Goal: Transaction & Acquisition: Purchase product/service

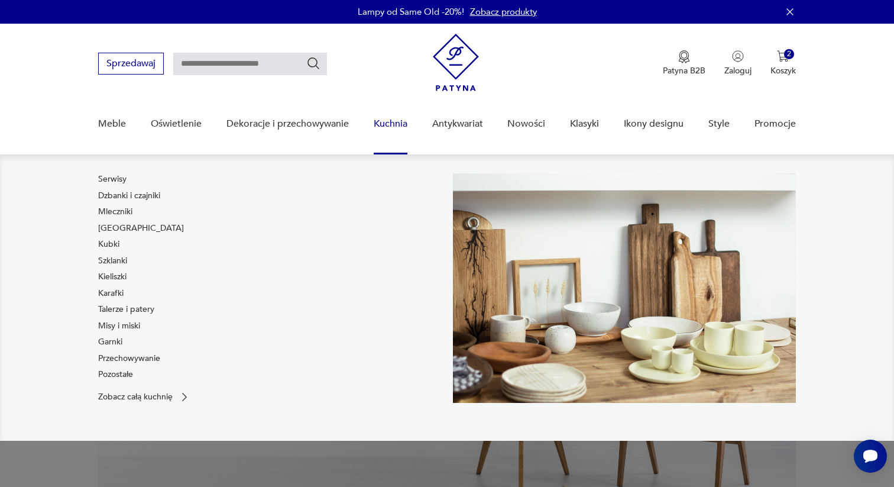
click at [386, 121] on link "Kuchnia" at bounding box center [391, 124] width 34 height 46
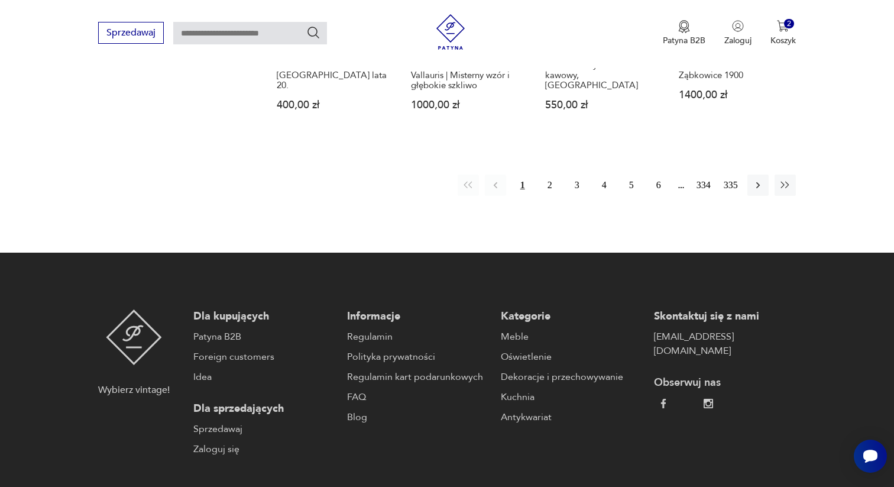
scroll to position [1318, 0]
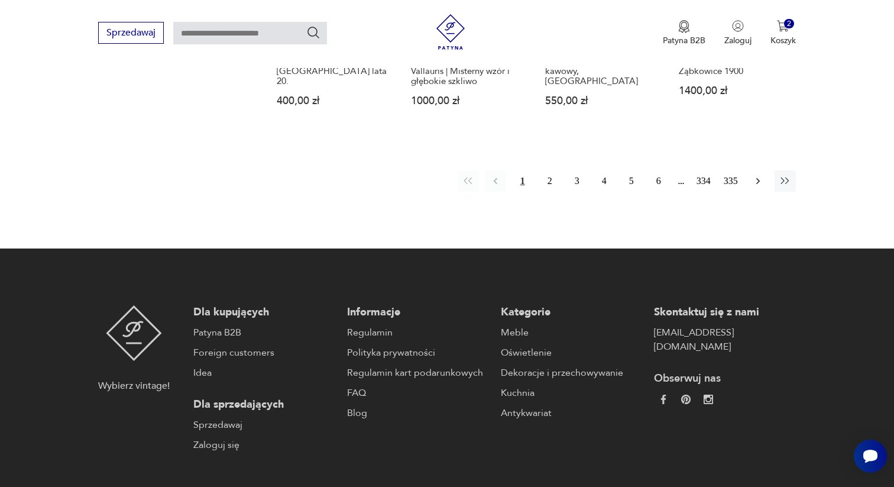
click at [760, 175] on icon "button" at bounding box center [758, 181] width 12 height 12
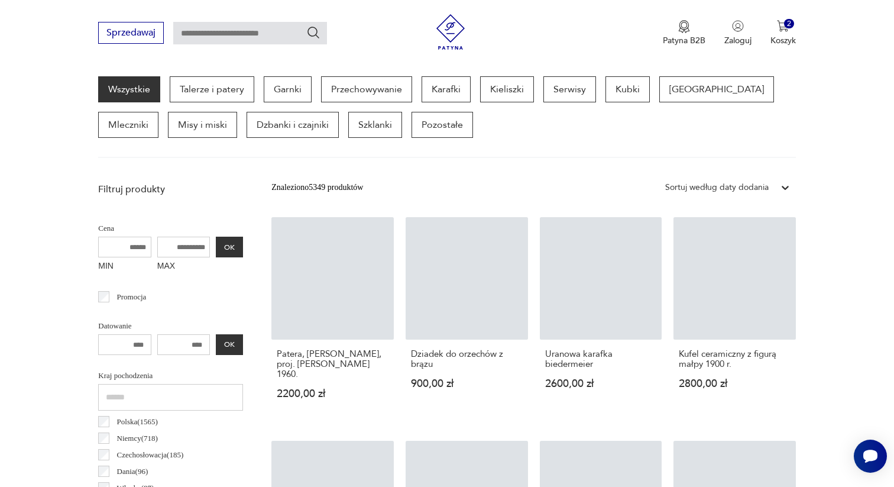
scroll to position [314, 0]
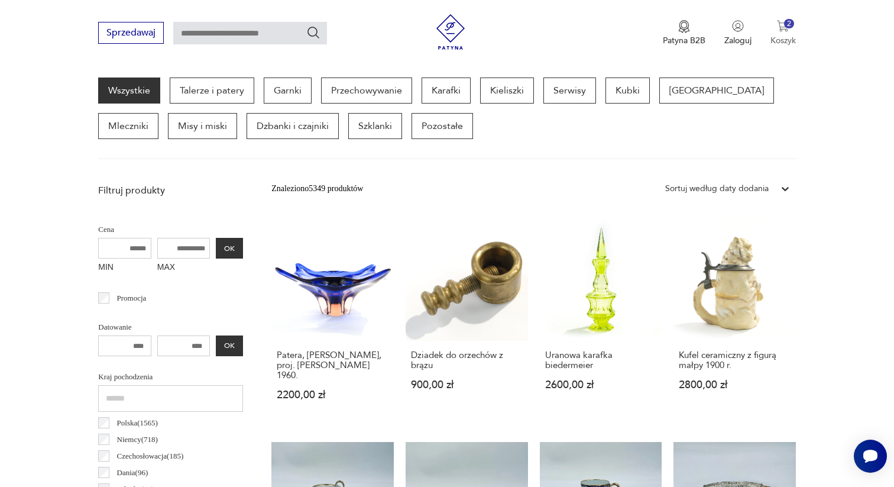
click at [789, 29] on button "2 Koszyk" at bounding box center [783, 33] width 25 height 26
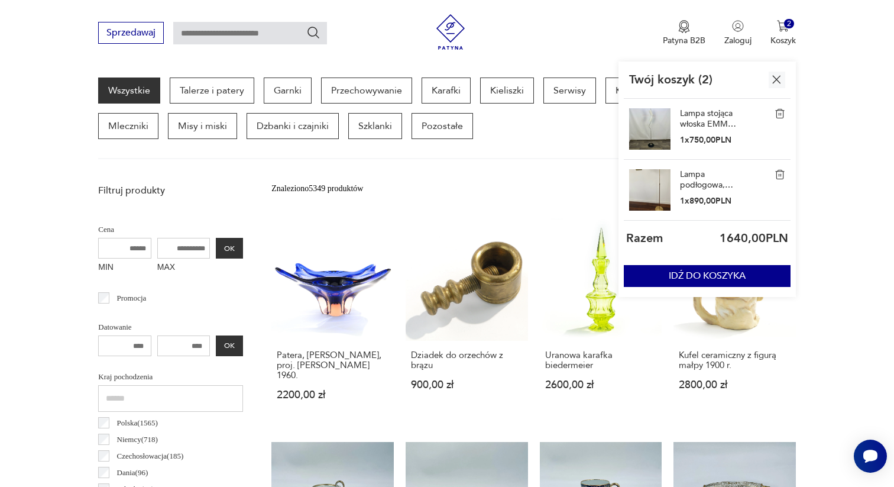
click at [782, 111] on img at bounding box center [780, 113] width 11 height 11
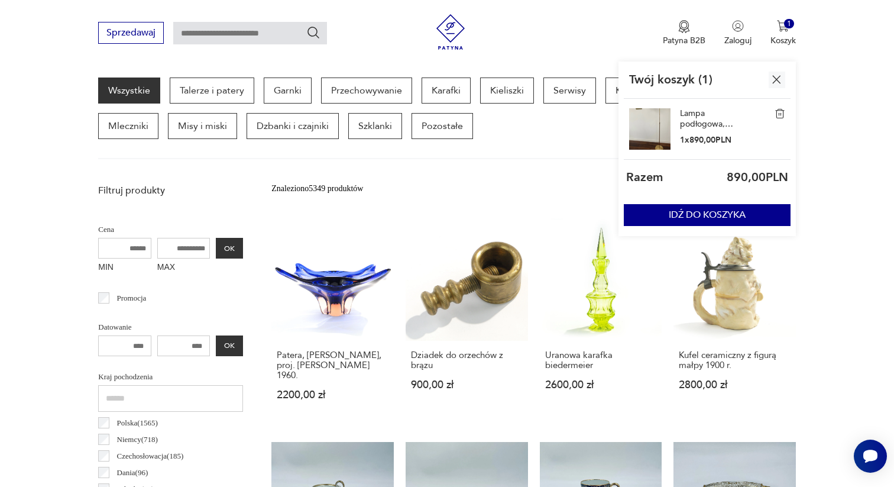
click at [782, 111] on img at bounding box center [780, 113] width 11 height 11
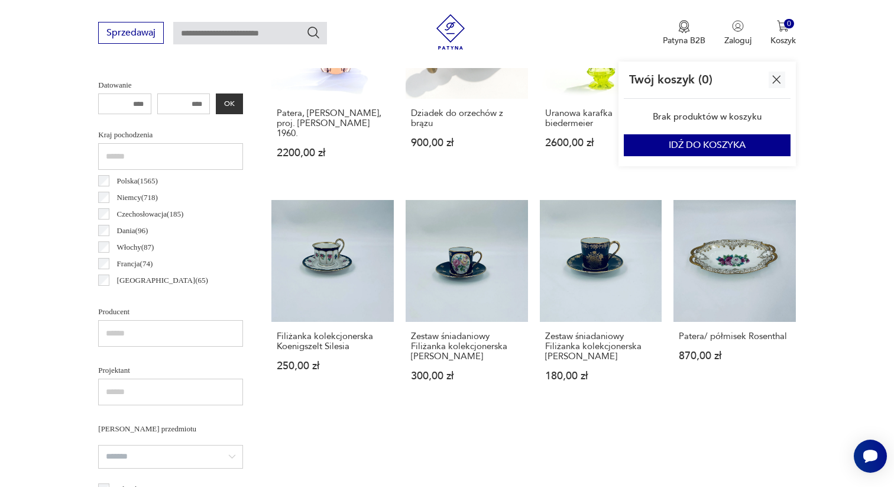
scroll to position [500, 0]
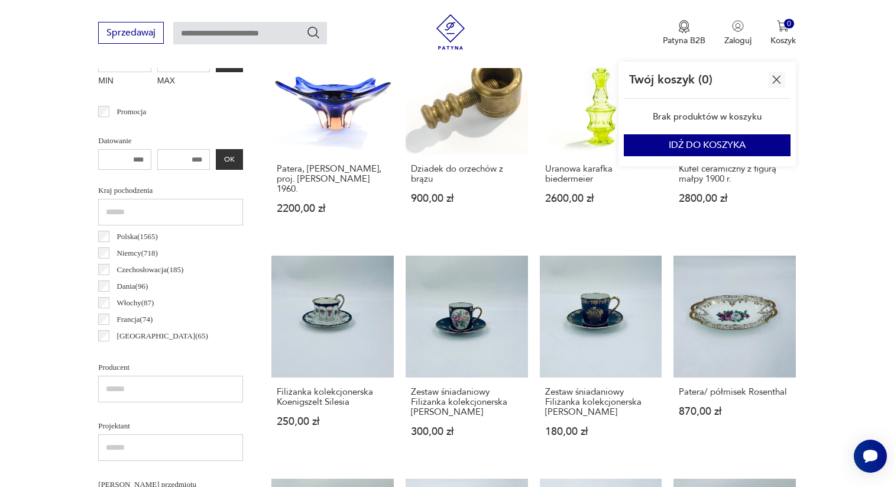
click at [776, 80] on img "button" at bounding box center [776, 79] width 15 height 15
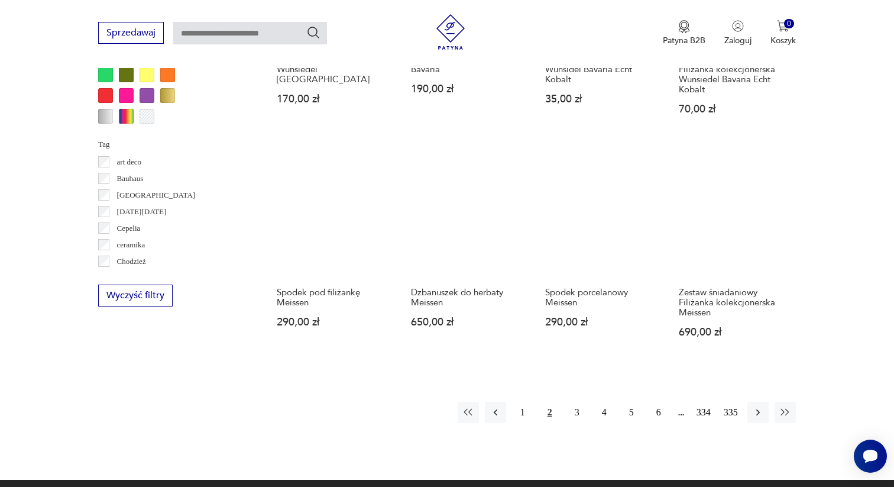
scroll to position [1088, 0]
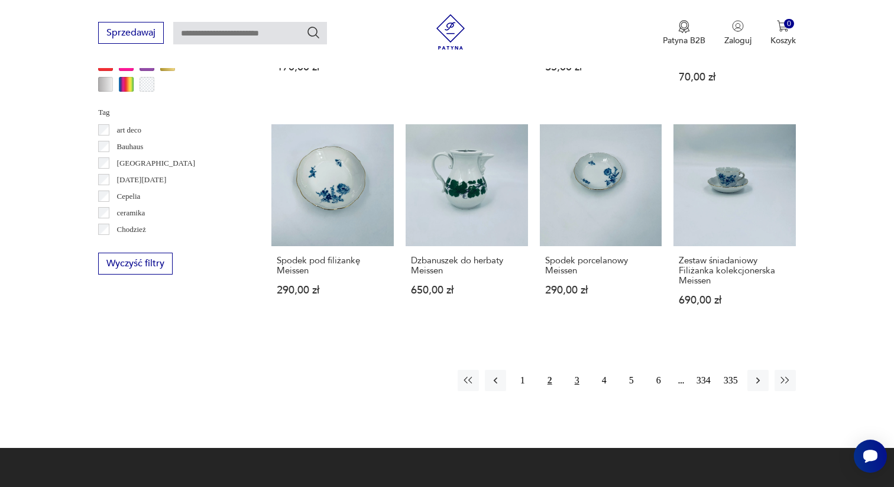
click at [571, 382] on button "3" at bounding box center [577, 380] width 21 height 21
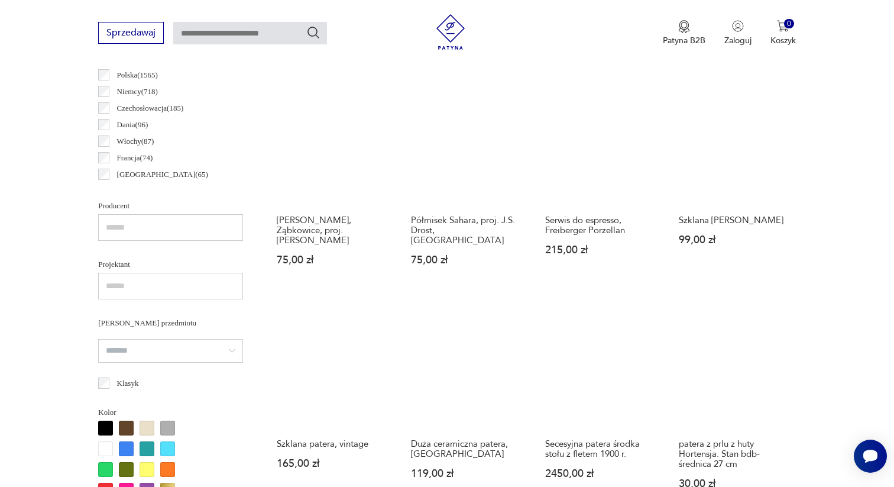
scroll to position [662, 0]
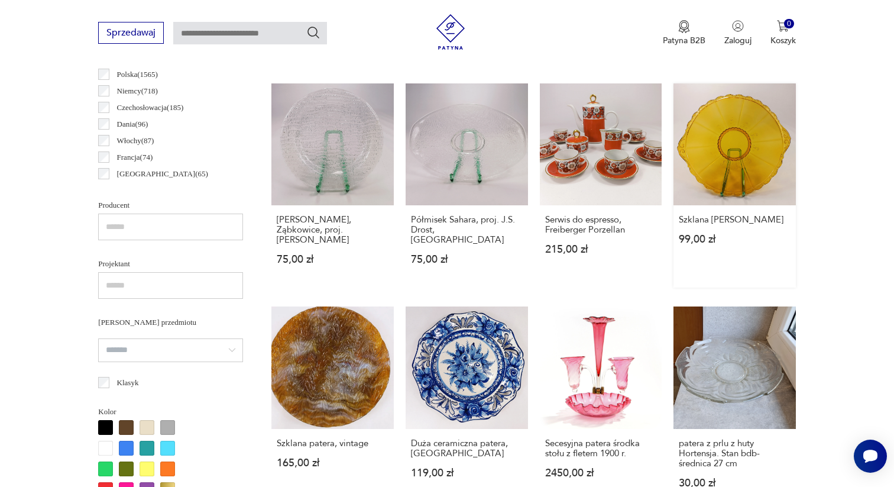
click at [746, 145] on link "Szklana patera Brockwitz 99,00 zł" at bounding box center [735, 185] width 122 height 205
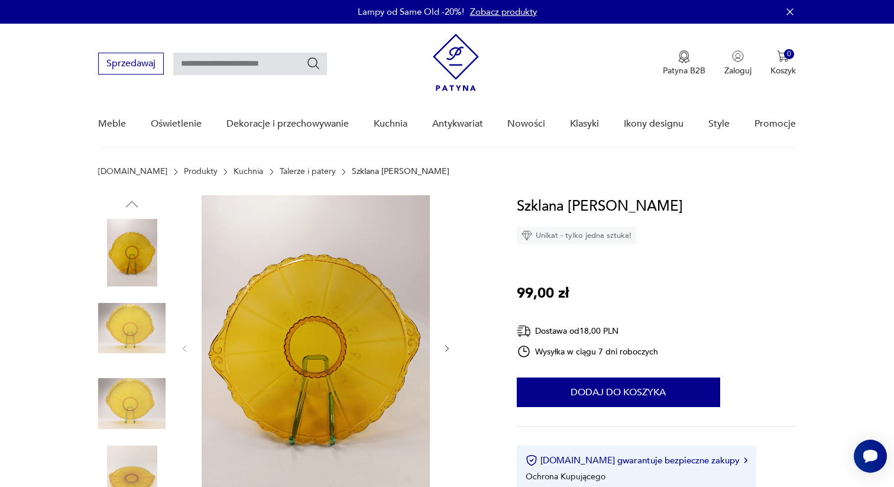
click at [451, 348] on icon "button" at bounding box center [447, 349] width 10 height 10
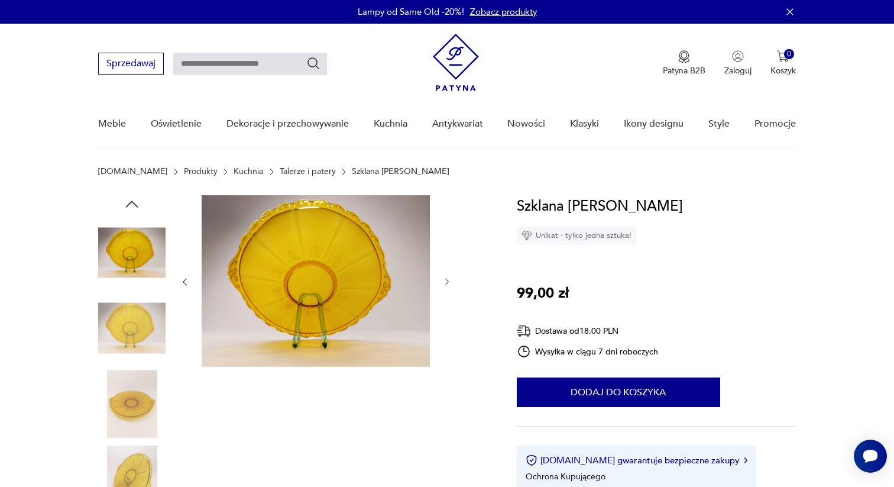
click at [449, 280] on icon "button" at bounding box center [447, 282] width 10 height 10
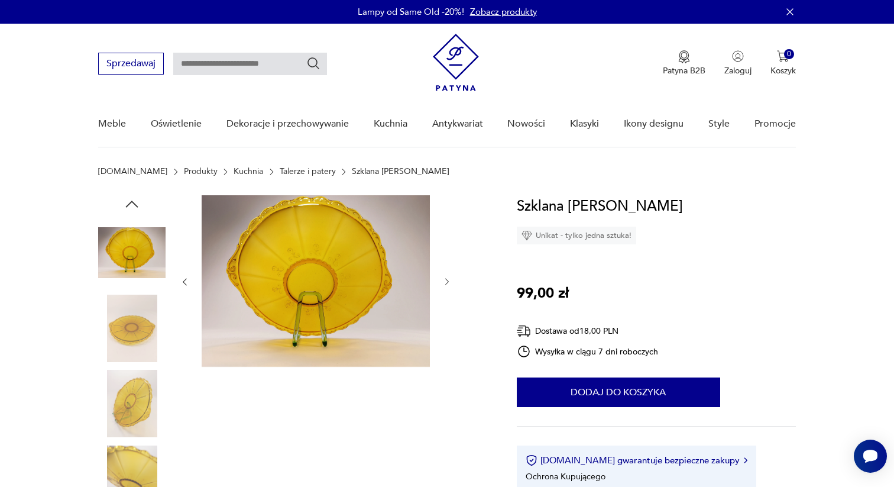
click at [449, 280] on icon "button" at bounding box center [447, 282] width 10 height 10
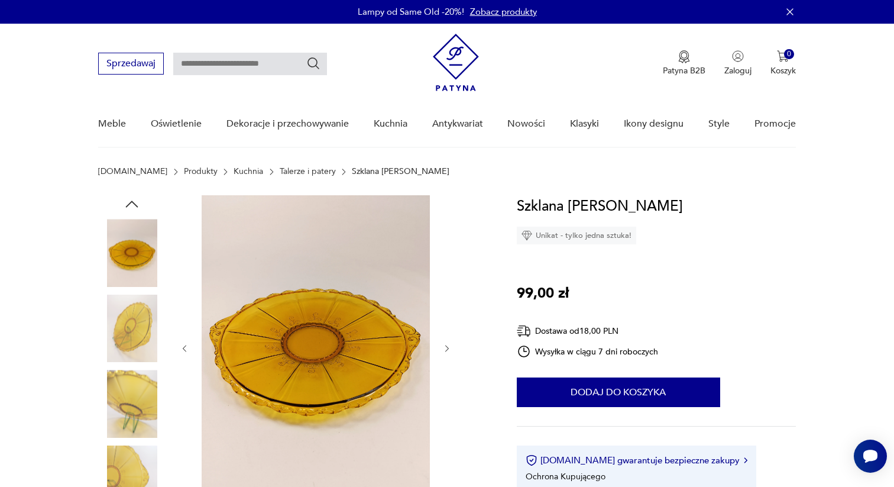
click at [447, 350] on icon "button" at bounding box center [447, 349] width 10 height 10
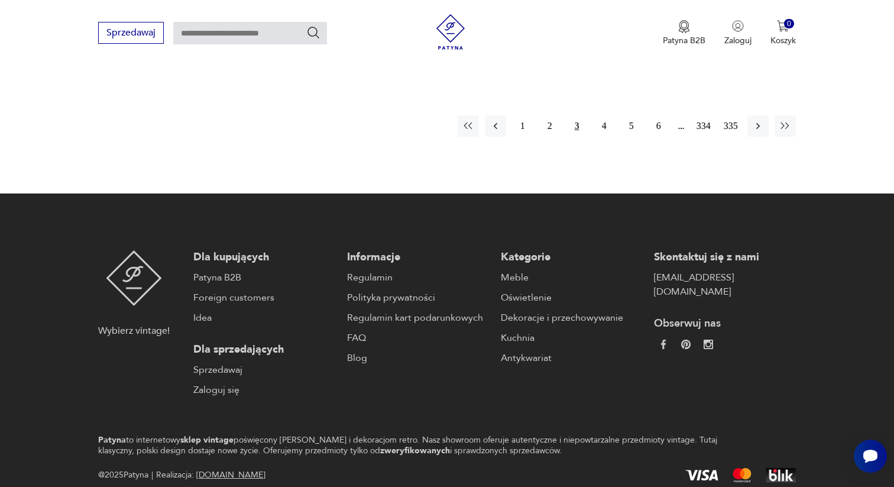
scroll to position [1315, 0]
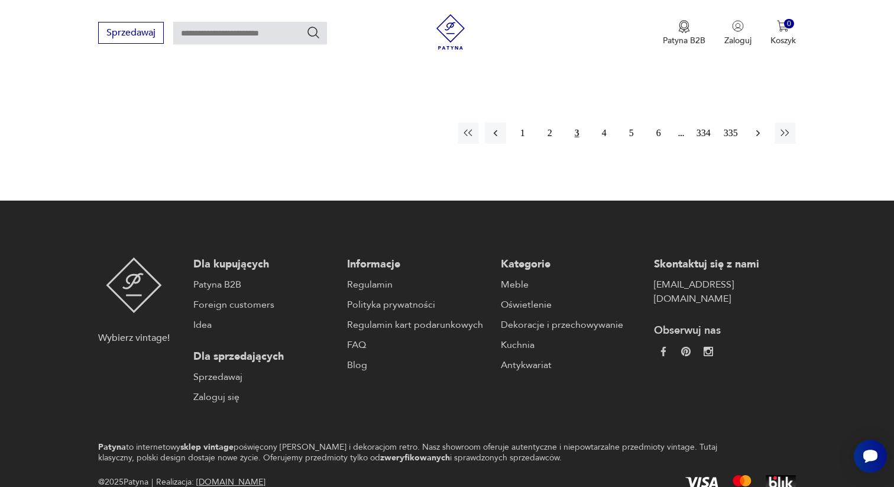
click at [759, 127] on icon "button" at bounding box center [758, 133] width 12 height 12
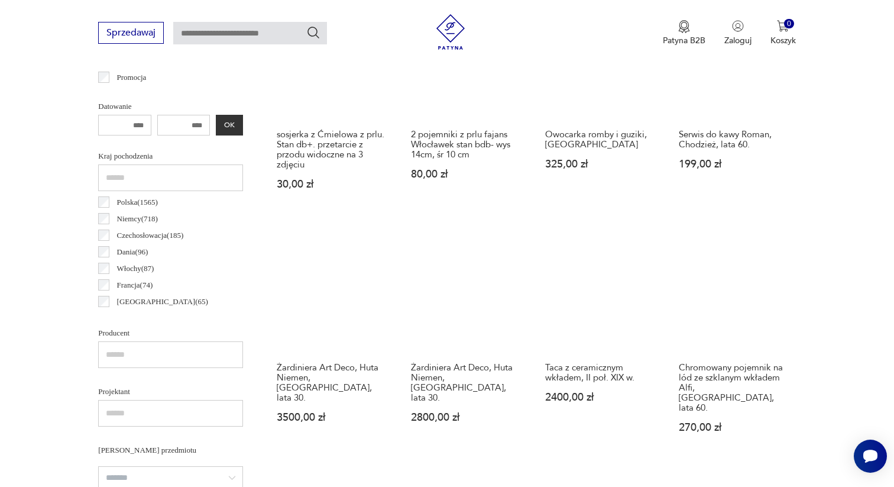
scroll to position [535, 0]
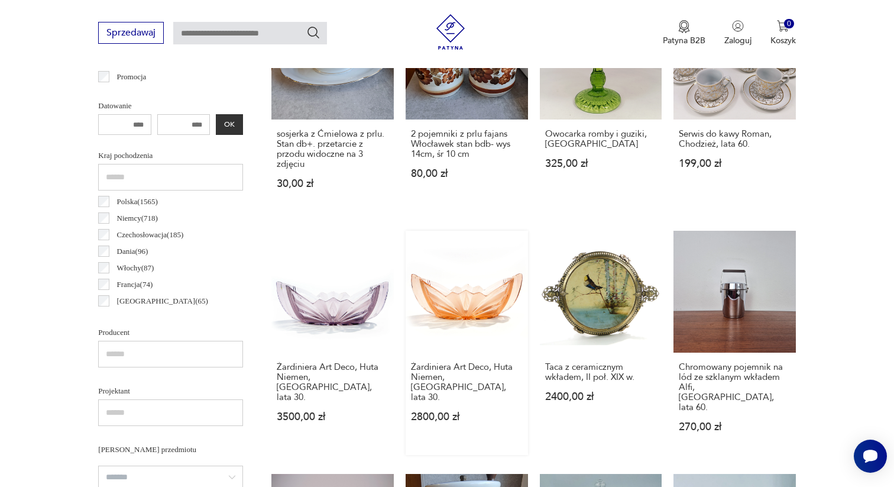
click at [485, 309] on link "Żardiniera Art Deco, Huta Niemen, [GEOGRAPHIC_DATA], lata 30. 2800,00 zł" at bounding box center [467, 343] width 122 height 225
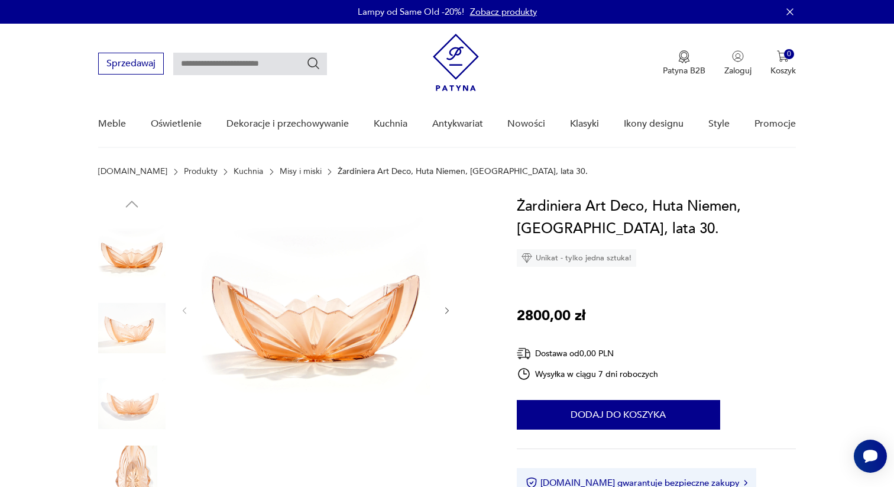
click at [445, 313] on icon "button" at bounding box center [447, 311] width 10 height 10
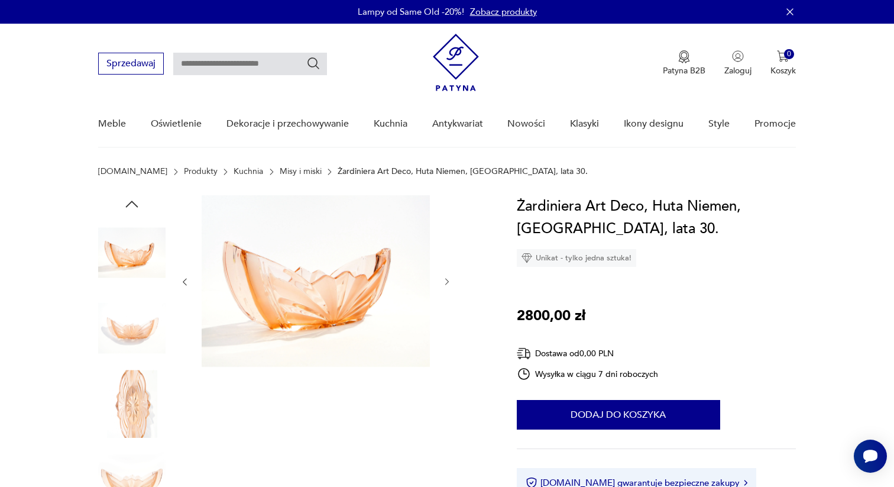
click at [445, 313] on div at bounding box center [316, 281] width 272 height 173
click at [444, 284] on icon "button" at bounding box center [447, 282] width 10 height 10
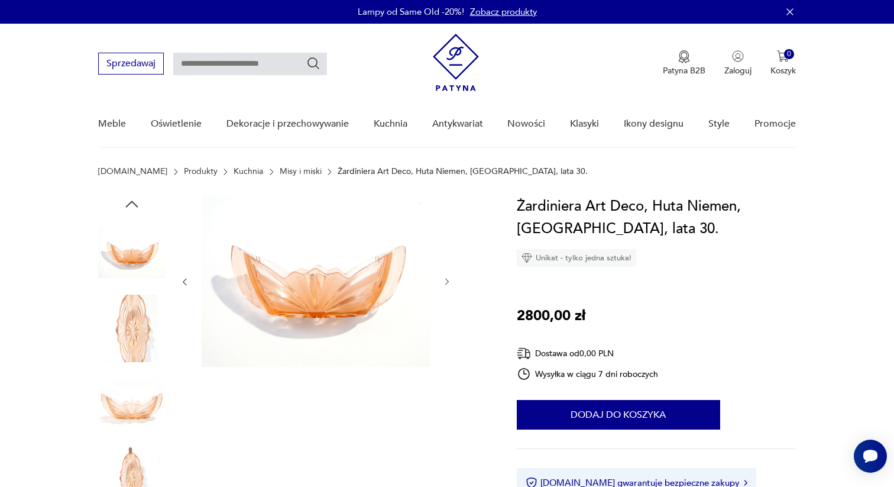
click at [444, 284] on icon "button" at bounding box center [447, 282] width 10 height 10
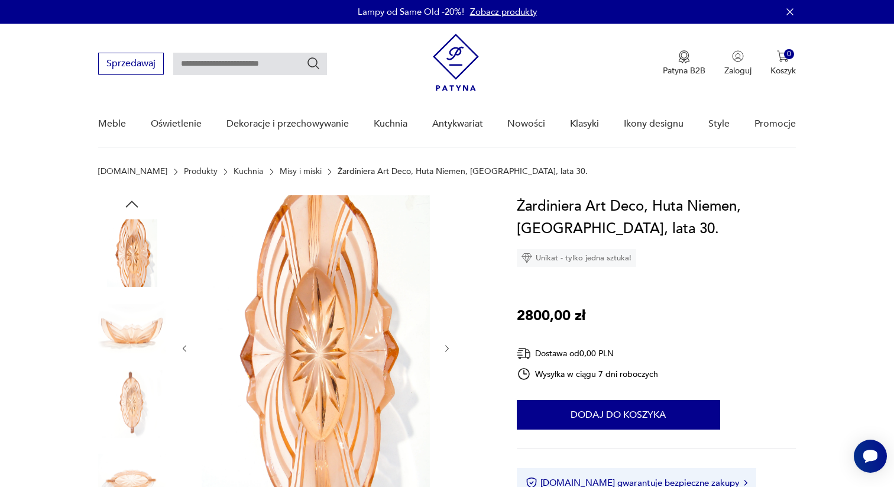
click at [450, 348] on icon "button" at bounding box center [447, 349] width 10 height 10
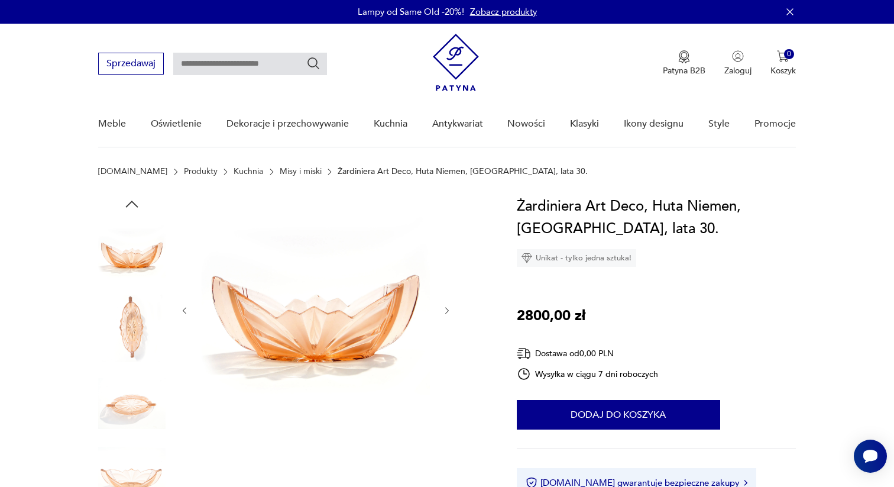
click at [448, 308] on icon "button" at bounding box center [447, 311] width 10 height 10
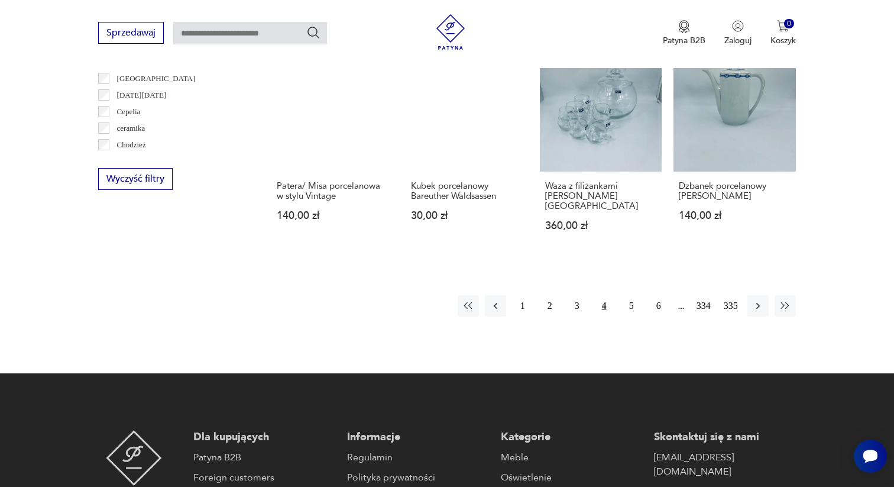
scroll to position [1175, 0]
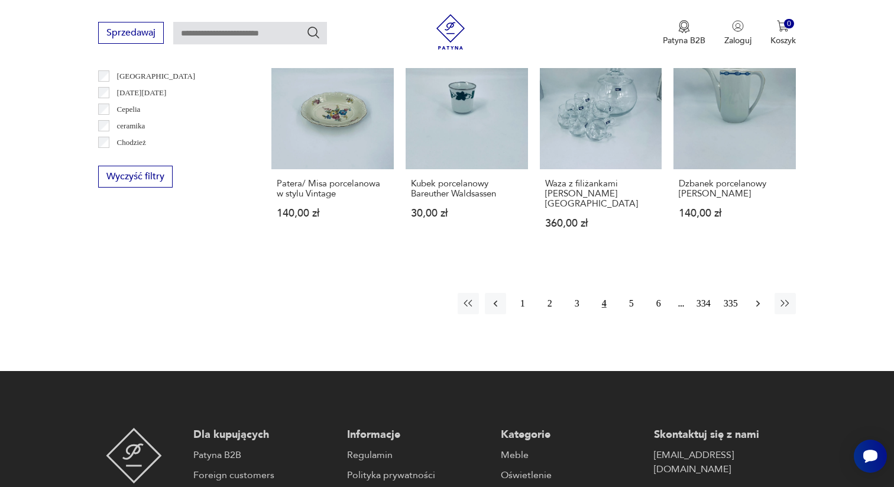
click at [752, 297] on icon "button" at bounding box center [758, 303] width 12 height 12
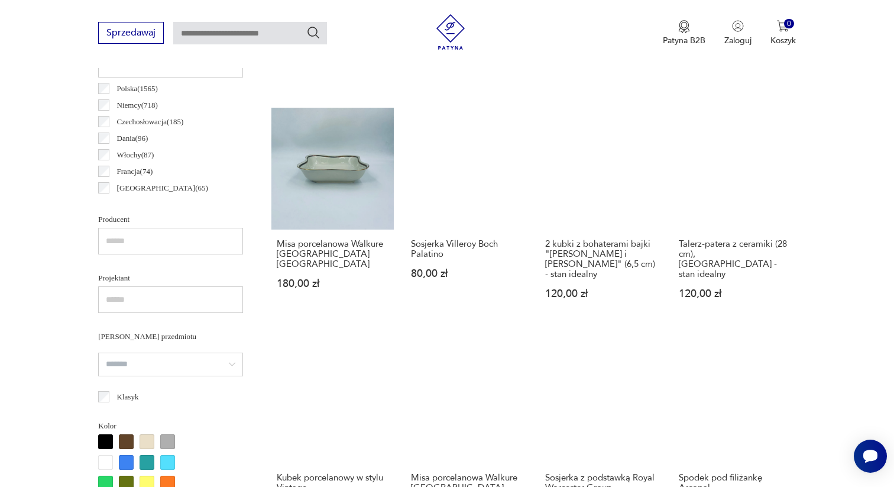
scroll to position [641, 0]
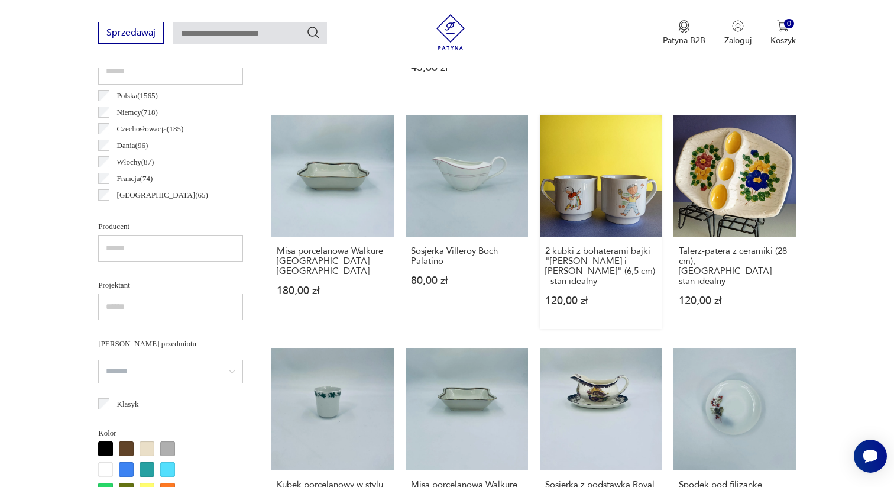
click at [599, 198] on link "2 kubki z bohaterami bajki "[PERSON_NAME] i [PERSON_NAME]" (6,5 cm) - stan idea…" at bounding box center [601, 222] width 122 height 215
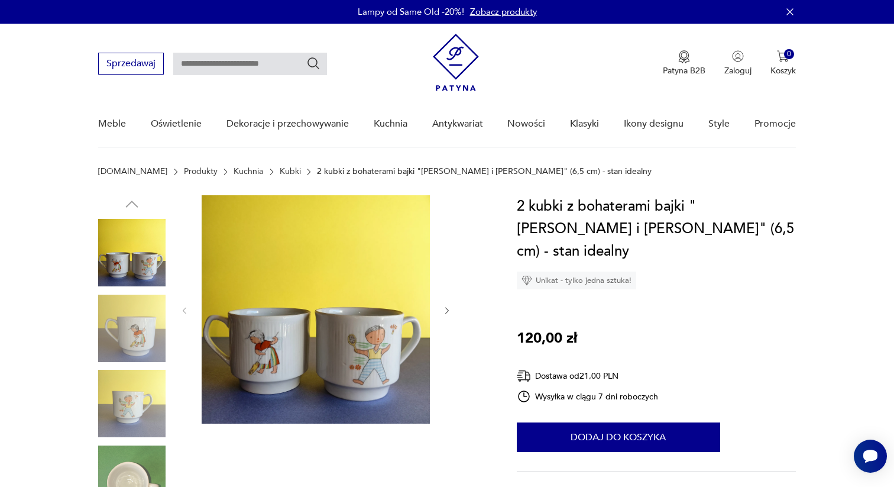
click at [450, 309] on icon "button" at bounding box center [447, 311] width 10 height 10
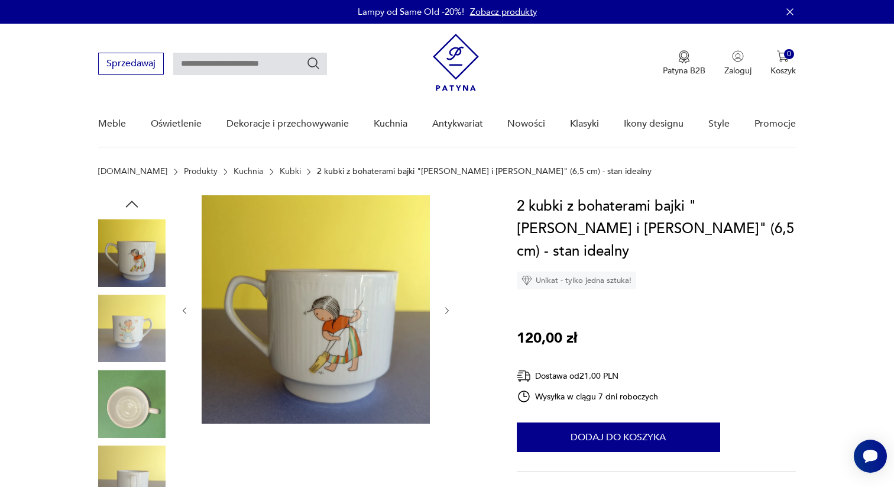
click at [450, 309] on icon "button" at bounding box center [447, 311] width 10 height 10
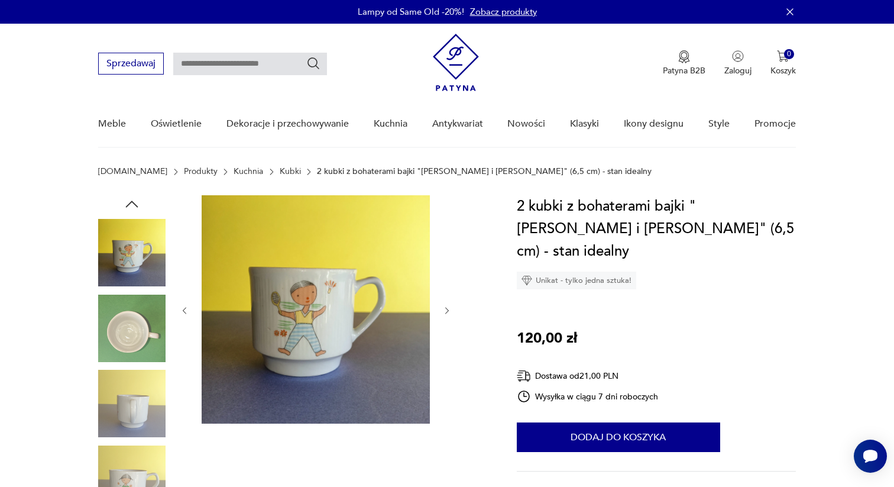
click at [450, 309] on icon "button" at bounding box center [447, 311] width 10 height 10
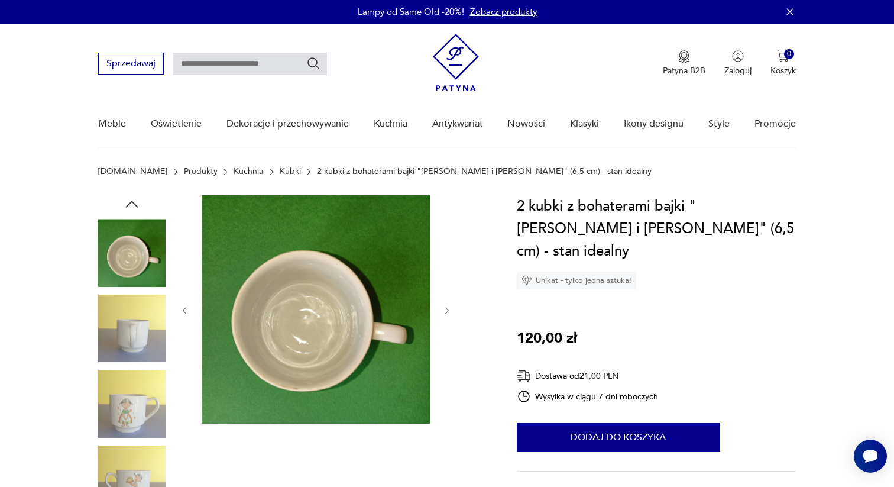
click at [450, 309] on icon "button" at bounding box center [447, 311] width 10 height 10
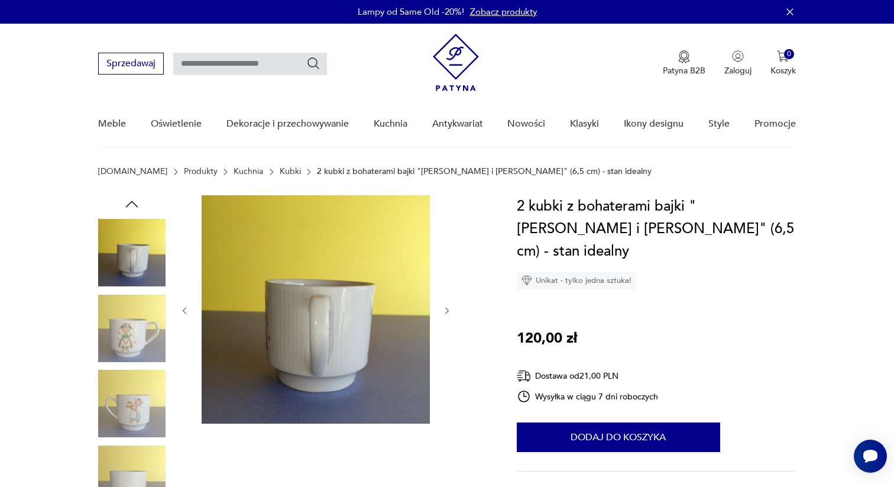
click at [450, 309] on icon "button" at bounding box center [447, 311] width 10 height 10
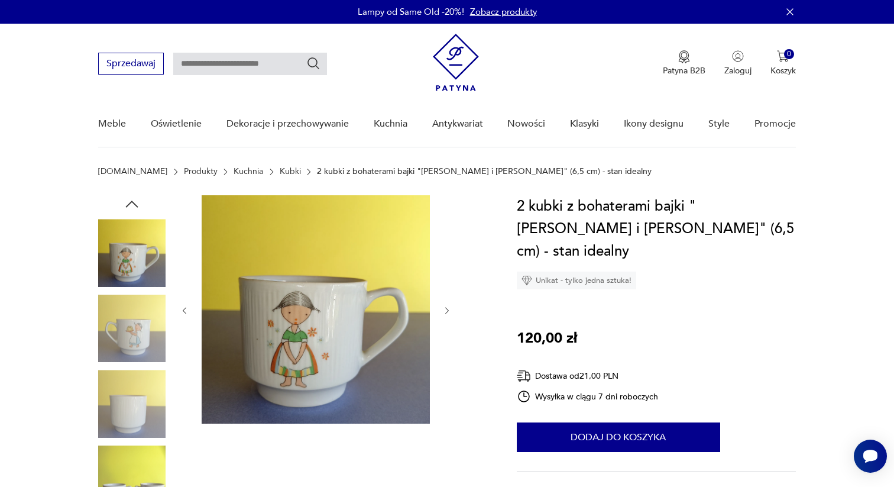
click at [450, 309] on icon "button" at bounding box center [447, 311] width 10 height 10
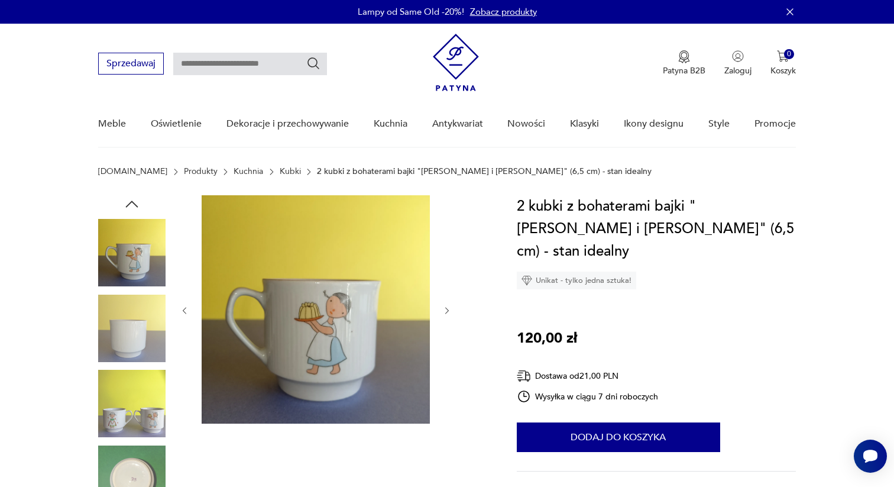
click at [450, 309] on icon "button" at bounding box center [447, 311] width 10 height 10
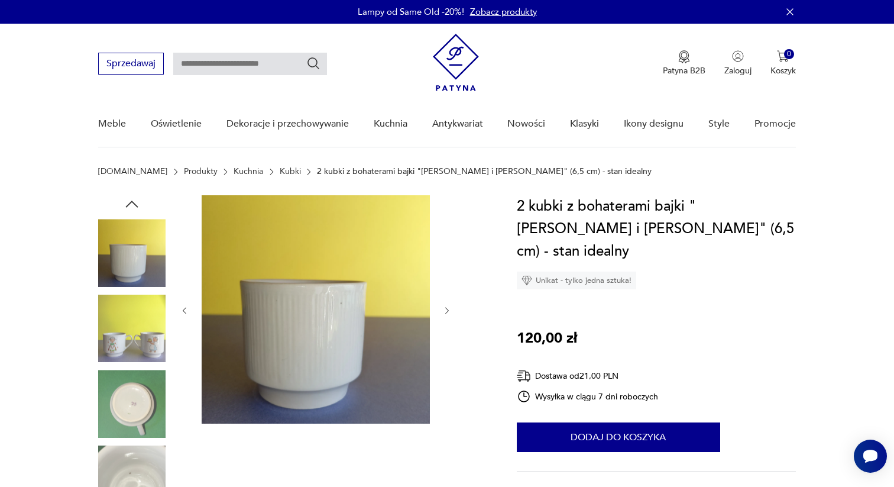
click at [450, 309] on icon "button" at bounding box center [447, 311] width 10 height 10
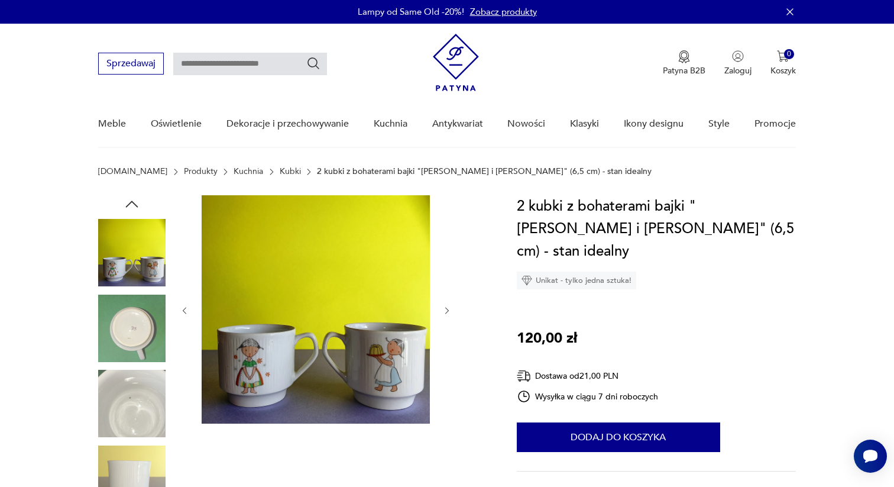
click at [450, 309] on icon "button" at bounding box center [447, 311] width 10 height 10
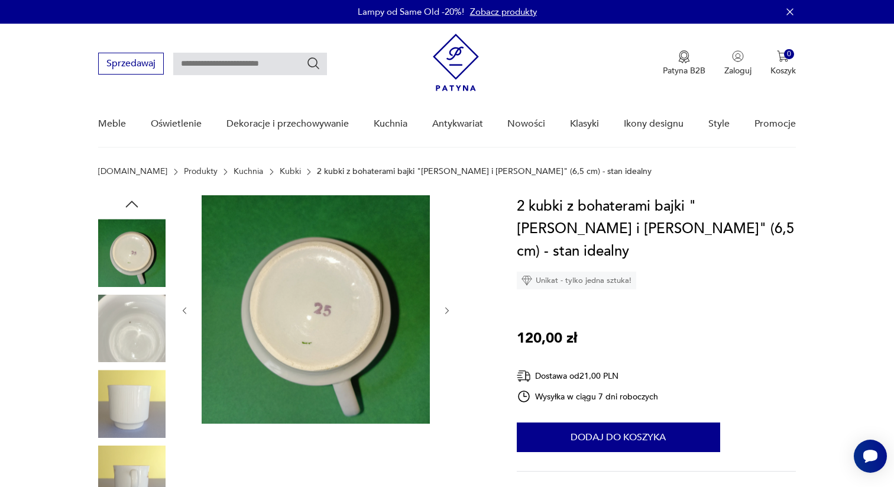
click at [450, 309] on icon "button" at bounding box center [447, 311] width 10 height 10
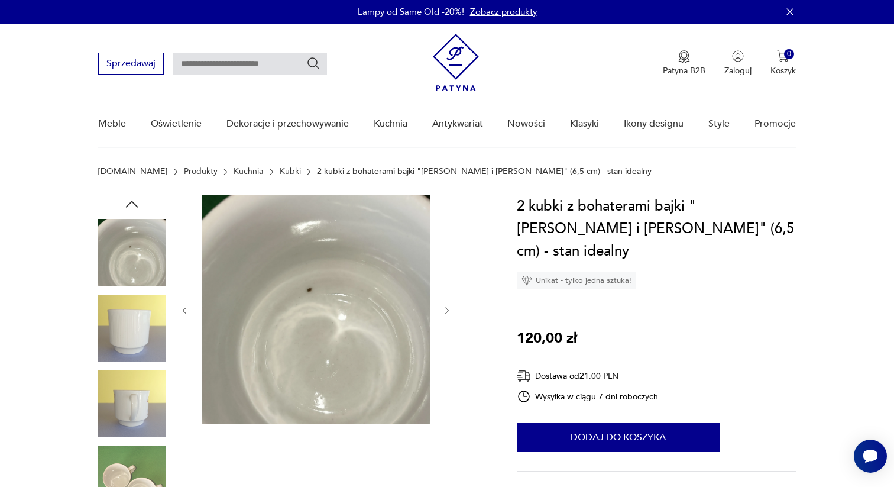
click at [450, 309] on icon "button" at bounding box center [447, 311] width 10 height 10
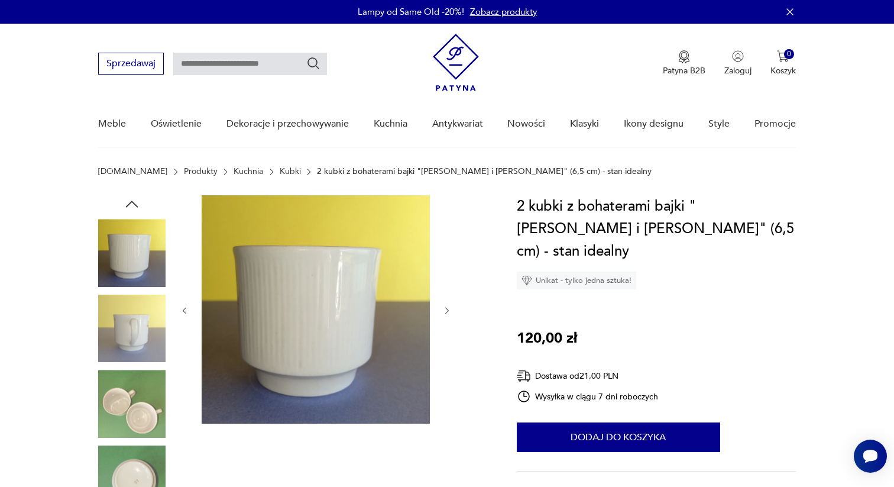
click at [450, 309] on icon "button" at bounding box center [447, 311] width 10 height 10
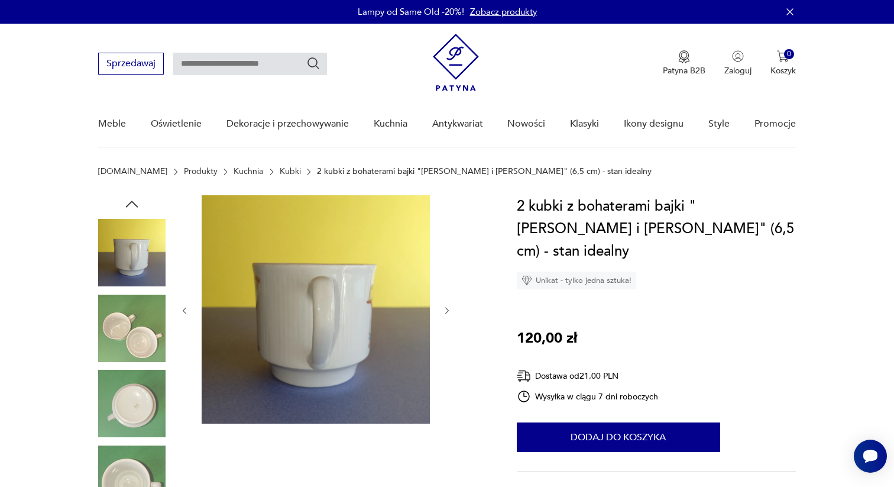
click at [450, 309] on icon "button" at bounding box center [447, 311] width 10 height 10
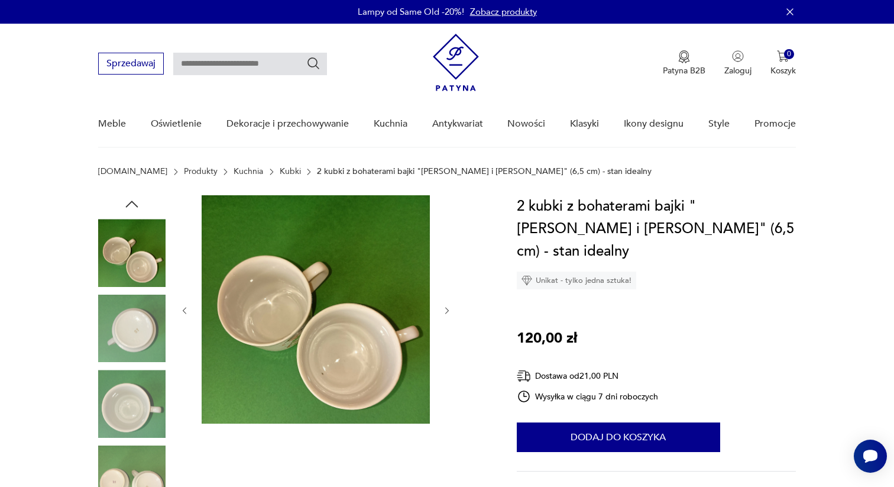
click at [450, 309] on icon "button" at bounding box center [447, 311] width 10 height 10
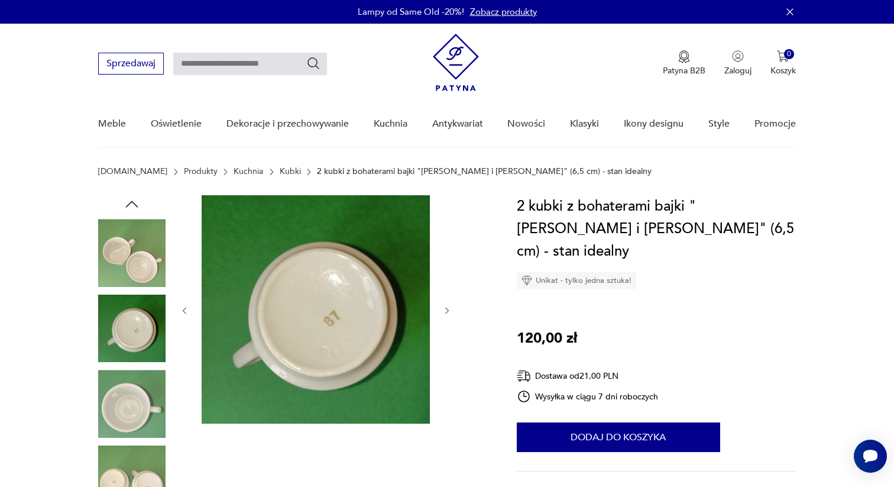
click at [450, 309] on icon "button" at bounding box center [447, 311] width 10 height 10
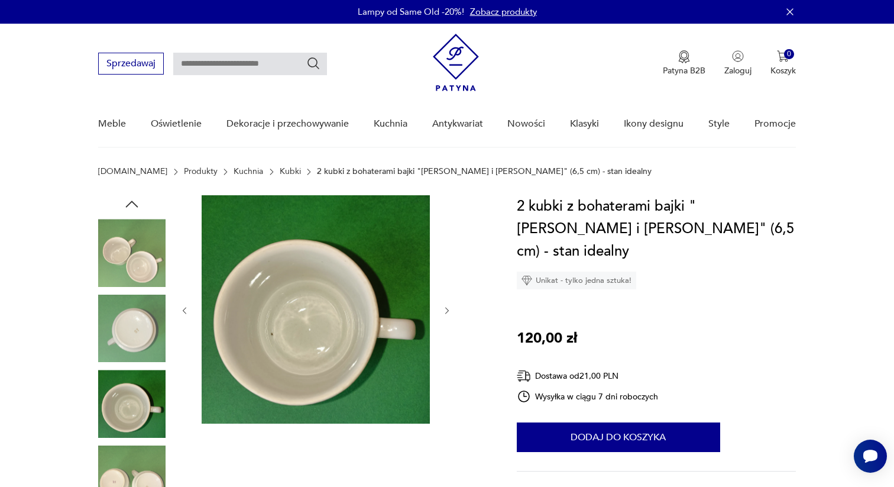
click at [450, 309] on icon "button" at bounding box center [447, 311] width 10 height 10
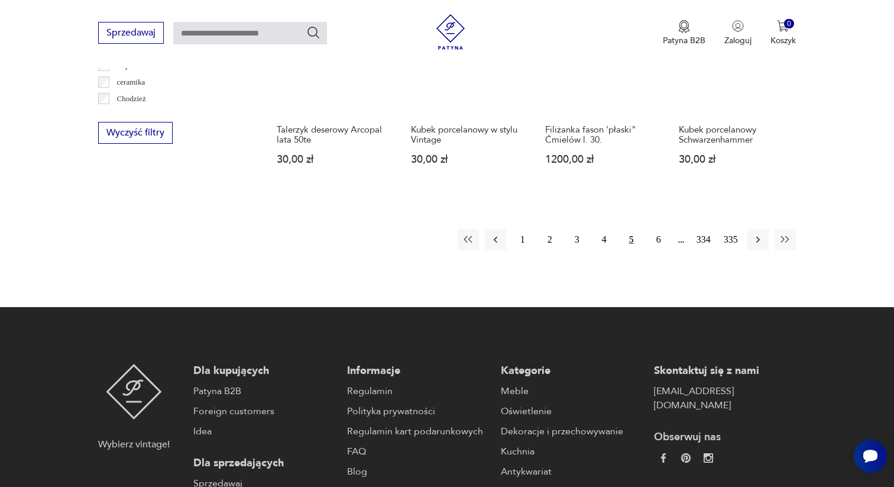
scroll to position [1225, 0]
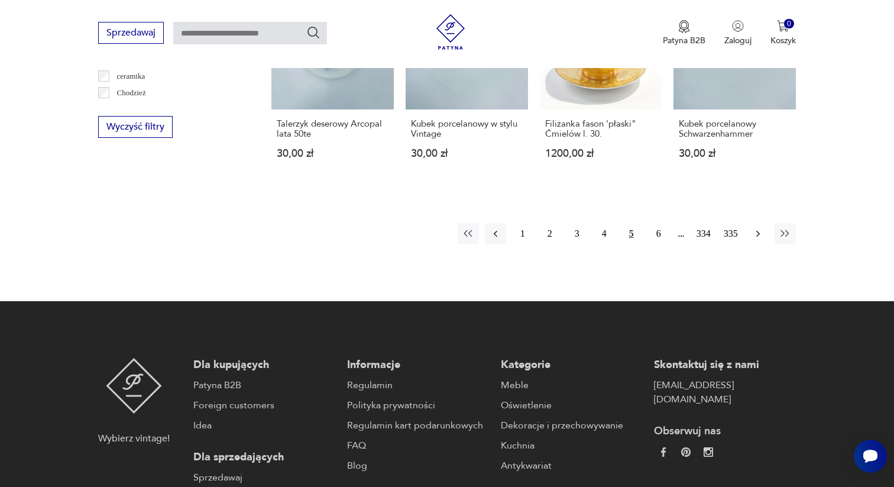
click at [758, 228] on icon "button" at bounding box center [758, 234] width 12 height 12
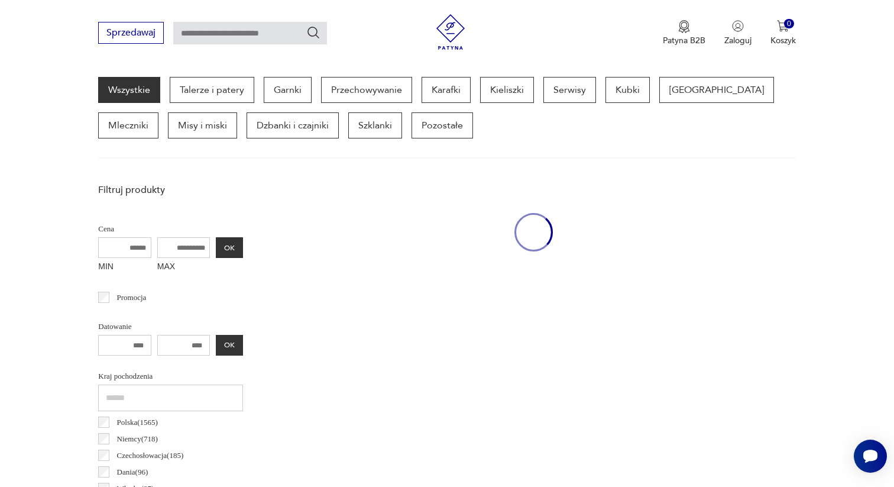
scroll to position [314, 0]
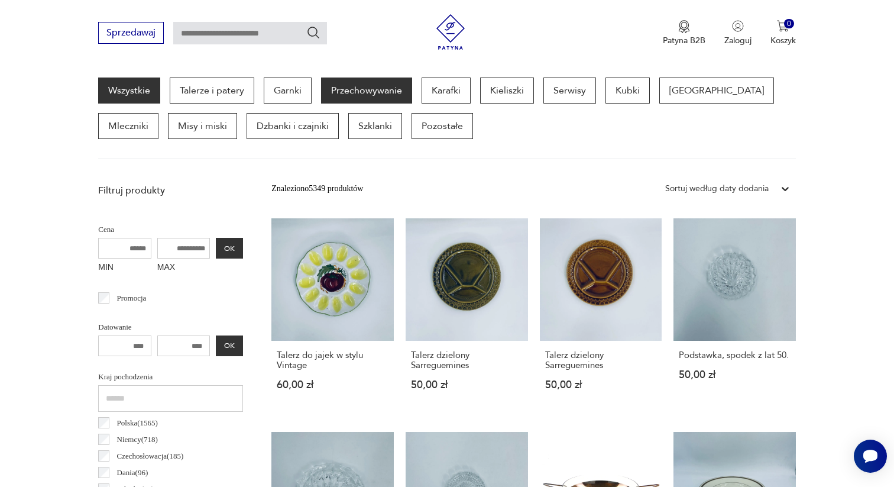
click at [361, 93] on p "Przechowywanie" at bounding box center [366, 90] width 91 height 26
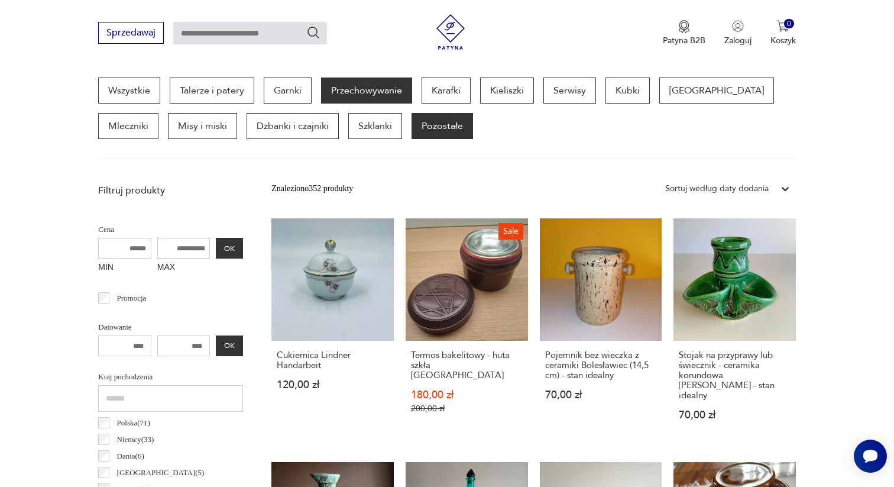
click at [412, 127] on p "Pozostałe" at bounding box center [442, 126] width 61 height 26
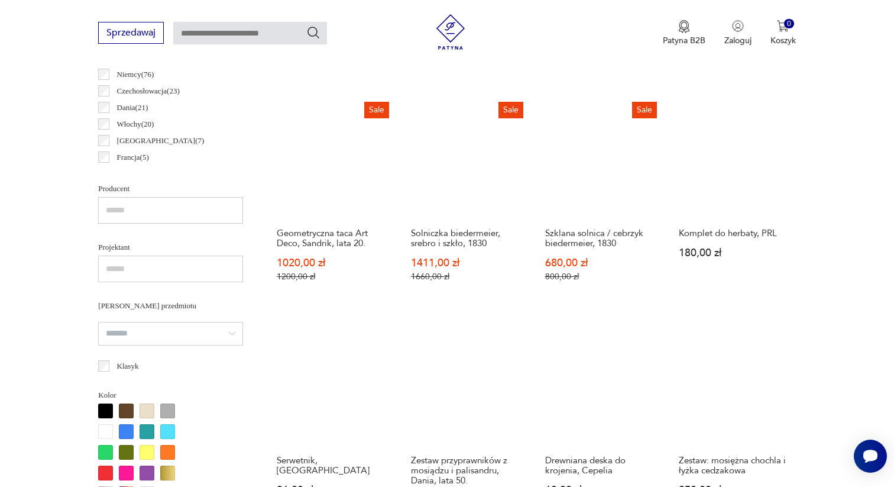
scroll to position [660, 0]
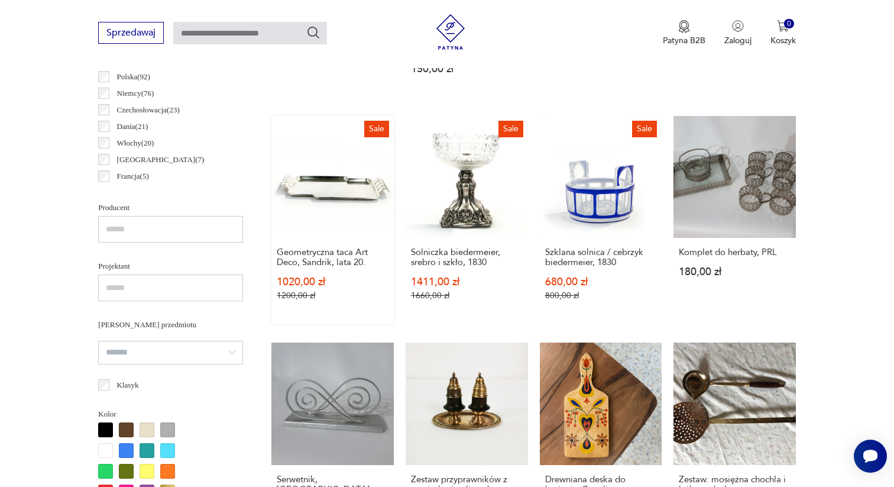
click at [337, 174] on link "Sale Geometryczna taca Art Deco, Sandrik, lata 20. 1020,00 zł 1200,00 zł" at bounding box center [332, 220] width 122 height 208
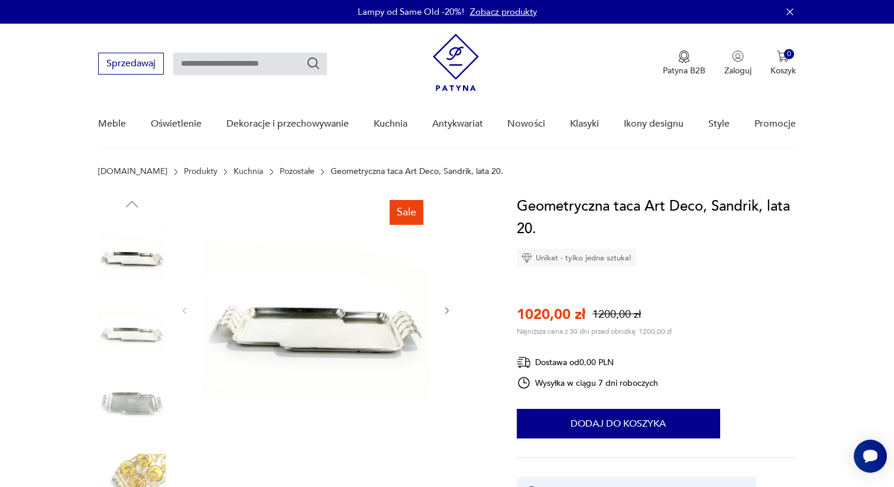
click at [443, 310] on icon "button" at bounding box center [447, 311] width 10 height 10
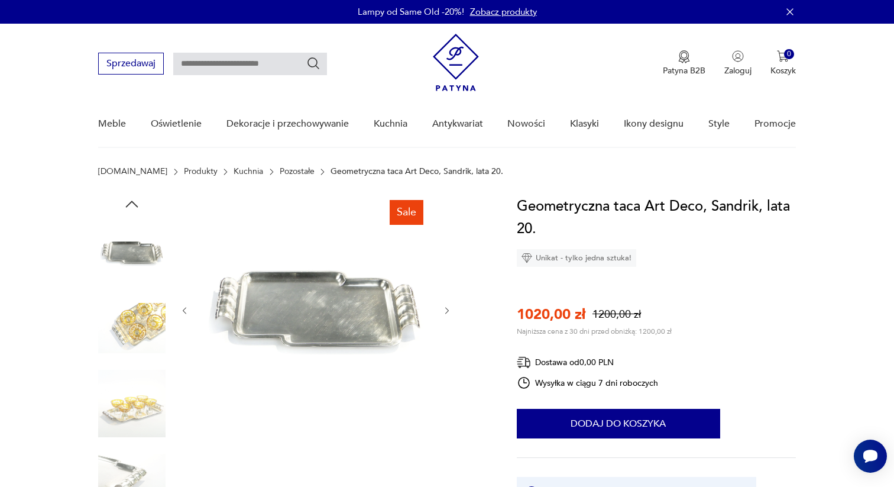
click at [446, 306] on icon "button" at bounding box center [447, 311] width 10 height 10
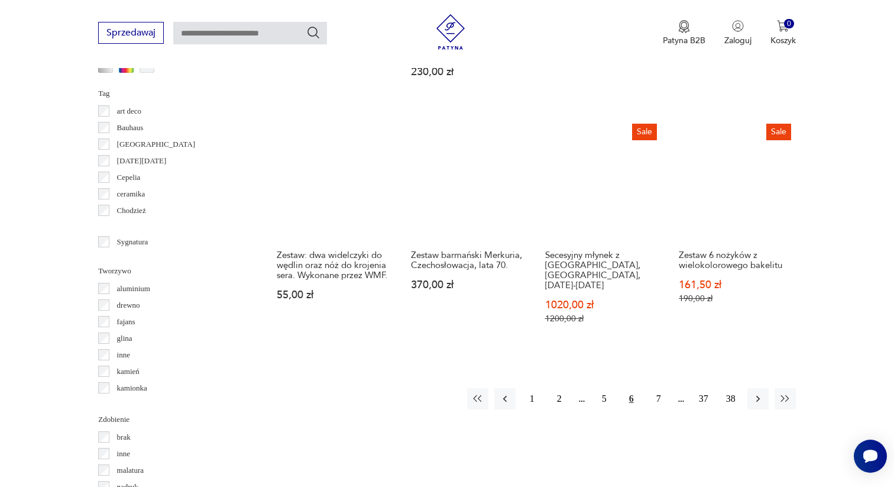
scroll to position [1099, 0]
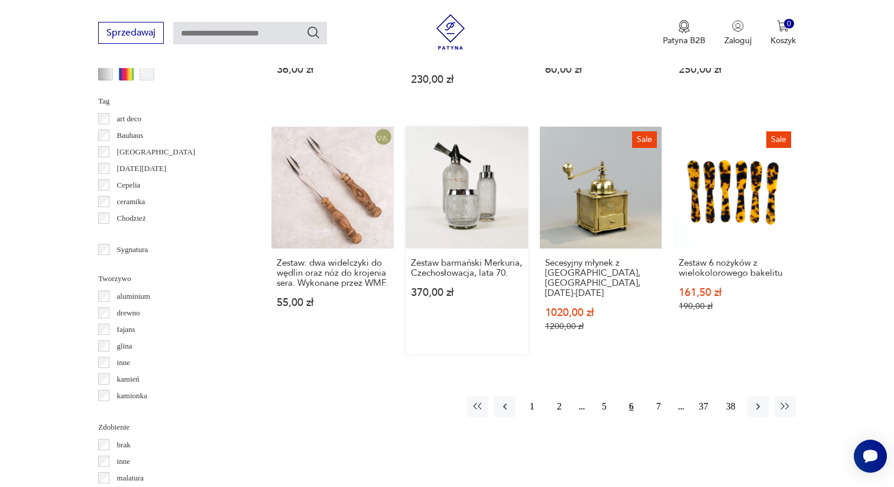
click at [470, 203] on link "Zestaw barmański Merkuria, Czechosłowacja, lata 70. 370,00 zł" at bounding box center [467, 241] width 122 height 228
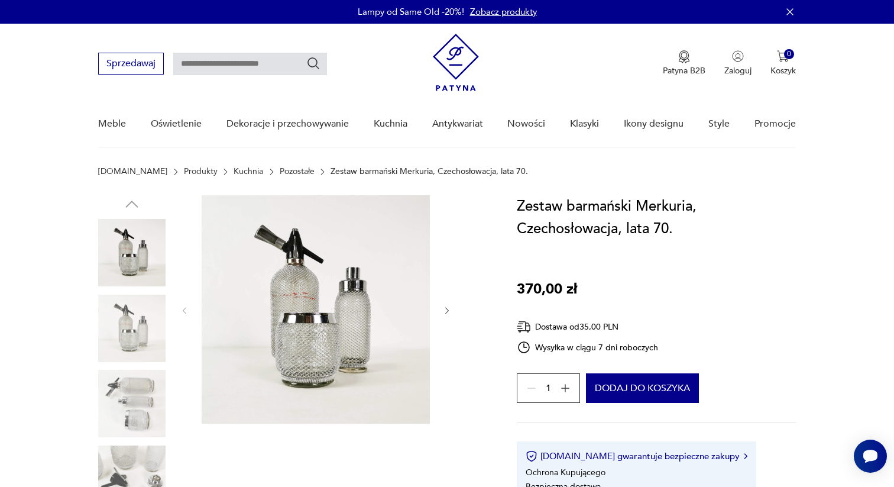
click at [449, 316] on div at bounding box center [316, 310] width 272 height 231
click at [447, 311] on icon "button" at bounding box center [447, 310] width 4 height 7
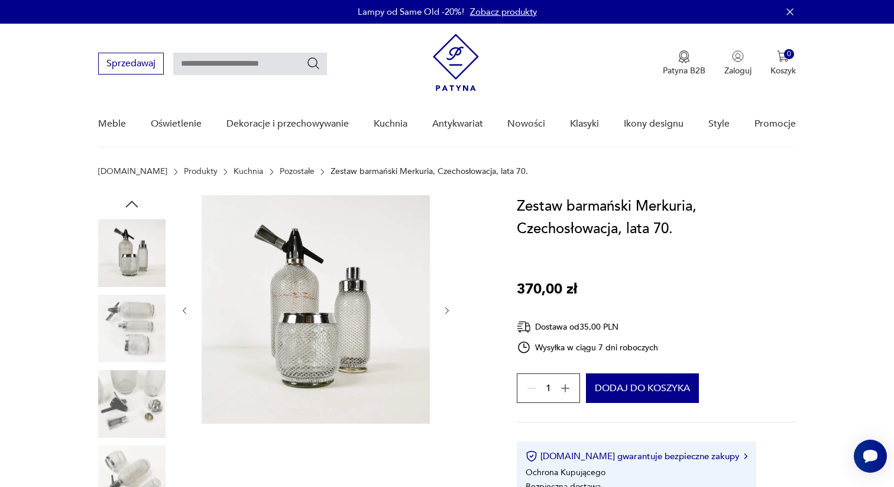
click at [447, 311] on icon "button" at bounding box center [447, 310] width 4 height 7
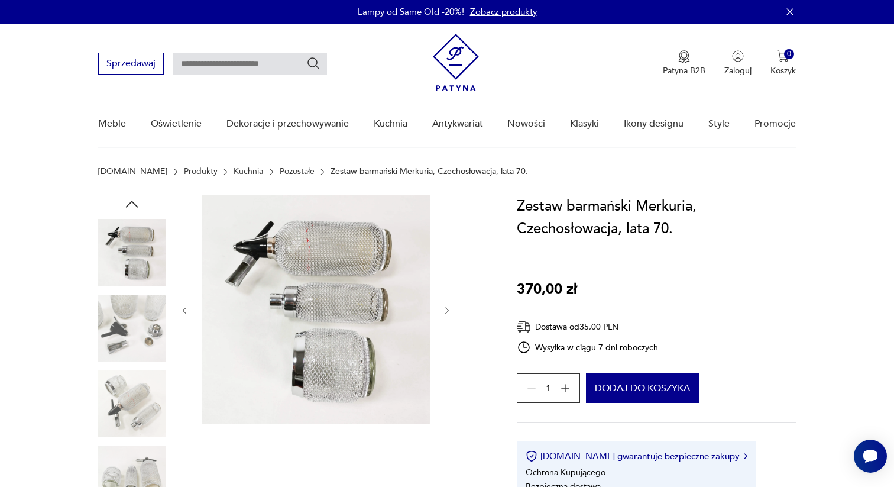
click at [444, 312] on icon "button" at bounding box center [447, 311] width 10 height 10
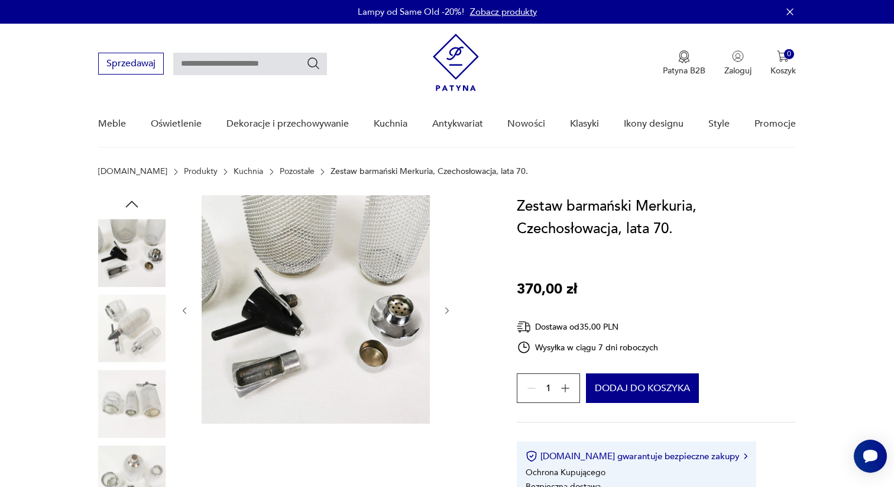
click at [445, 309] on icon "button" at bounding box center [447, 311] width 10 height 10
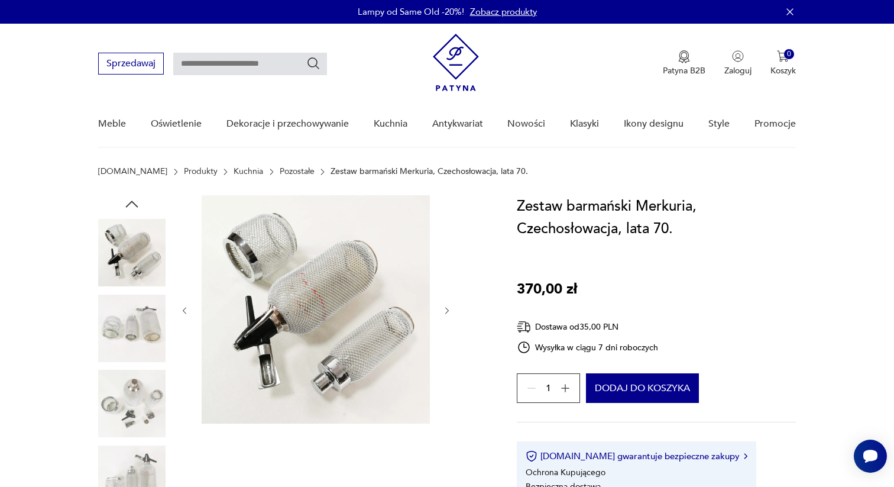
click at [445, 309] on icon "button" at bounding box center [447, 311] width 10 height 10
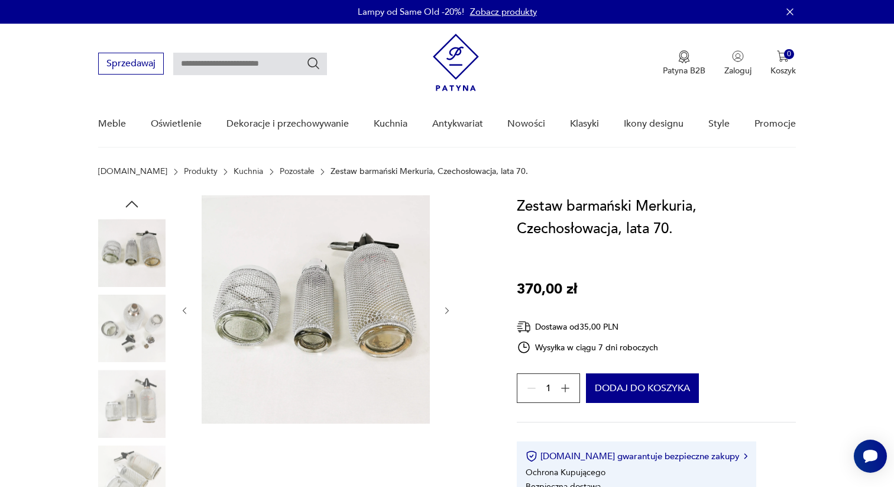
click at [445, 309] on icon "button" at bounding box center [447, 311] width 10 height 10
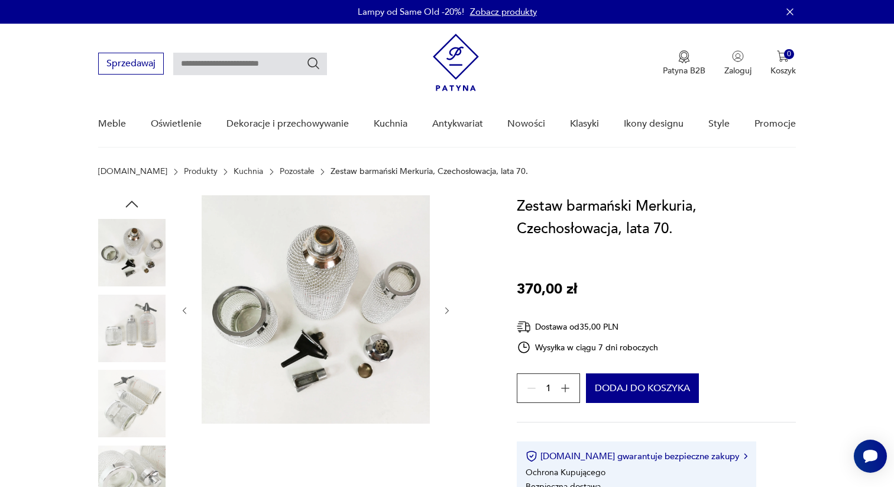
click at [445, 309] on icon "button" at bounding box center [447, 311] width 10 height 10
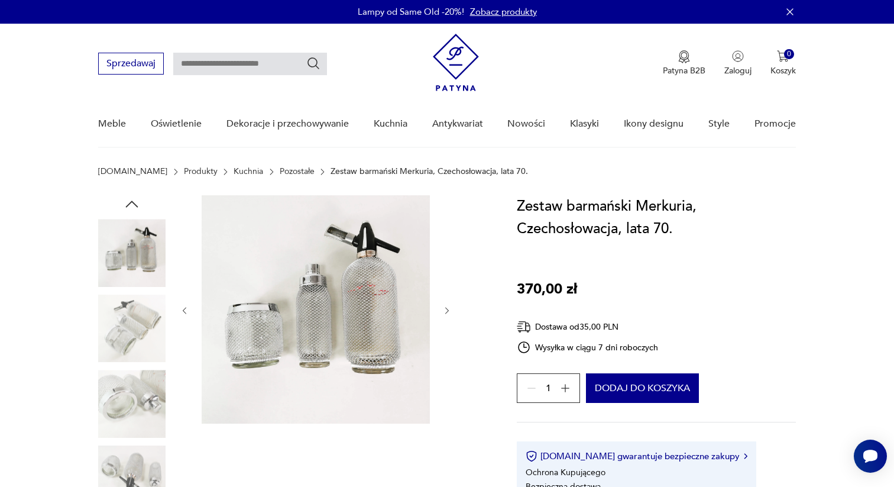
click at [445, 309] on icon "button" at bounding box center [447, 311] width 10 height 10
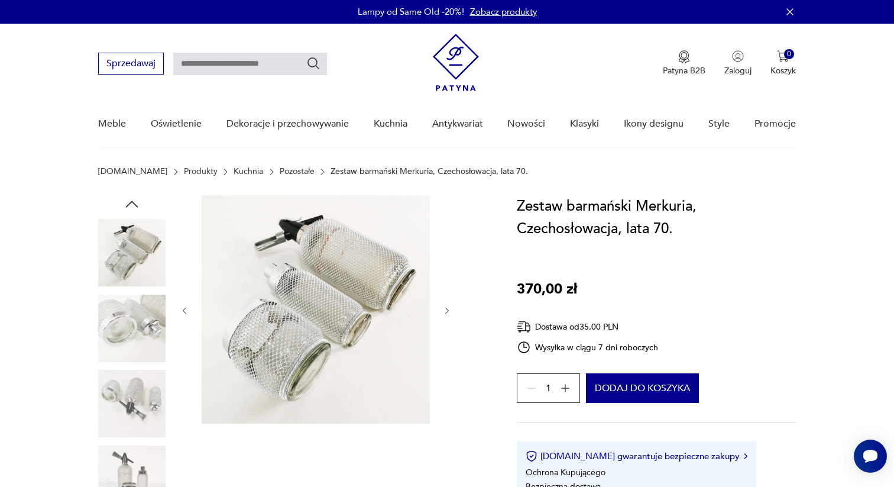
click at [445, 309] on icon "button" at bounding box center [447, 311] width 10 height 10
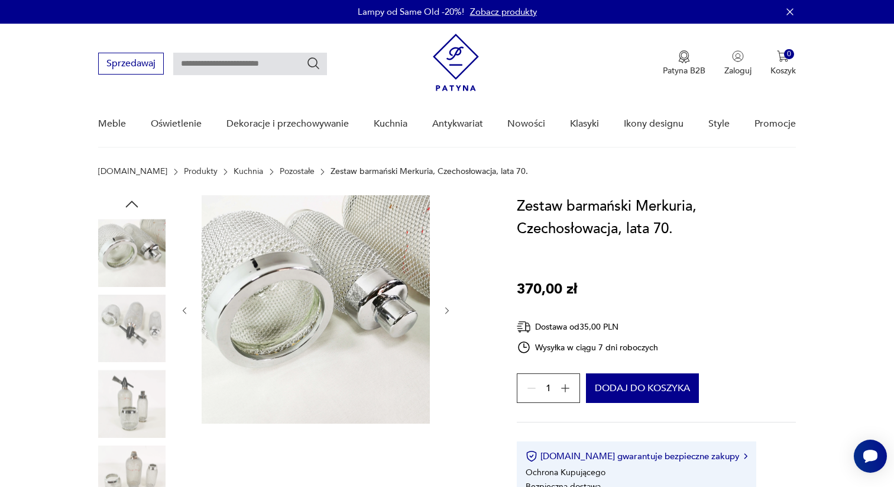
click at [449, 313] on icon "button" at bounding box center [447, 311] width 10 height 10
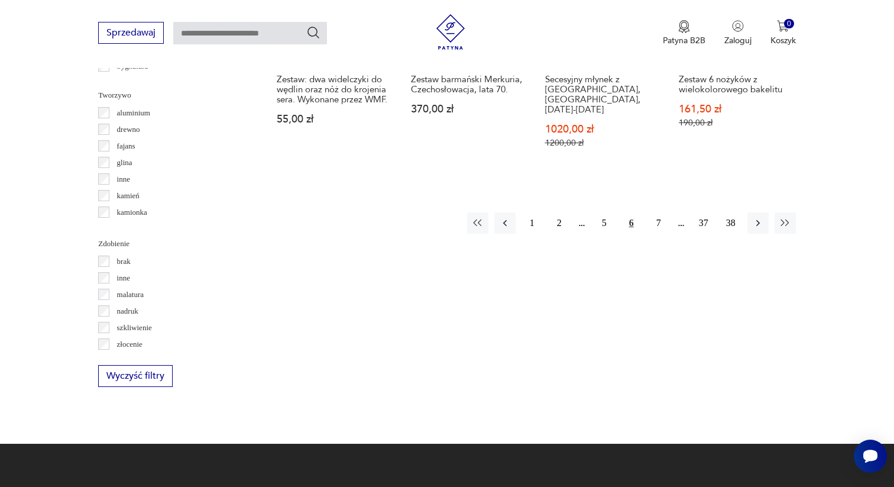
scroll to position [1281, 0]
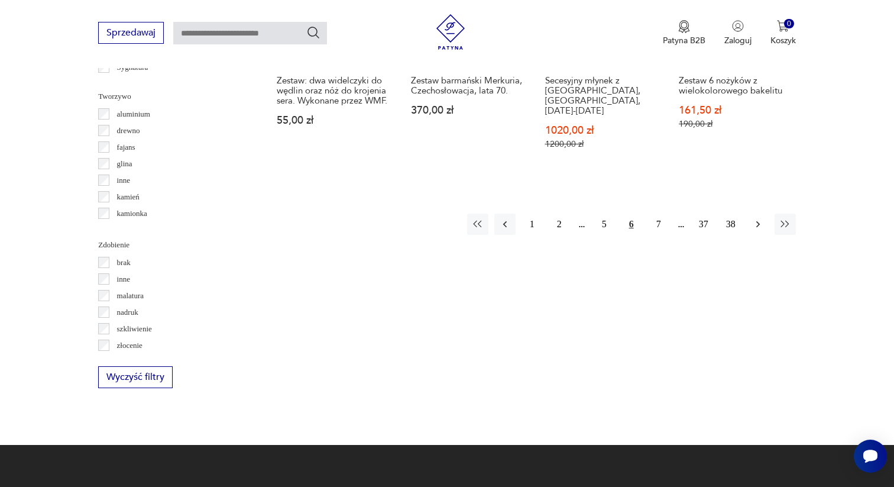
click at [756, 218] on icon "button" at bounding box center [758, 224] width 12 height 12
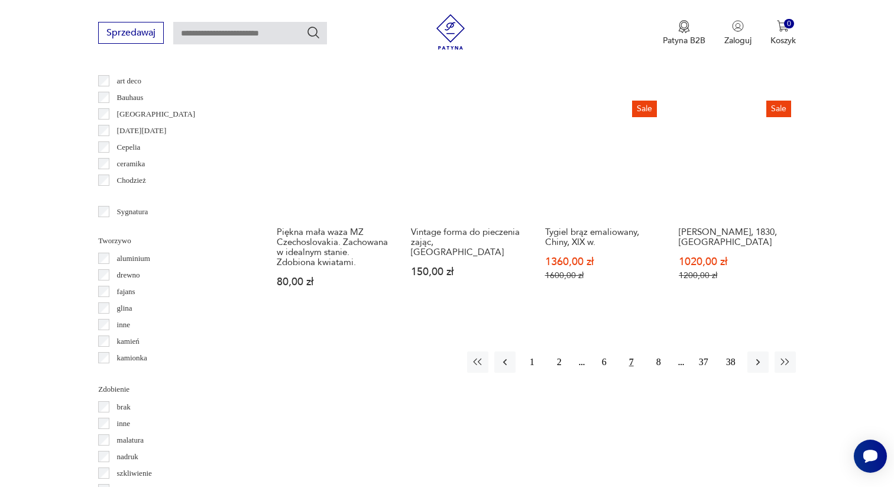
scroll to position [1141, 0]
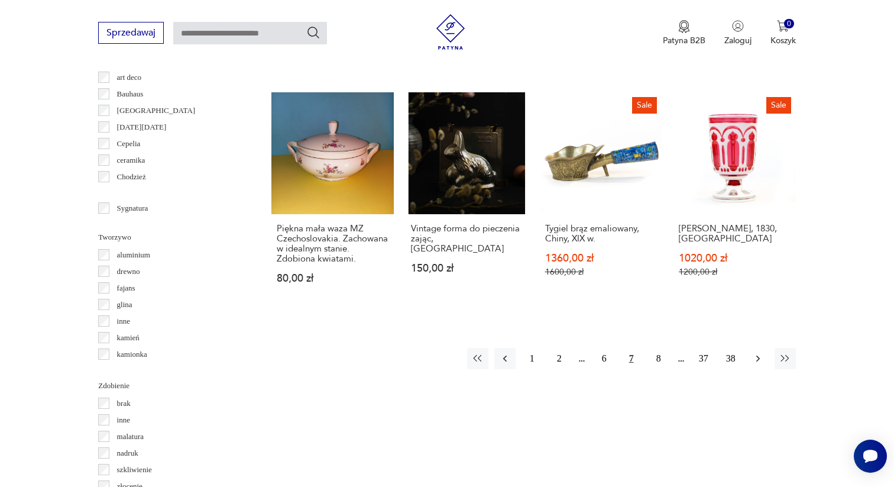
click at [765, 369] on button "button" at bounding box center [757, 358] width 21 height 21
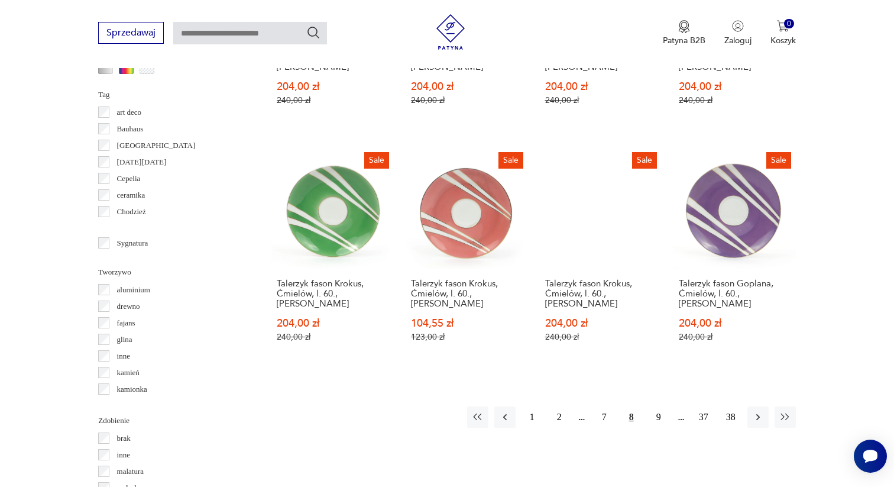
scroll to position [1116, 0]
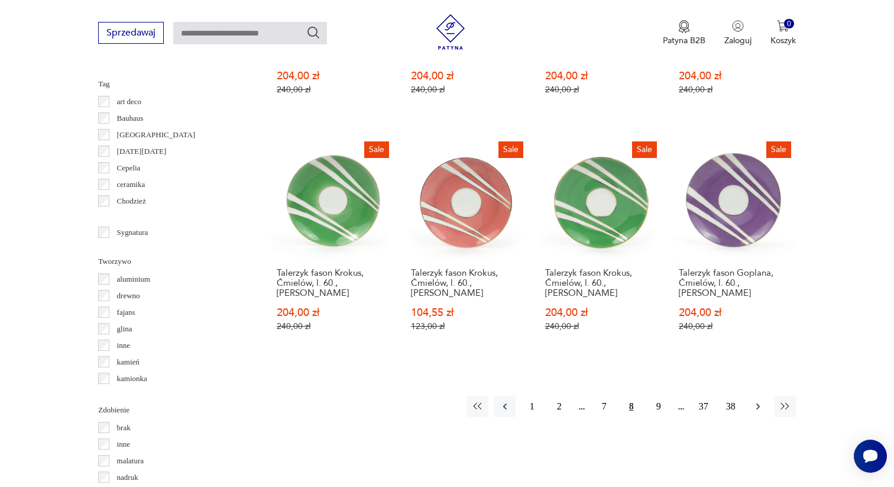
click at [758, 403] on icon "button" at bounding box center [758, 406] width 4 height 7
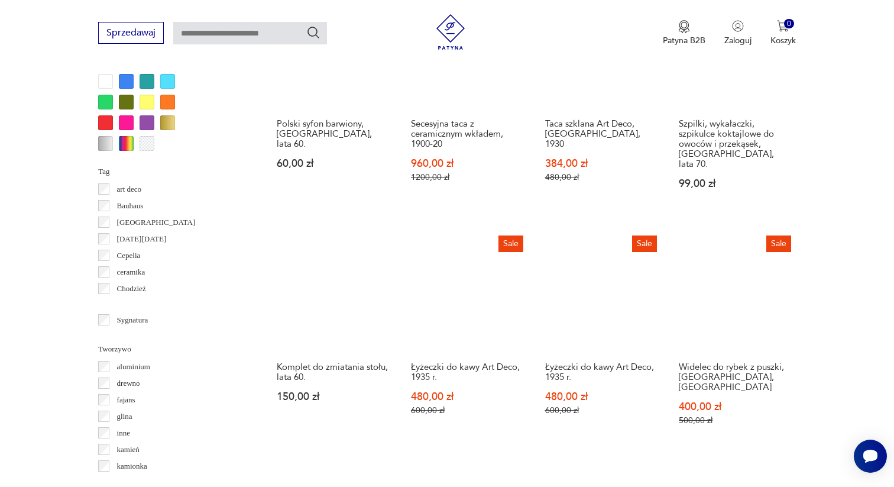
scroll to position [1030, 0]
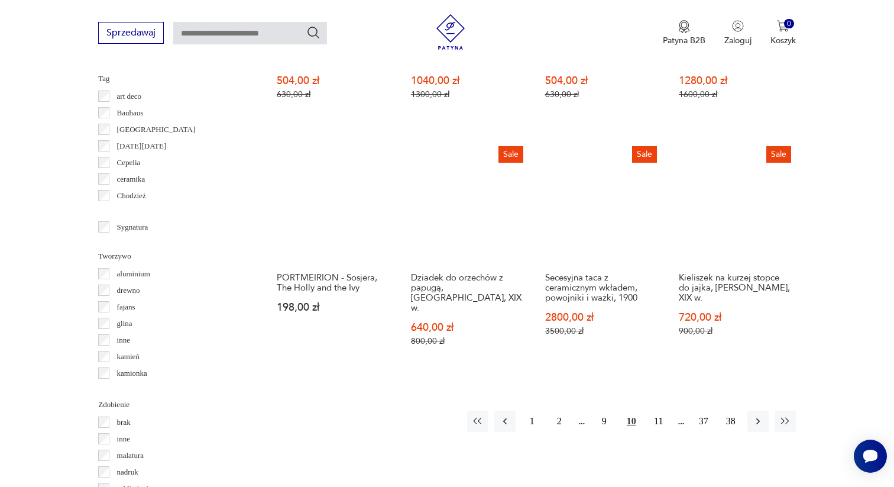
scroll to position [1124, 0]
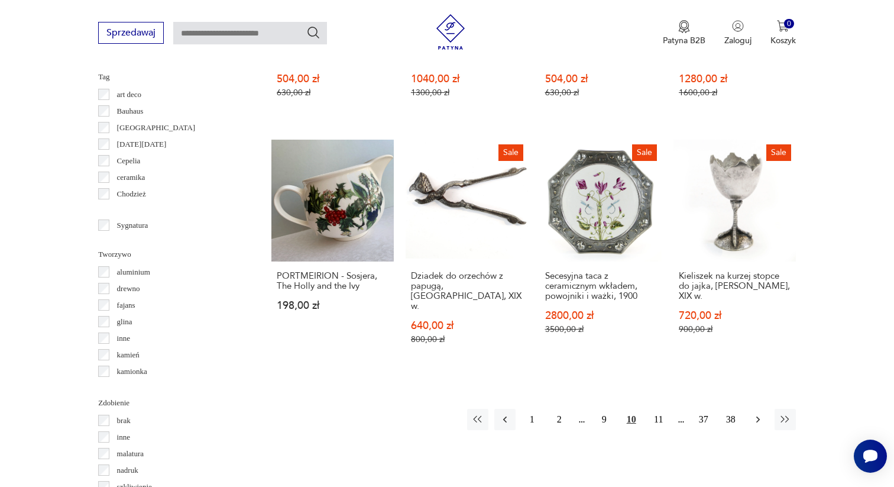
click at [761, 413] on icon "button" at bounding box center [758, 419] width 12 height 12
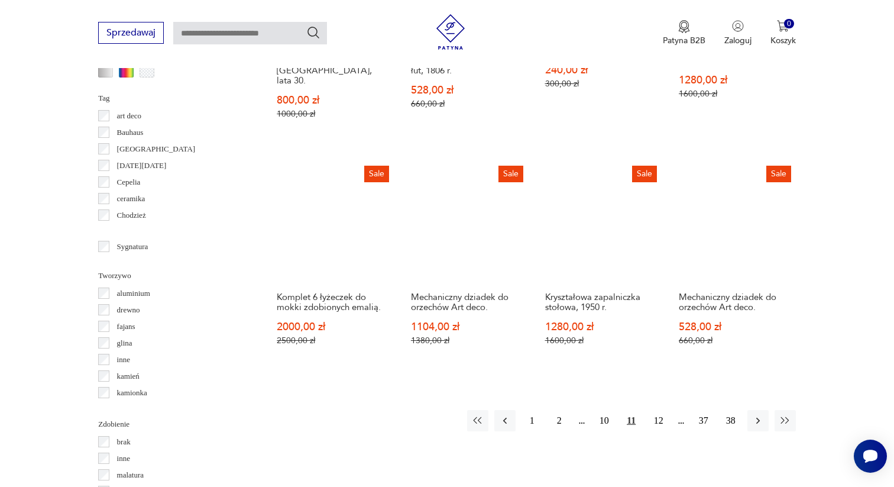
scroll to position [1103, 0]
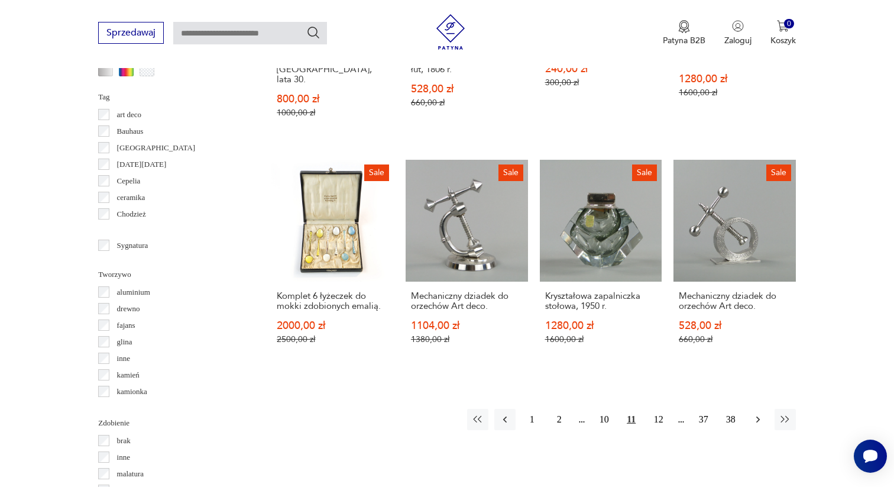
click at [761, 413] on icon "button" at bounding box center [758, 419] width 12 height 12
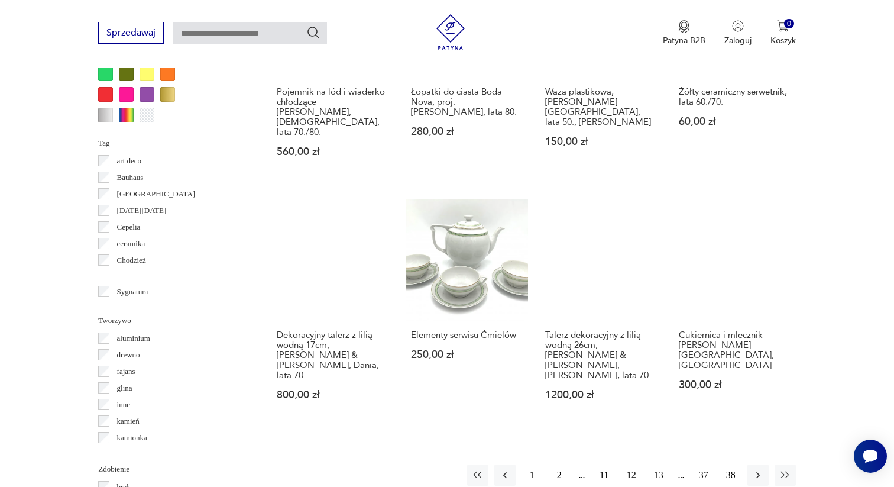
scroll to position [1062, 0]
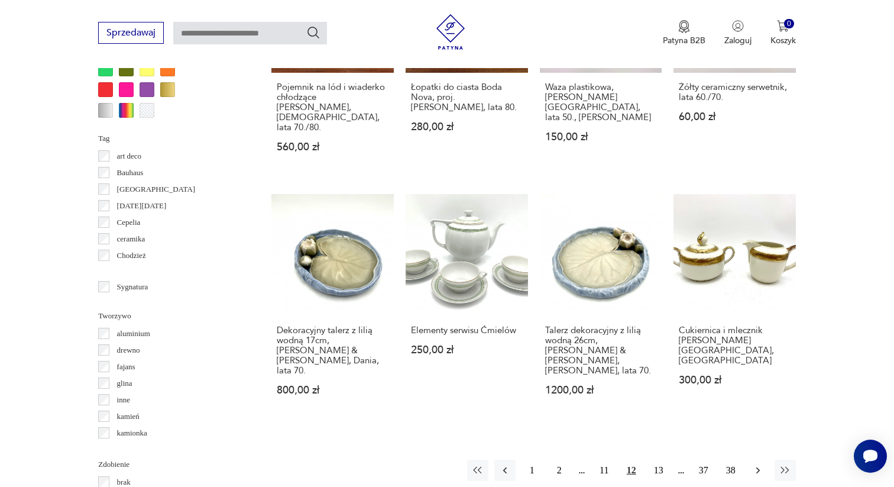
click at [755, 464] on icon "button" at bounding box center [758, 470] width 12 height 12
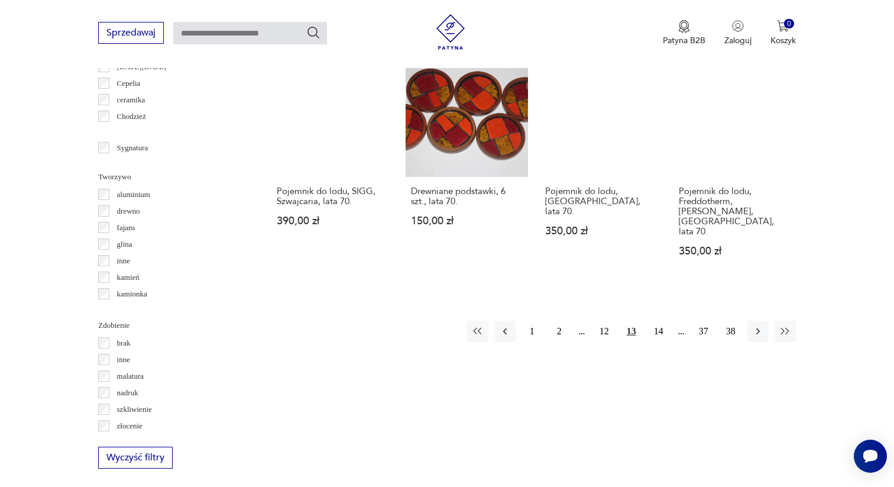
scroll to position [1220, 0]
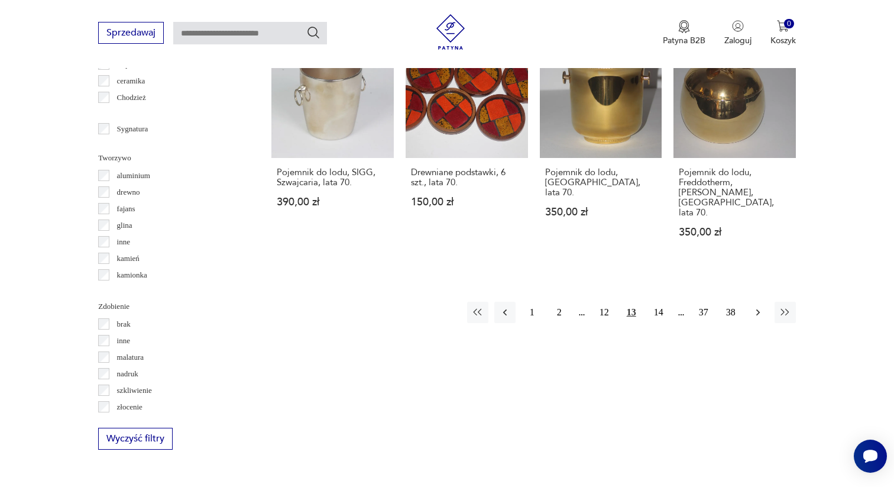
click at [757, 306] on icon "button" at bounding box center [758, 312] width 12 height 12
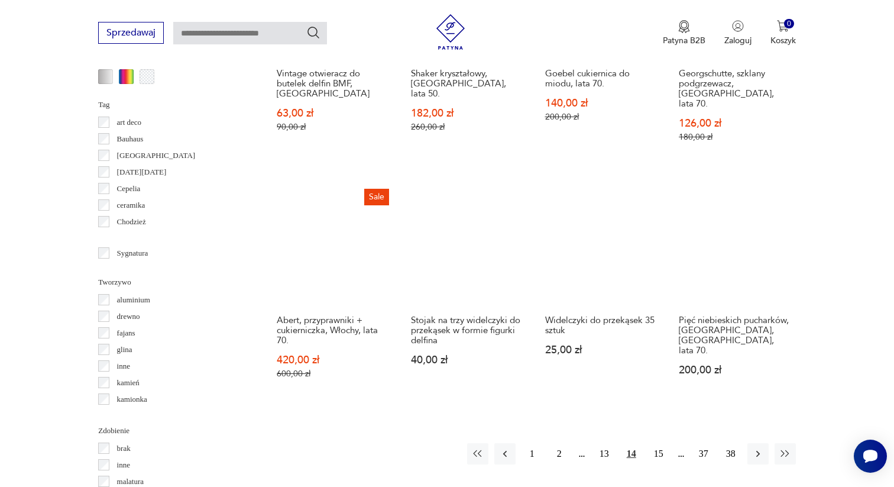
scroll to position [1098, 0]
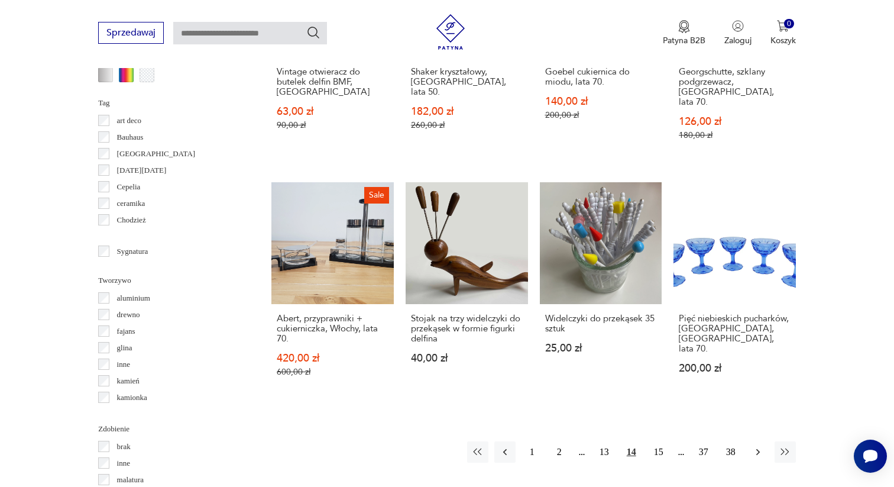
click at [755, 446] on icon "button" at bounding box center [758, 452] width 12 height 12
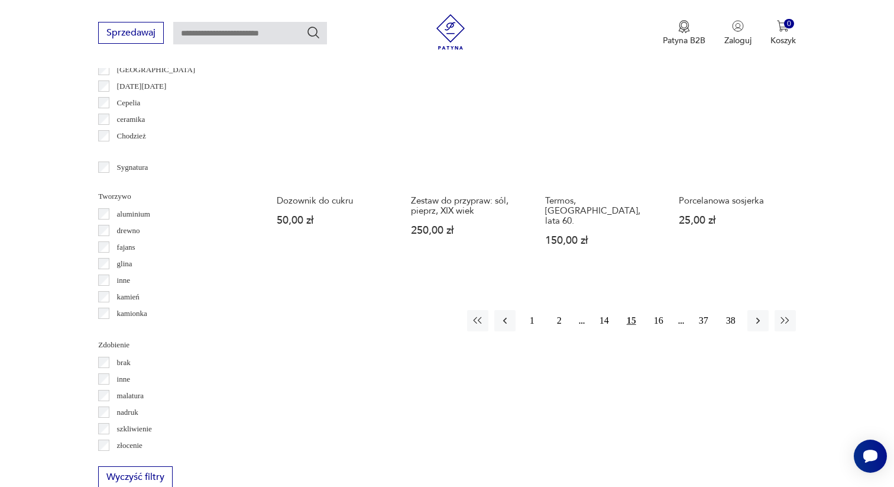
scroll to position [1183, 0]
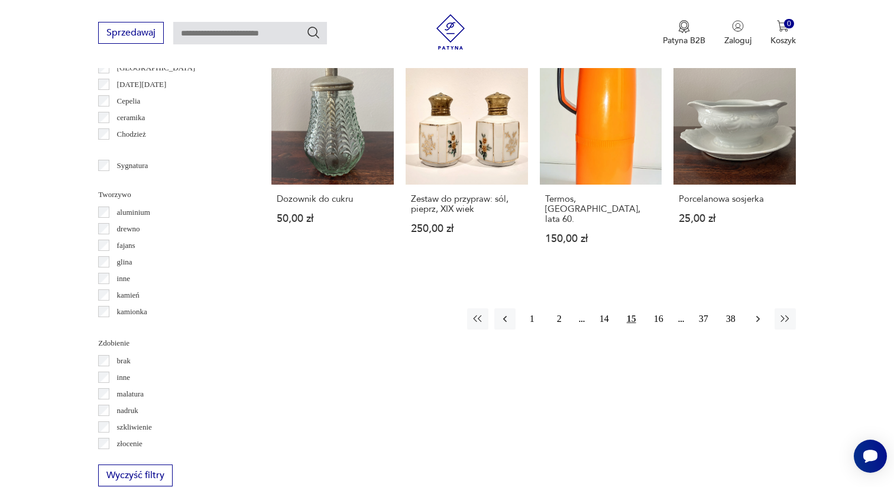
click at [757, 313] on icon "button" at bounding box center [758, 319] width 12 height 12
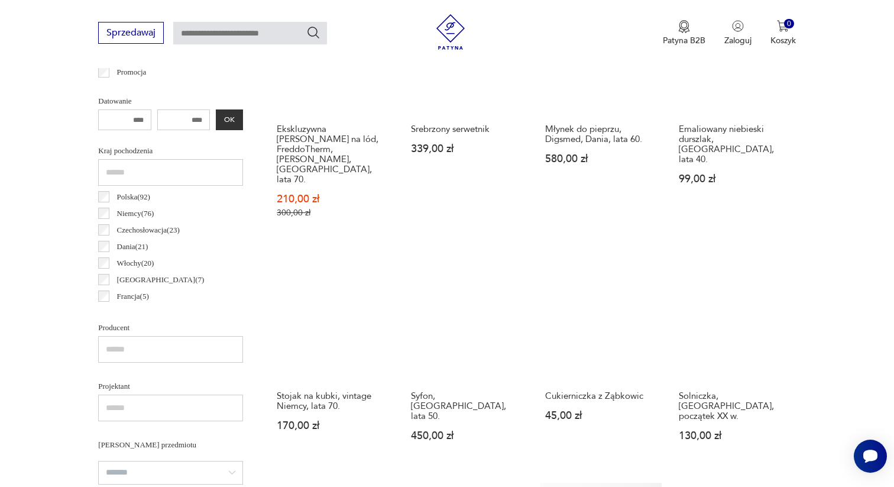
scroll to position [543, 0]
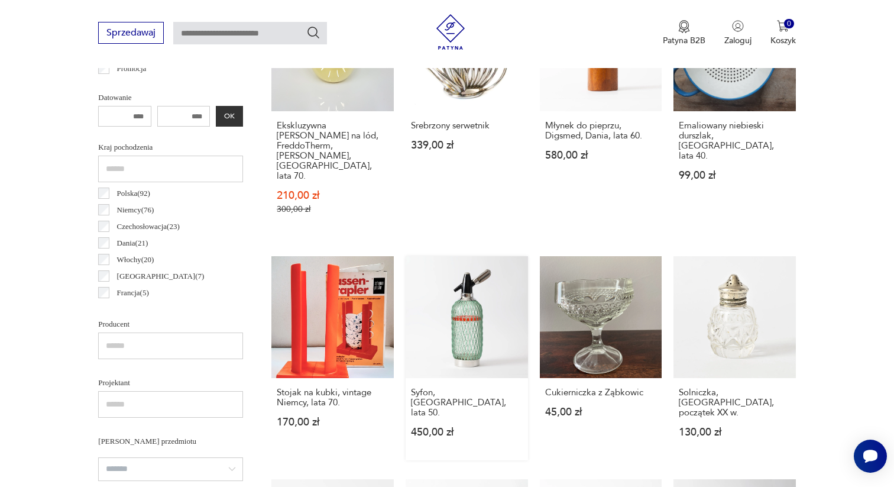
click at [459, 306] on link "Syfon, [GEOGRAPHIC_DATA], lata 50. 450,00 zł" at bounding box center [467, 358] width 122 height 205
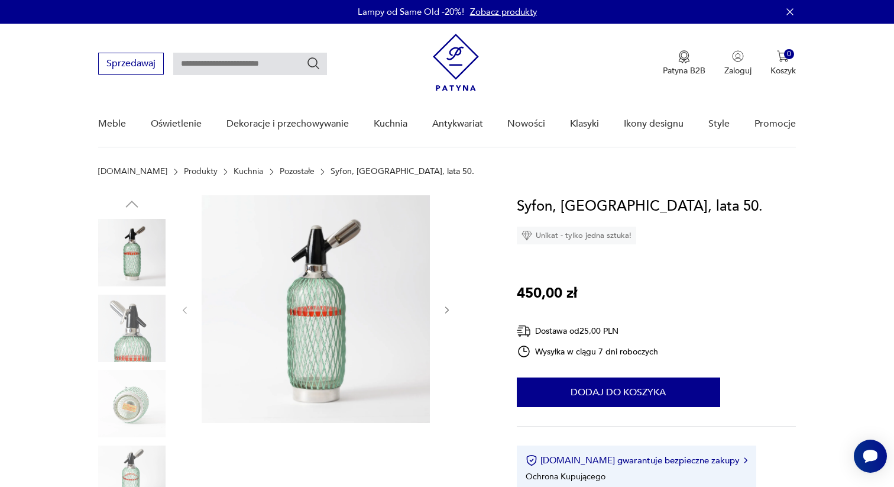
click at [156, 329] on img at bounding box center [131, 327] width 67 height 67
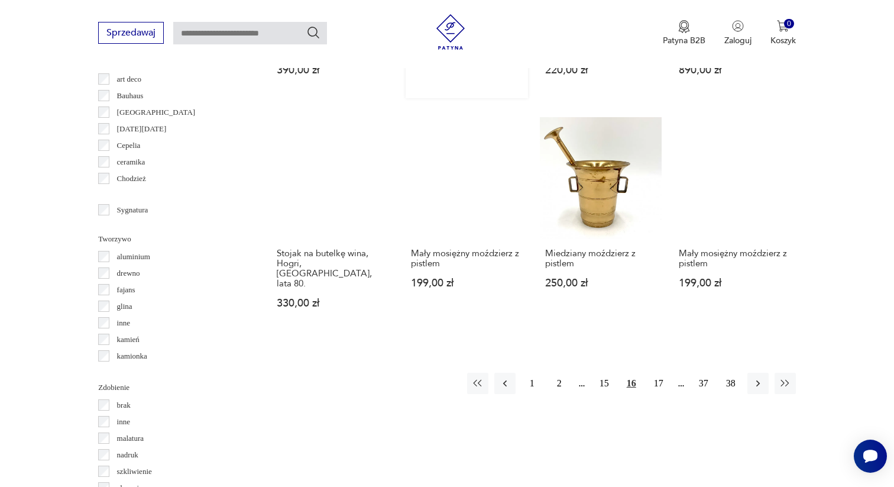
scroll to position [1151, 0]
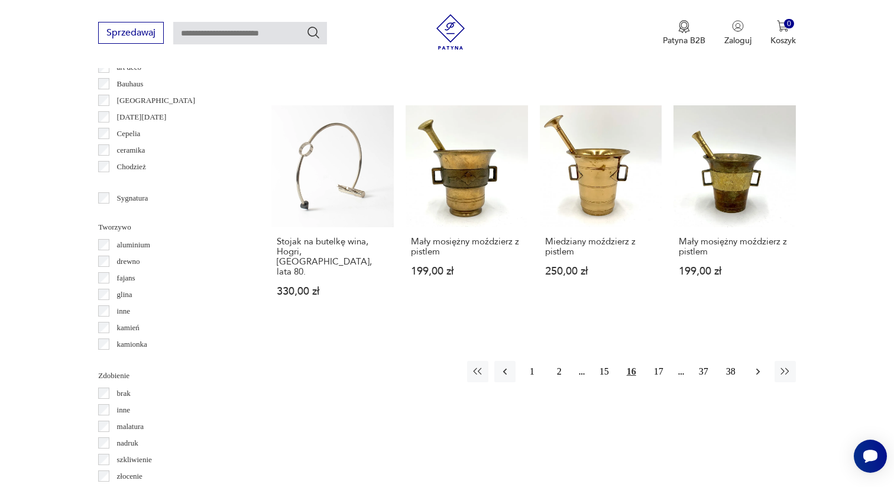
click at [759, 365] on icon "button" at bounding box center [758, 371] width 12 height 12
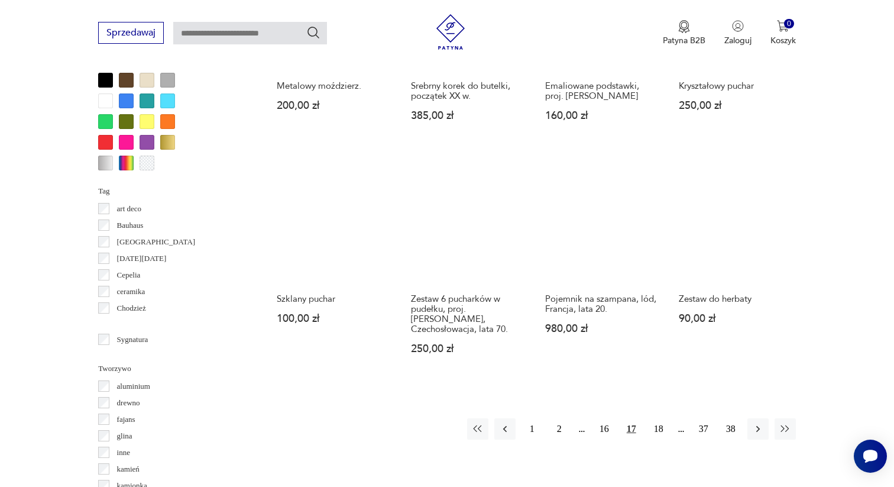
scroll to position [1018, 0]
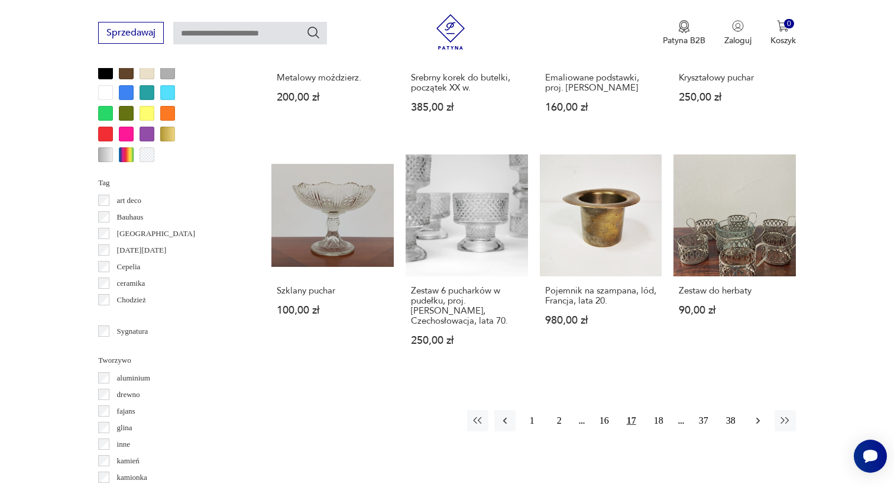
click at [759, 415] on icon "button" at bounding box center [758, 421] width 12 height 12
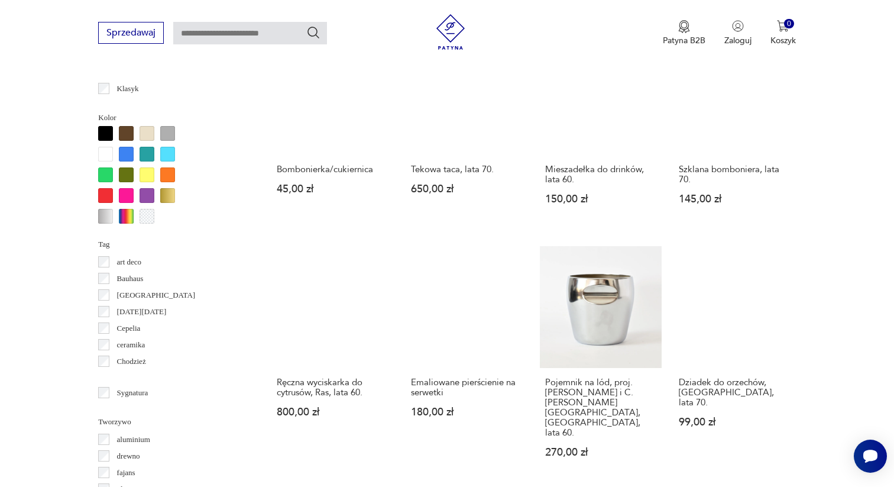
scroll to position [957, 0]
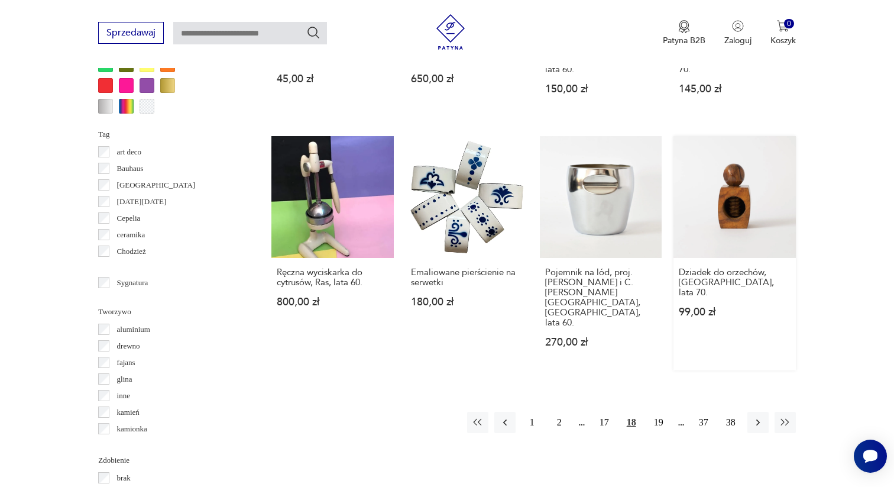
click at [723, 190] on link "Dziadek do orzechów, [GEOGRAPHIC_DATA], lata 70. 99,00 zł" at bounding box center [735, 253] width 122 height 235
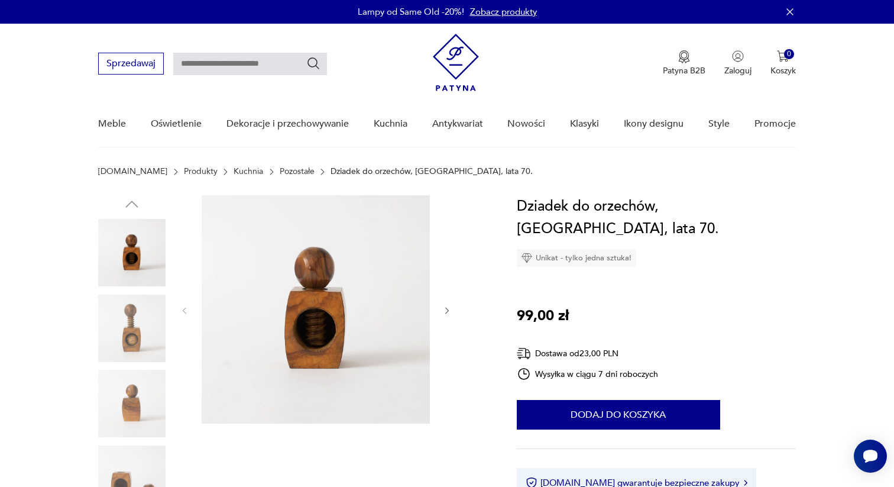
click at [444, 316] on div at bounding box center [316, 310] width 272 height 231
click at [445, 312] on icon "button" at bounding box center [447, 310] width 4 height 7
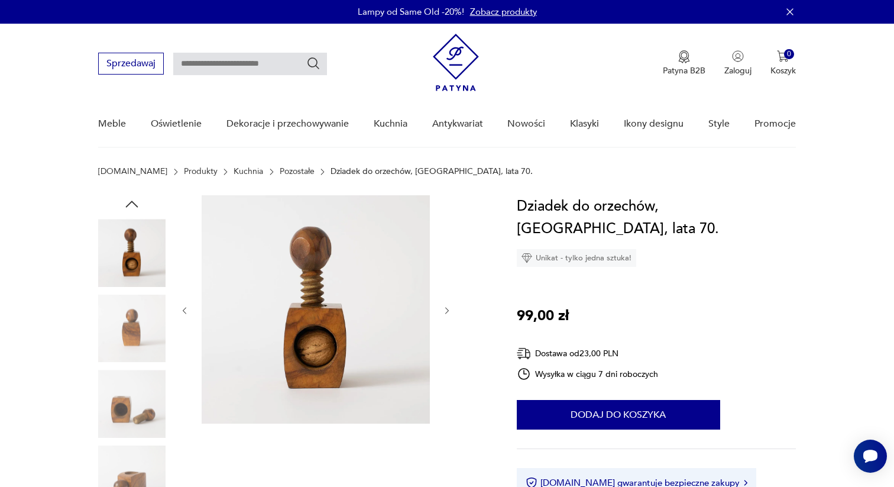
click at [445, 312] on icon "button" at bounding box center [447, 310] width 4 height 7
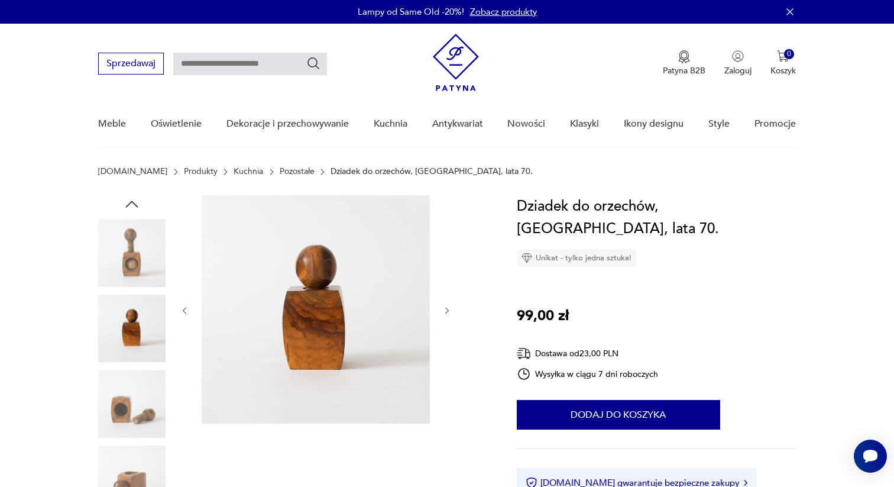
click at [445, 312] on icon "button" at bounding box center [447, 310] width 4 height 7
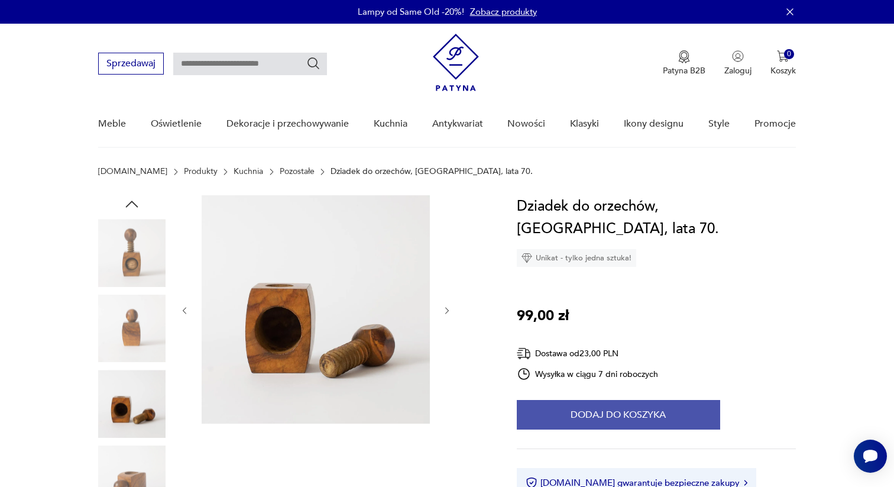
click at [620, 400] on button "Dodaj do koszyka" at bounding box center [618, 415] width 203 height 30
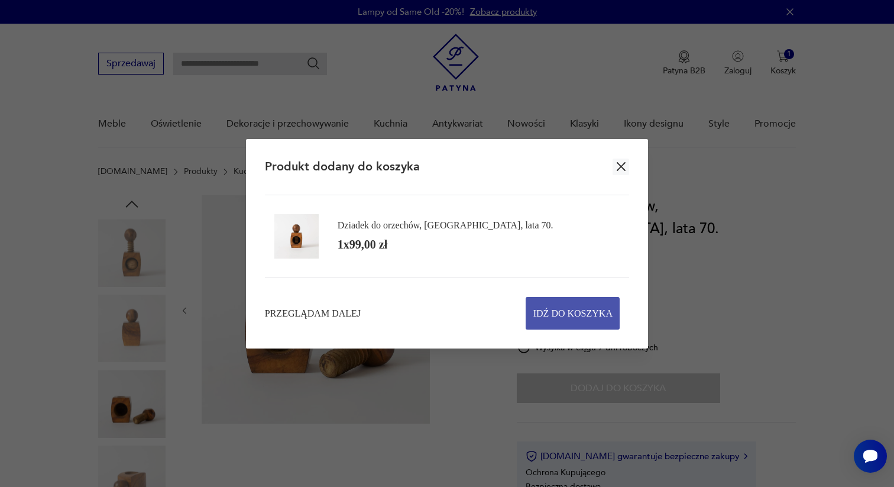
click at [565, 320] on span "Idź do koszyka" at bounding box center [572, 312] width 79 height 31
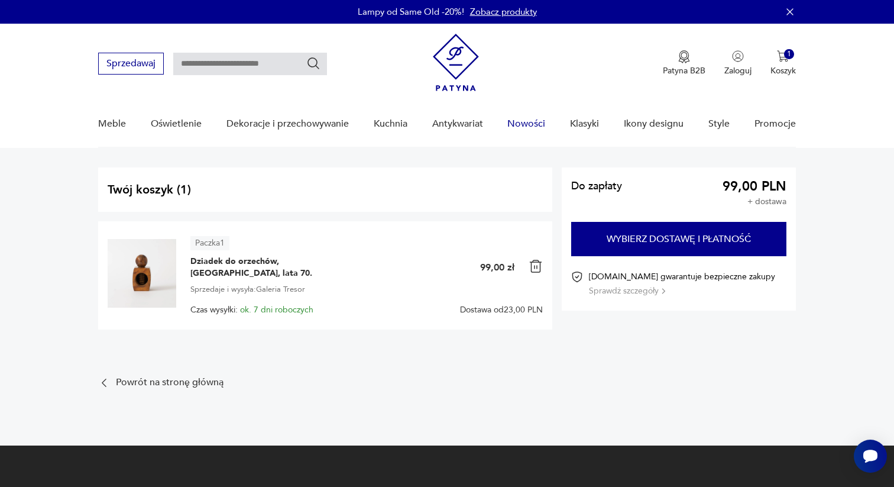
click at [519, 132] on link "Nowości" at bounding box center [526, 124] width 38 height 46
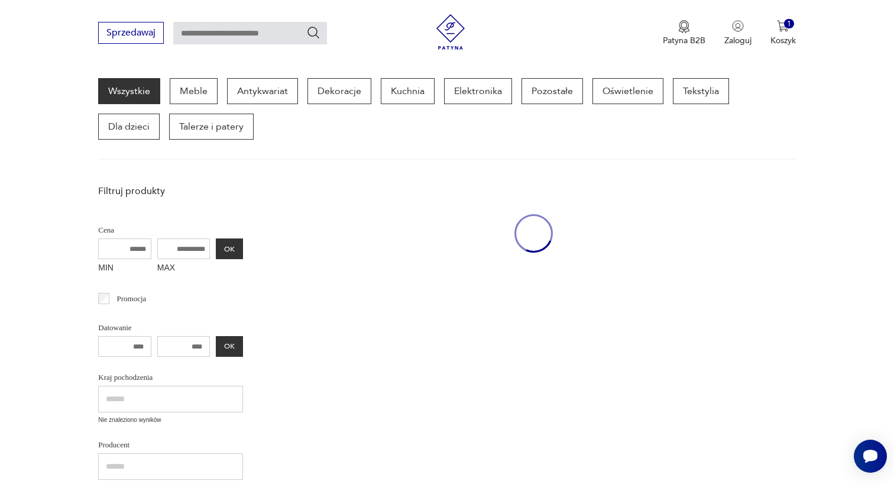
scroll to position [153, 0]
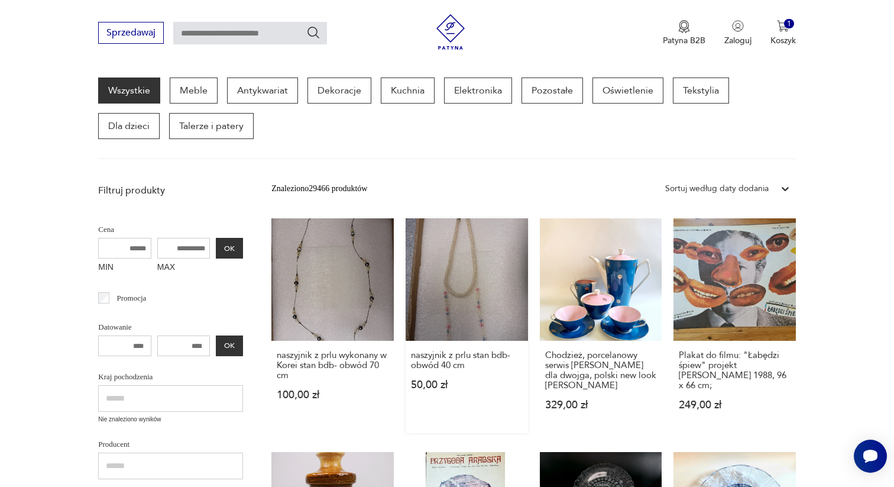
click at [468, 292] on link "naszyjnik z prlu stan bdb- obwód 40 cm 50,00 zł" at bounding box center [467, 325] width 122 height 215
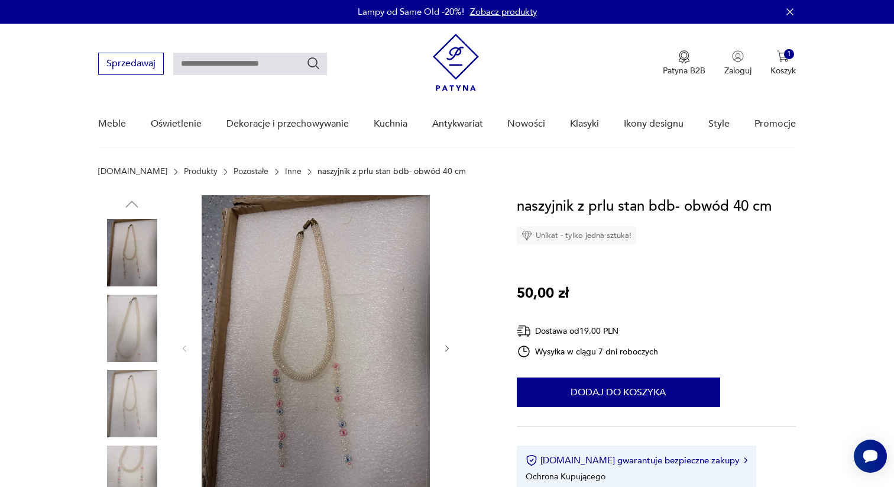
click at [445, 352] on icon "button" at bounding box center [447, 349] width 10 height 10
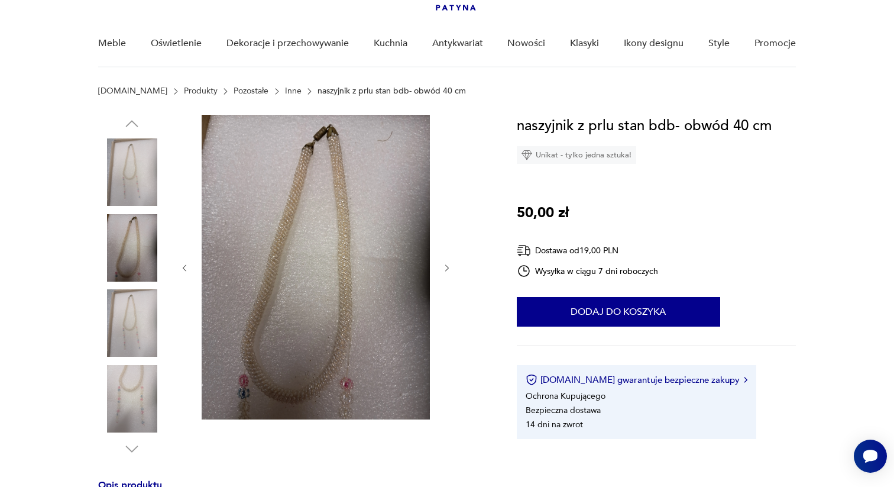
scroll to position [83, 0]
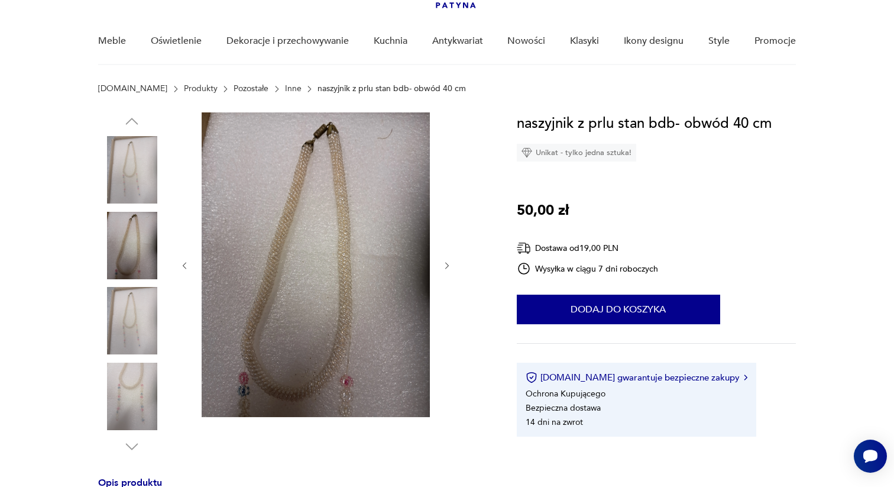
click at [445, 258] on div at bounding box center [316, 265] width 272 height 306
click at [448, 266] on icon "button" at bounding box center [447, 266] width 10 height 10
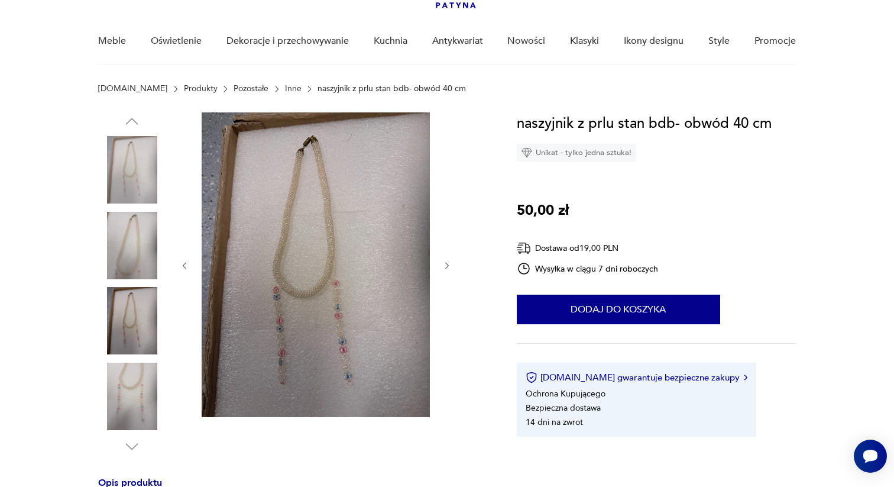
click at [448, 266] on icon "button" at bounding box center [447, 266] width 10 height 10
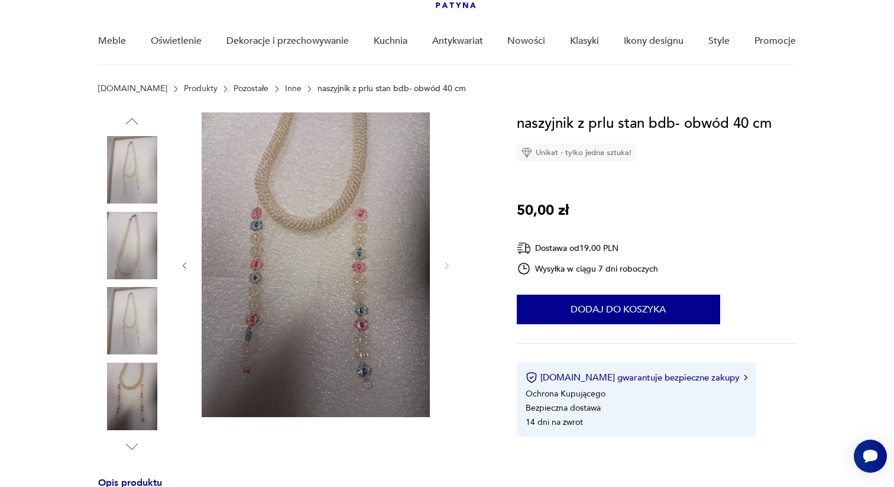
scroll to position [153, 0]
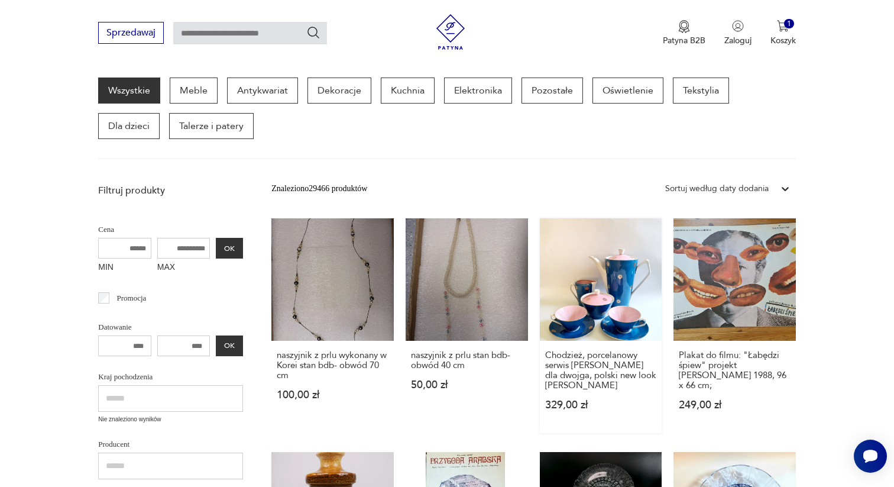
click at [621, 291] on link "Chodzież, porcelanowy serwis [PERSON_NAME] dla dwojga, polski new look [PERSON_…" at bounding box center [601, 325] width 122 height 215
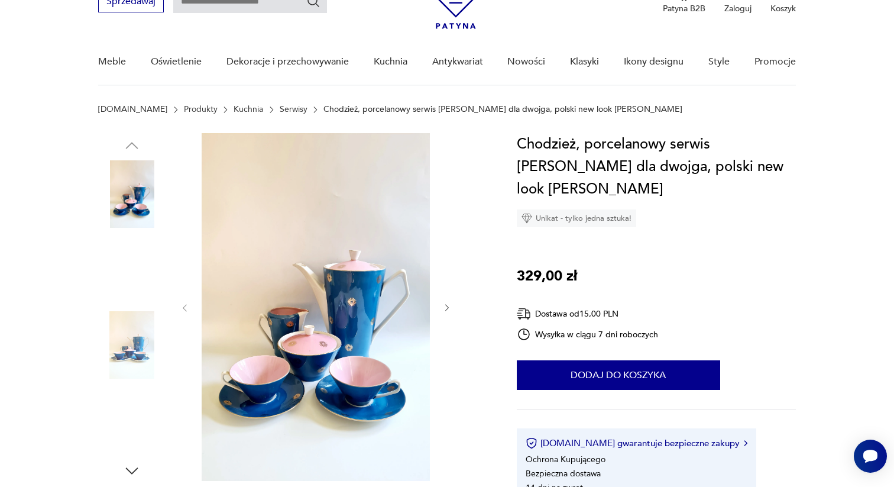
scroll to position [65, 0]
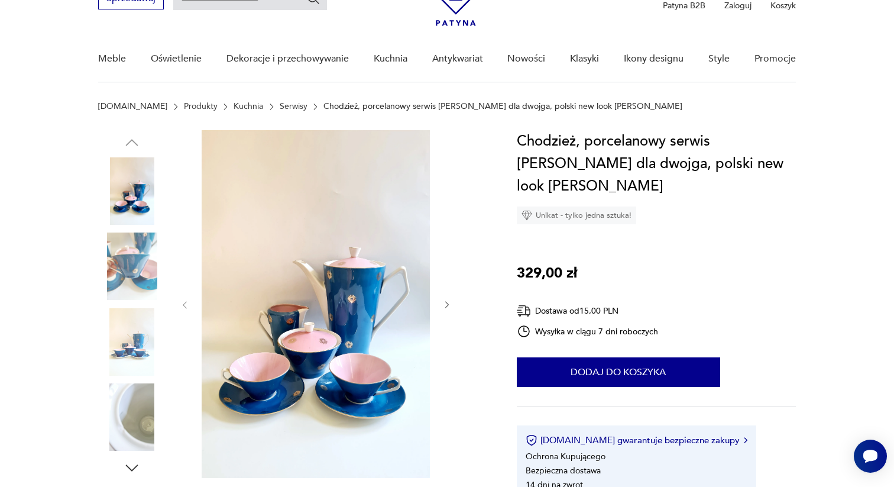
click at [448, 305] on icon "button" at bounding box center [447, 305] width 4 height 7
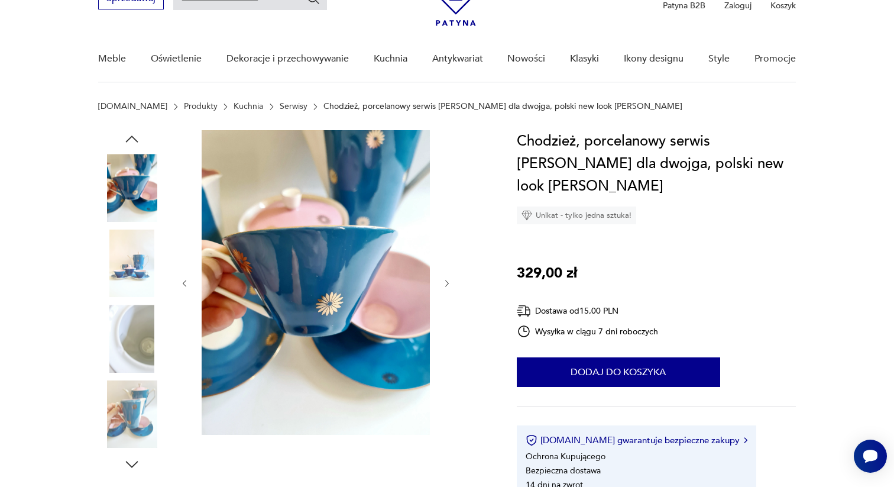
click at [446, 283] on icon "button" at bounding box center [447, 284] width 10 height 10
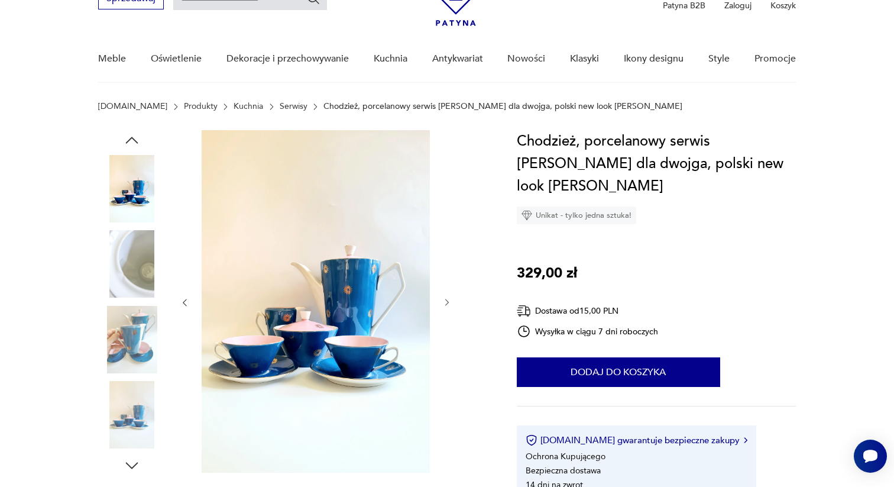
click at [446, 283] on div at bounding box center [316, 302] width 272 height 345
click at [448, 300] on icon "button" at bounding box center [447, 302] width 10 height 10
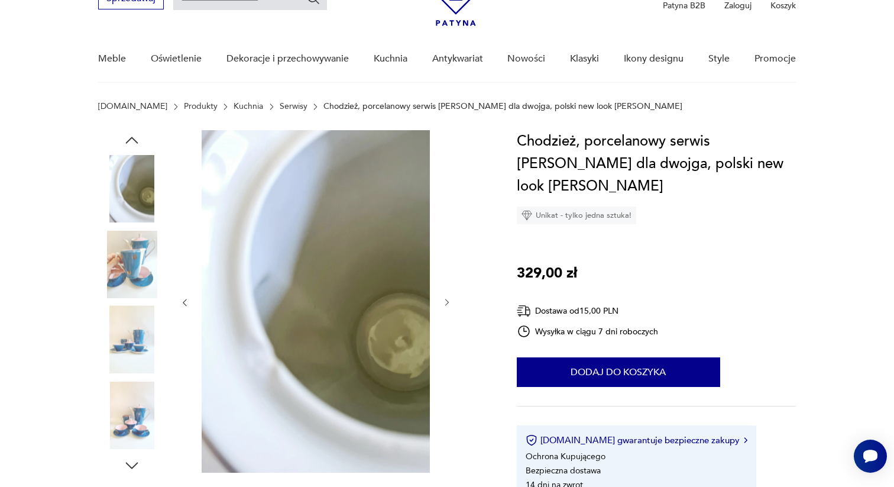
click at [448, 300] on icon "button" at bounding box center [447, 302] width 10 height 10
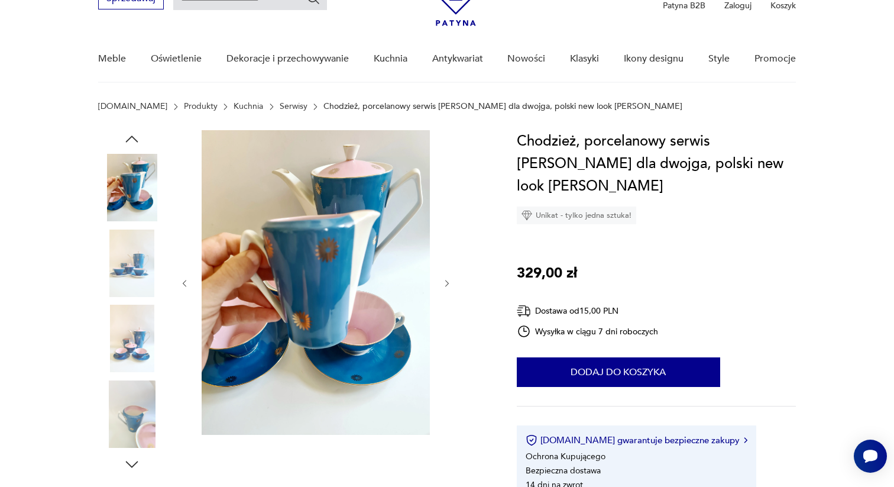
click at [448, 284] on icon "button" at bounding box center [447, 284] width 10 height 10
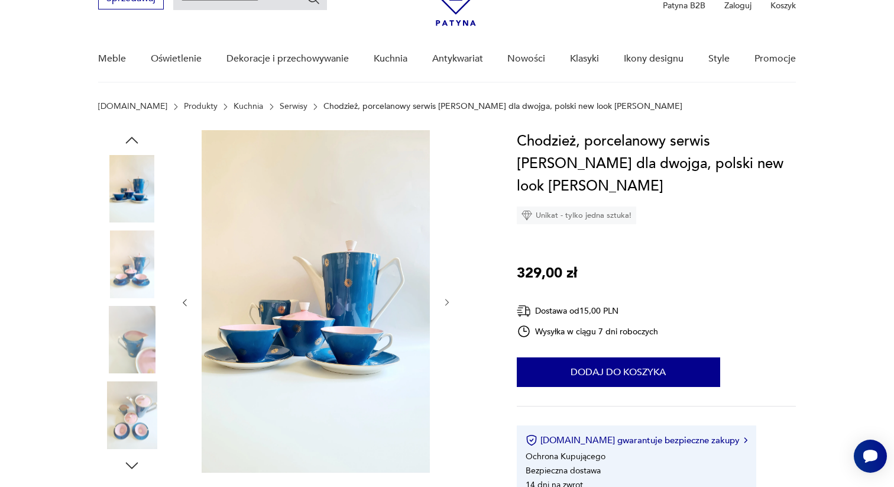
click at [448, 307] on button "button" at bounding box center [447, 303] width 10 height 12
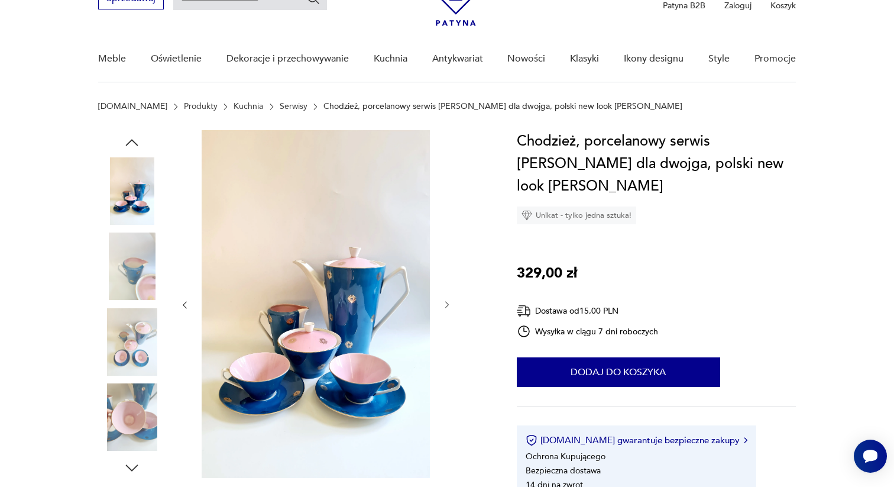
click at [448, 307] on icon "button" at bounding box center [447, 305] width 10 height 10
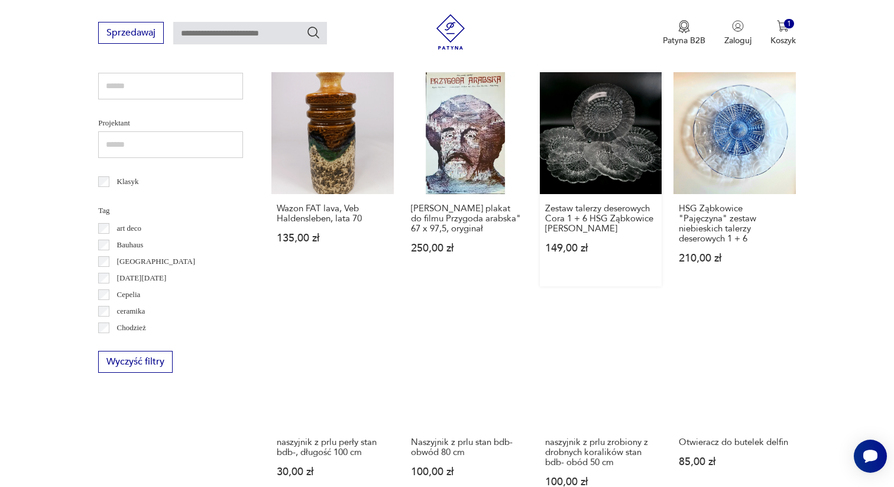
scroll to position [539, 0]
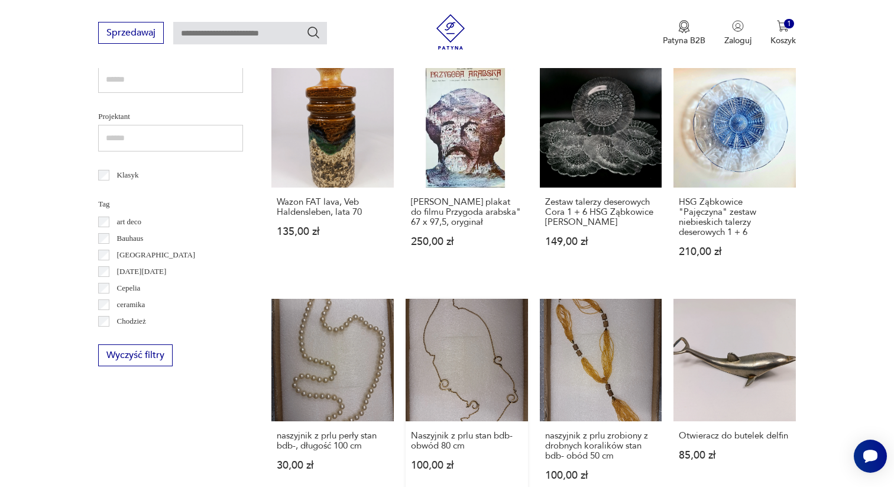
click at [455, 322] on link "Naszyjnik z prlu stan bdb- obwód 80 cm 100,00 zł" at bounding box center [467, 401] width 122 height 205
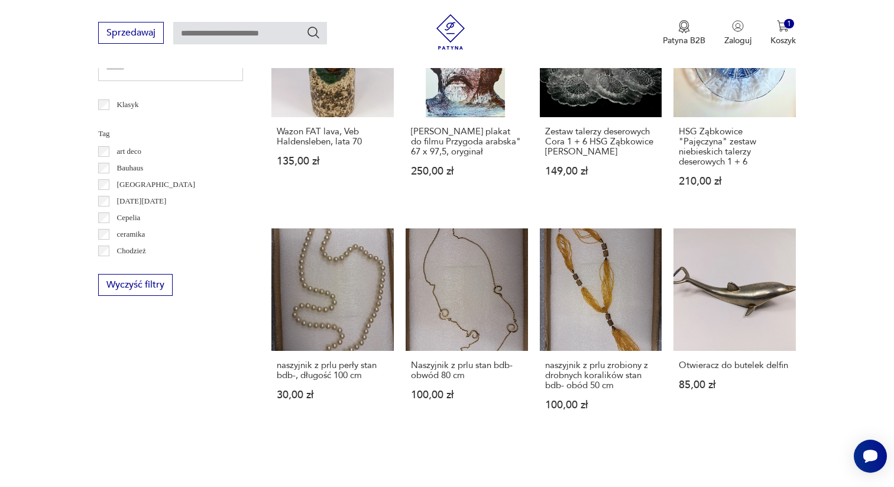
scroll to position [614, 0]
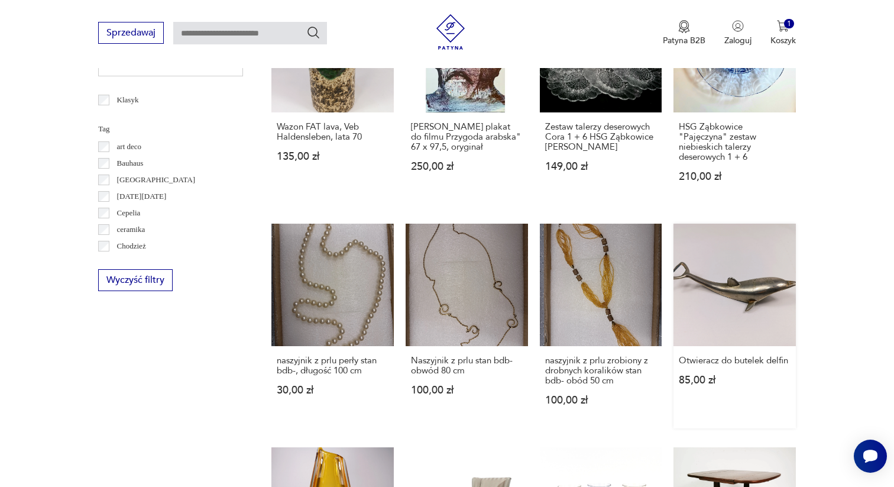
click at [733, 269] on link "Otwieracz do butelek delfin 85,00 zł" at bounding box center [735, 326] width 122 height 205
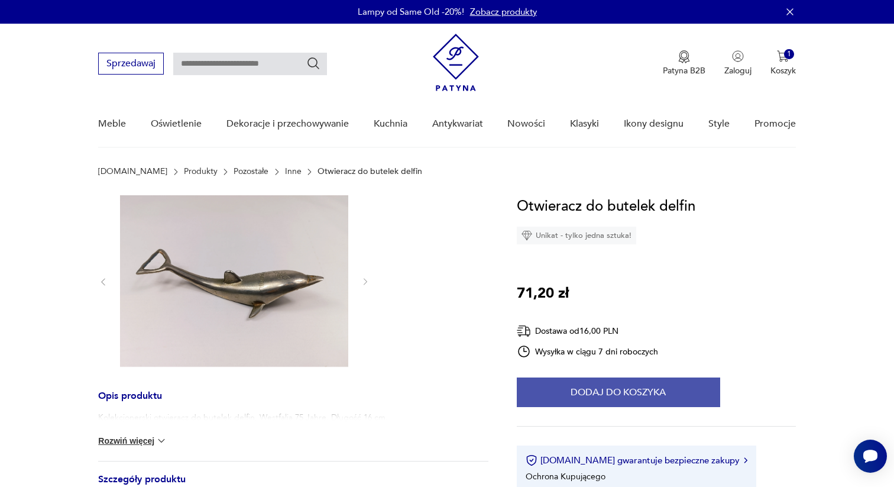
click at [580, 392] on button "Dodaj do koszyka" at bounding box center [618, 392] width 203 height 30
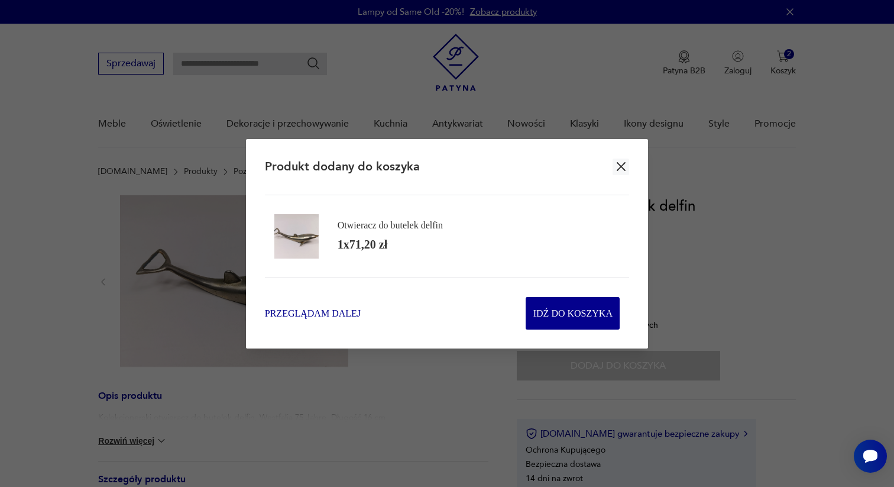
click at [296, 315] on span "Przeglądam dalej" at bounding box center [313, 313] width 96 height 14
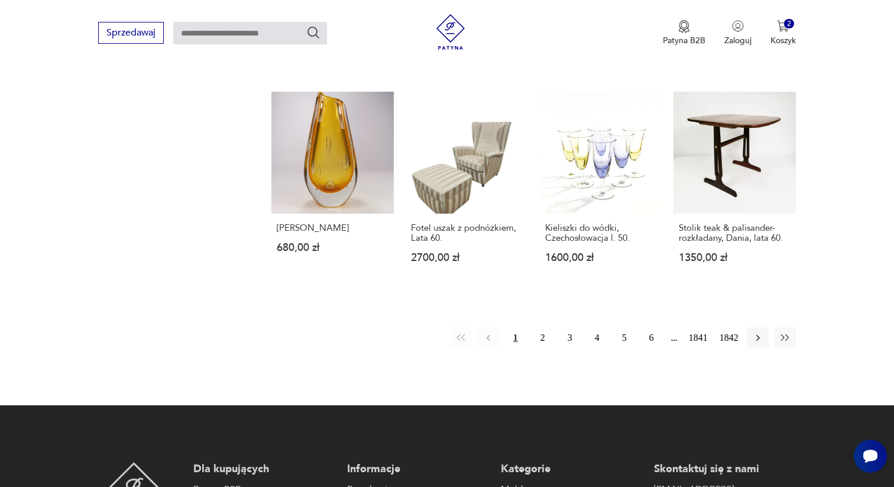
scroll to position [968, 0]
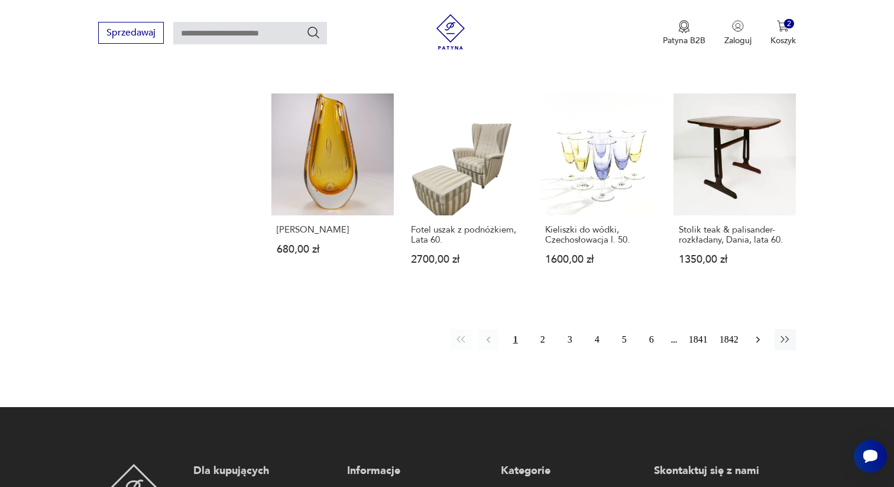
click at [754, 334] on icon "button" at bounding box center [758, 340] width 12 height 12
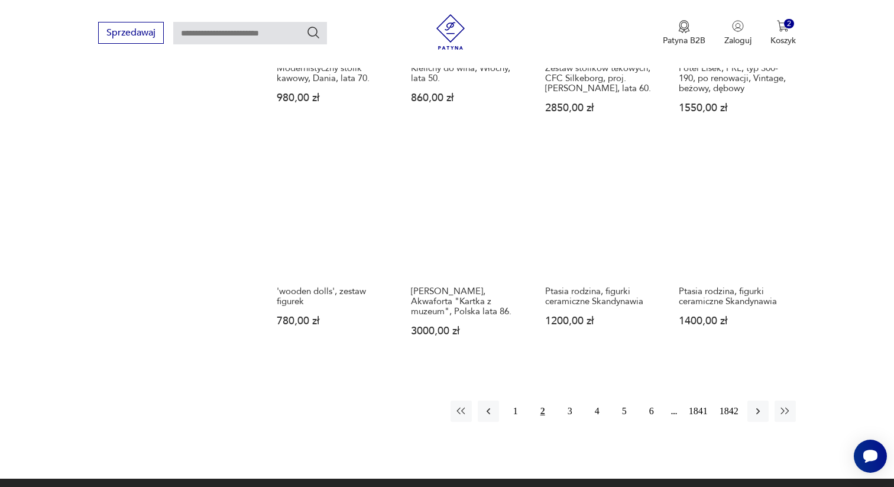
scroll to position [920, 0]
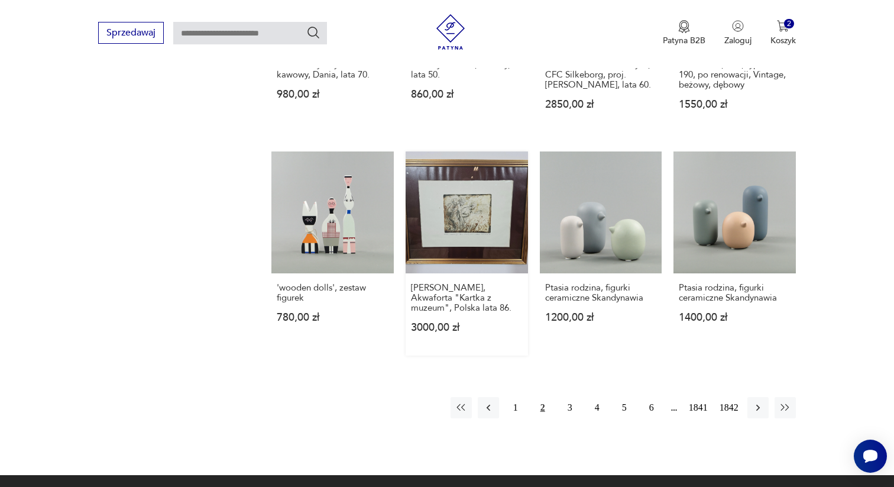
click at [480, 209] on link "[PERSON_NAME], Akwaforta "Kartka z muzeum", Polska lata 86. 3000,00 zł" at bounding box center [467, 253] width 122 height 205
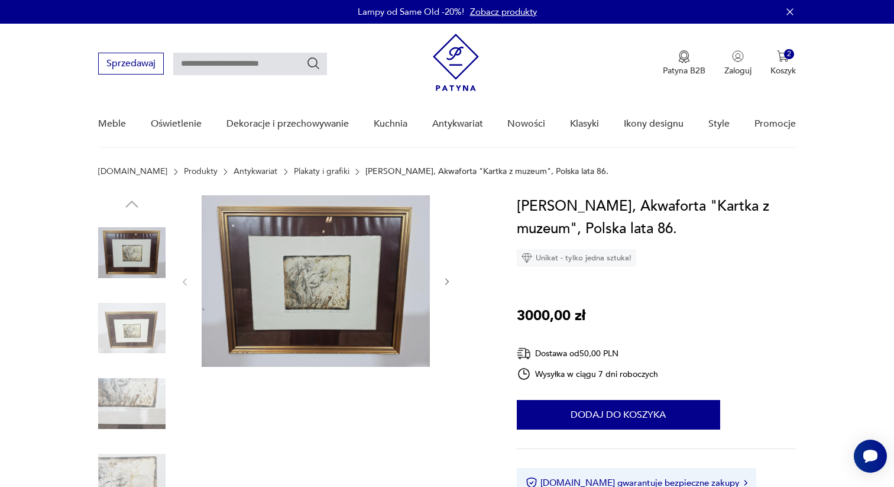
click at [145, 394] on img at bounding box center [131, 403] width 67 height 67
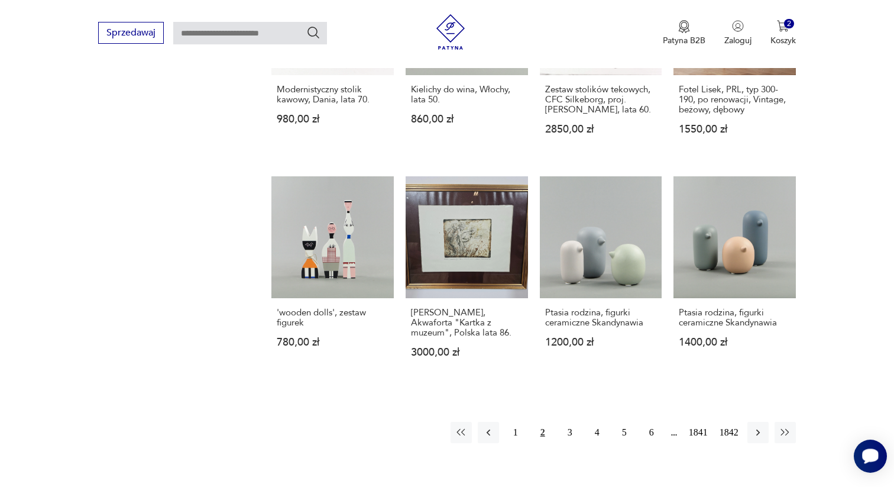
scroll to position [896, 0]
click at [763, 426] on icon "button" at bounding box center [758, 432] width 12 height 12
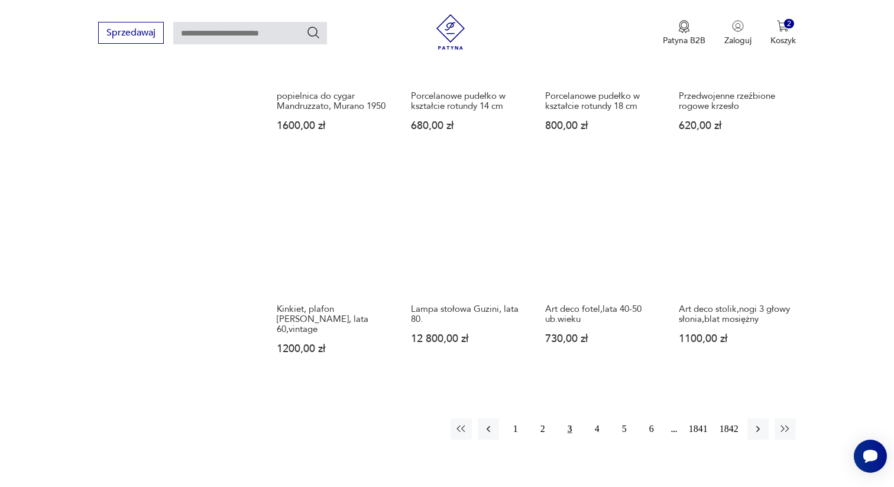
scroll to position [869, 0]
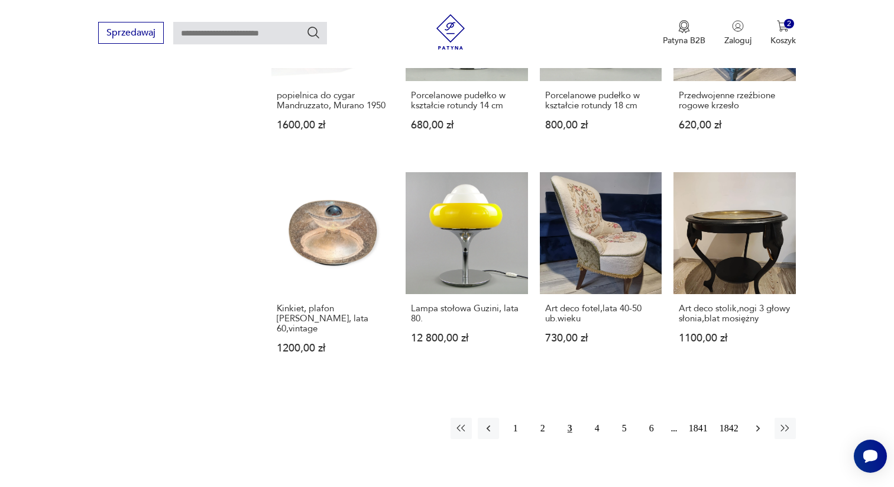
click at [758, 425] on icon "button" at bounding box center [758, 428] width 4 height 7
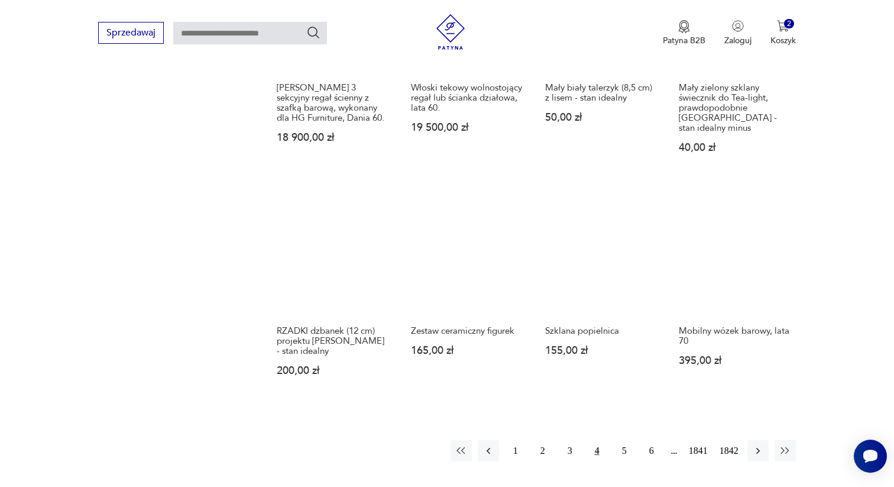
scroll to position [908, 0]
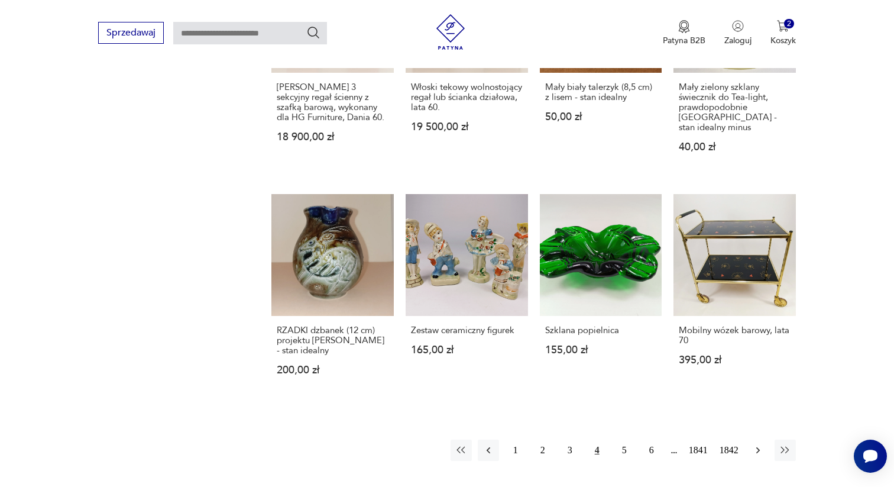
click at [755, 444] on icon "button" at bounding box center [758, 450] width 12 height 12
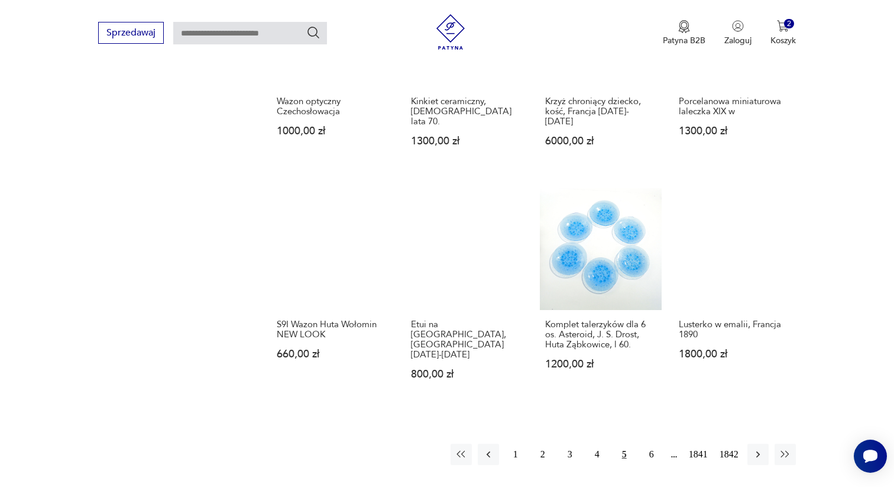
scroll to position [865, 0]
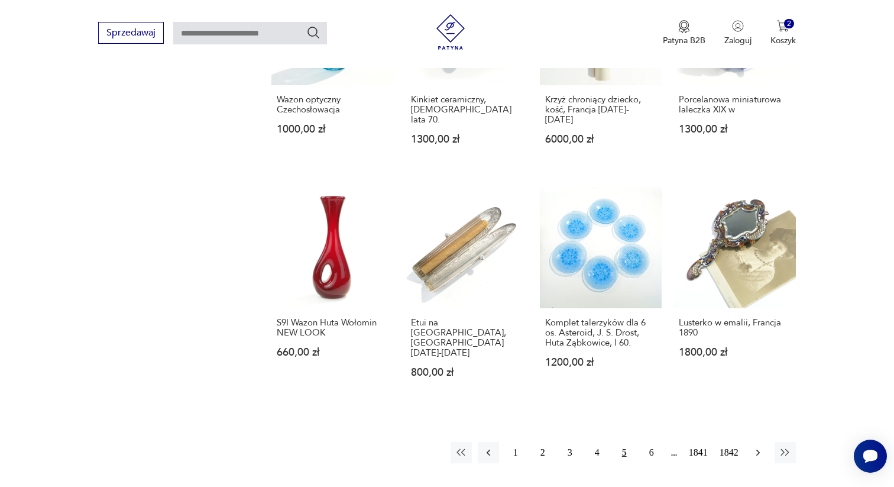
click at [760, 446] on icon "button" at bounding box center [758, 452] width 12 height 12
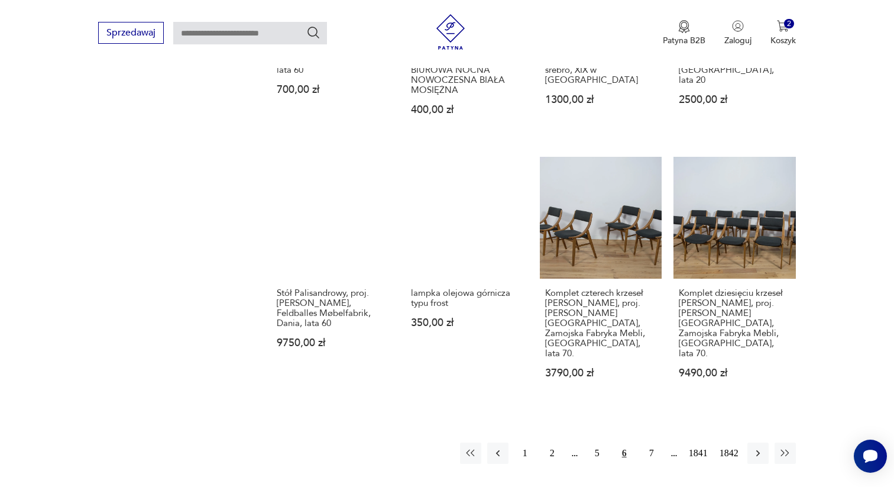
scroll to position [905, 0]
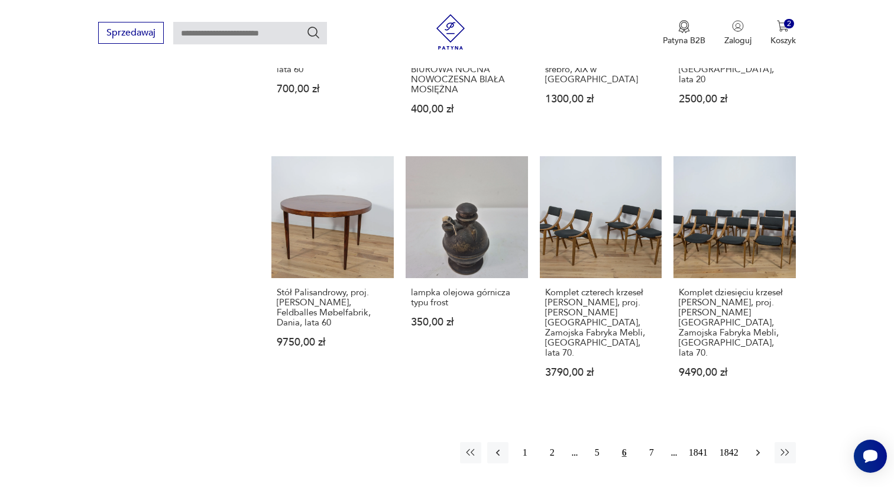
click at [756, 446] on icon "button" at bounding box center [758, 452] width 12 height 12
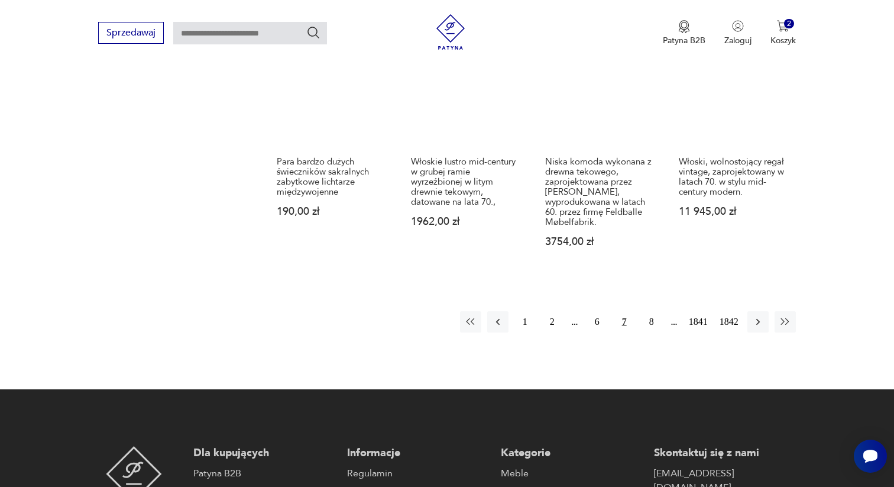
scroll to position [1090, 0]
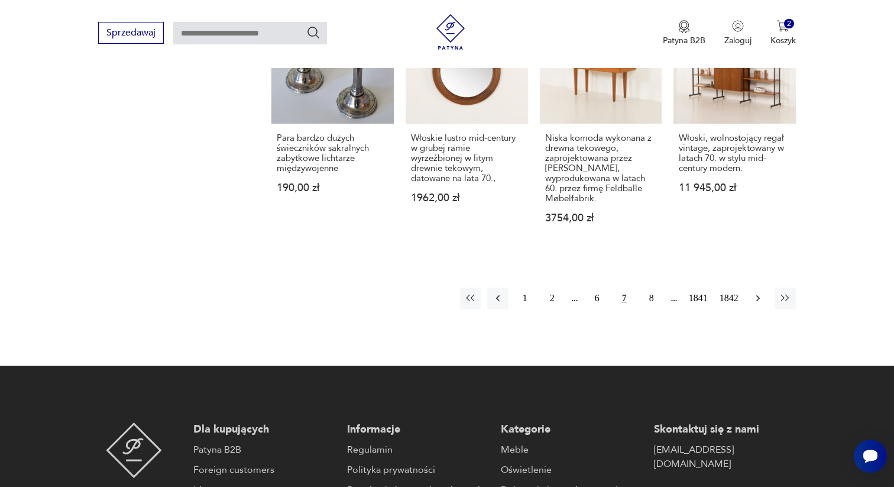
click at [762, 292] on icon "button" at bounding box center [758, 298] width 12 height 12
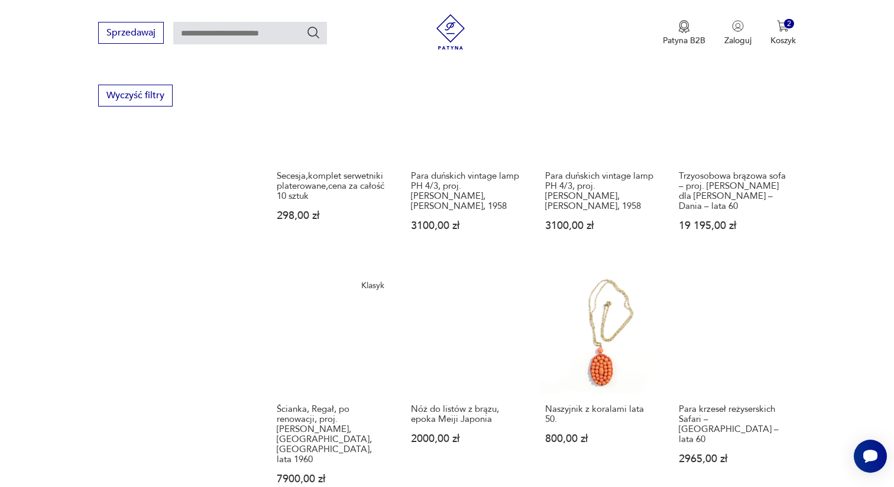
scroll to position [811, 0]
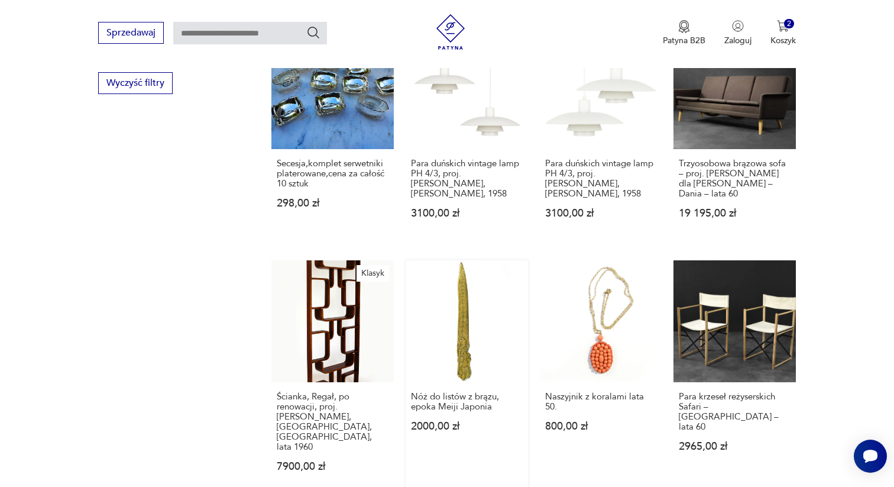
click at [457, 345] on link "Nóż do listów z brązu, epoka Meiji Japonia 2000,00 zł" at bounding box center [467, 377] width 122 height 235
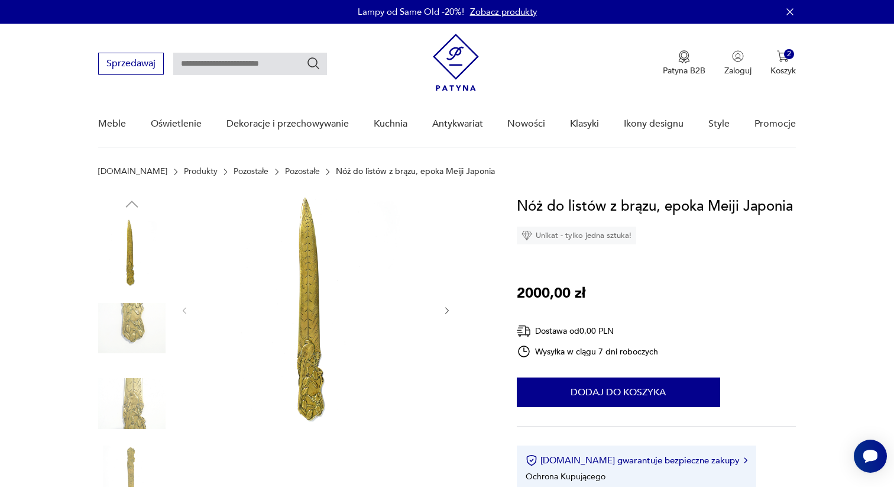
click at [439, 311] on div at bounding box center [316, 310] width 272 height 231
click at [447, 310] on icon "button" at bounding box center [447, 311] width 10 height 10
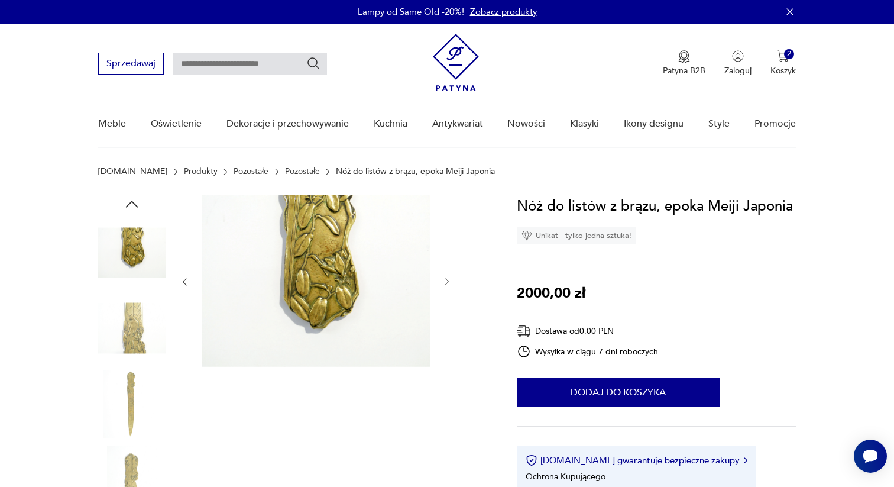
click at [446, 285] on icon "button" at bounding box center [447, 282] width 10 height 10
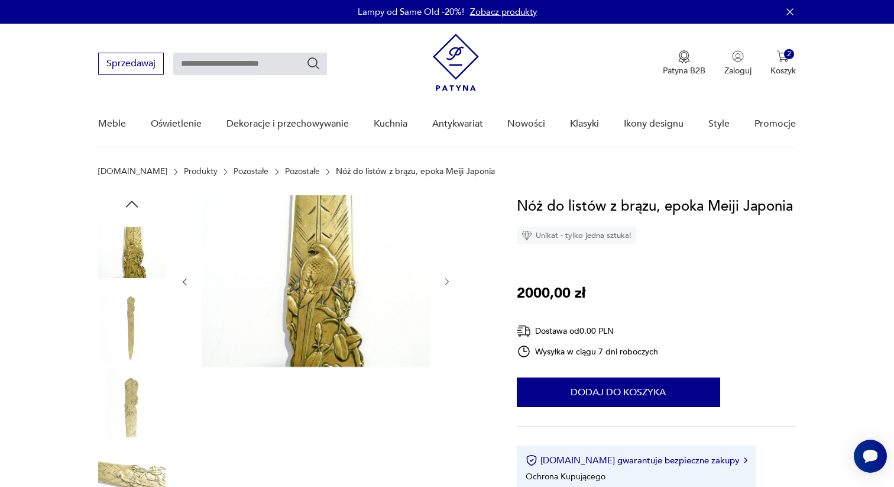
click at [446, 285] on icon "button" at bounding box center [447, 282] width 10 height 10
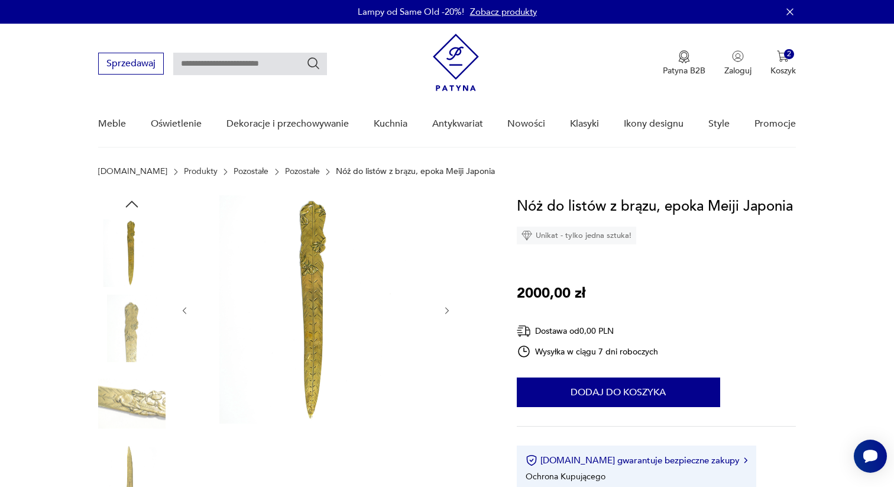
click at [446, 285] on div at bounding box center [316, 310] width 272 height 231
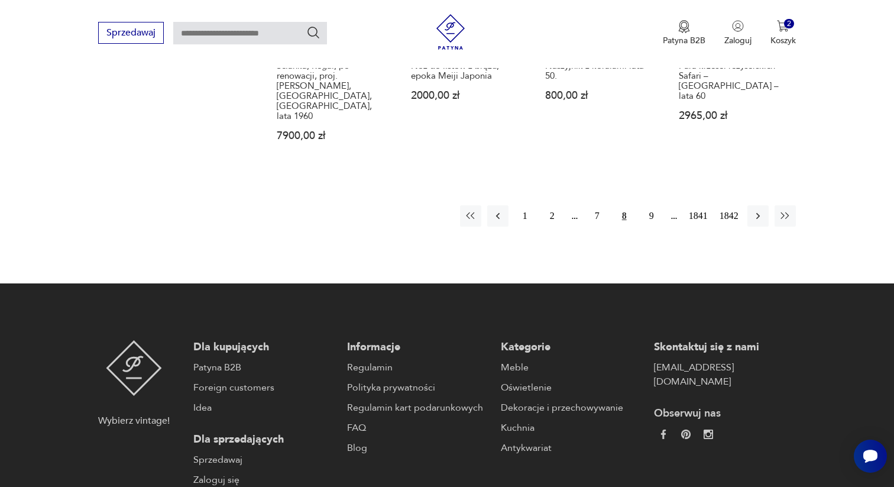
scroll to position [1147, 0]
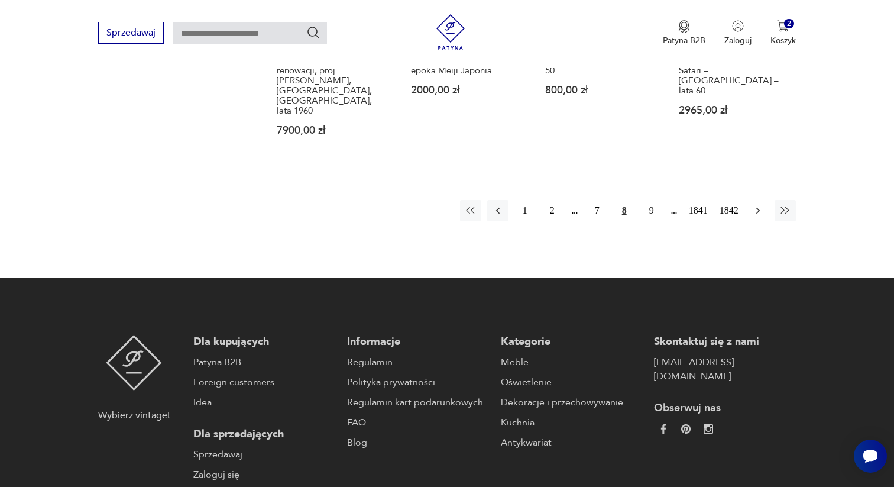
click at [754, 205] on icon "button" at bounding box center [758, 211] width 12 height 12
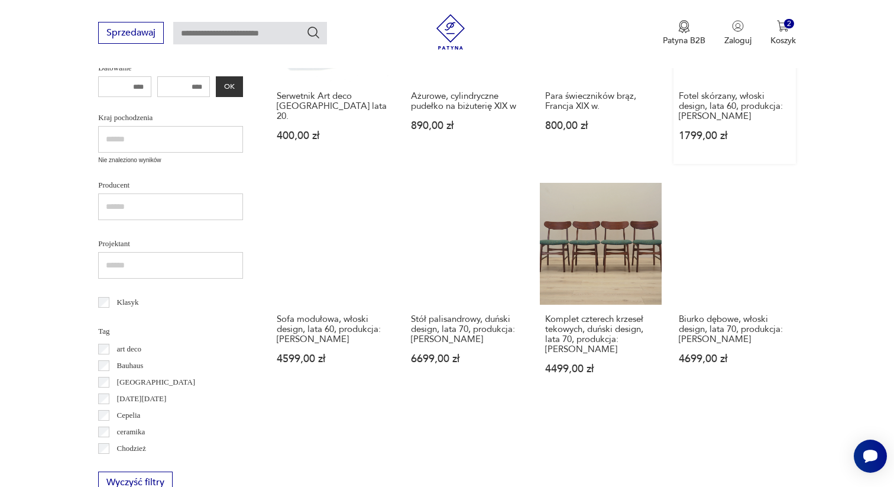
scroll to position [409, 0]
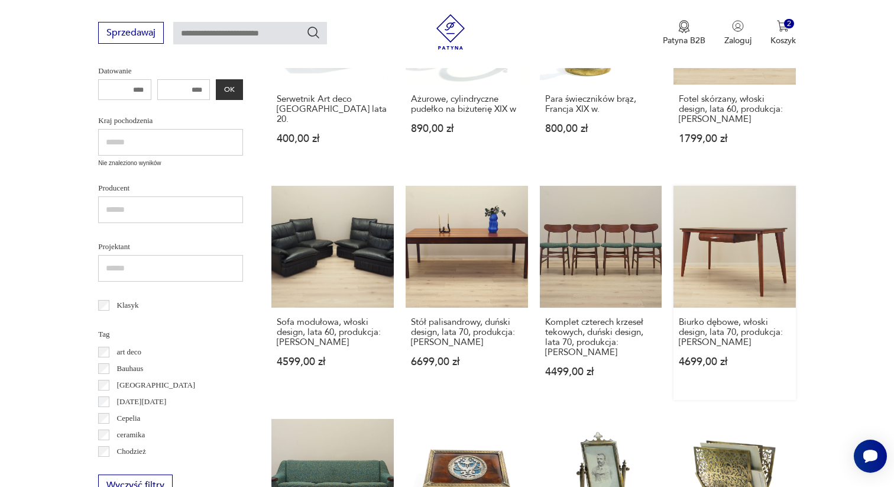
click at [731, 254] on link "Biurko dębowe, włoski design, lata 70, produkcja: Włochy 4699,00 zł" at bounding box center [735, 293] width 122 height 215
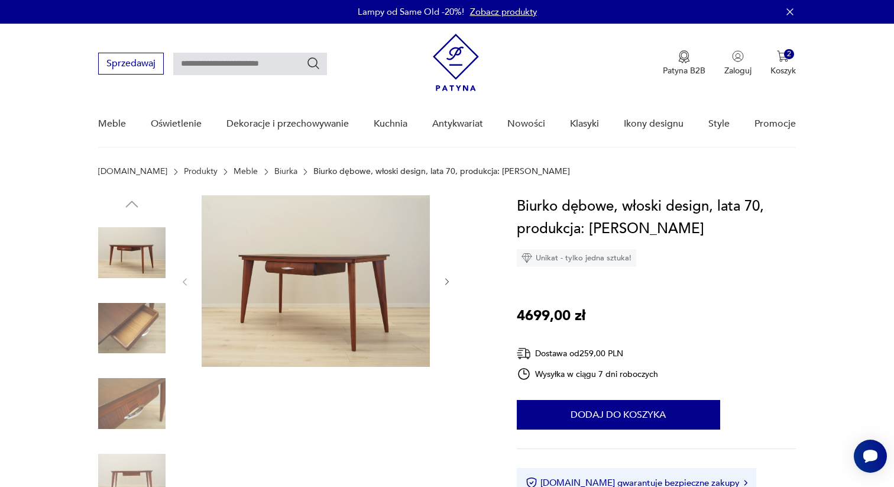
click at [448, 281] on icon "button" at bounding box center [447, 282] width 4 height 7
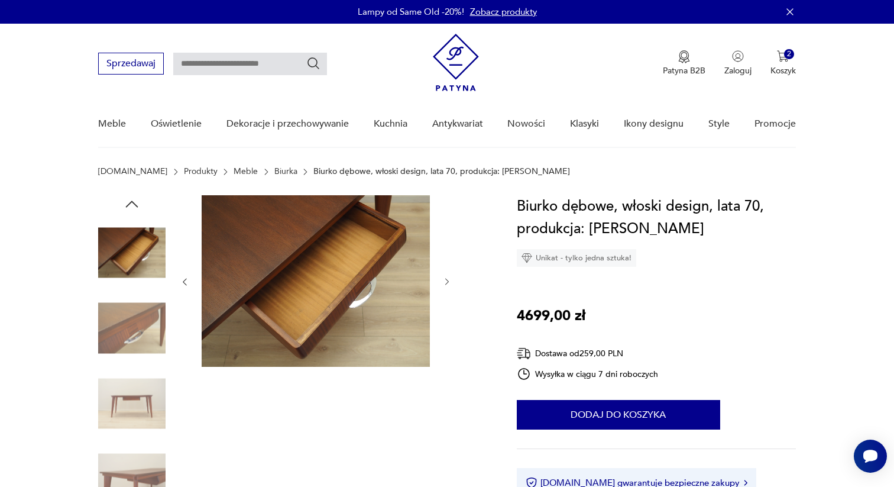
click at [448, 281] on icon "button" at bounding box center [447, 282] width 4 height 7
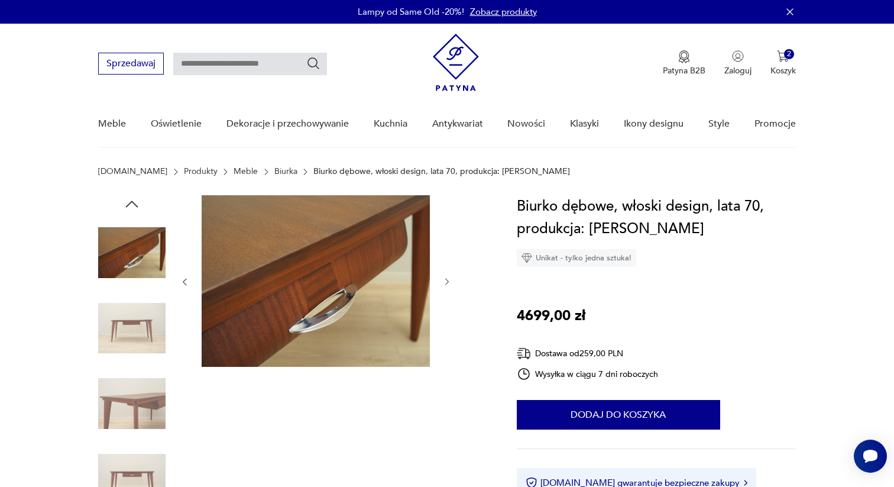
click at [448, 281] on icon "button" at bounding box center [447, 282] width 4 height 7
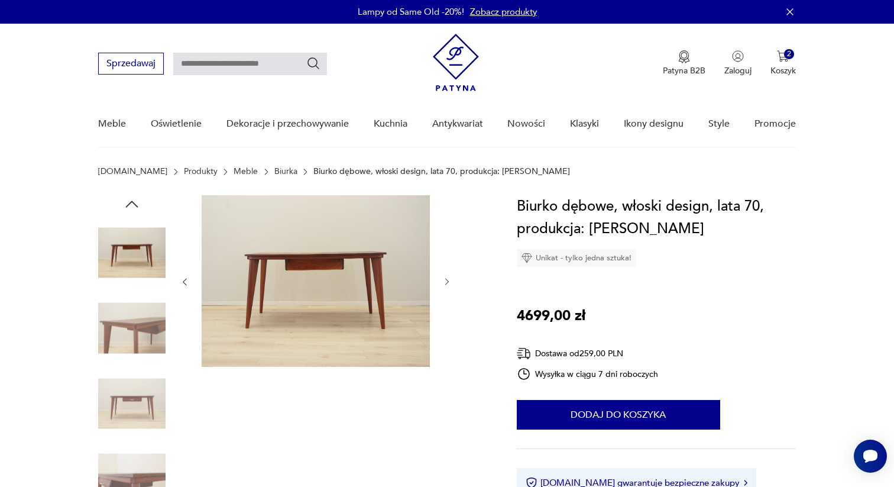
click at [448, 281] on icon "button" at bounding box center [447, 282] width 4 height 7
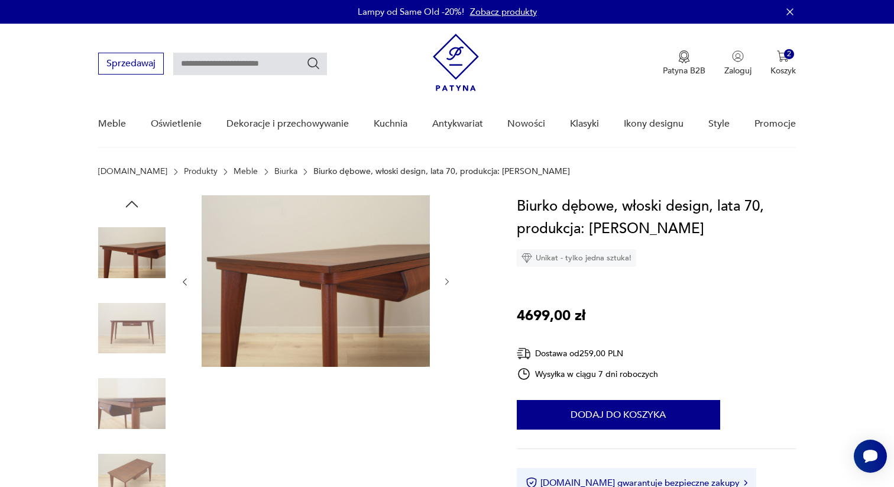
click at [448, 281] on icon "button" at bounding box center [447, 282] width 4 height 7
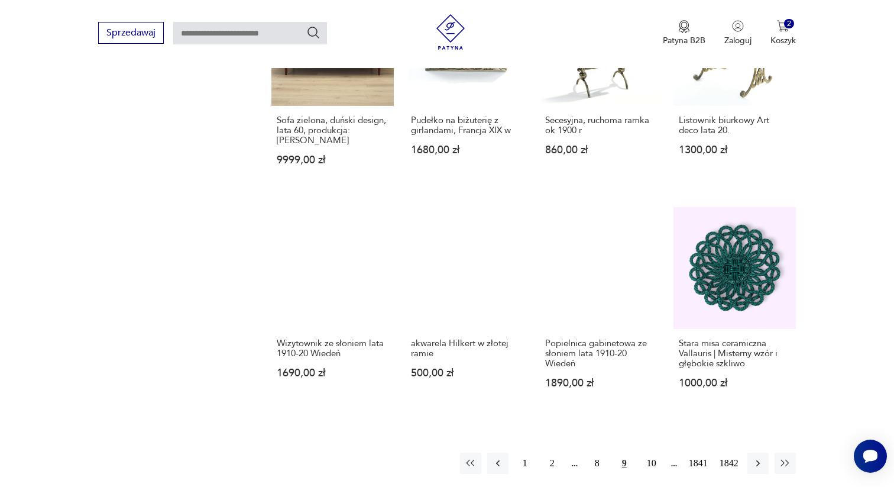
scroll to position [866, 0]
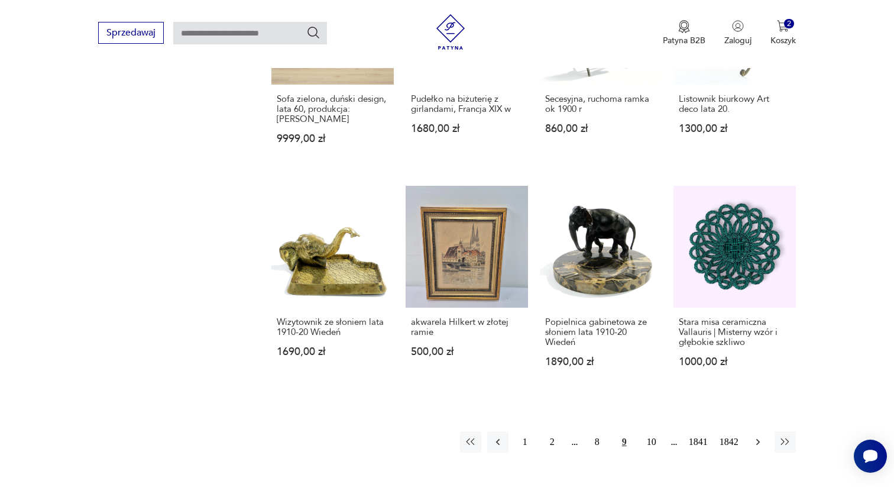
click at [760, 436] on icon "button" at bounding box center [758, 442] width 12 height 12
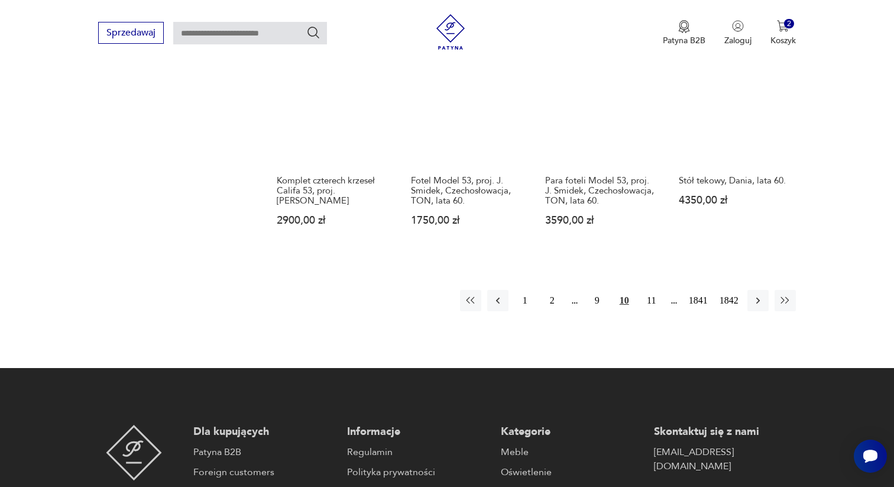
scroll to position [1068, 0]
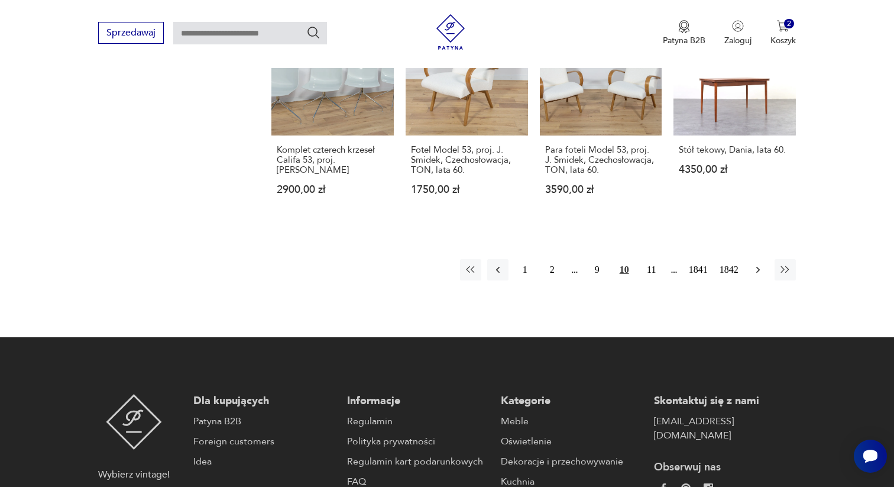
click at [766, 259] on button "button" at bounding box center [757, 269] width 21 height 21
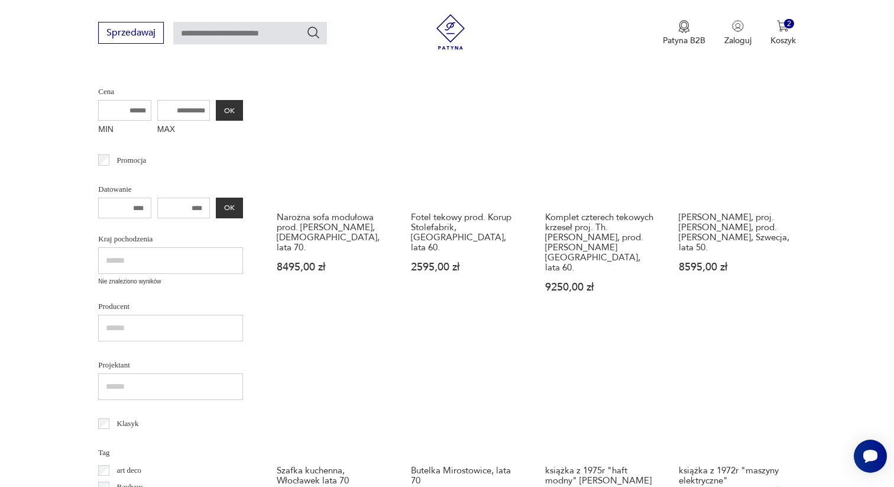
scroll to position [259, 0]
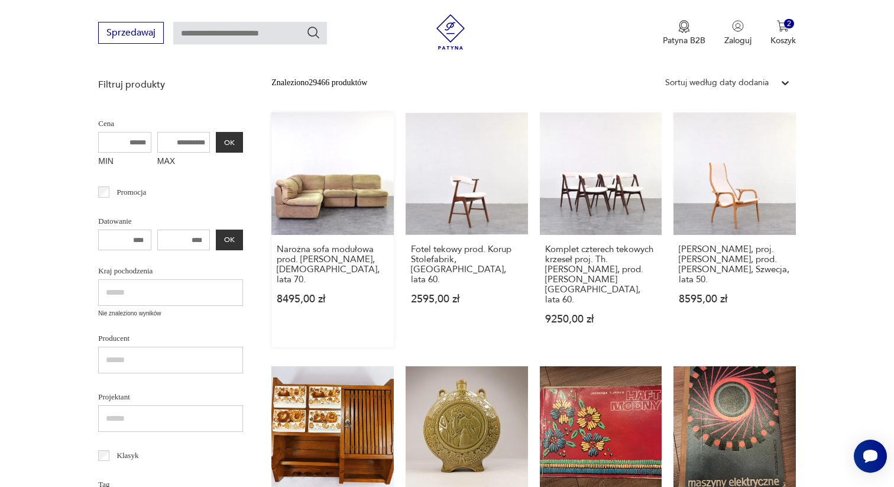
click at [361, 189] on link "Narożna sofa modułowa prod. [PERSON_NAME], [DEMOGRAPHIC_DATA], lata 70. 8495,00…" at bounding box center [332, 229] width 122 height 235
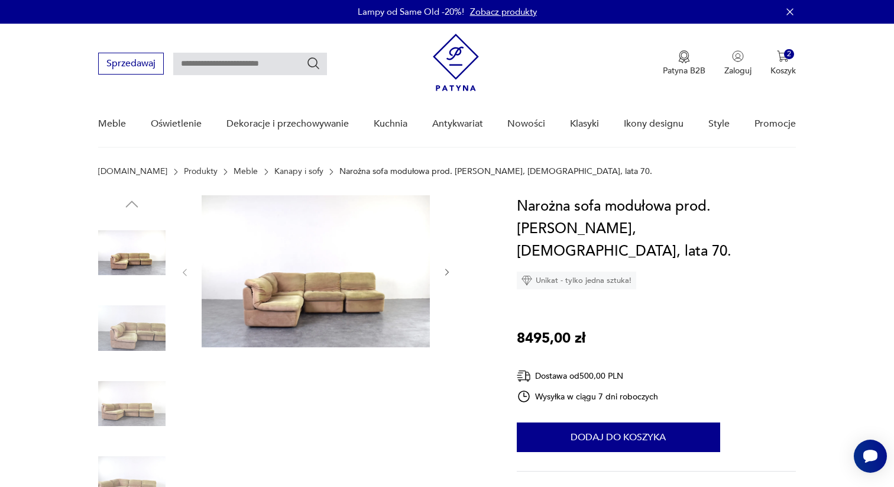
click at [446, 267] on button "button" at bounding box center [447, 273] width 10 height 12
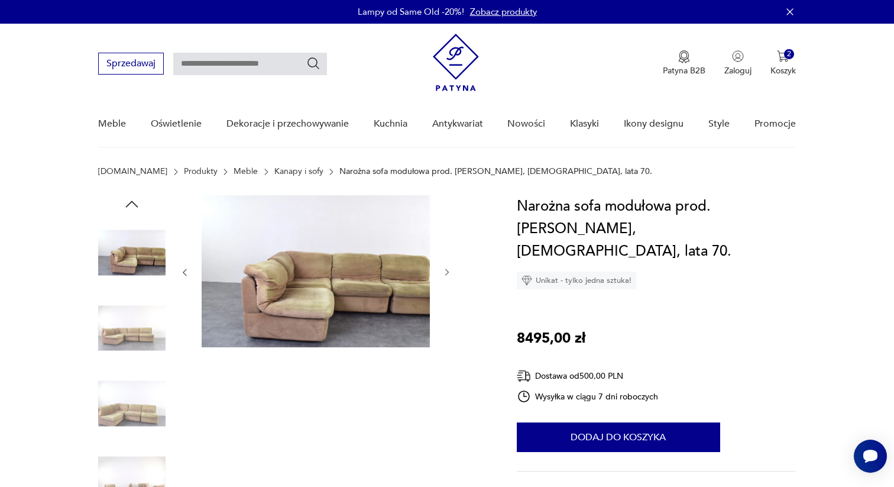
click at [446, 267] on button "button" at bounding box center [447, 273] width 10 height 12
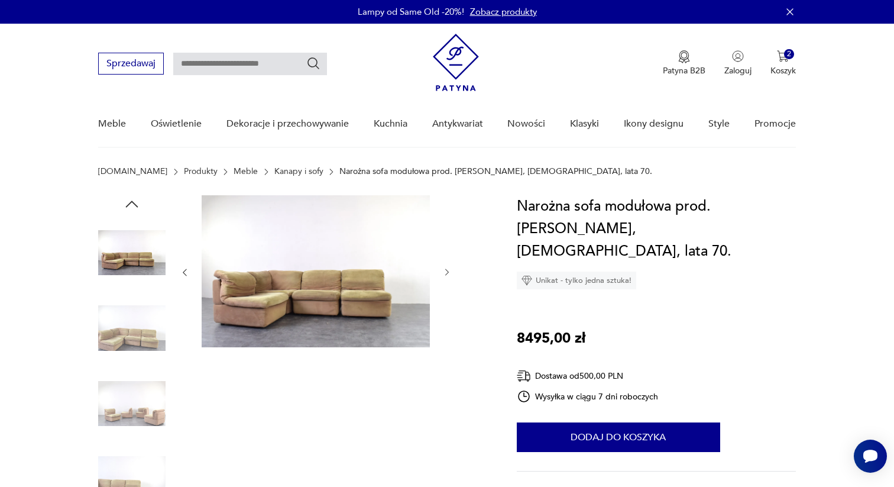
click at [446, 267] on button "button" at bounding box center [447, 273] width 10 height 12
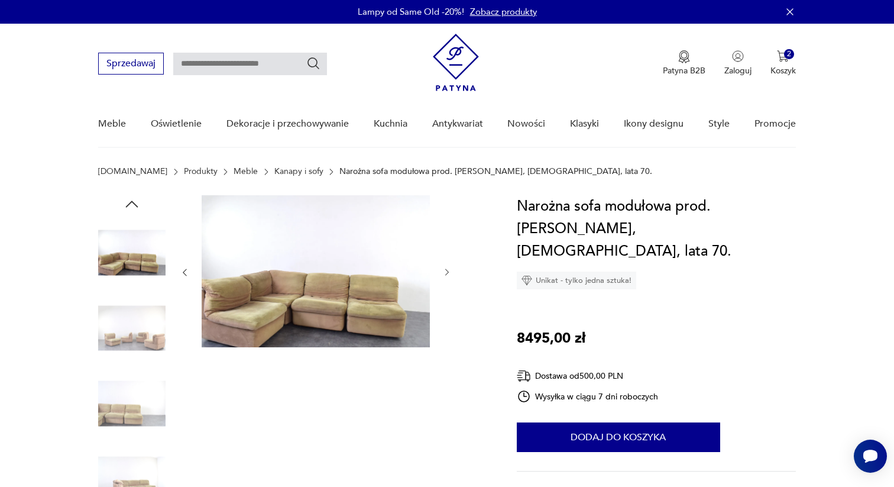
click at [446, 267] on button "button" at bounding box center [447, 273] width 10 height 12
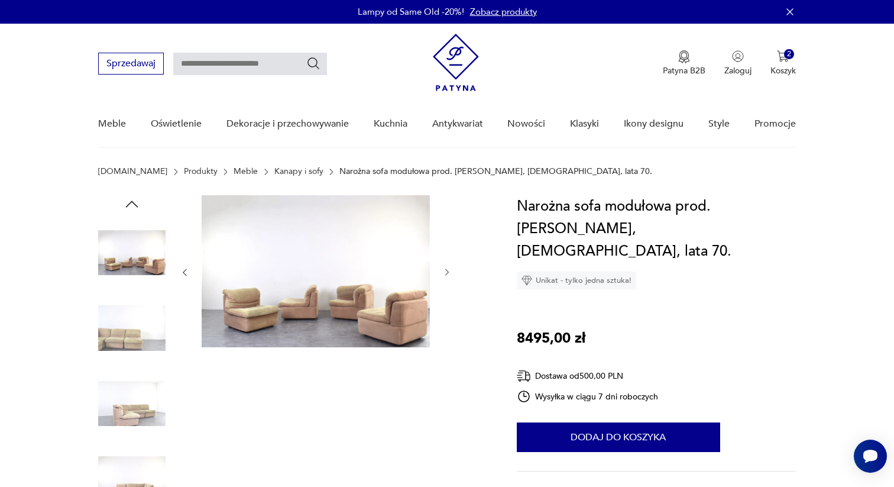
click at [446, 267] on button "button" at bounding box center [447, 273] width 10 height 12
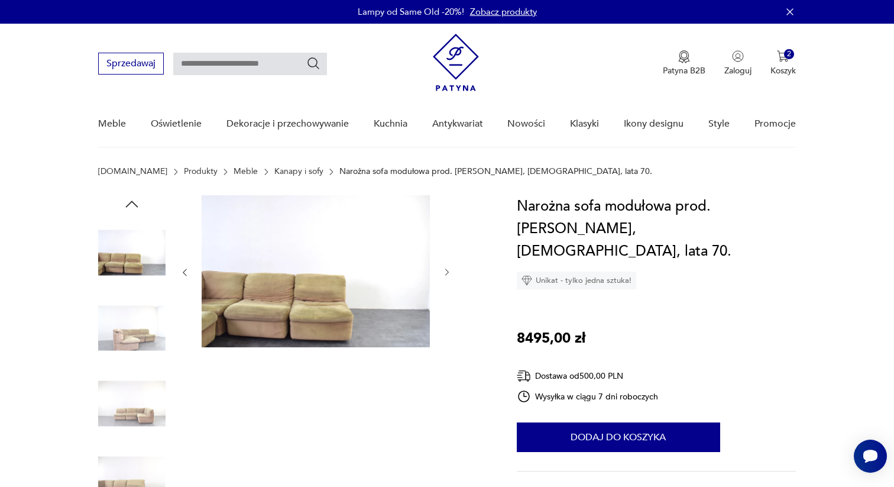
click at [446, 267] on button "button" at bounding box center [447, 273] width 10 height 12
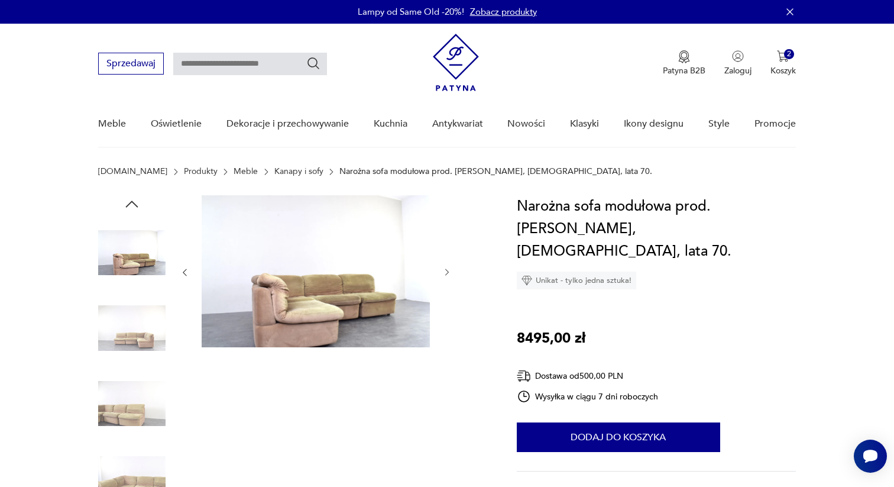
click at [446, 267] on button "button" at bounding box center [447, 273] width 10 height 12
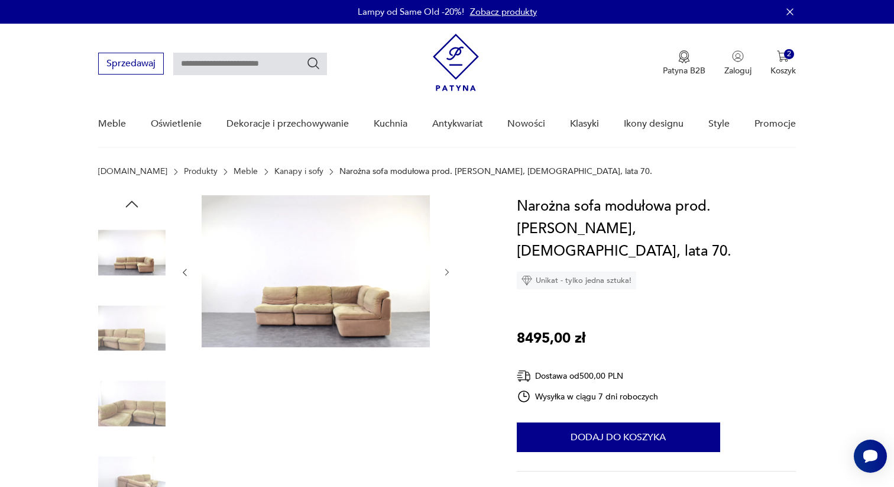
click at [446, 267] on button "button" at bounding box center [447, 273] width 10 height 12
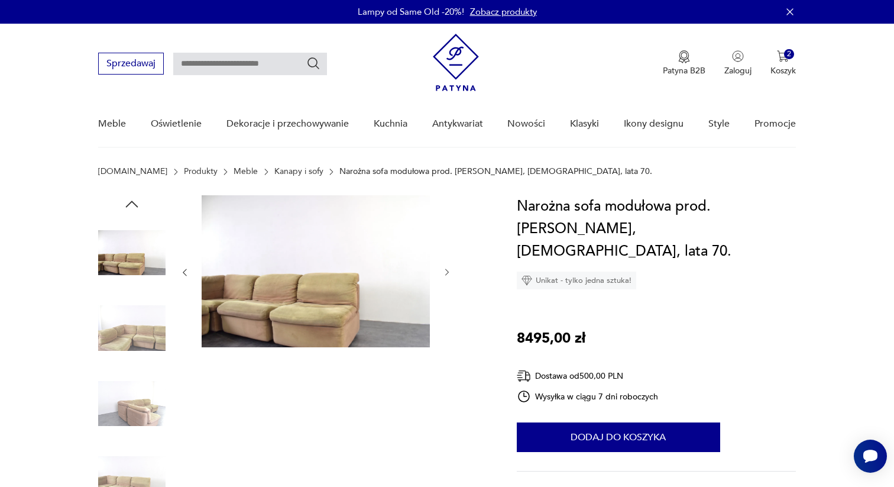
click at [446, 267] on button "button" at bounding box center [447, 273] width 10 height 12
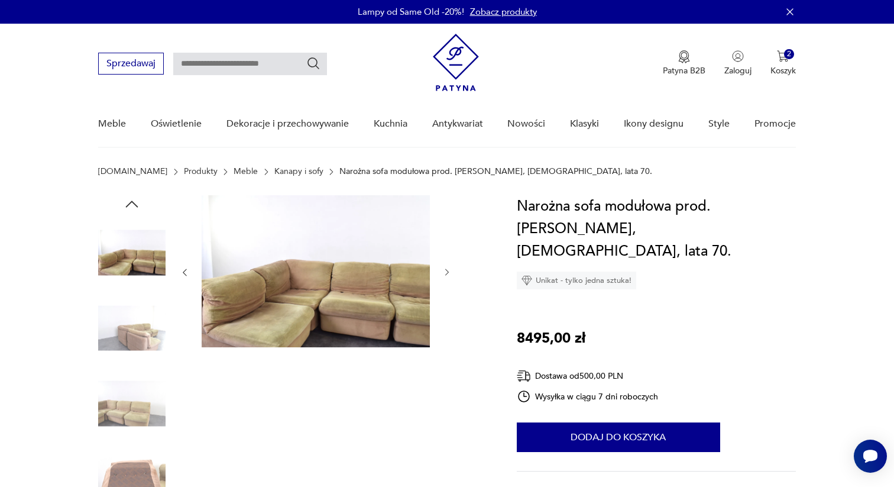
click at [446, 267] on button "button" at bounding box center [447, 273] width 10 height 12
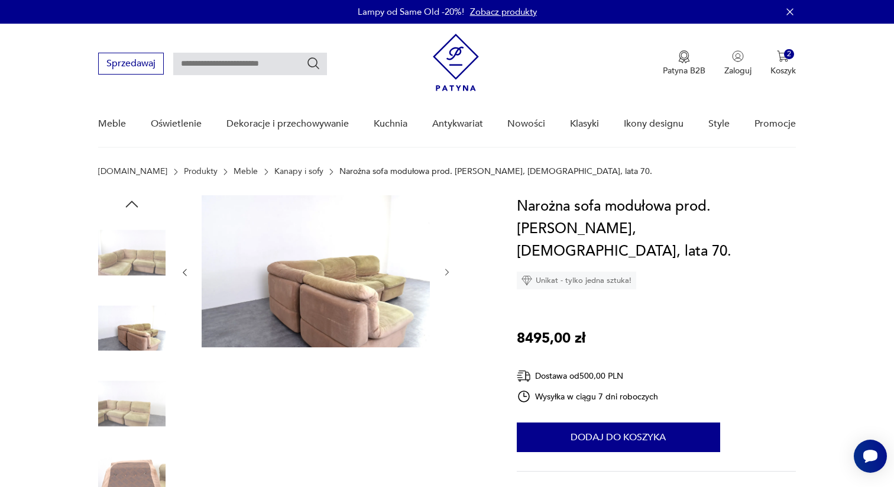
click at [446, 267] on button "button" at bounding box center [447, 273] width 10 height 12
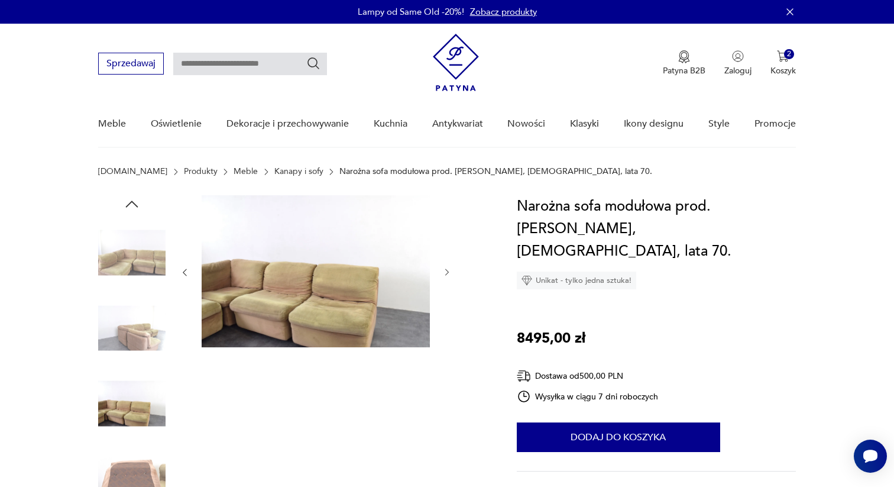
click at [446, 267] on button "button" at bounding box center [447, 273] width 10 height 12
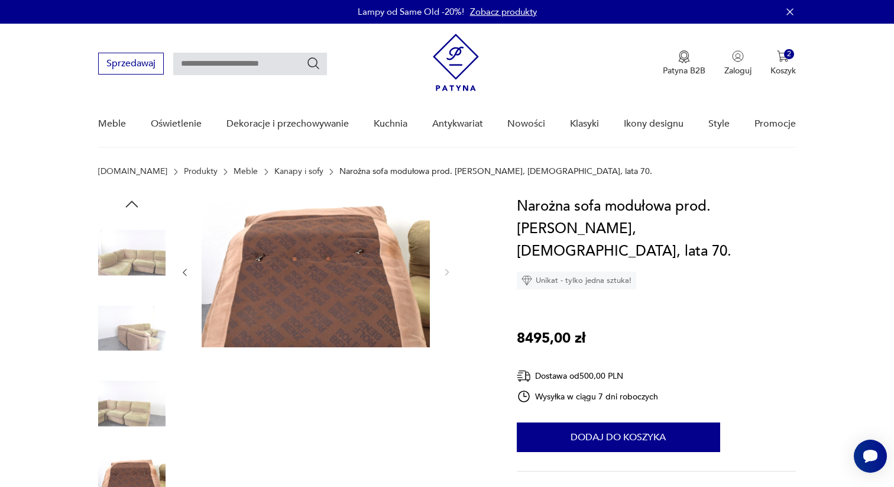
scroll to position [259, 0]
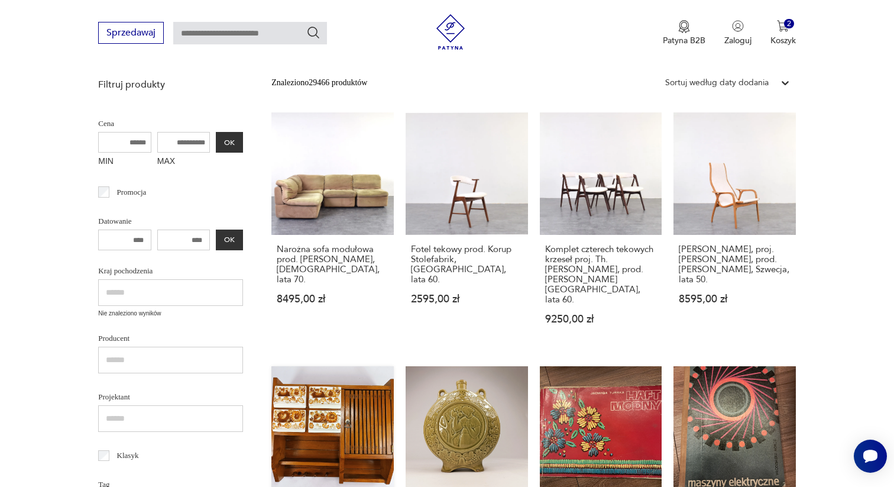
click at [339, 379] on link "Szafka kuchenna, Włocławek lata 70 460,00 zł" at bounding box center [332, 468] width 122 height 205
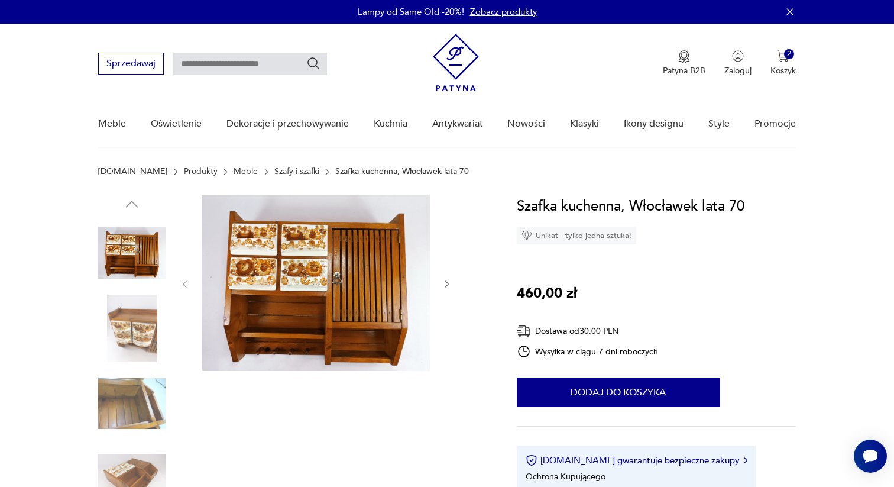
click at [446, 283] on icon "button" at bounding box center [447, 284] width 10 height 10
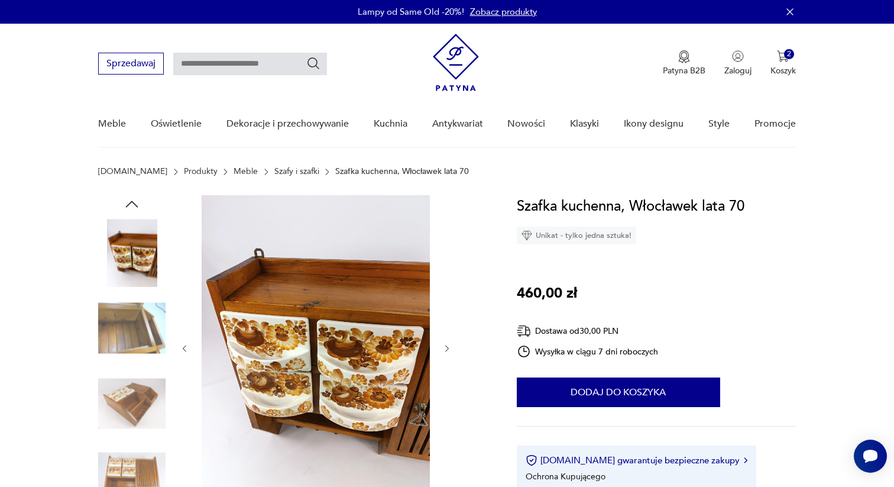
click at [446, 283] on div at bounding box center [316, 348] width 272 height 306
click at [448, 345] on icon "button" at bounding box center [447, 349] width 10 height 10
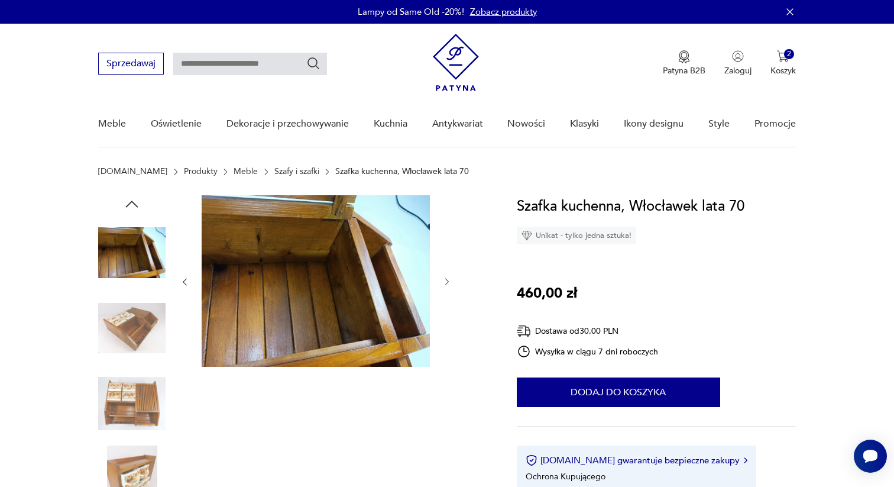
click at [446, 285] on icon "button" at bounding box center [447, 282] width 10 height 10
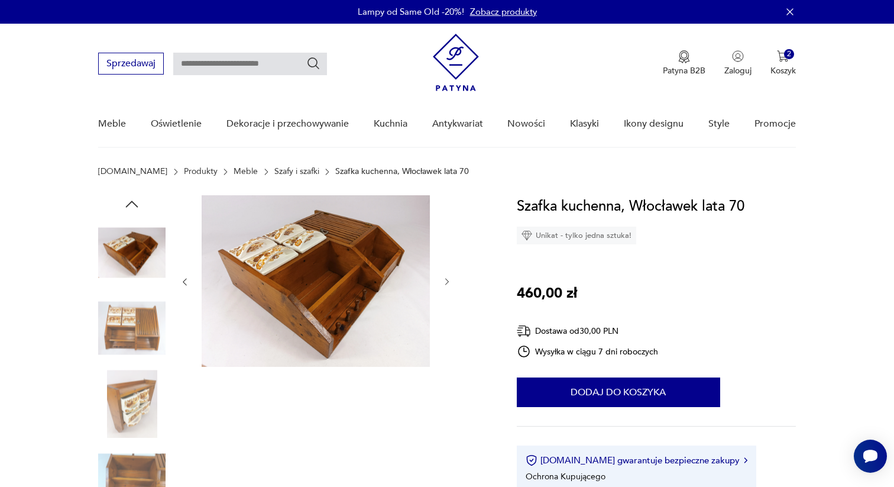
click at [446, 285] on icon "button" at bounding box center [447, 282] width 10 height 10
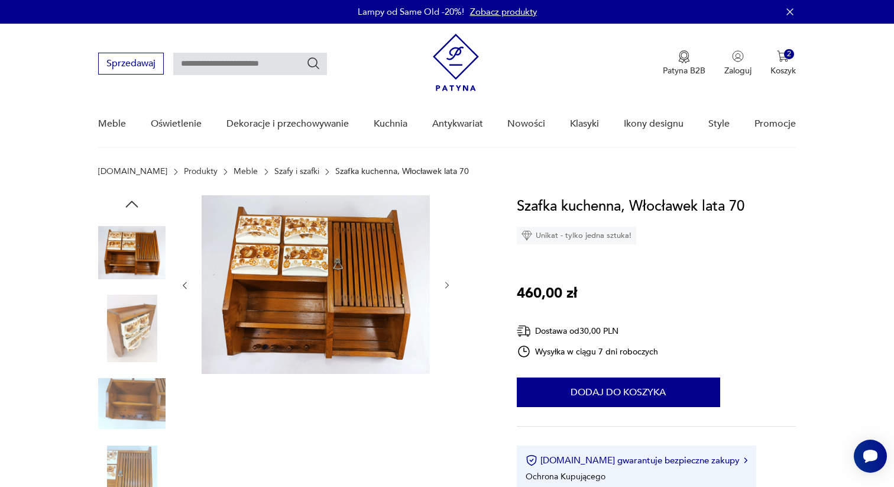
click at [446, 285] on icon "button" at bounding box center [447, 285] width 10 height 10
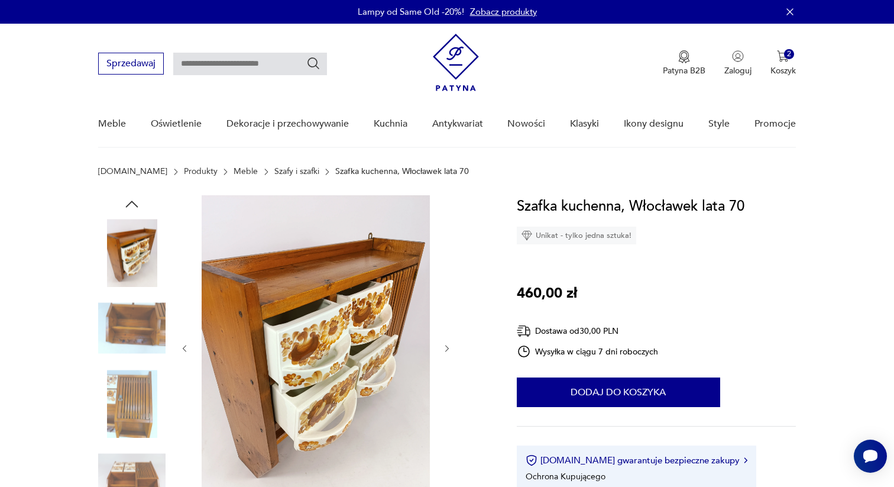
click at [446, 349] on icon "button" at bounding box center [447, 349] width 10 height 10
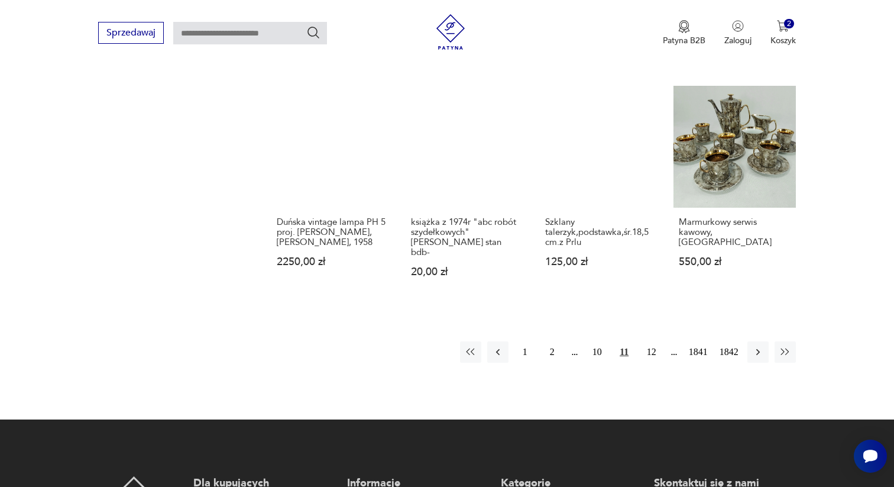
scroll to position [999, 0]
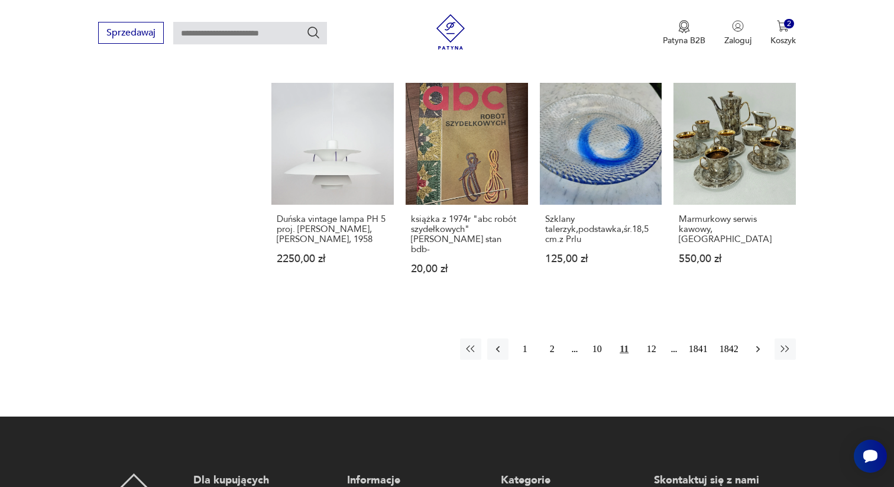
click at [753, 343] on icon "button" at bounding box center [758, 349] width 12 height 12
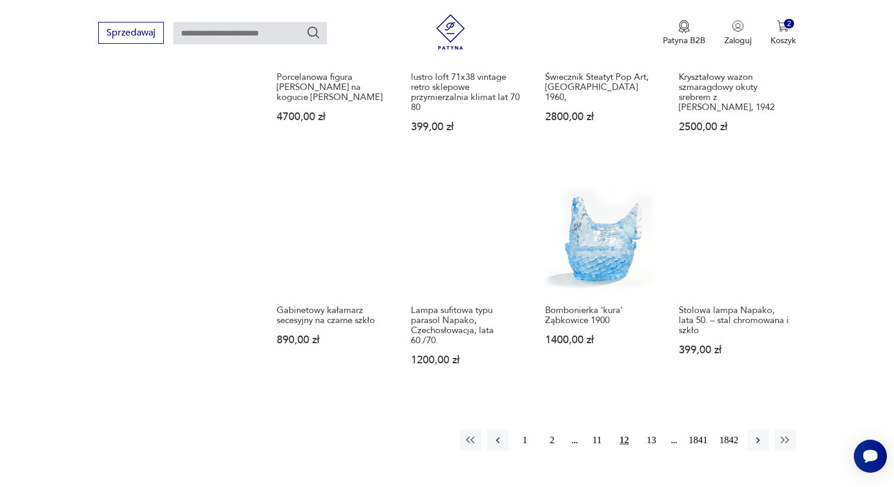
scroll to position [891, 0]
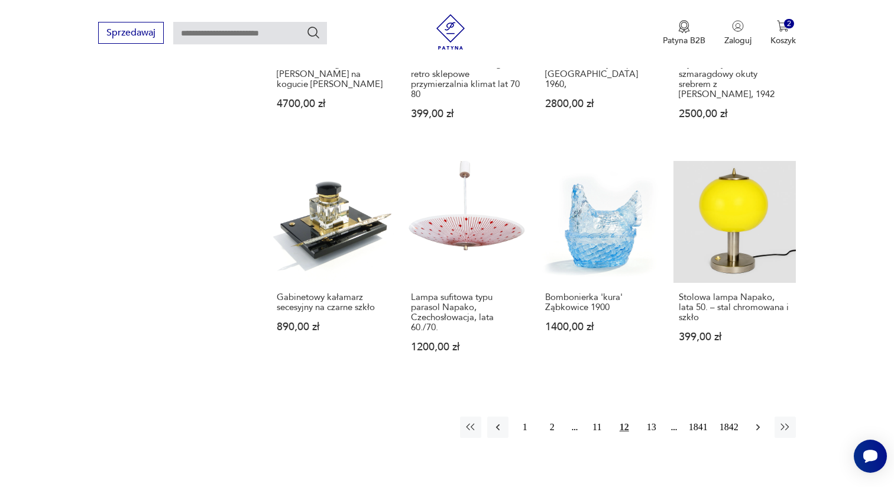
click at [765, 425] on button "button" at bounding box center [757, 426] width 21 height 21
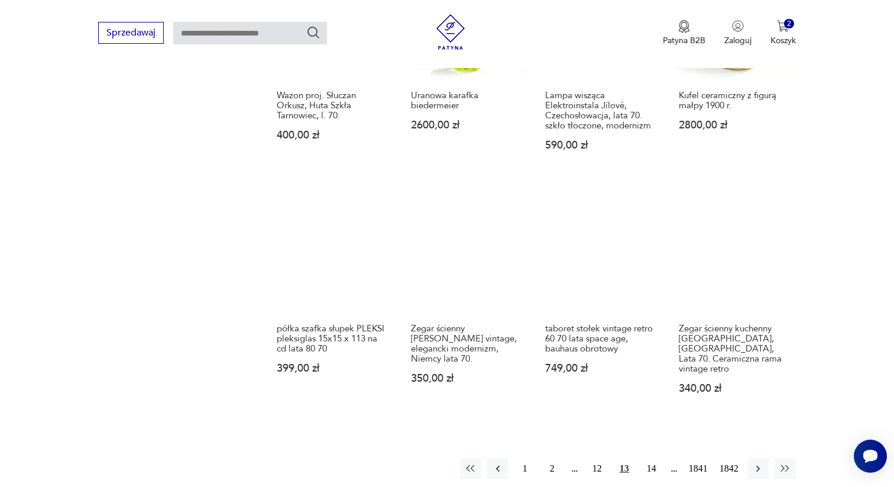
scroll to position [880, 0]
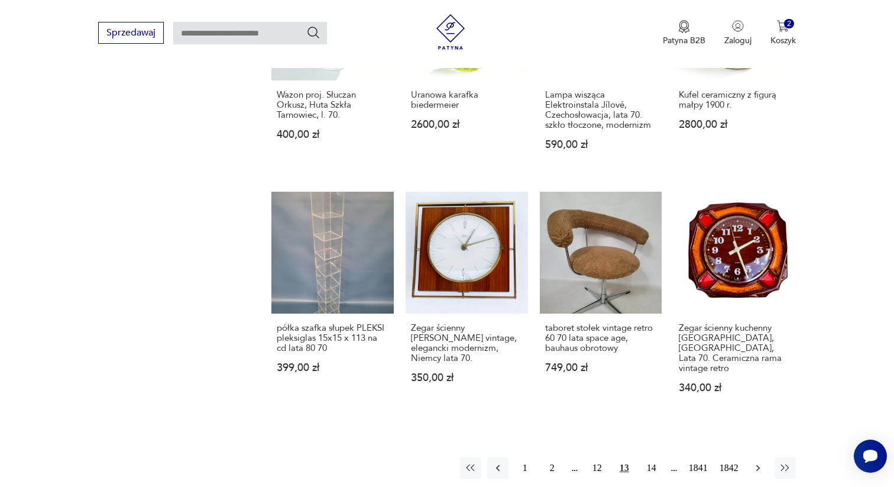
click at [759, 462] on icon "button" at bounding box center [758, 468] width 12 height 12
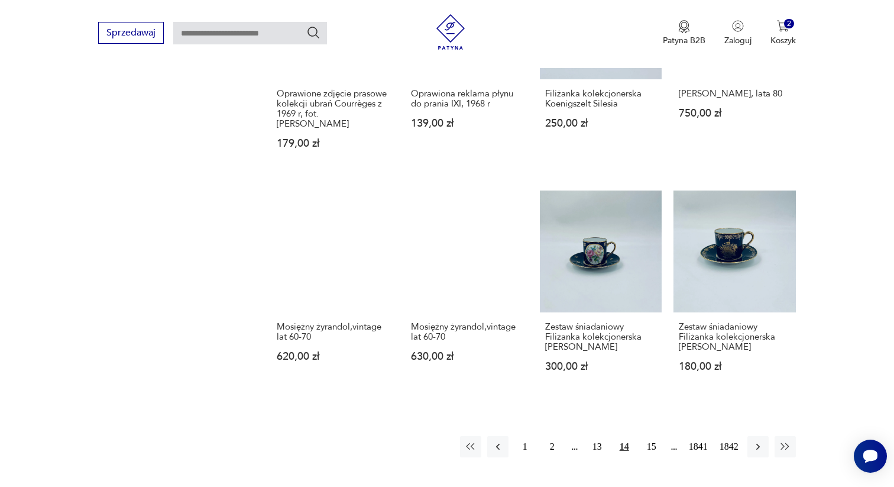
scroll to position [865, 0]
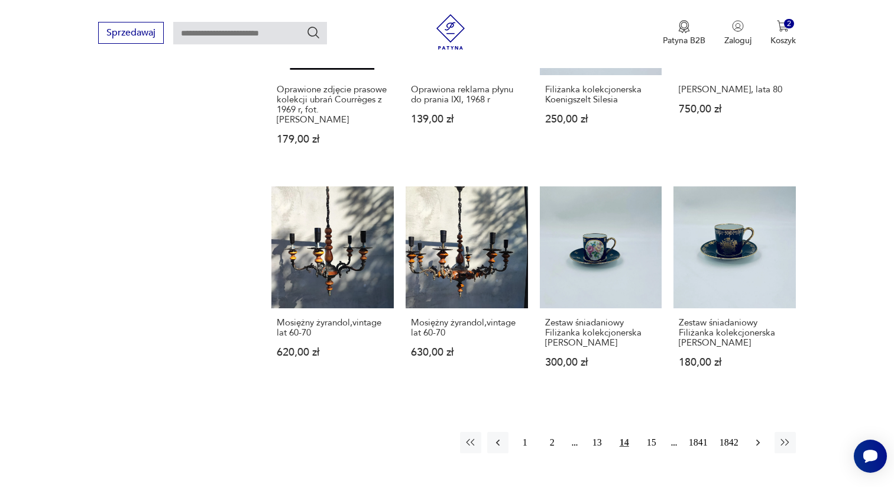
click at [752, 443] on icon "button" at bounding box center [758, 442] width 12 height 12
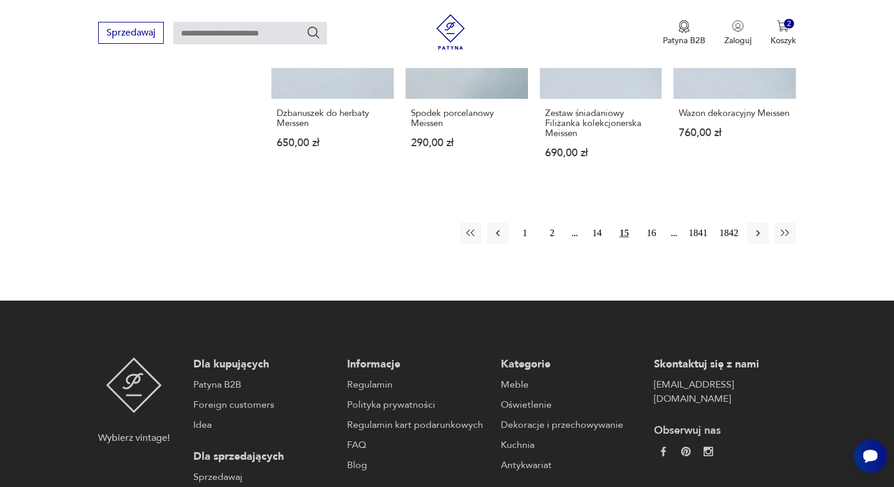
scroll to position [1082, 0]
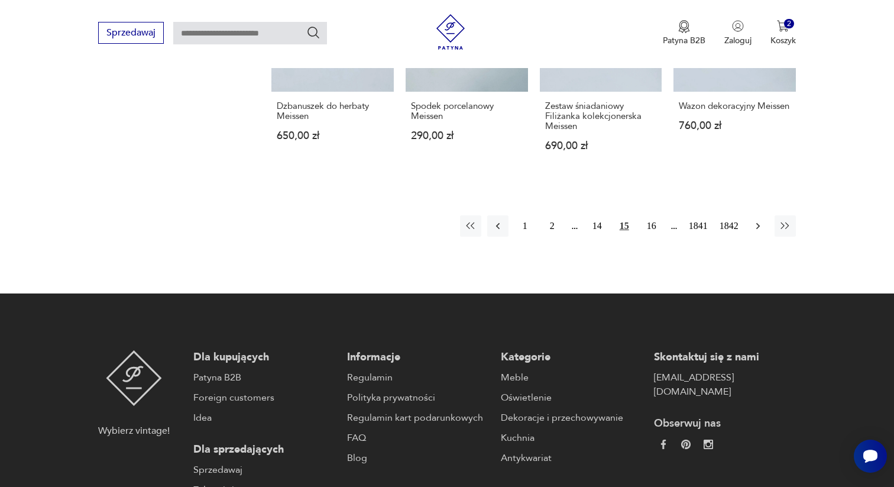
click at [753, 220] on icon "button" at bounding box center [758, 226] width 12 height 12
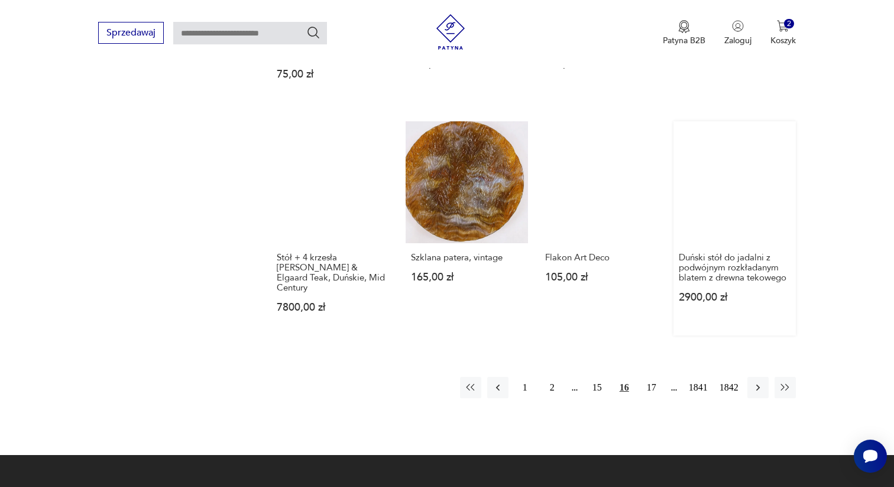
scroll to position [935, 0]
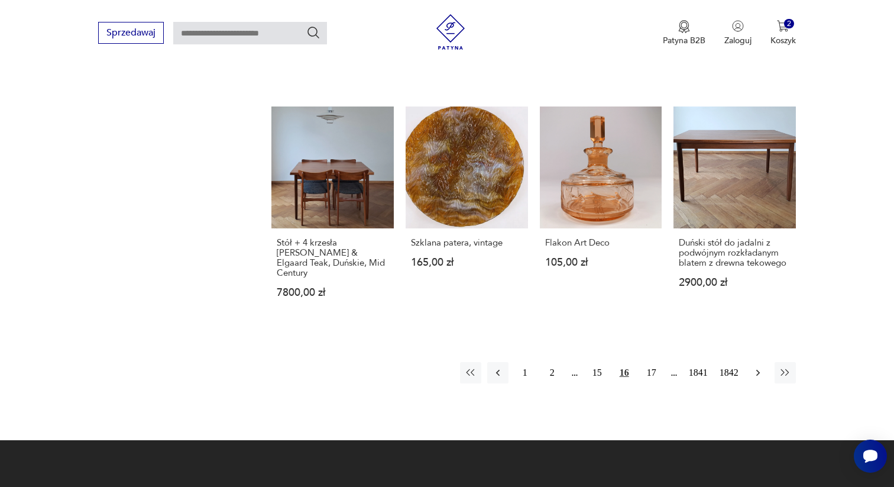
click at [762, 367] on icon "button" at bounding box center [758, 373] width 12 height 12
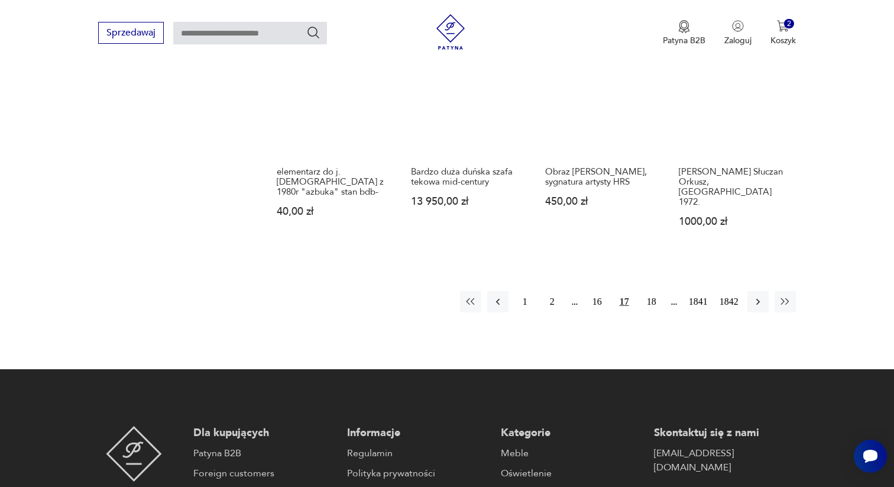
scroll to position [1022, 0]
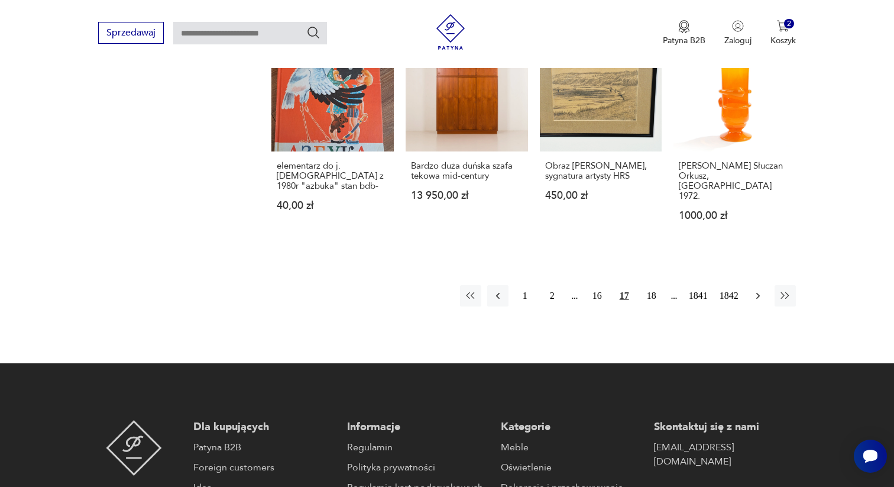
click at [752, 290] on icon "button" at bounding box center [758, 296] width 12 height 12
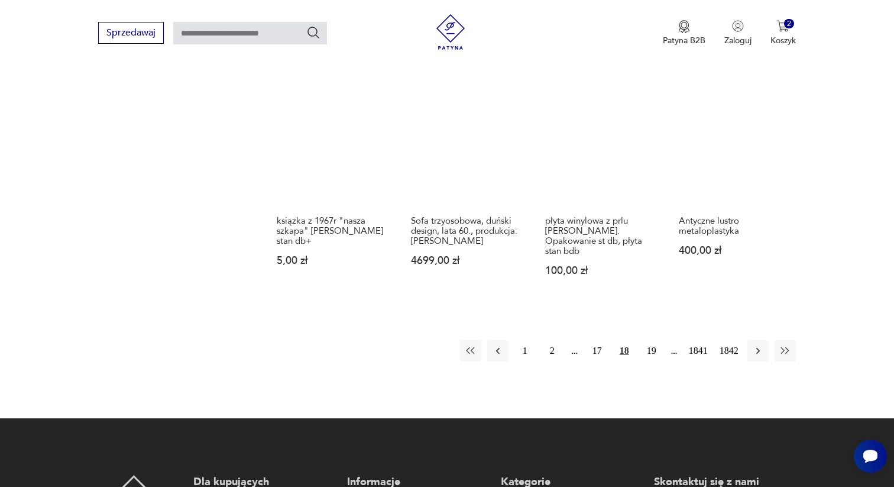
scroll to position [989, 0]
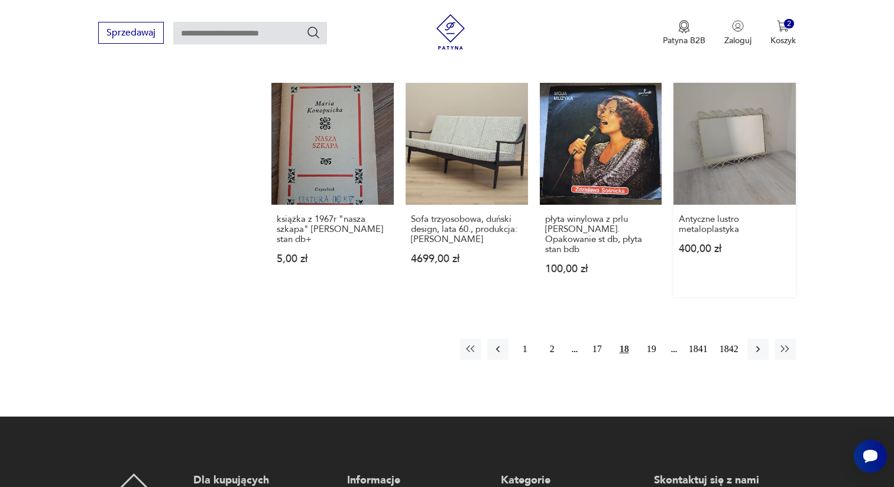
click at [728, 143] on link "Antyczne lustro metaloplastyka 400,00 zł" at bounding box center [735, 190] width 122 height 215
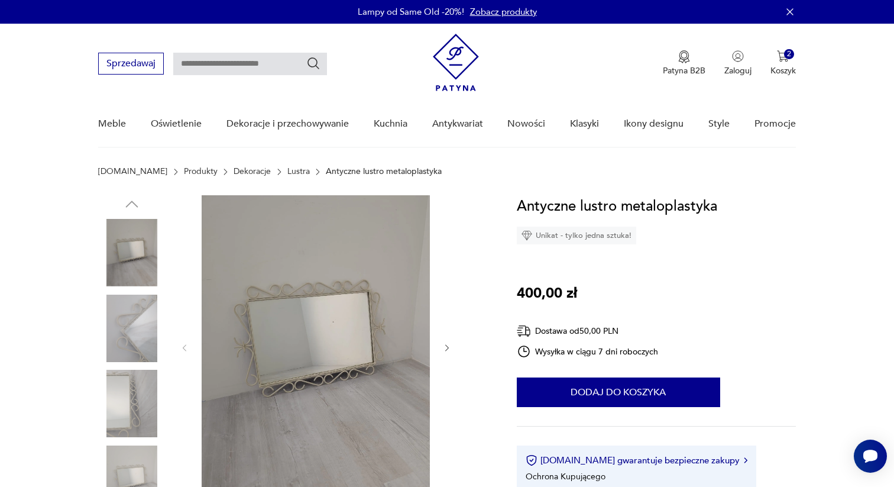
click at [445, 351] on icon "button" at bounding box center [447, 348] width 10 height 10
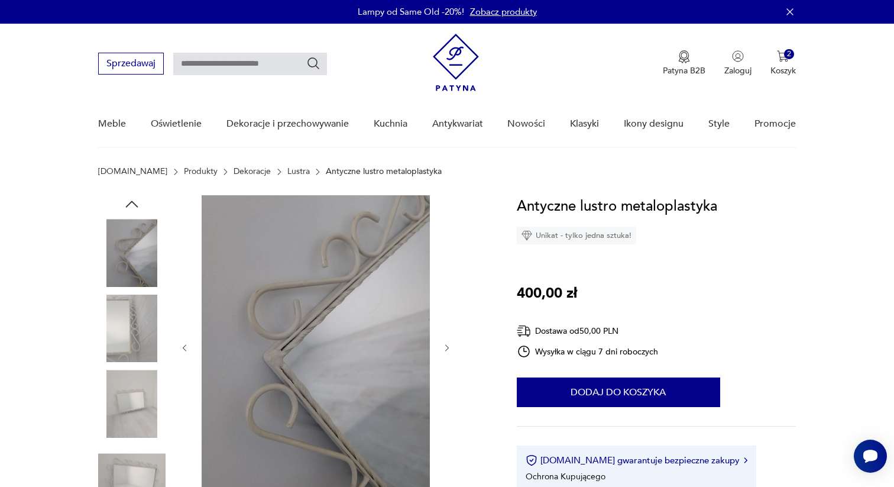
click at [445, 351] on icon "button" at bounding box center [447, 348] width 10 height 10
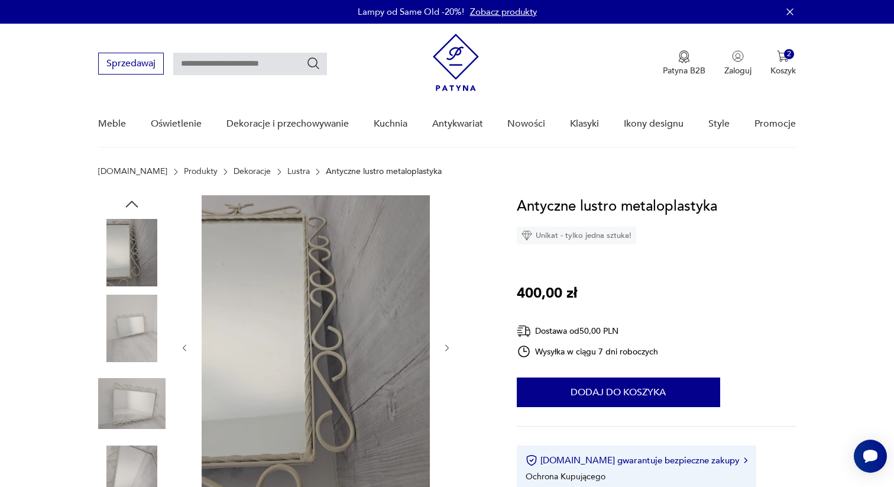
click at [445, 351] on icon "button" at bounding box center [447, 348] width 10 height 10
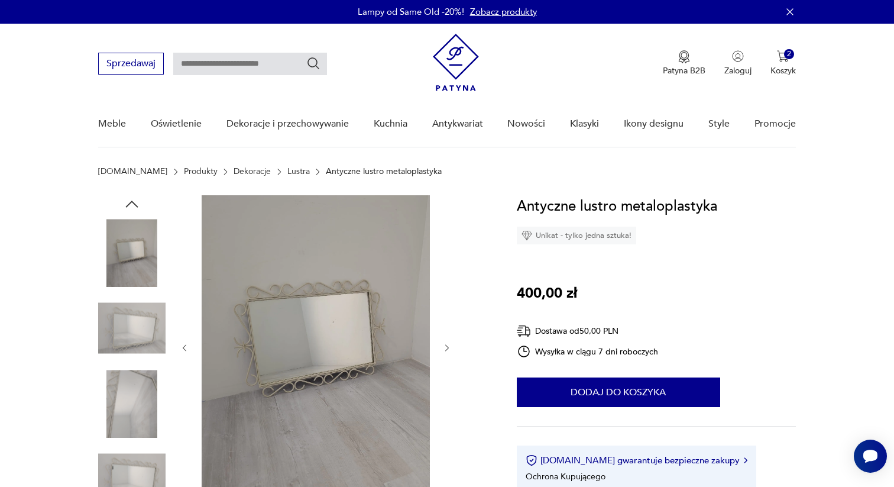
click at [445, 351] on icon "button" at bounding box center [447, 348] width 10 height 10
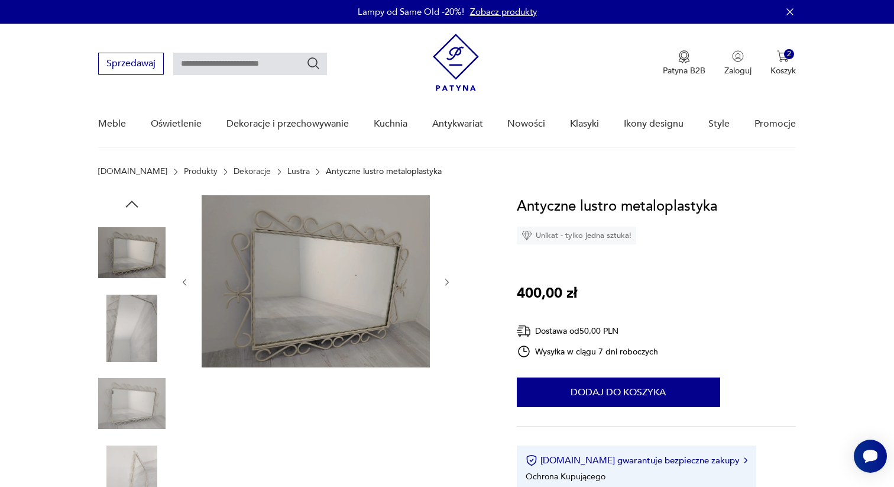
click at [445, 351] on div at bounding box center [316, 282] width 272 height 174
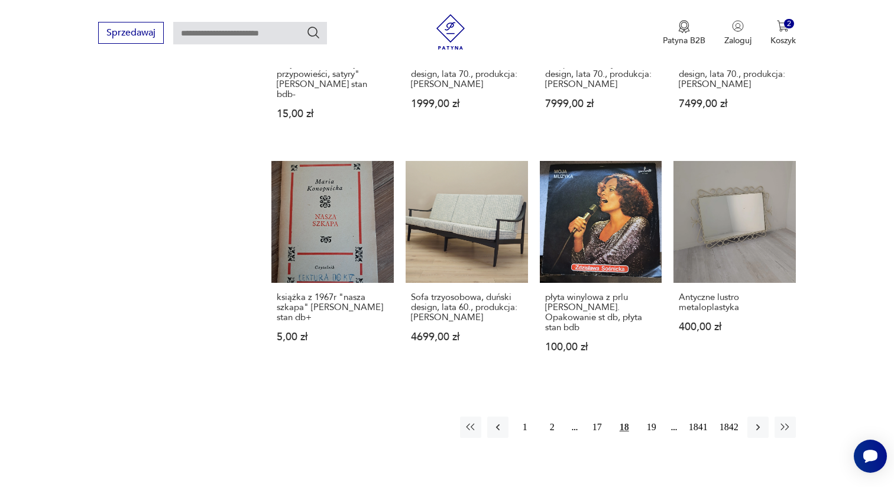
scroll to position [911, 0]
click at [755, 420] on icon "button" at bounding box center [758, 426] width 12 height 12
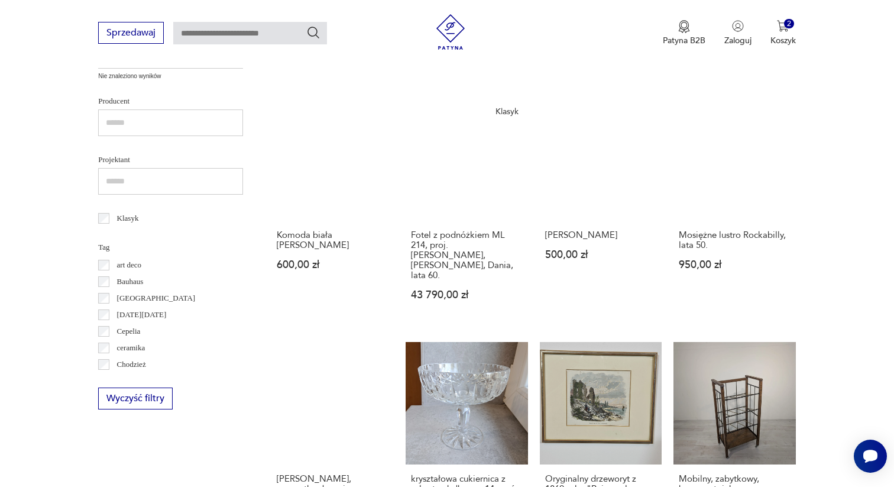
scroll to position [497, 0]
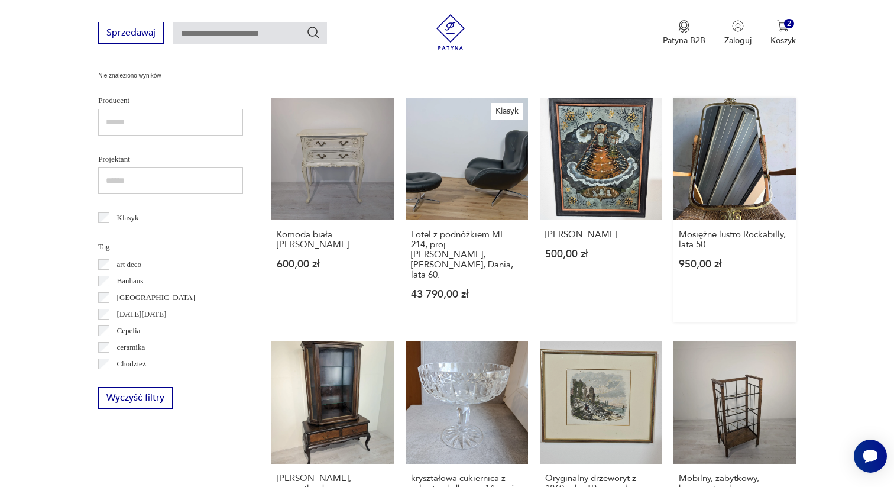
click at [730, 163] on link "Mosiężne lustro Rockabilly, lata 50. 950,00 zł" at bounding box center [735, 210] width 122 height 225
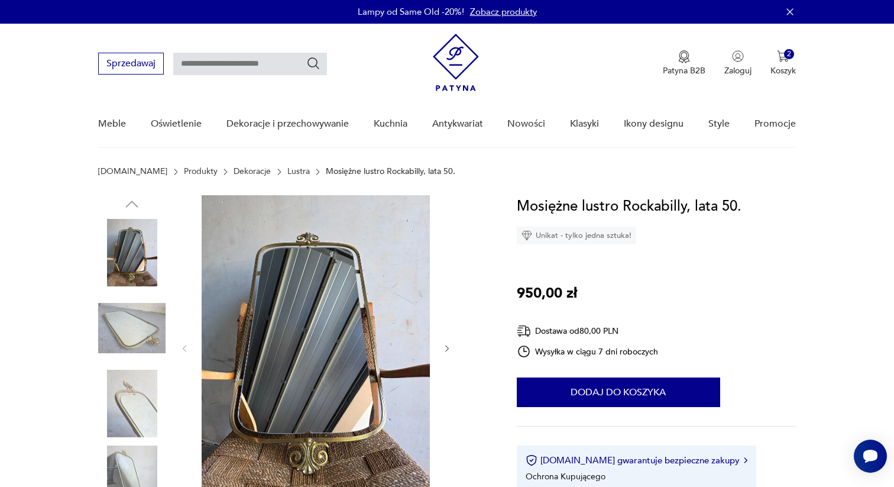
click at [446, 349] on icon "button" at bounding box center [447, 348] width 4 height 7
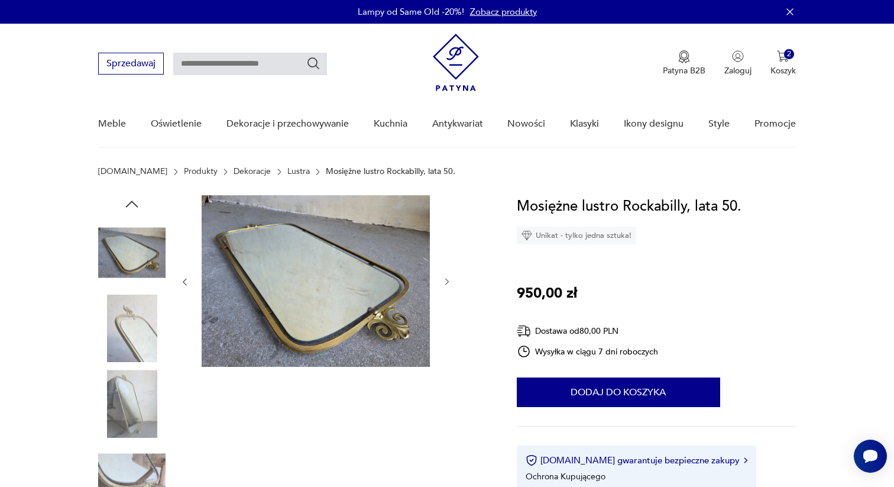
click at [444, 292] on div at bounding box center [316, 281] width 272 height 173
click at [444, 286] on icon "button" at bounding box center [447, 282] width 10 height 10
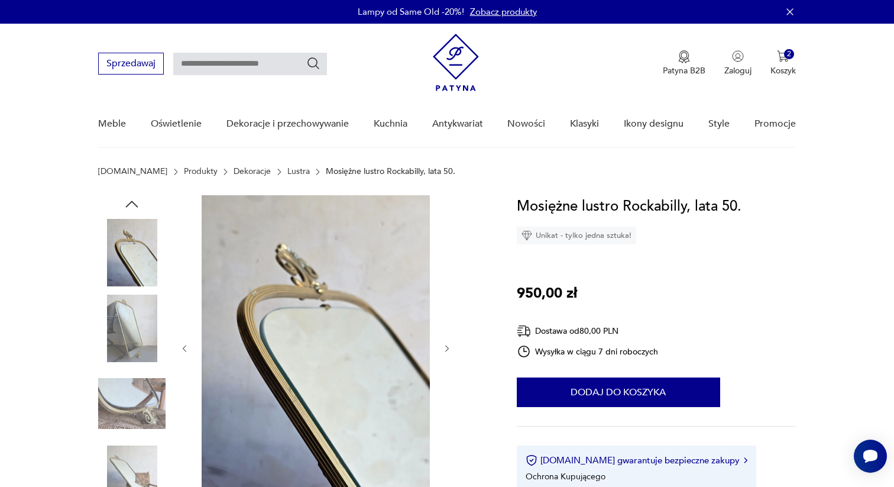
click at [444, 286] on div at bounding box center [316, 348] width 272 height 306
click at [448, 351] on icon "button" at bounding box center [447, 349] width 10 height 10
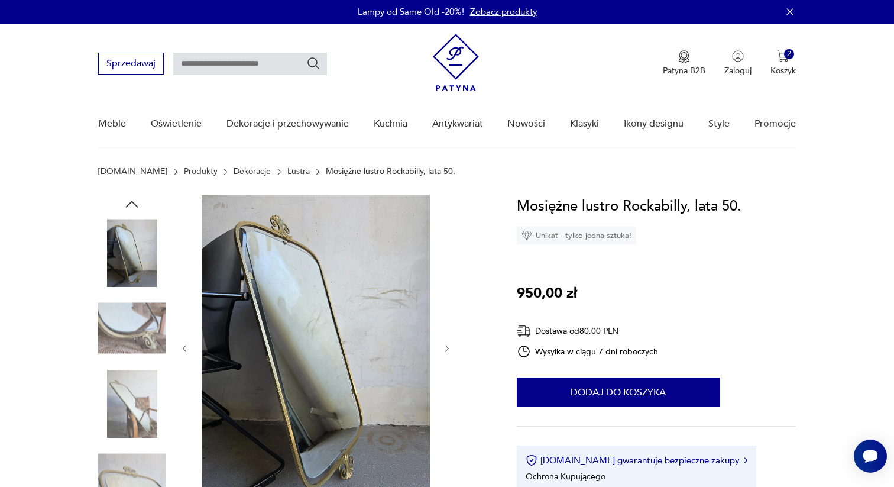
click at [449, 348] on icon "button" at bounding box center [447, 349] width 10 height 10
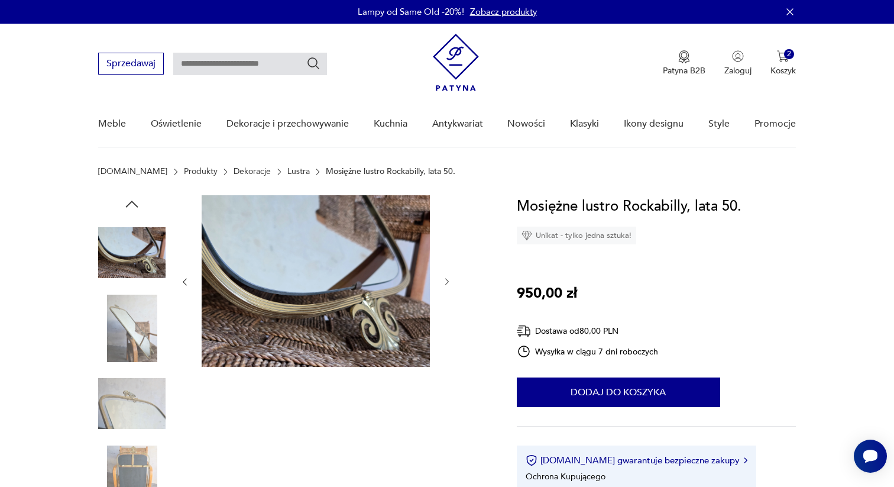
click at [449, 348] on div at bounding box center [316, 281] width 272 height 173
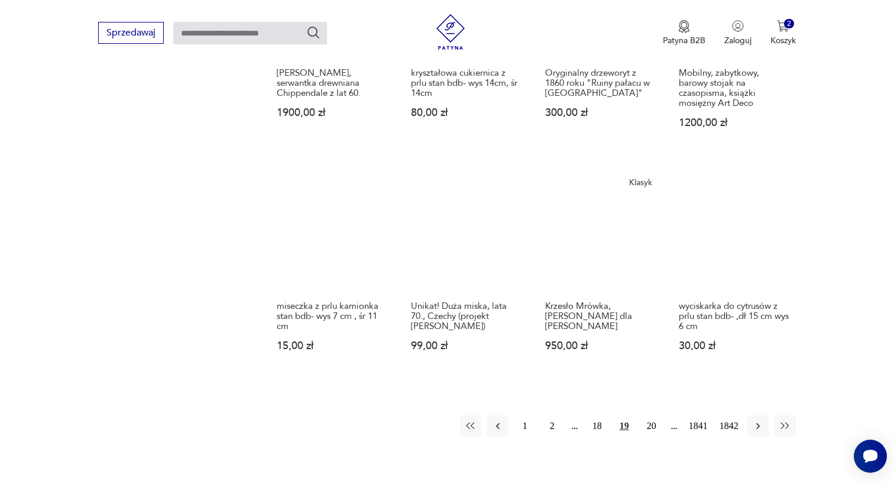
scroll to position [903, 0]
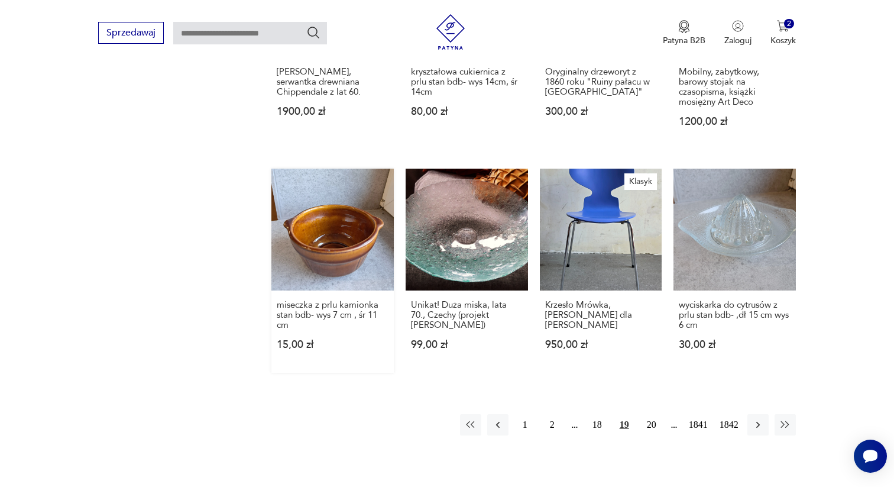
click at [323, 238] on link "miseczka z prlu kamionka stan bdb- wys 7 cm , śr 11 cm 15,00 zł" at bounding box center [332, 271] width 122 height 205
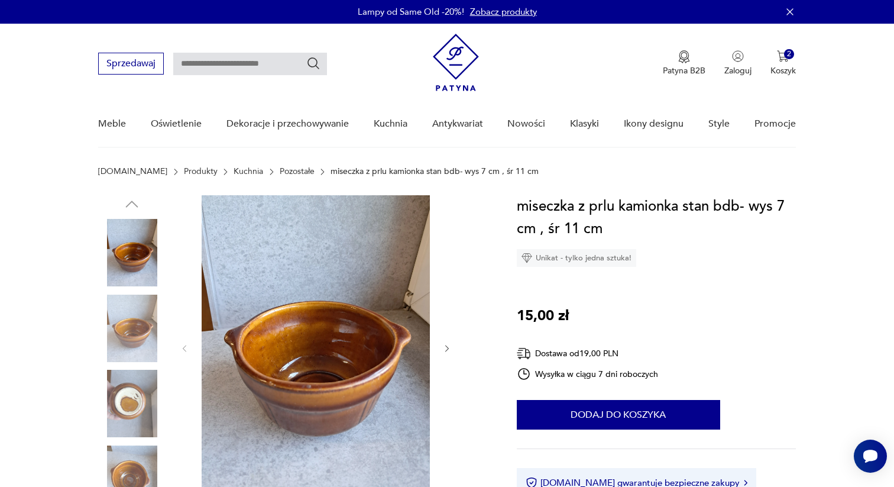
click at [447, 348] on icon "button" at bounding box center [447, 349] width 10 height 10
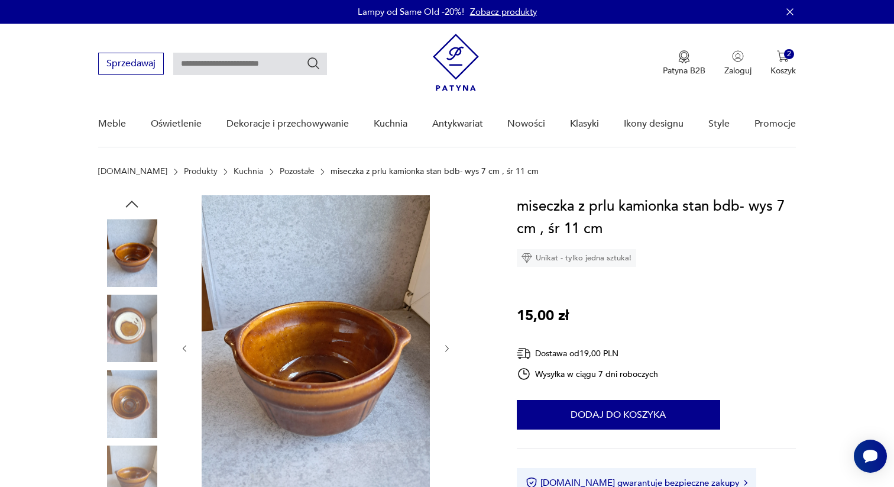
click at [447, 348] on icon "button" at bounding box center [447, 349] width 10 height 10
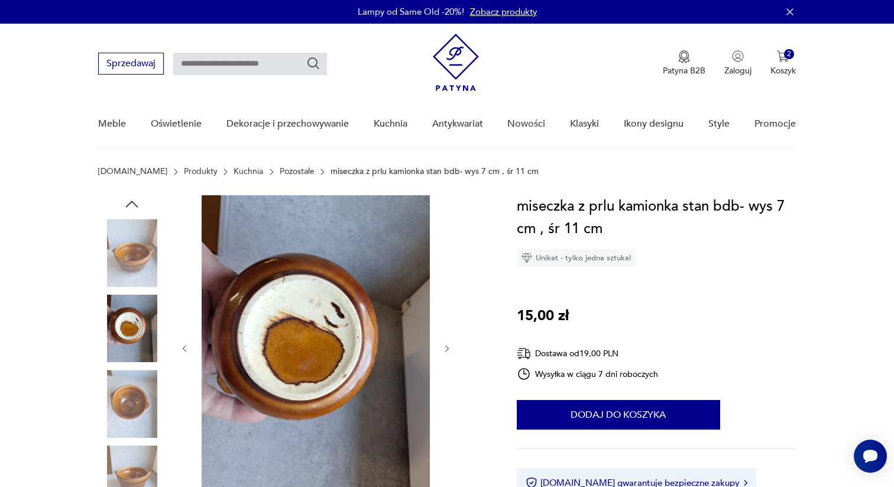
click at [447, 348] on icon "button" at bounding box center [447, 349] width 10 height 10
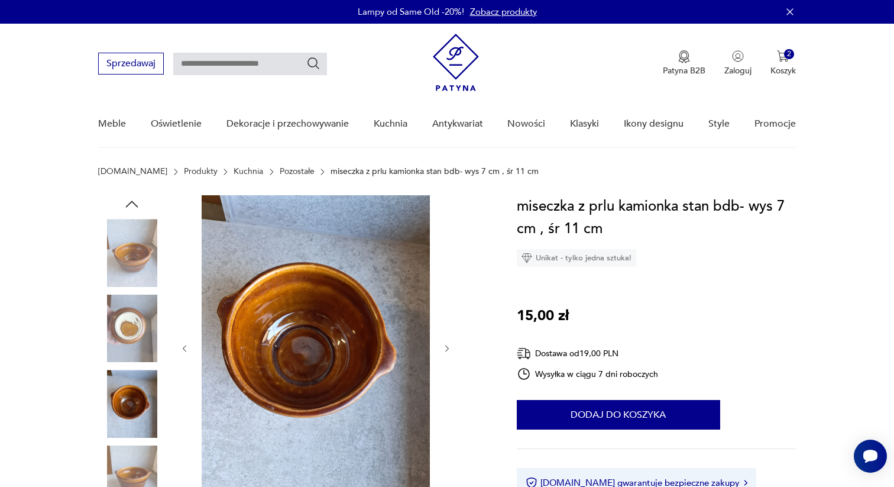
click at [447, 348] on icon "button" at bounding box center [447, 349] width 10 height 10
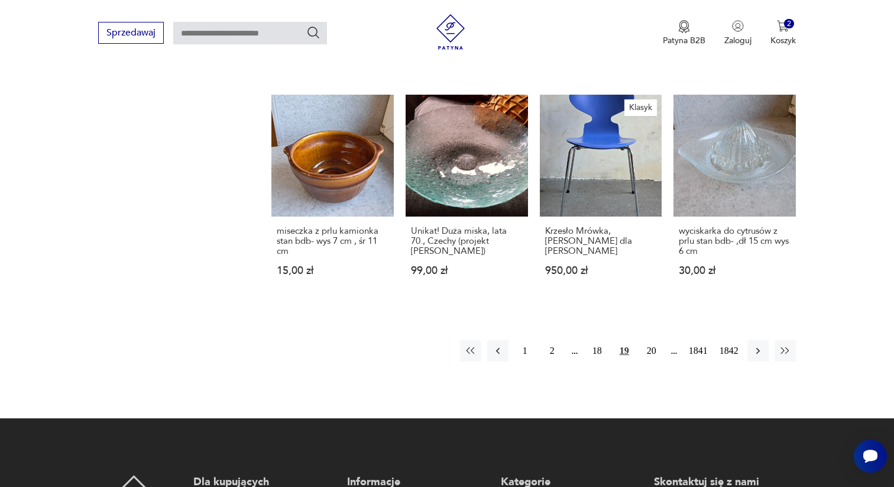
scroll to position [982, 0]
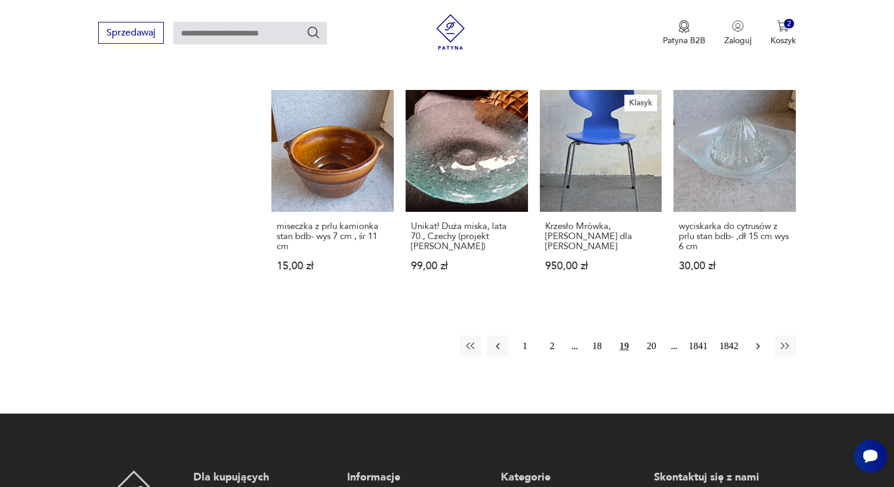
click at [753, 340] on icon "button" at bounding box center [758, 346] width 12 height 12
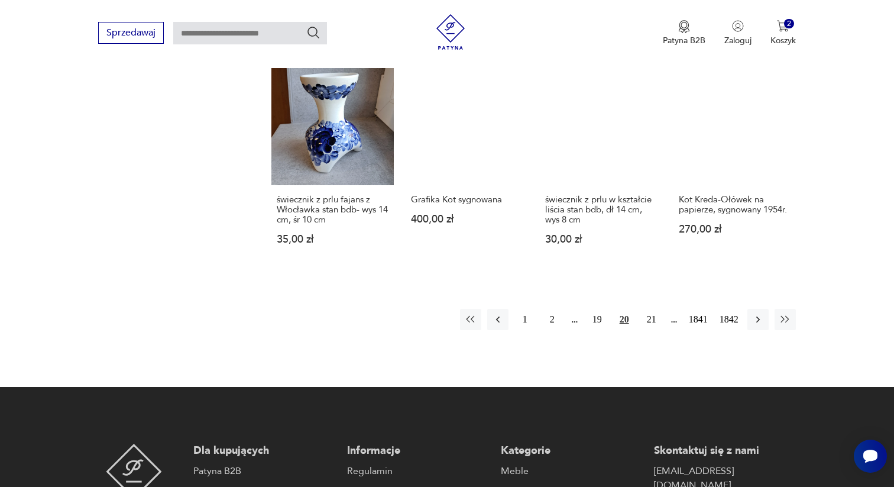
scroll to position [1034, 0]
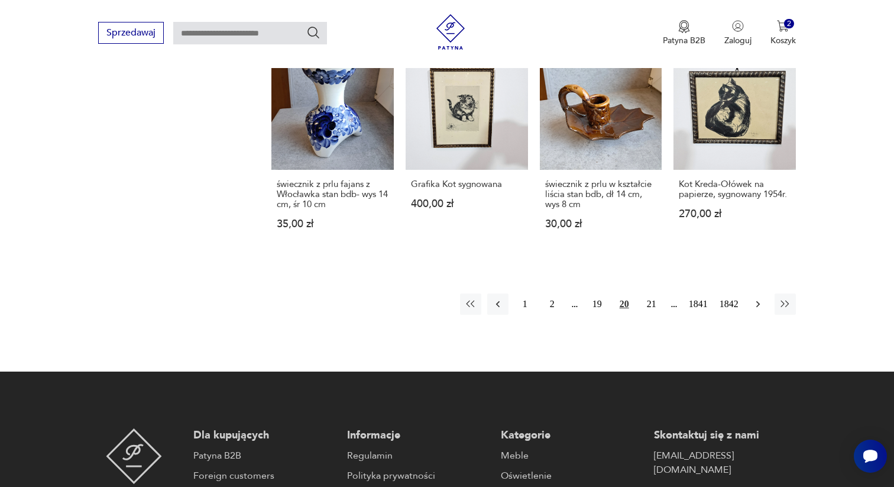
click at [760, 298] on icon "button" at bounding box center [758, 304] width 12 height 12
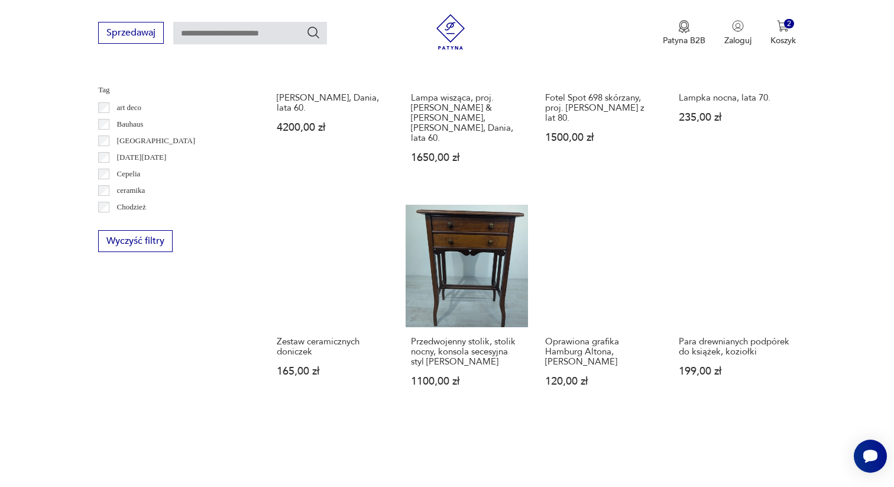
scroll to position [654, 0]
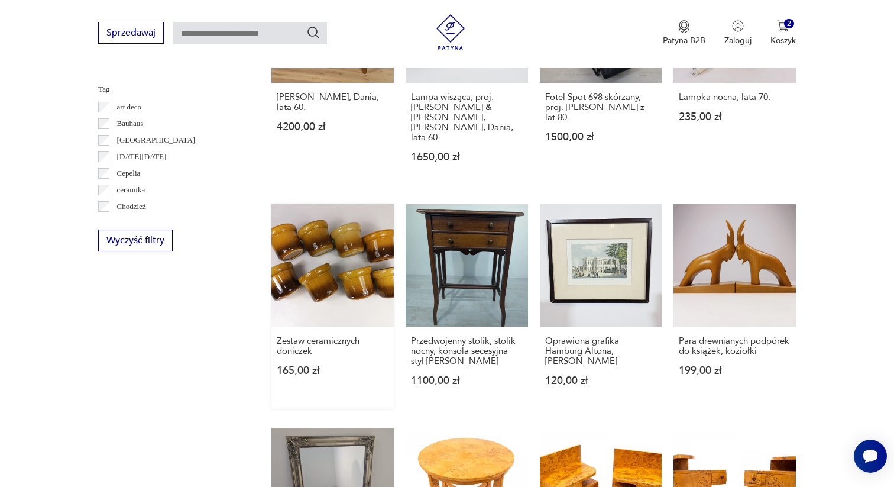
click at [331, 263] on link "Zestaw ceramicznych doniczek 165,00 zł" at bounding box center [332, 306] width 122 height 205
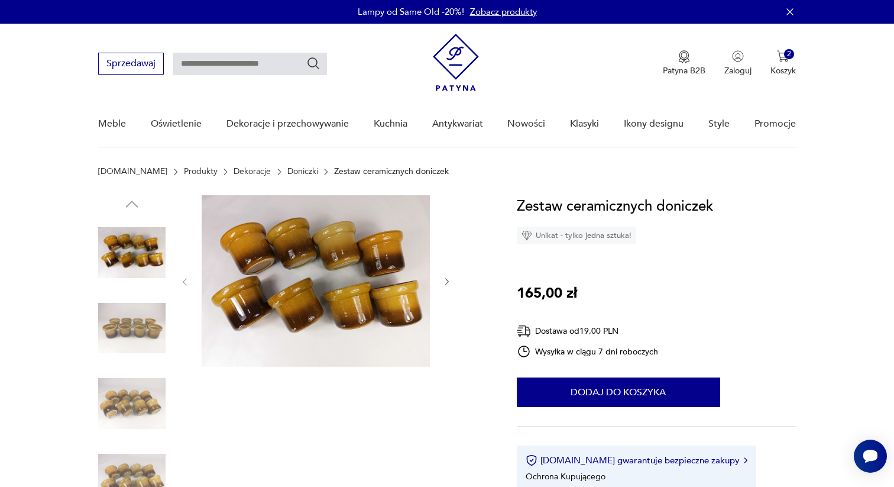
click at [448, 282] on icon "button" at bounding box center [447, 282] width 4 height 7
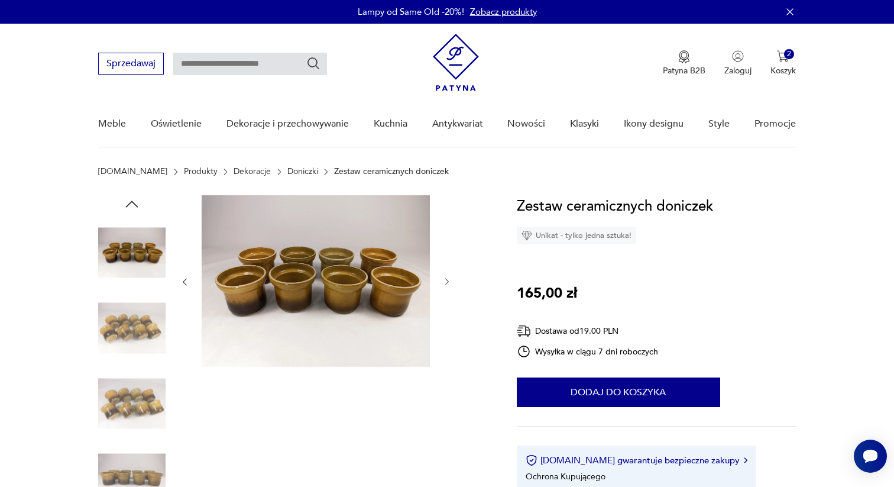
click at [448, 282] on icon "button" at bounding box center [447, 282] width 4 height 7
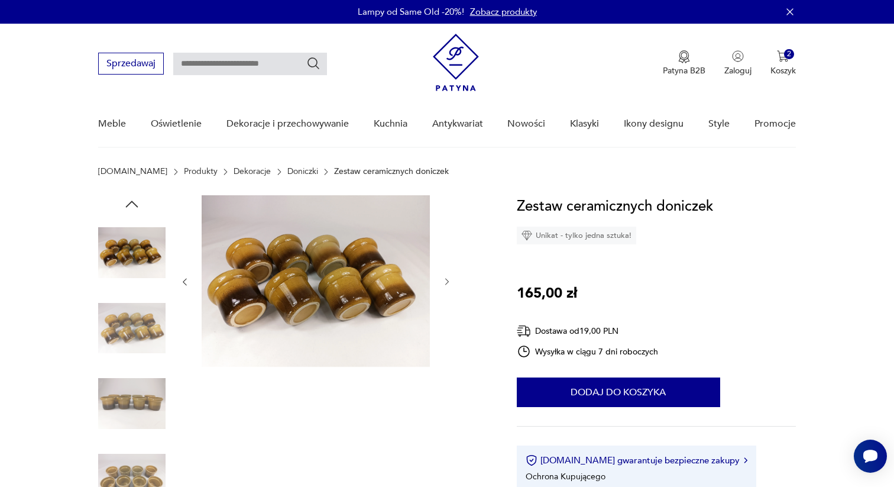
click at [448, 282] on icon "button" at bounding box center [447, 282] width 4 height 7
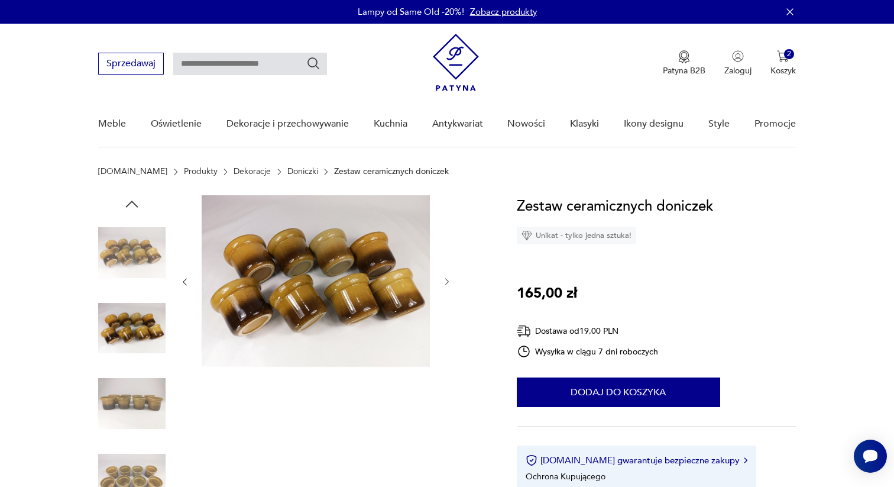
click at [448, 282] on icon "button" at bounding box center [447, 282] width 4 height 7
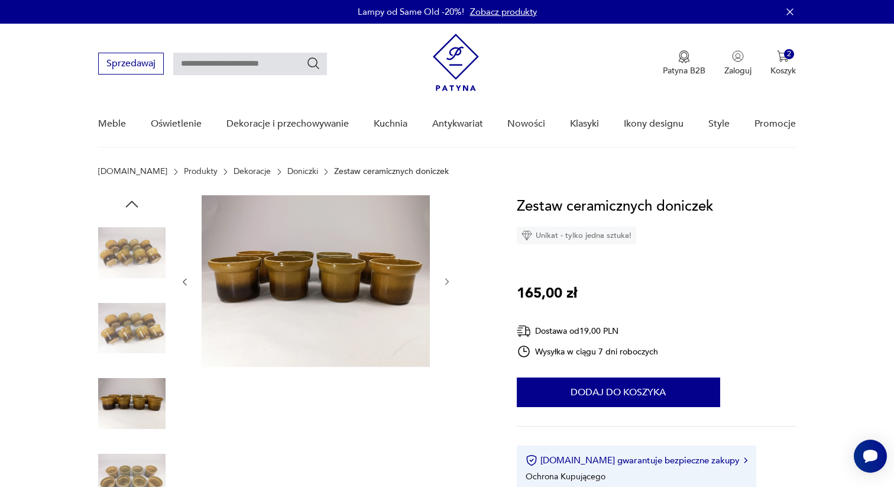
click at [448, 282] on icon "button" at bounding box center [447, 282] width 4 height 7
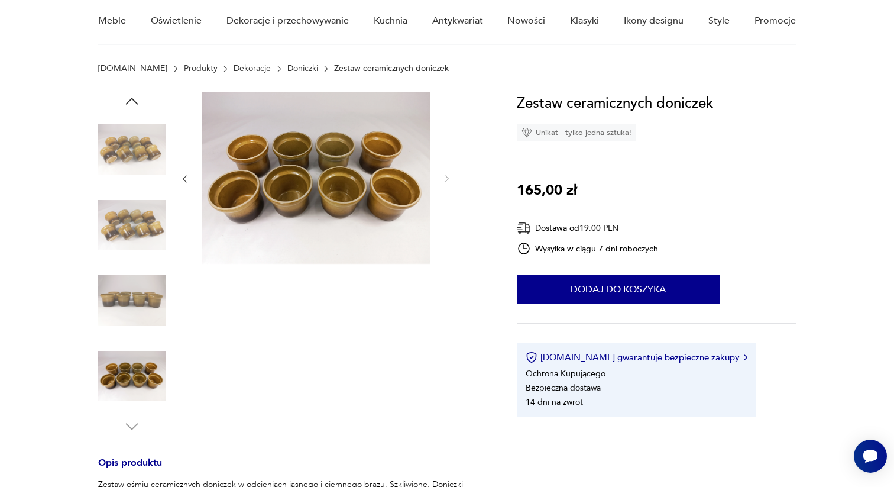
scroll to position [106, 0]
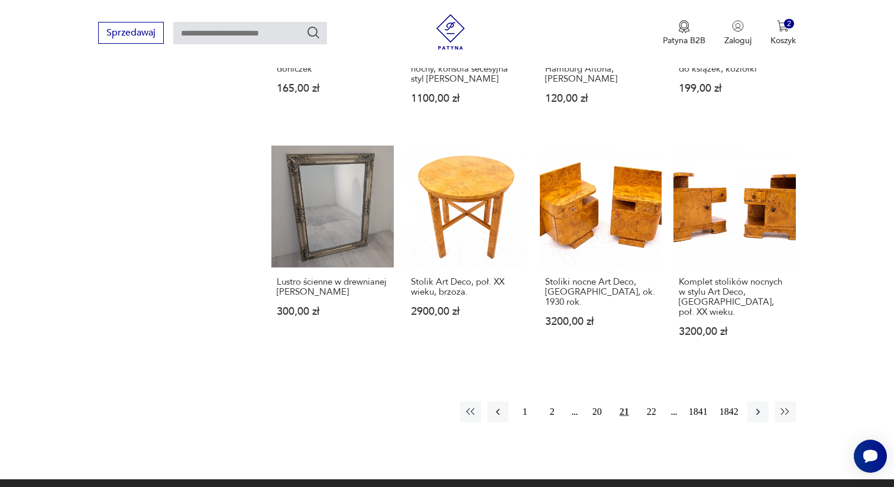
scroll to position [942, 0]
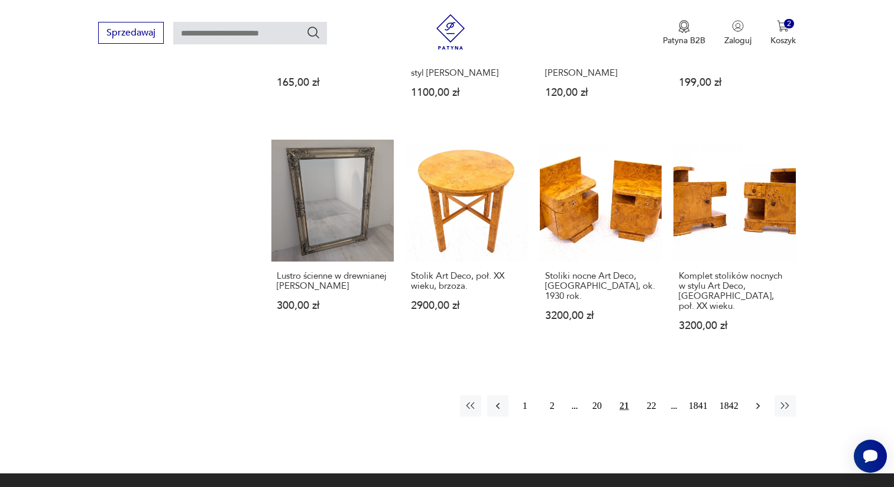
click at [756, 400] on icon "button" at bounding box center [758, 406] width 12 height 12
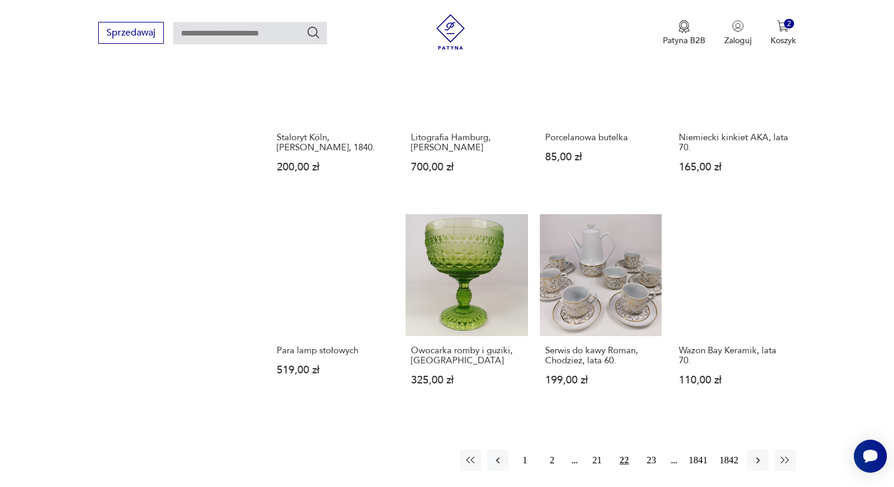
scroll to position [848, 0]
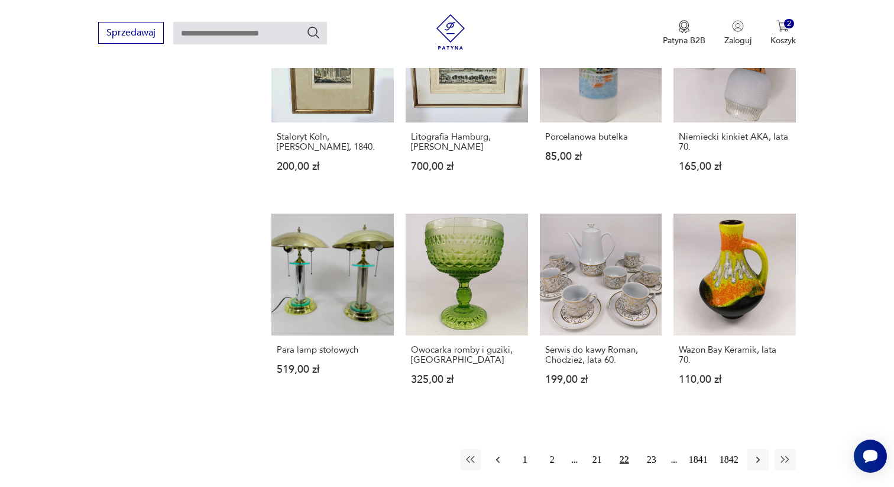
click at [496, 454] on icon "button" at bounding box center [498, 460] width 12 height 12
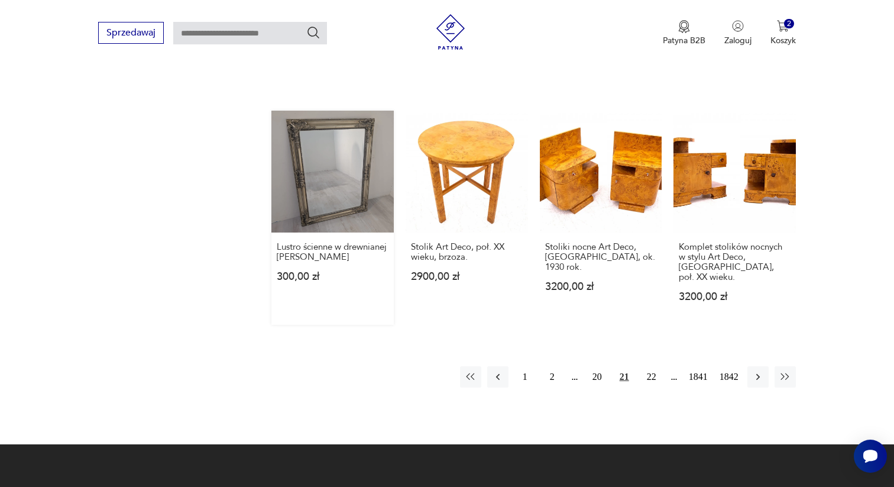
click at [339, 171] on link "Lustro ścienne w drewnianej ramie fazowane 300,00 zł" at bounding box center [332, 218] width 122 height 215
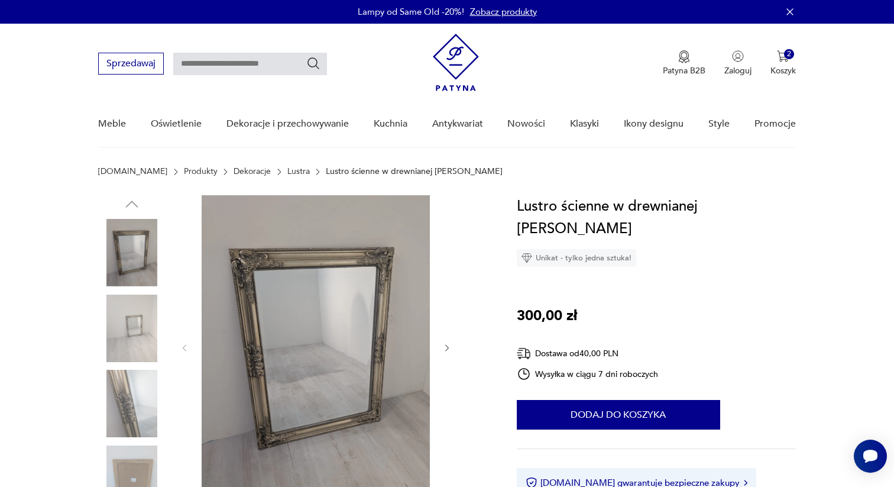
click at [446, 346] on icon "button" at bounding box center [447, 348] width 10 height 10
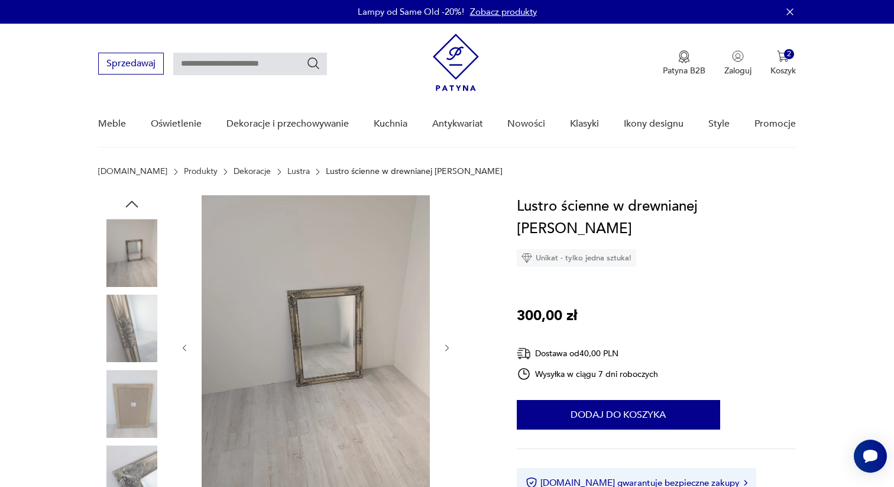
click at [446, 346] on icon "button" at bounding box center [447, 348] width 10 height 10
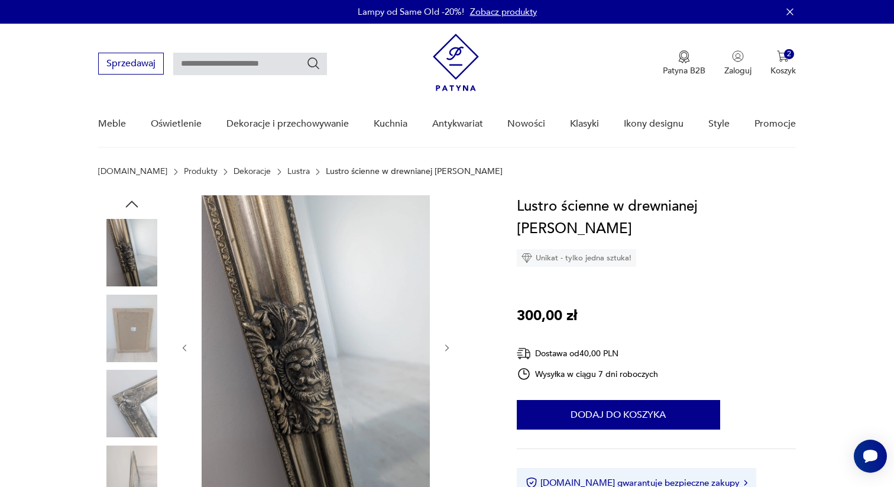
click at [134, 254] on img at bounding box center [131, 252] width 67 height 67
click at [125, 310] on img at bounding box center [131, 327] width 67 height 67
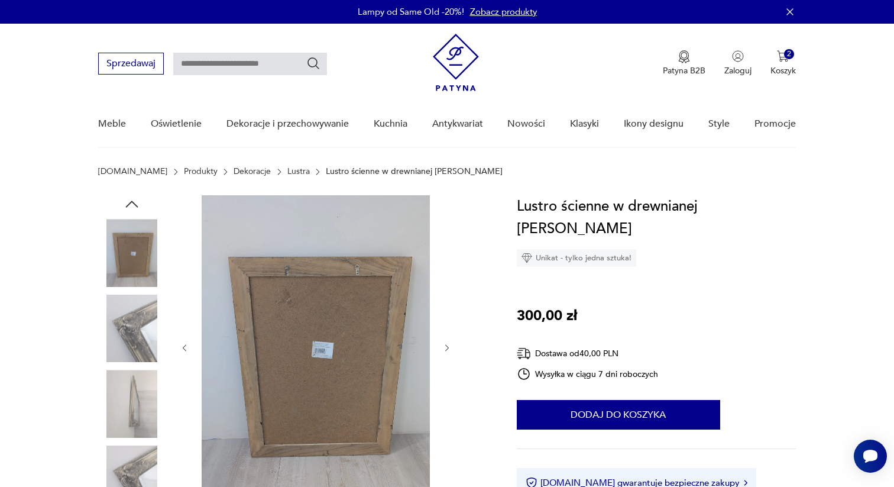
click at [444, 346] on icon "button" at bounding box center [447, 348] width 10 height 10
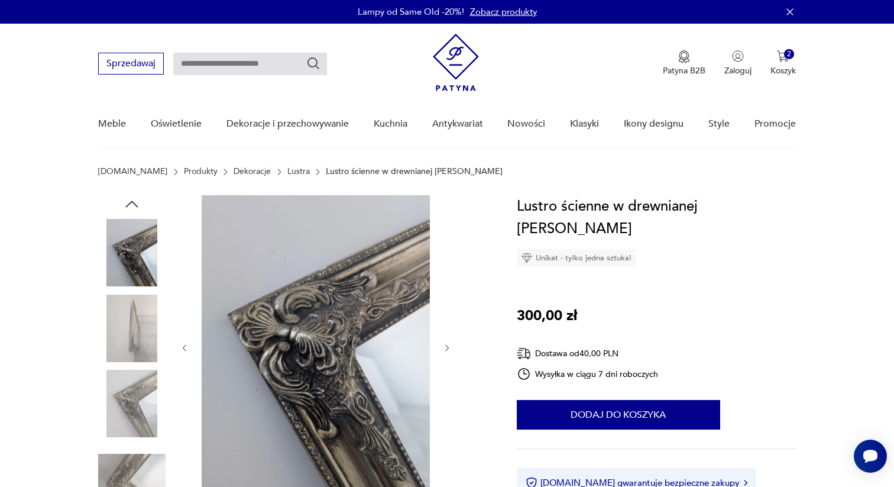
click at [444, 346] on icon "button" at bounding box center [447, 348] width 10 height 10
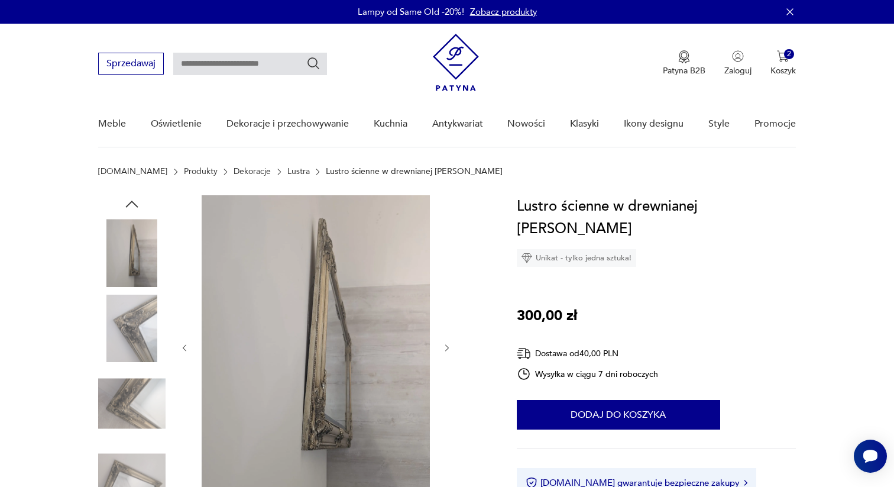
click at [444, 346] on icon "button" at bounding box center [447, 348] width 10 height 10
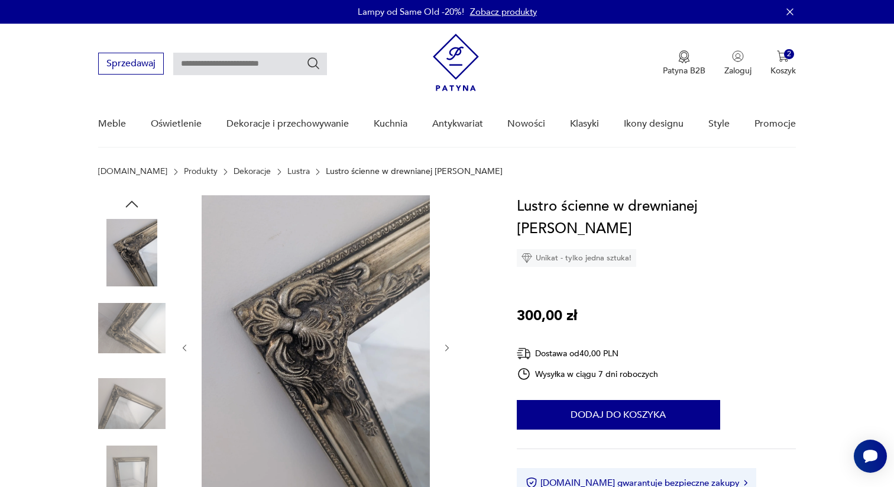
click at [444, 346] on icon "button" at bounding box center [447, 348] width 10 height 10
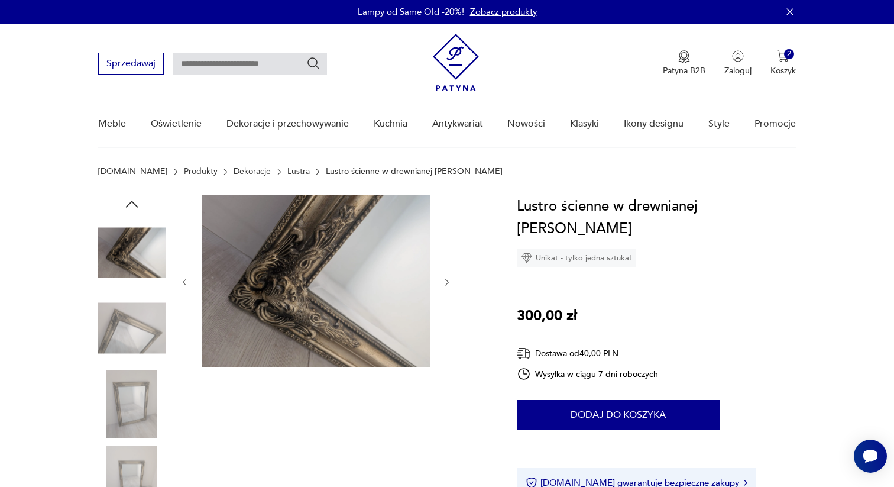
click at [444, 346] on div at bounding box center [316, 282] width 272 height 174
click at [448, 279] on icon "button" at bounding box center [447, 282] width 10 height 10
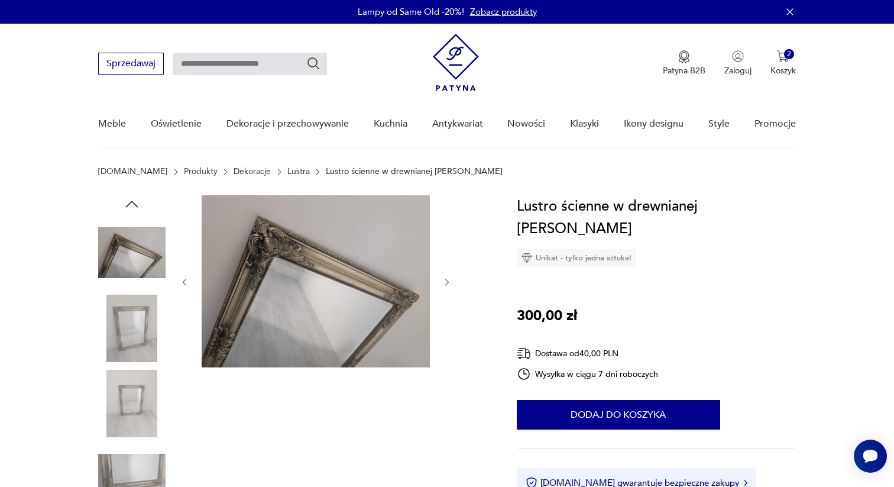
click at [448, 279] on icon "button" at bounding box center [447, 282] width 10 height 10
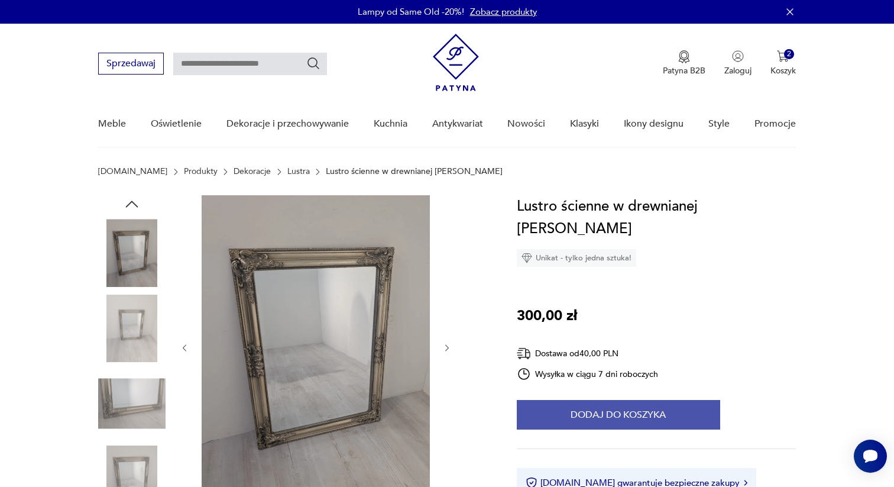
click at [597, 414] on button "Dodaj do koszyka" at bounding box center [618, 415] width 203 height 30
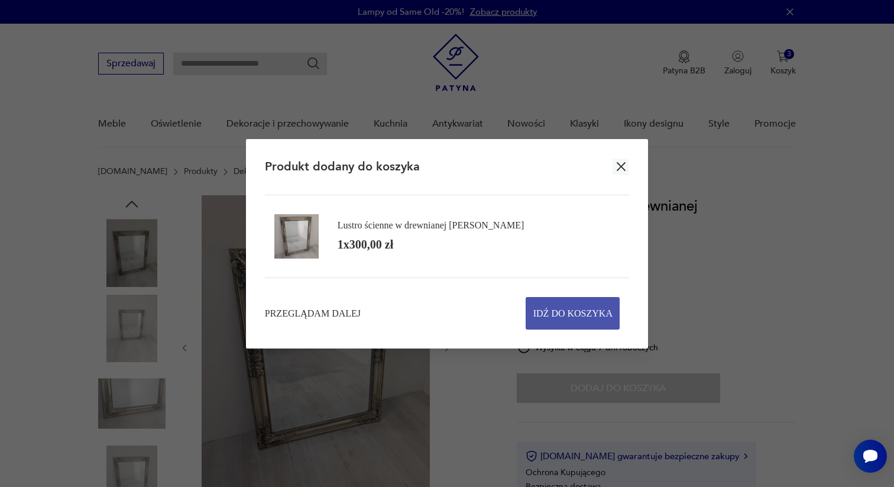
click at [564, 312] on span "Idź do koszyka" at bounding box center [572, 312] width 79 height 31
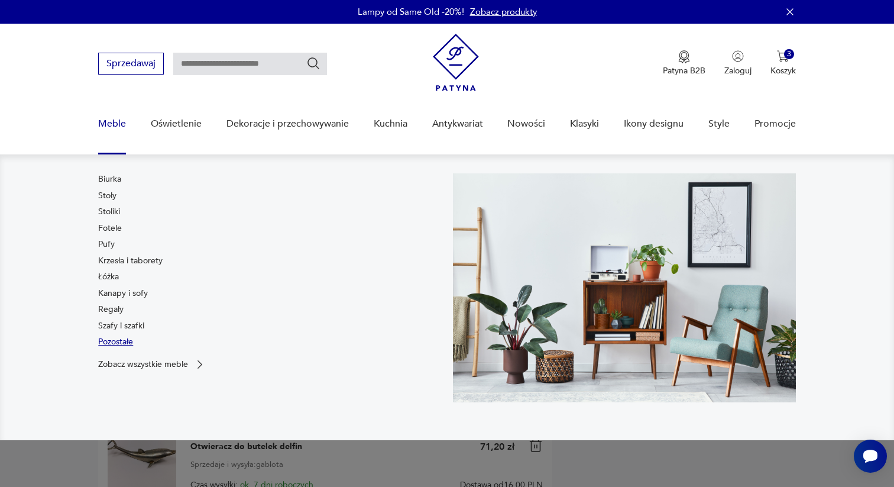
click at [128, 344] on link "Pozostałe" at bounding box center [115, 342] width 35 height 12
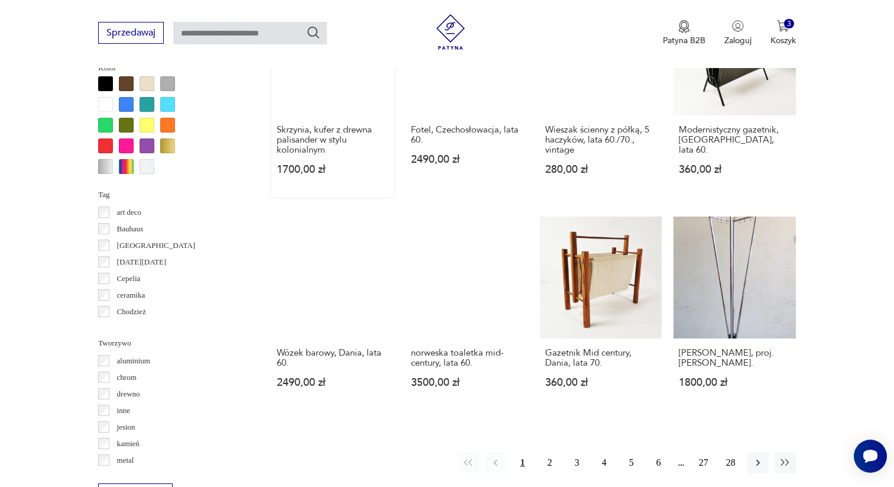
scroll to position [1007, 0]
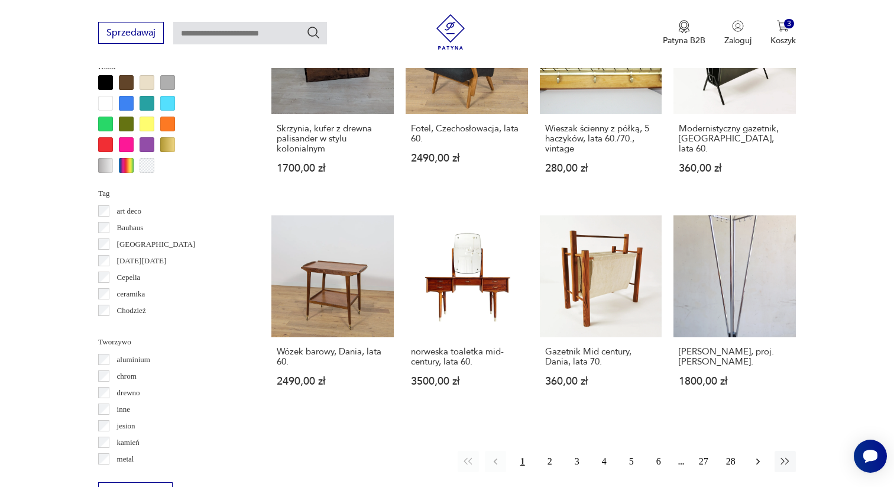
click at [760, 455] on icon "button" at bounding box center [758, 461] width 12 height 12
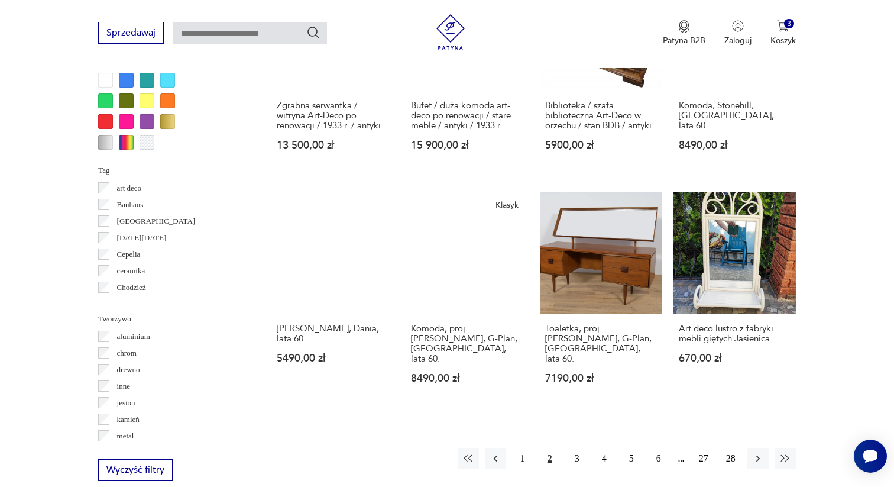
scroll to position [1032, 0]
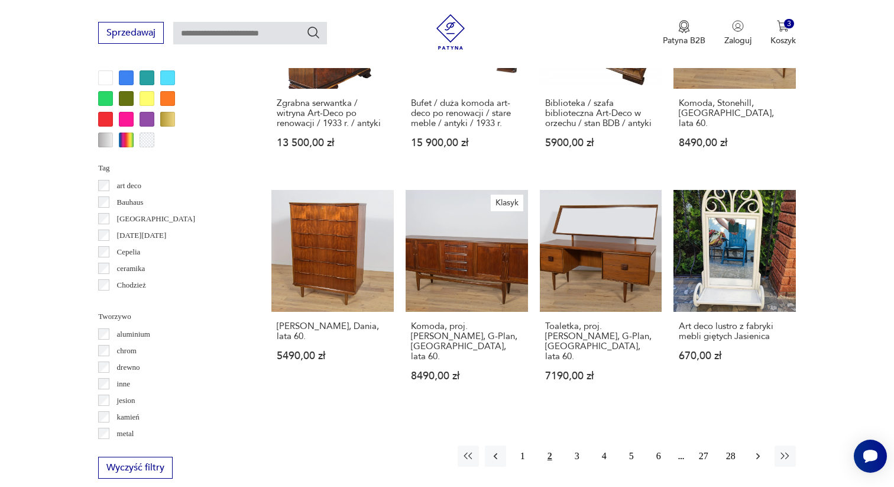
click at [760, 450] on icon "button" at bounding box center [758, 456] width 12 height 12
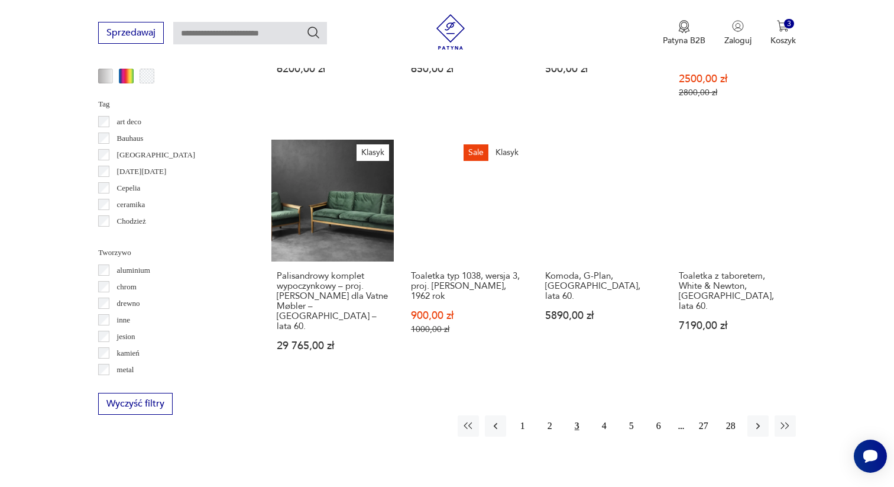
scroll to position [1108, 0]
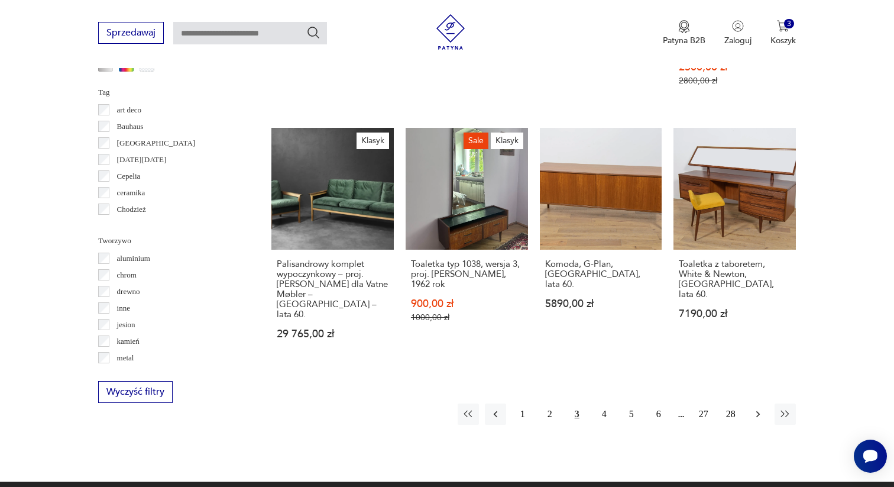
click at [752, 403] on button "button" at bounding box center [757, 413] width 21 height 21
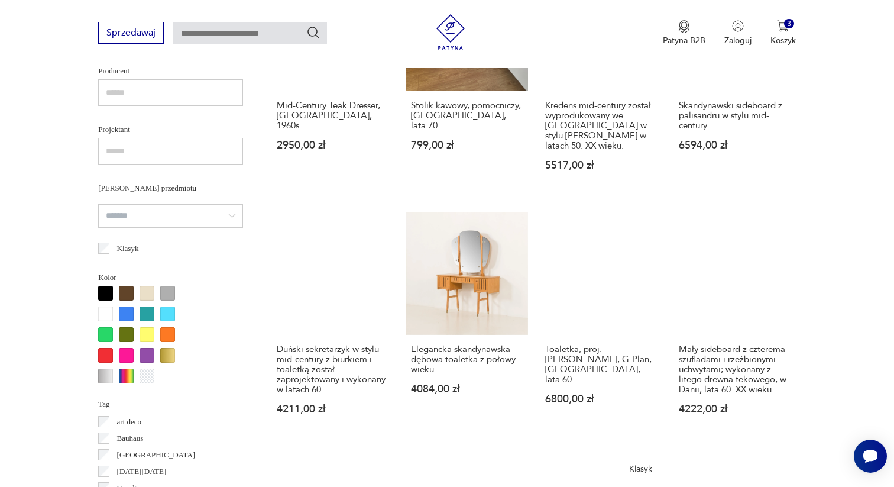
scroll to position [810, 0]
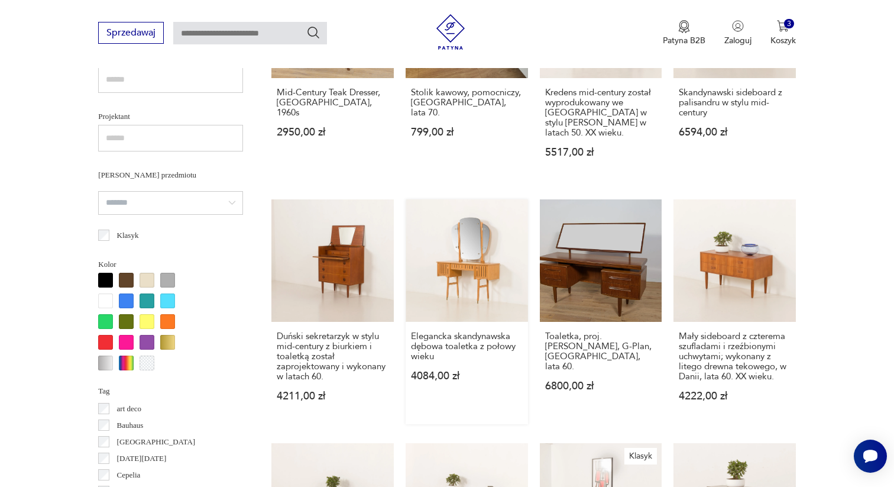
click at [477, 305] on link "Elegancka skandynawska dębowa toaletka z połowy wieku 4084,00 zł" at bounding box center [467, 311] width 122 height 225
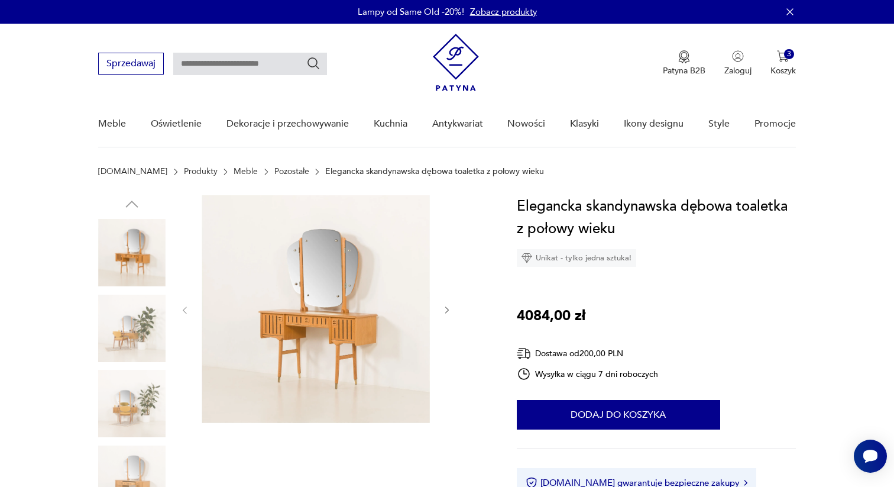
click at [449, 309] on icon "button" at bounding box center [447, 310] width 10 height 10
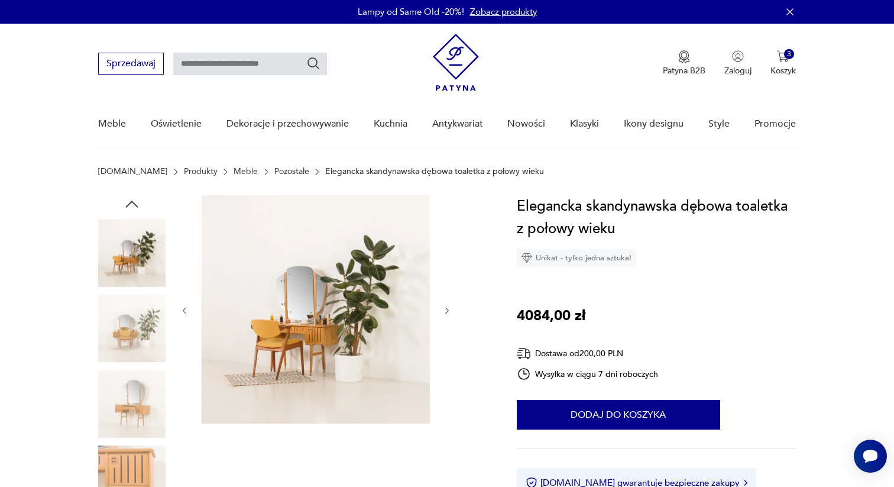
click at [449, 309] on icon "button" at bounding box center [447, 311] width 10 height 10
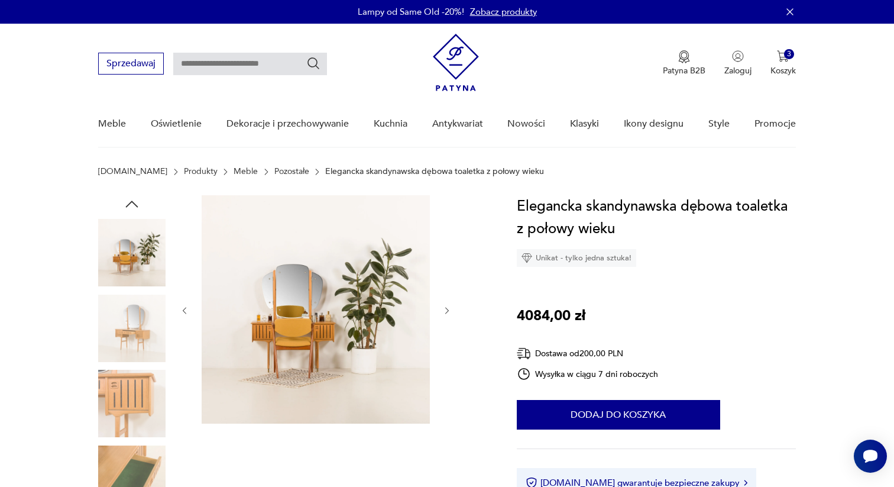
click at [449, 309] on icon "button" at bounding box center [447, 311] width 10 height 10
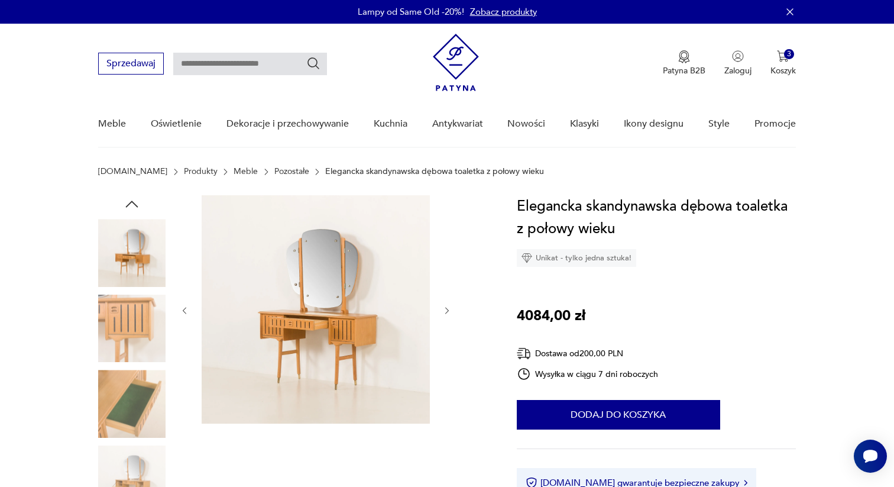
click at [449, 309] on icon "button" at bounding box center [447, 311] width 10 height 10
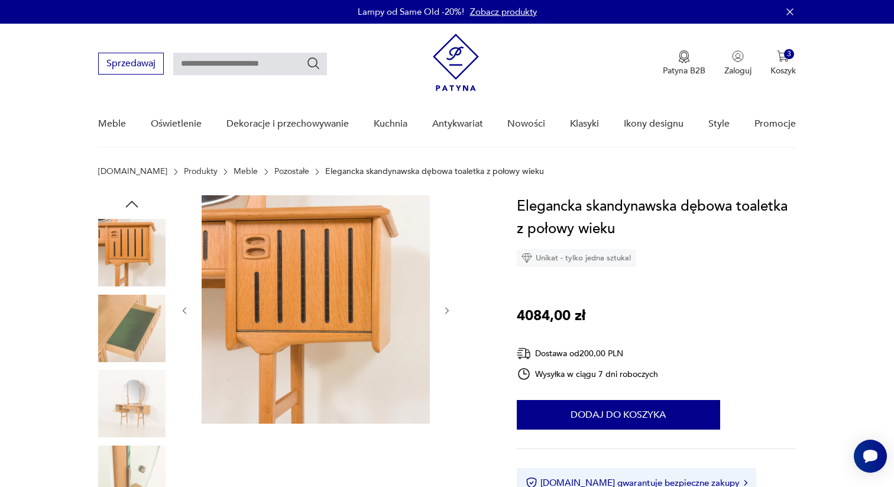
click at [449, 309] on icon "button" at bounding box center [447, 311] width 10 height 10
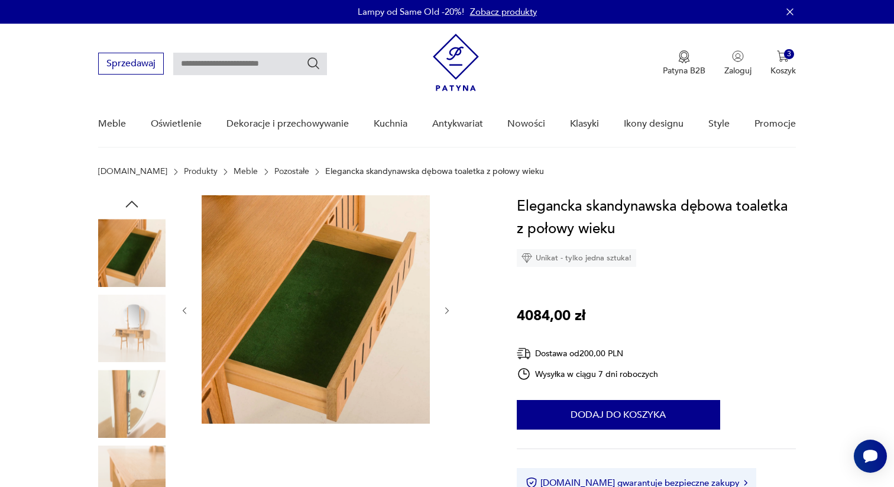
click at [449, 309] on icon "button" at bounding box center [447, 311] width 10 height 10
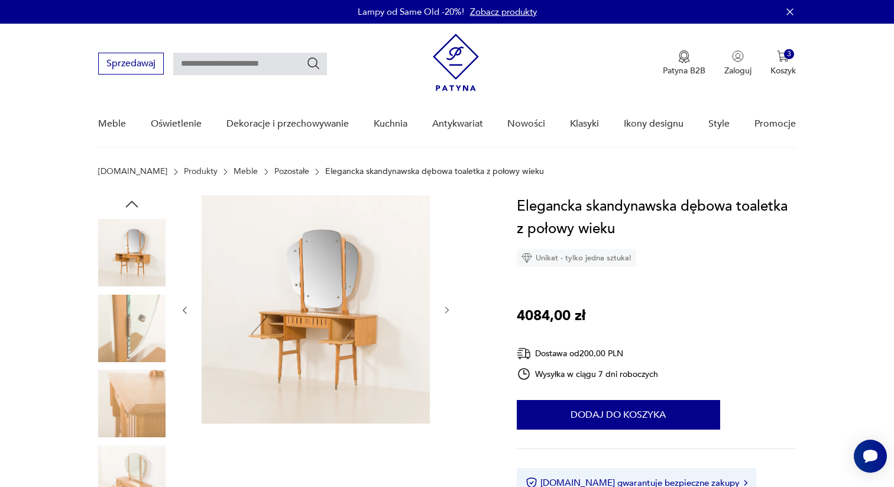
click at [449, 309] on icon "button" at bounding box center [447, 310] width 10 height 10
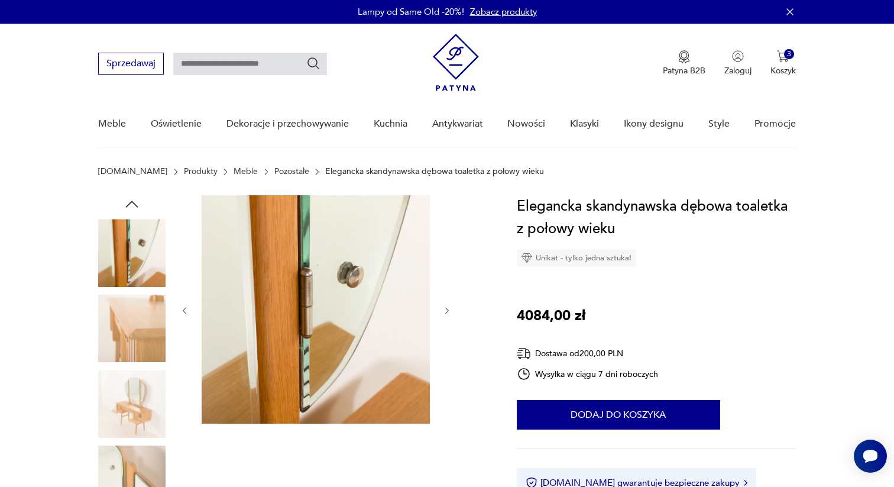
click at [449, 309] on icon "button" at bounding box center [447, 311] width 10 height 10
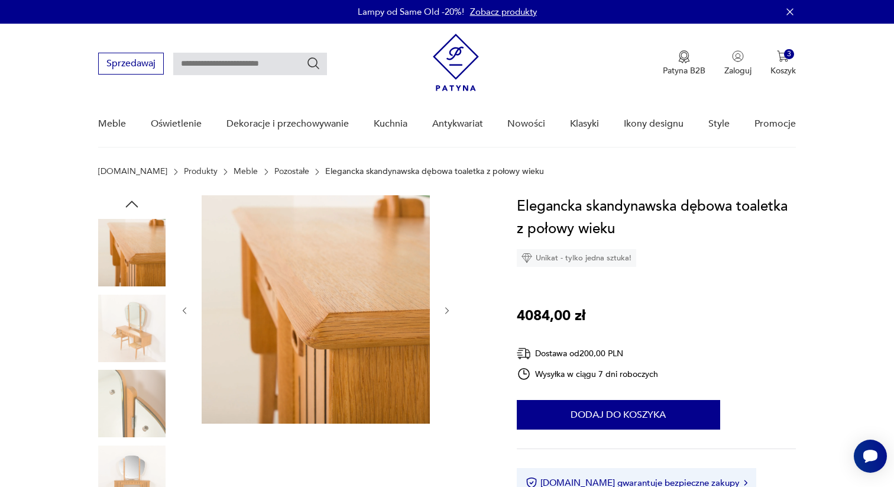
click at [449, 309] on icon "button" at bounding box center [447, 311] width 10 height 10
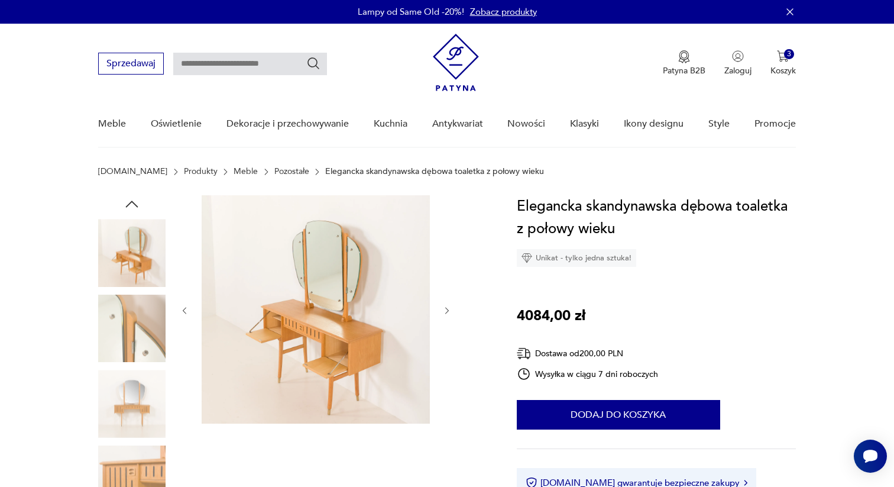
click at [449, 309] on icon "button" at bounding box center [447, 311] width 10 height 10
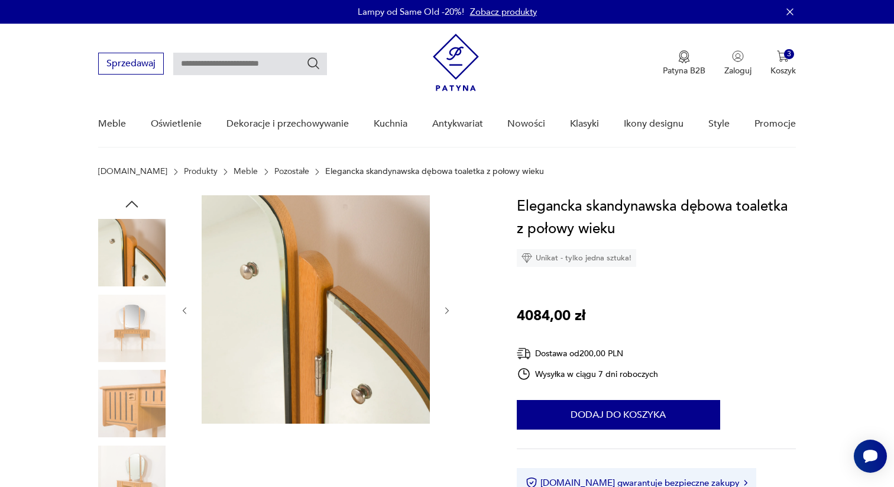
click at [449, 309] on icon "button" at bounding box center [447, 311] width 10 height 10
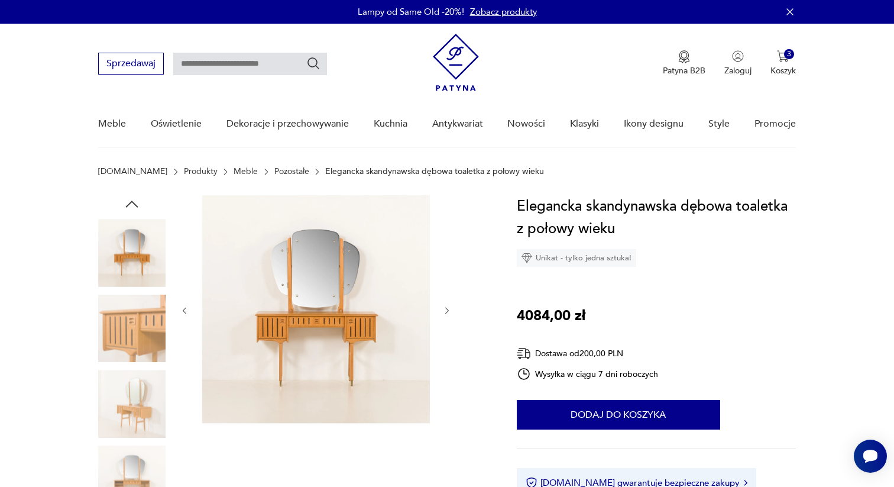
click at [449, 309] on icon "button" at bounding box center [447, 311] width 10 height 10
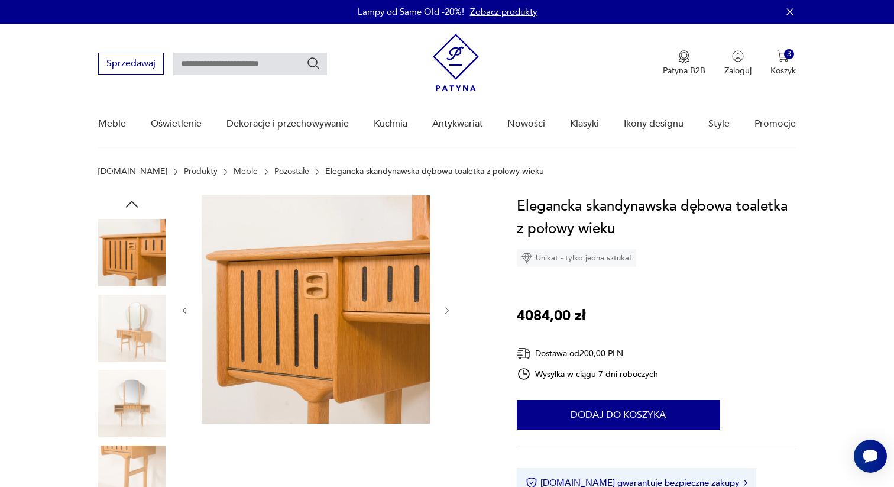
click at [449, 309] on icon "button" at bounding box center [447, 311] width 10 height 10
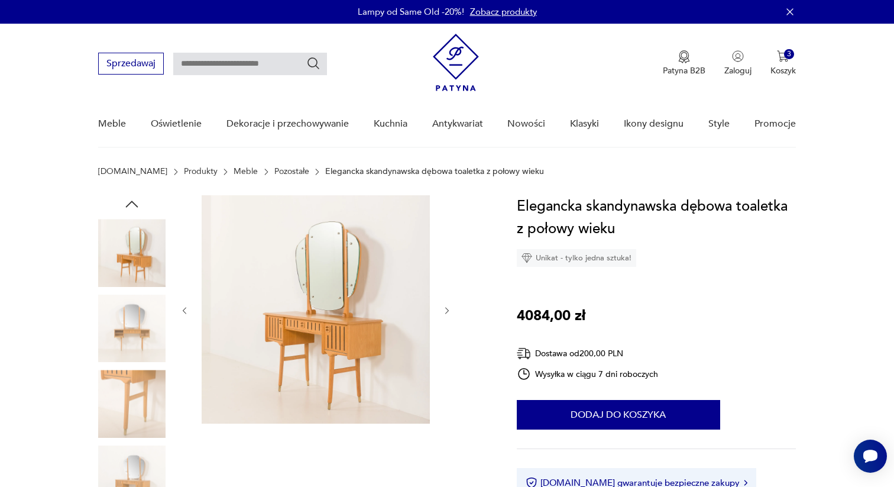
click at [449, 309] on icon "button" at bounding box center [447, 311] width 10 height 10
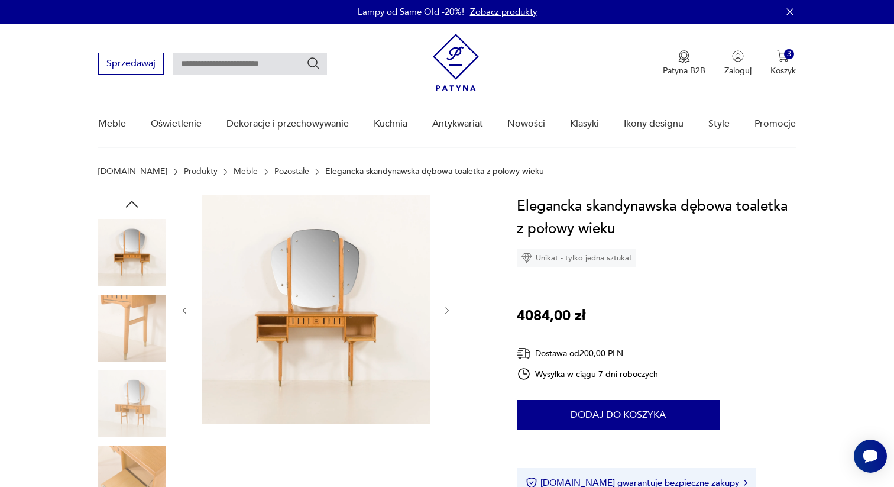
click at [449, 309] on icon "button" at bounding box center [447, 311] width 10 height 10
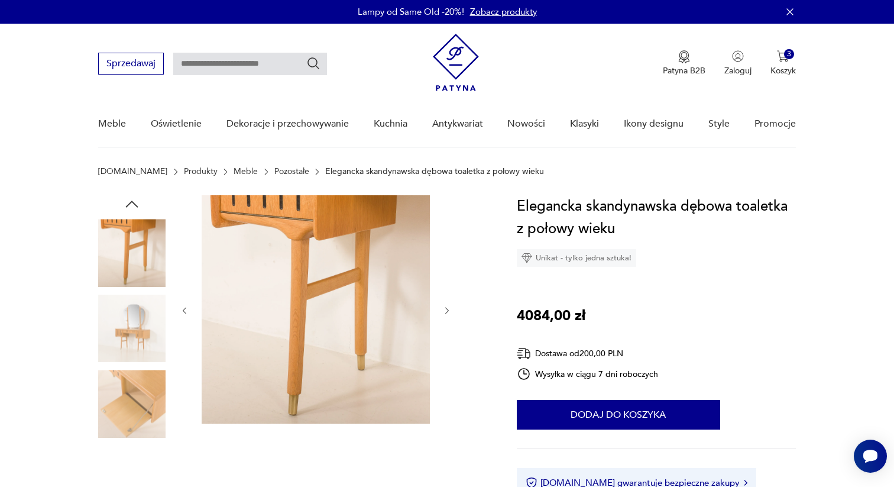
click at [449, 309] on icon "button" at bounding box center [447, 311] width 10 height 10
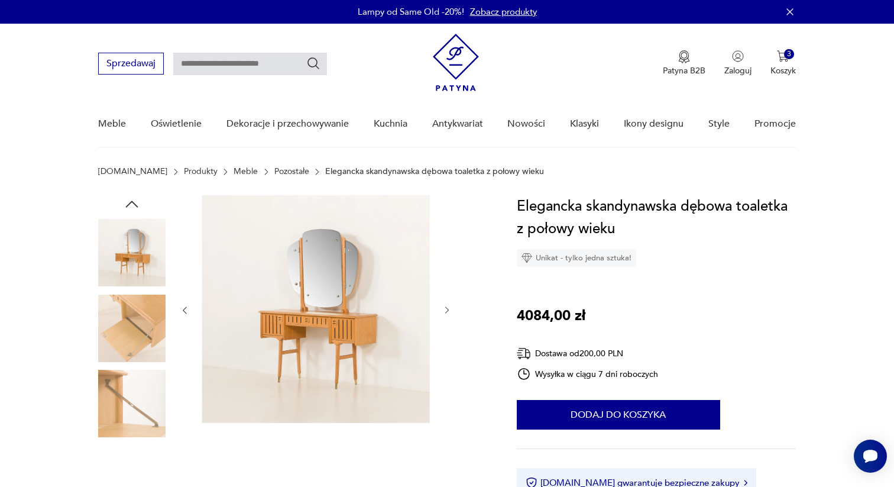
click at [449, 309] on icon "button" at bounding box center [447, 310] width 10 height 10
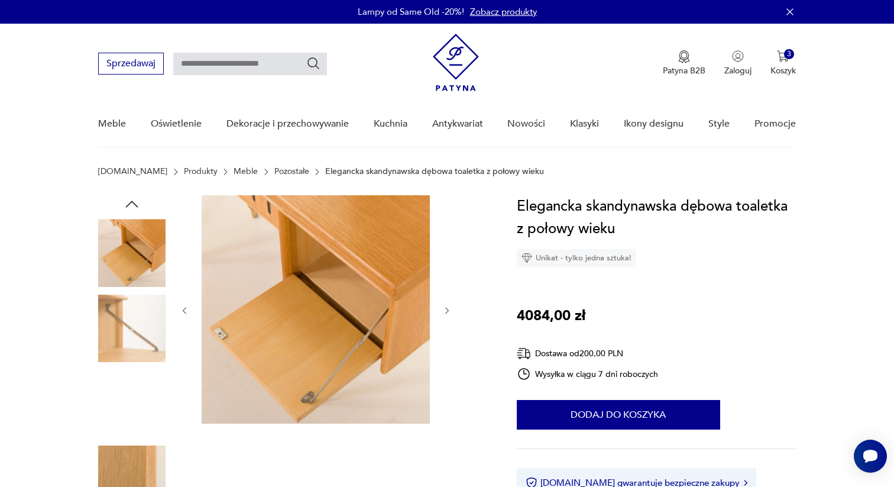
click at [449, 309] on icon "button" at bounding box center [447, 311] width 10 height 10
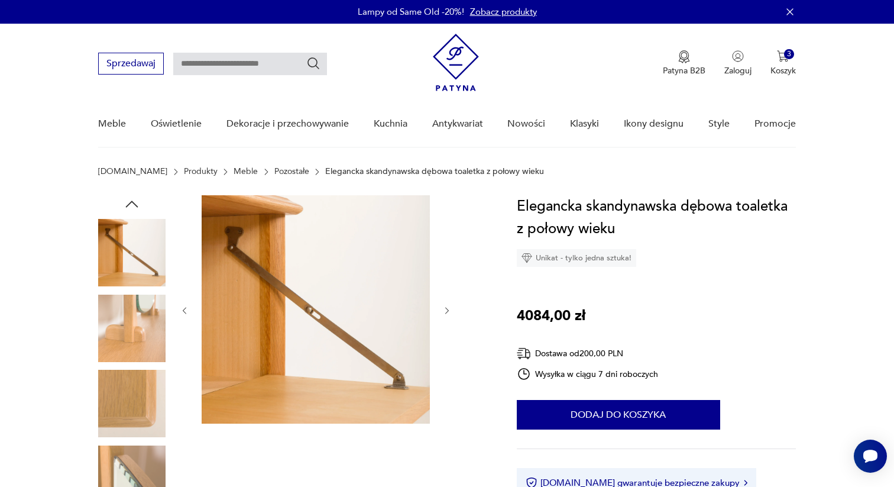
click at [449, 309] on icon "button" at bounding box center [447, 311] width 10 height 10
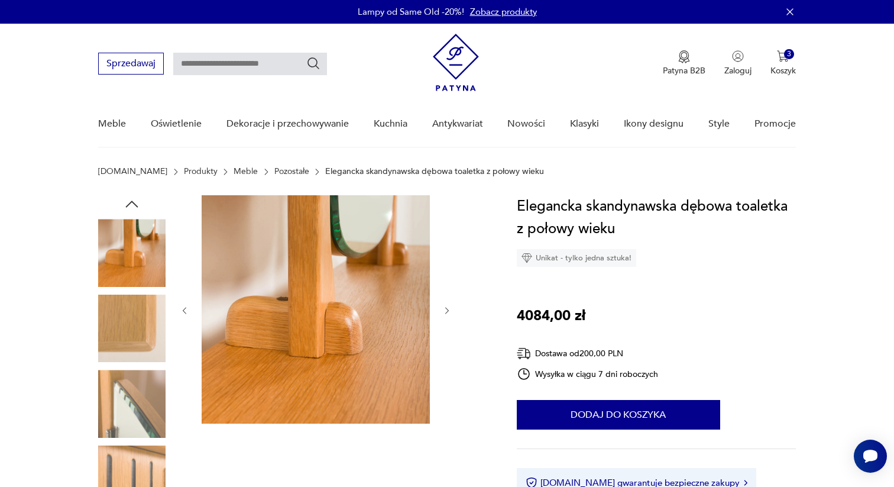
click at [449, 309] on icon "button" at bounding box center [447, 311] width 10 height 10
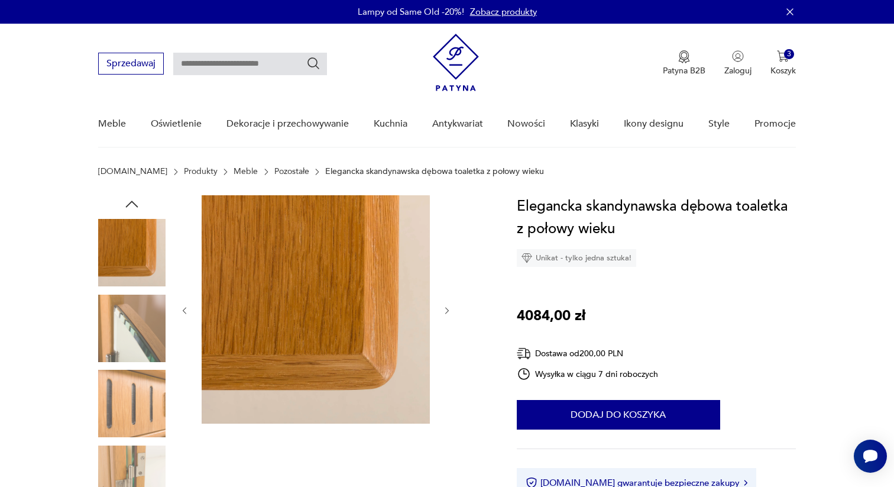
click at [449, 309] on icon "button" at bounding box center [447, 311] width 10 height 10
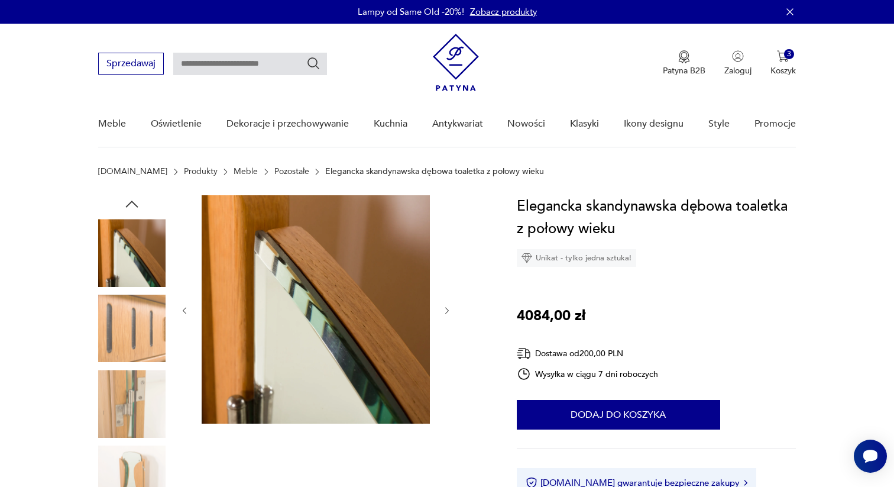
click at [449, 309] on icon "button" at bounding box center [447, 311] width 10 height 10
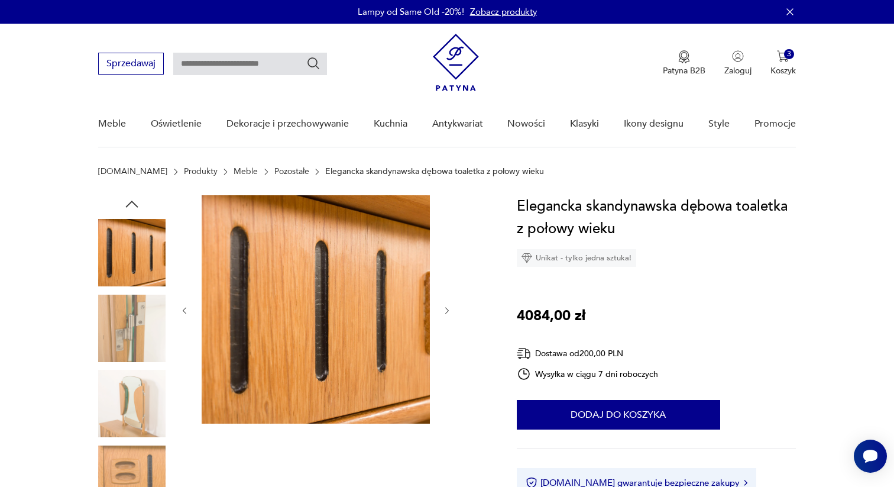
click at [449, 309] on icon "button" at bounding box center [447, 311] width 10 height 10
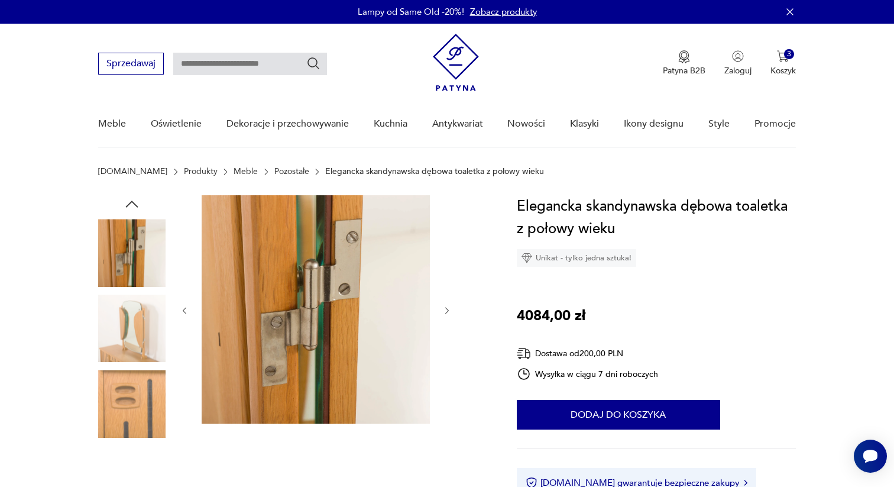
click at [449, 309] on icon "button" at bounding box center [447, 311] width 10 height 10
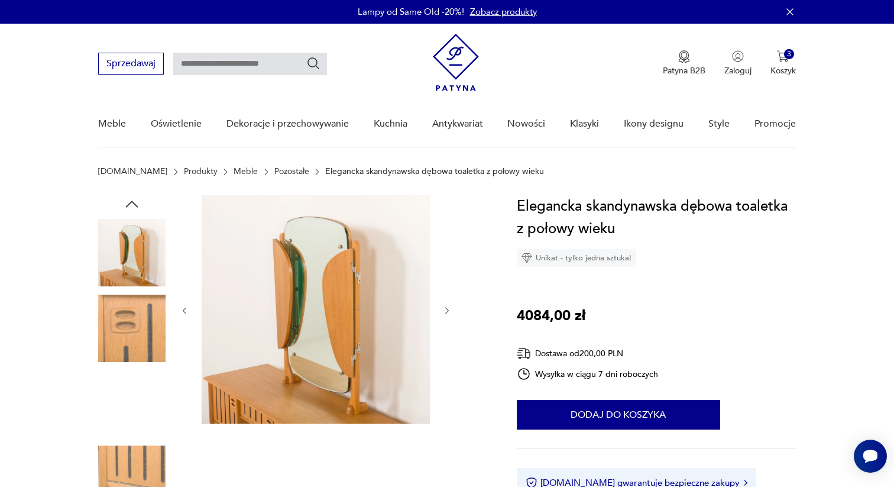
click at [449, 309] on icon "button" at bounding box center [447, 311] width 10 height 10
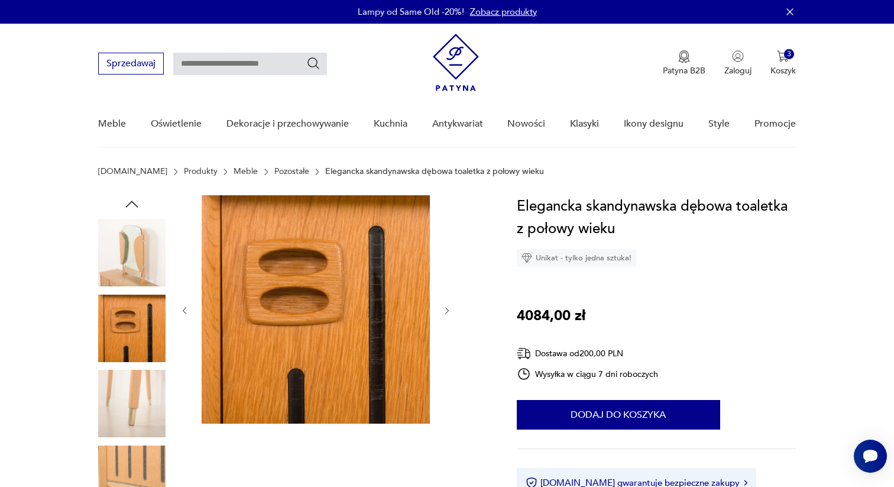
click at [449, 309] on icon "button" at bounding box center [447, 311] width 10 height 10
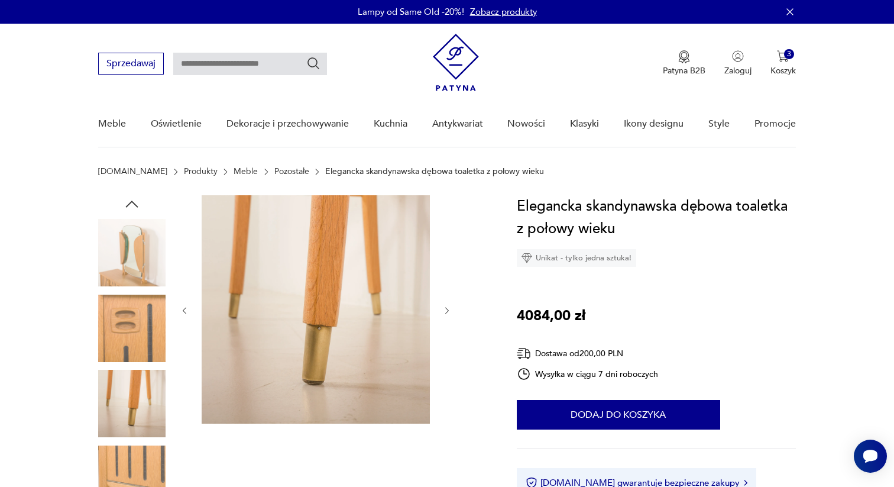
click at [449, 309] on icon "button" at bounding box center [447, 311] width 10 height 10
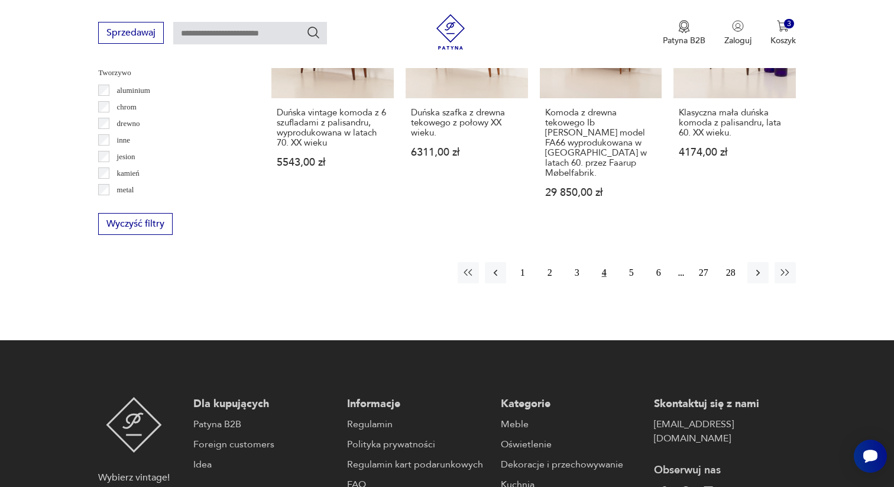
scroll to position [1279, 0]
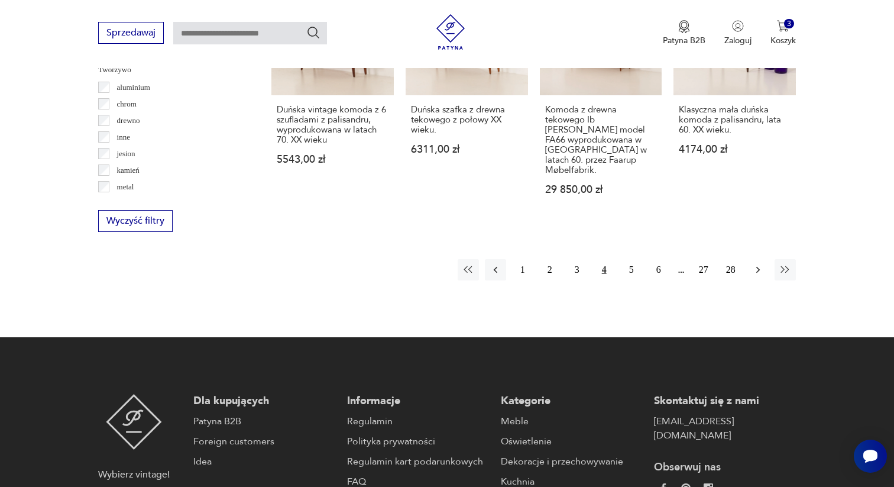
click at [756, 267] on icon "button" at bounding box center [758, 270] width 4 height 7
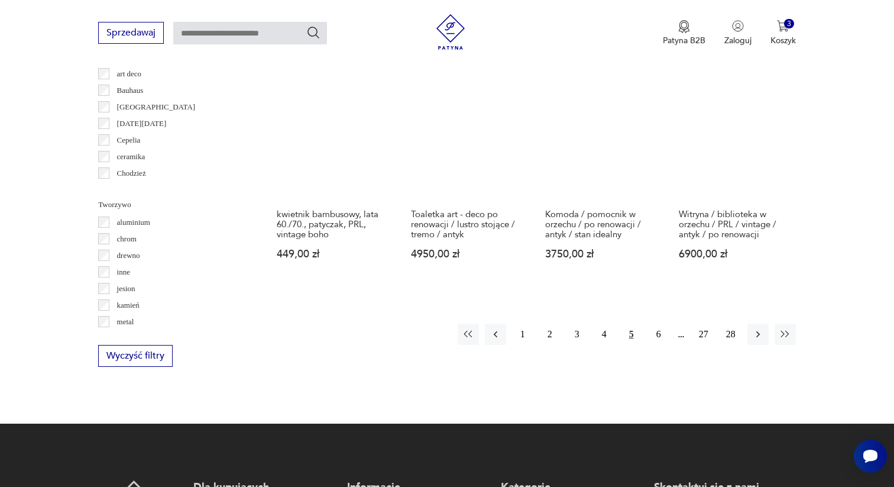
scroll to position [1178, 0]
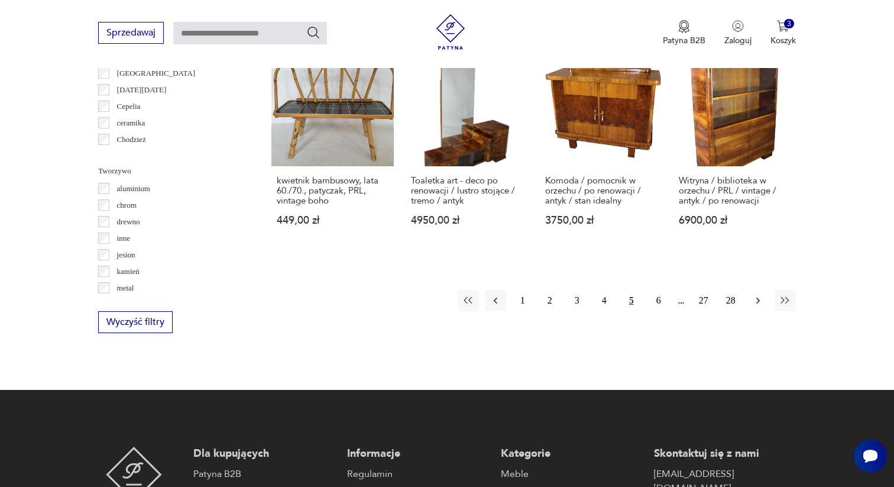
click at [752, 300] on icon "button" at bounding box center [758, 300] width 12 height 12
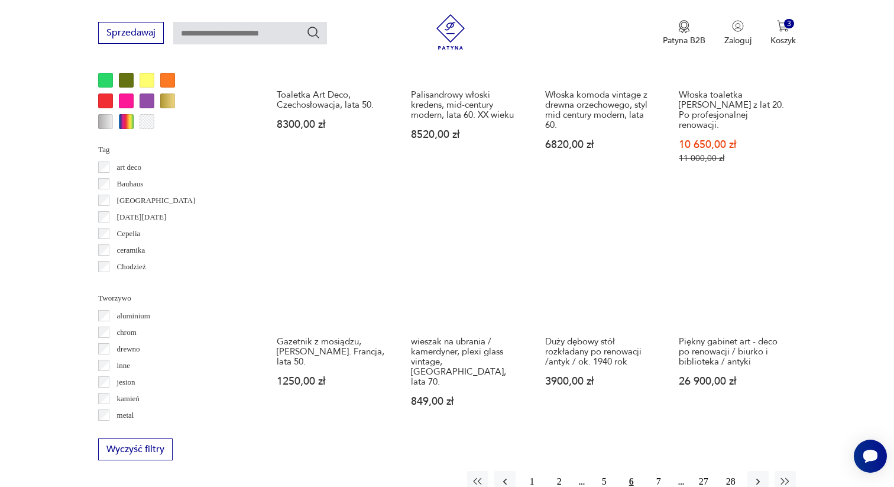
scroll to position [1051, 0]
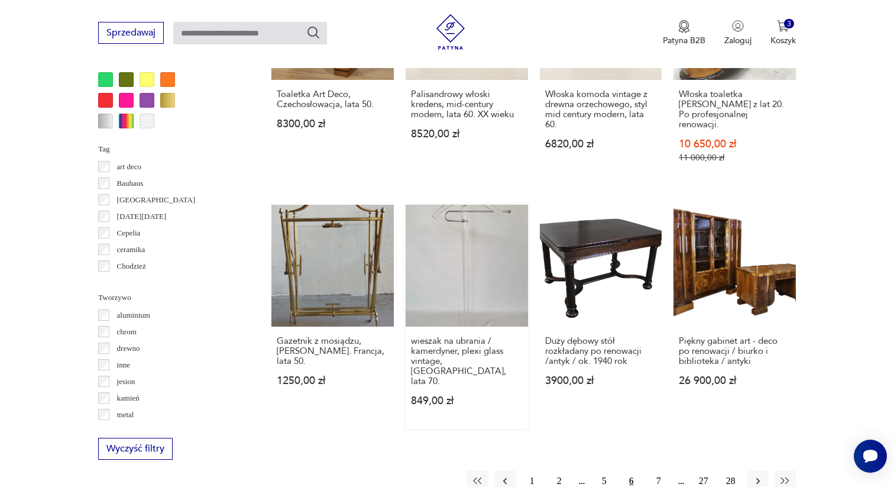
click at [458, 264] on link "wieszak na ubrania / kamerdyner, plexi glass vintage, [GEOGRAPHIC_DATA], lata 7…" at bounding box center [467, 317] width 122 height 225
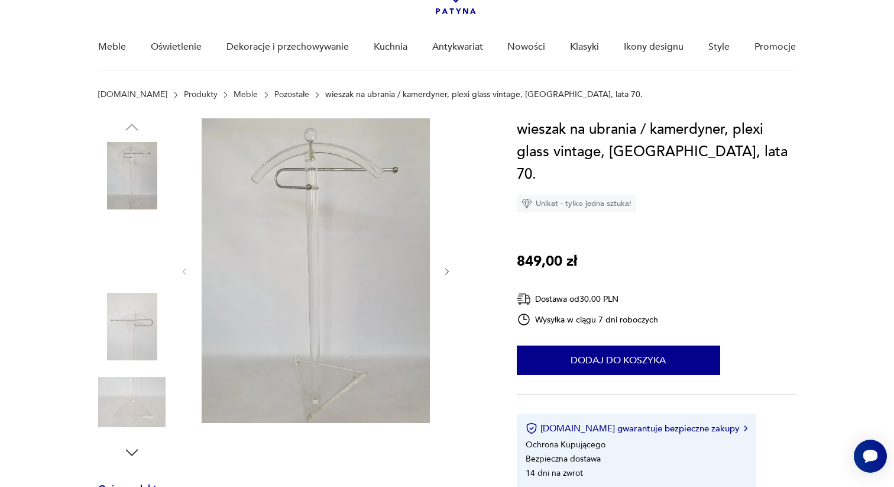
scroll to position [82, 0]
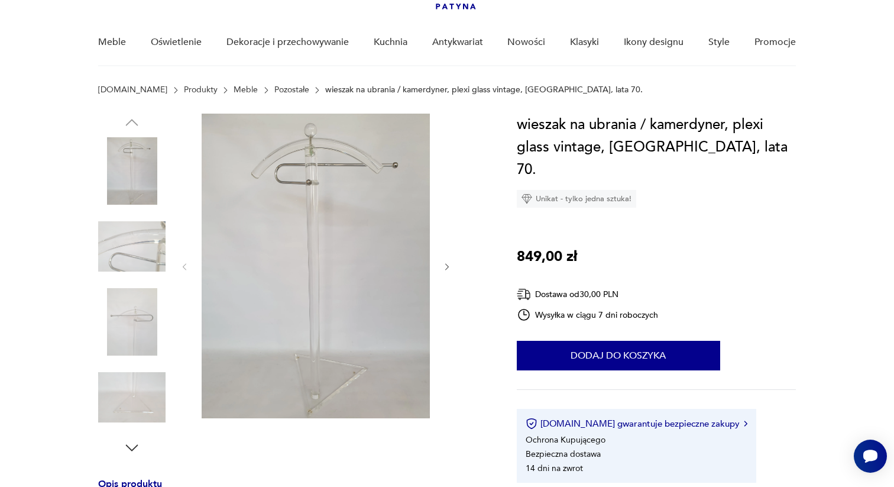
scroll to position [1160, 0]
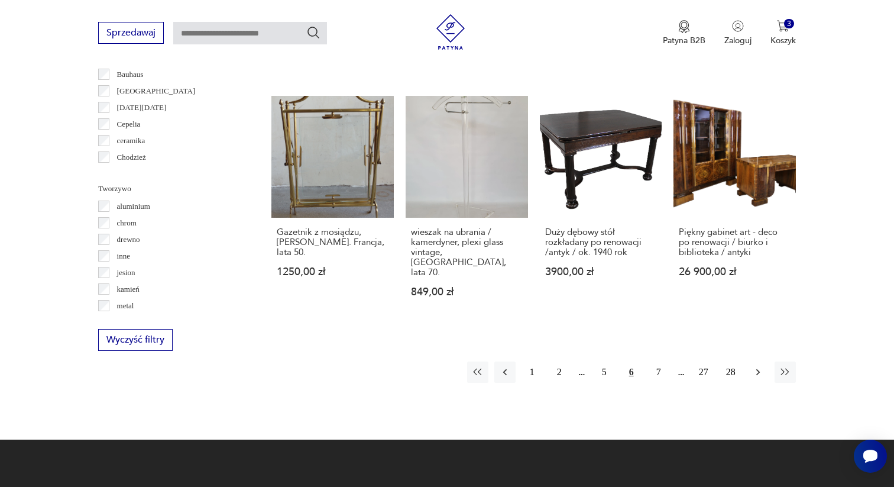
click at [759, 366] on icon "button" at bounding box center [758, 372] width 12 height 12
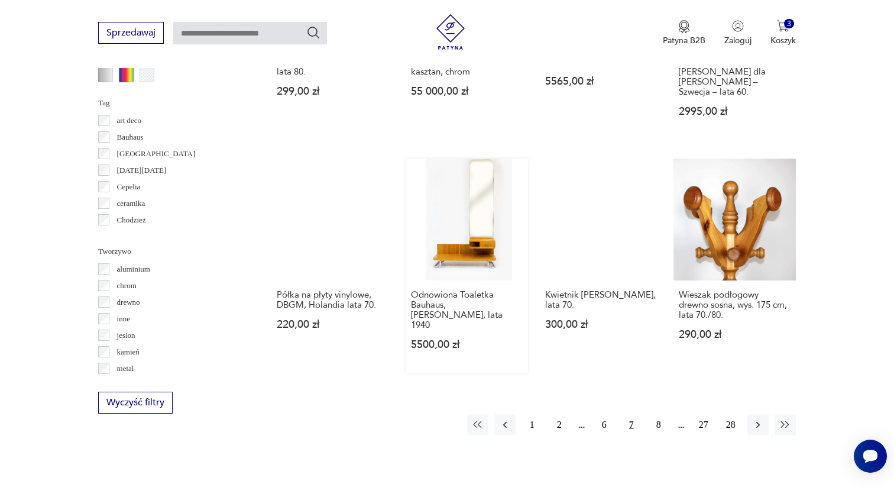
scroll to position [1100, 0]
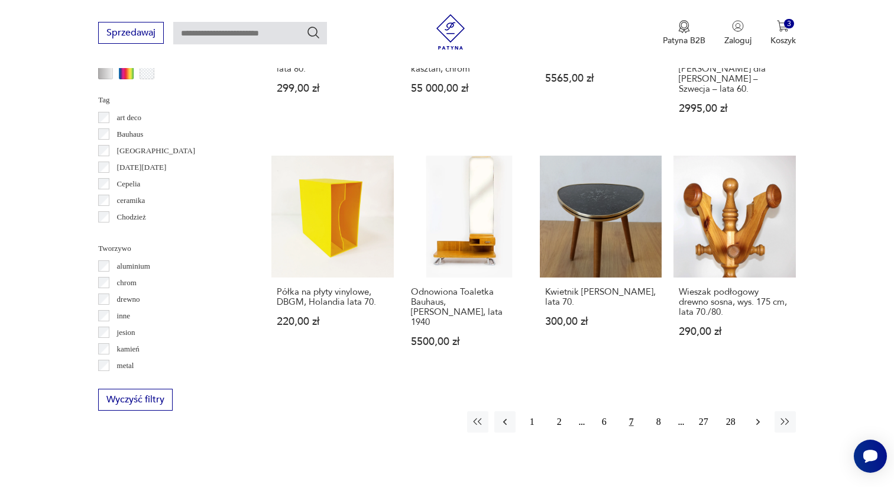
click at [758, 419] on icon "button" at bounding box center [758, 422] width 4 height 7
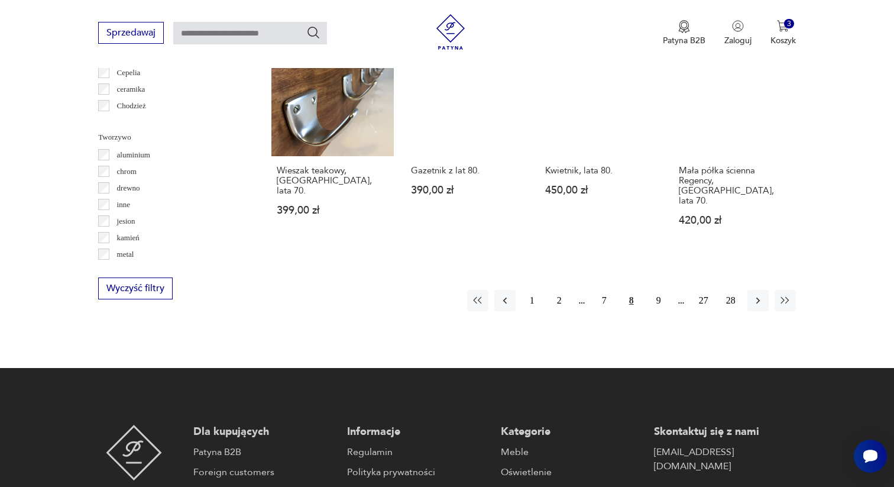
scroll to position [1213, 0]
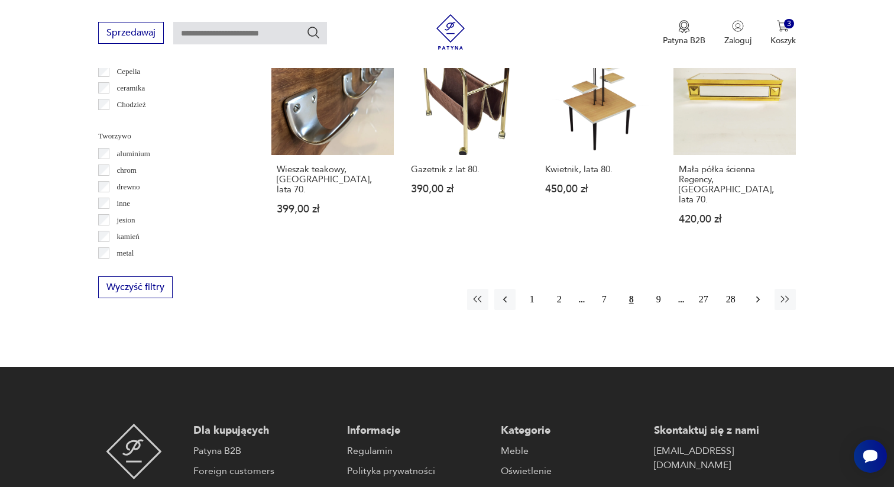
click at [753, 293] on icon "button" at bounding box center [758, 299] width 12 height 12
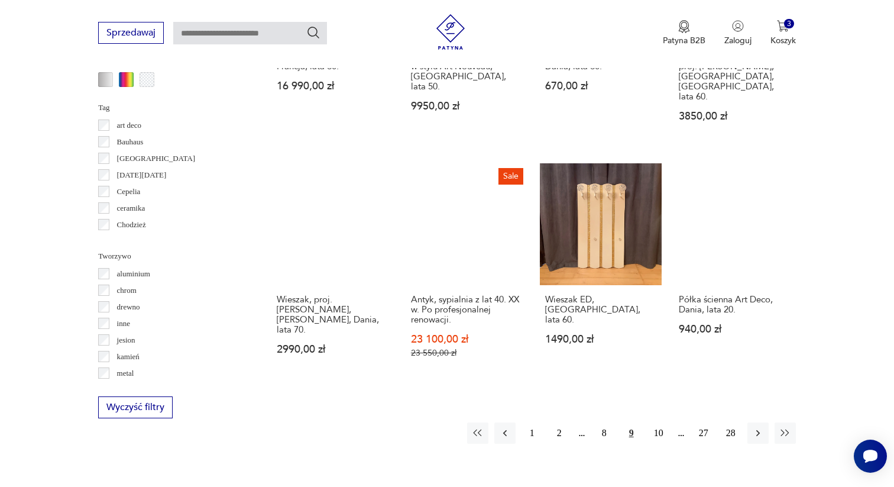
scroll to position [1095, 0]
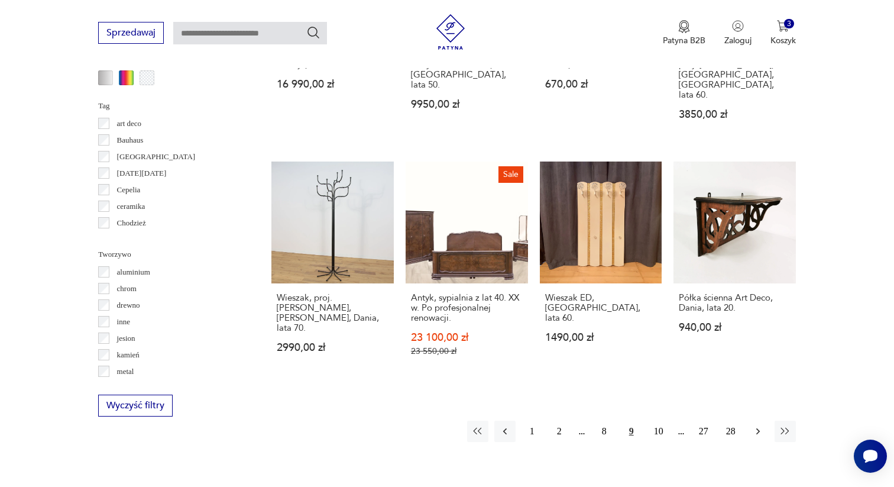
click at [761, 425] on icon "button" at bounding box center [758, 431] width 12 height 12
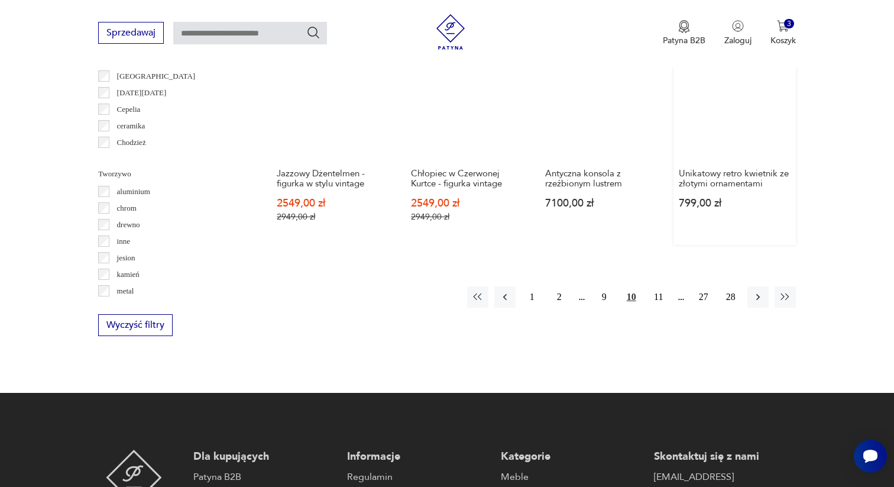
scroll to position [1186, 0]
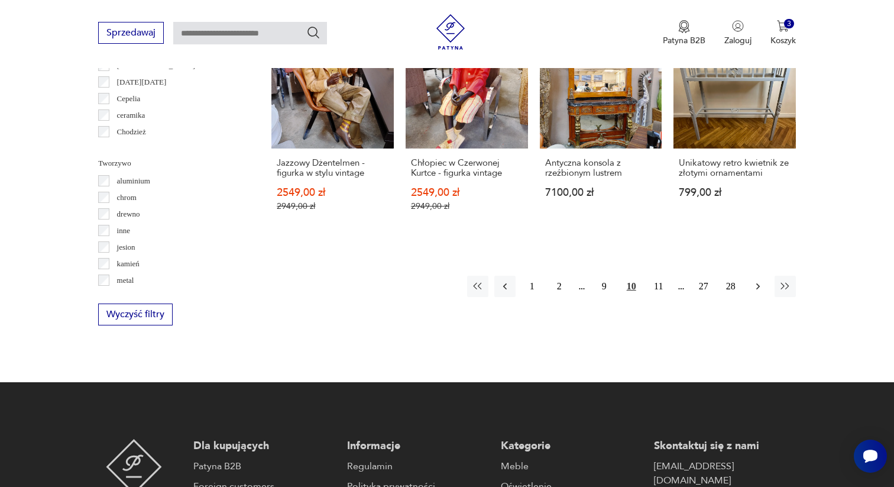
click at [756, 281] on button "button" at bounding box center [757, 286] width 21 height 21
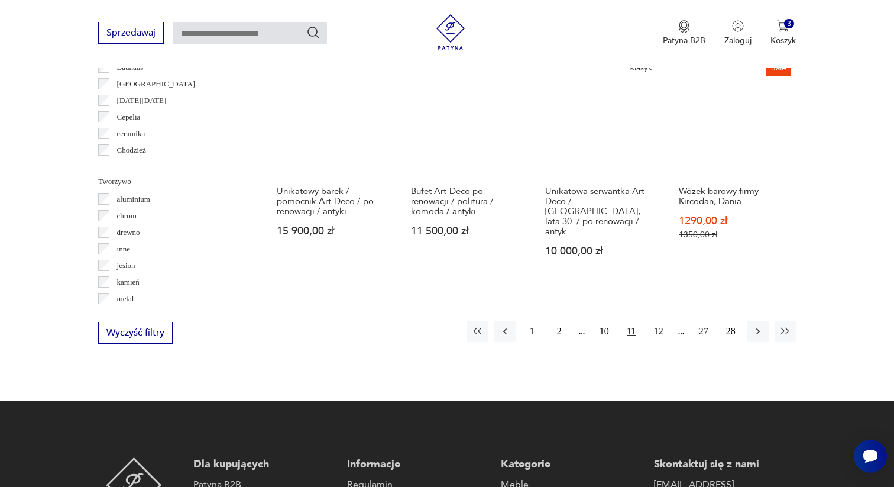
scroll to position [1168, 0]
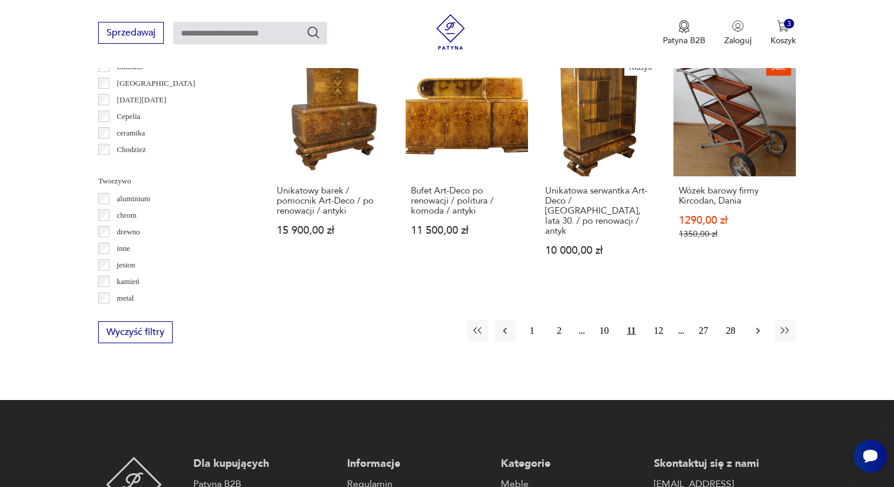
click at [763, 325] on icon "button" at bounding box center [758, 331] width 12 height 12
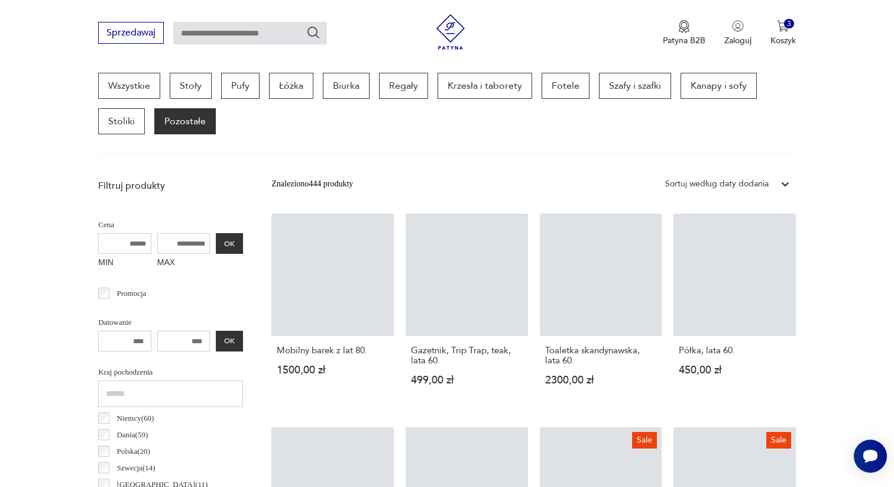
scroll to position [314, 0]
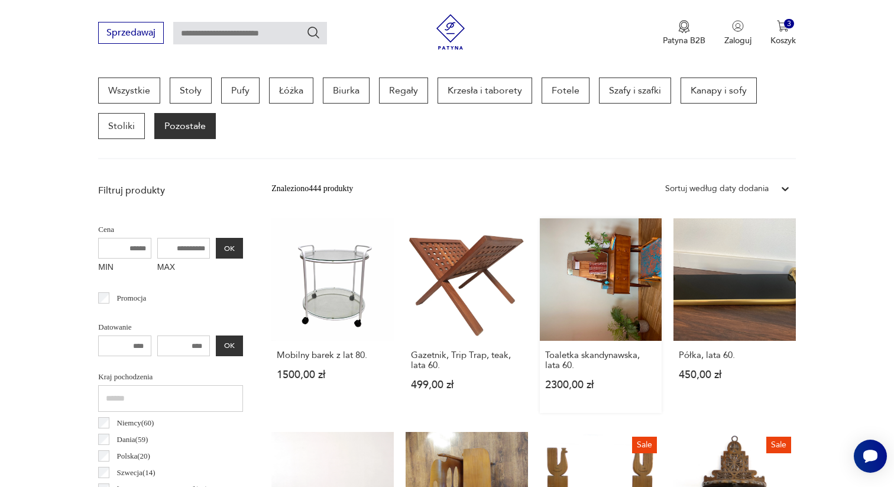
click at [603, 263] on link "Toaletka skandynawska, lata 60. 2300,00 zł" at bounding box center [601, 315] width 122 height 195
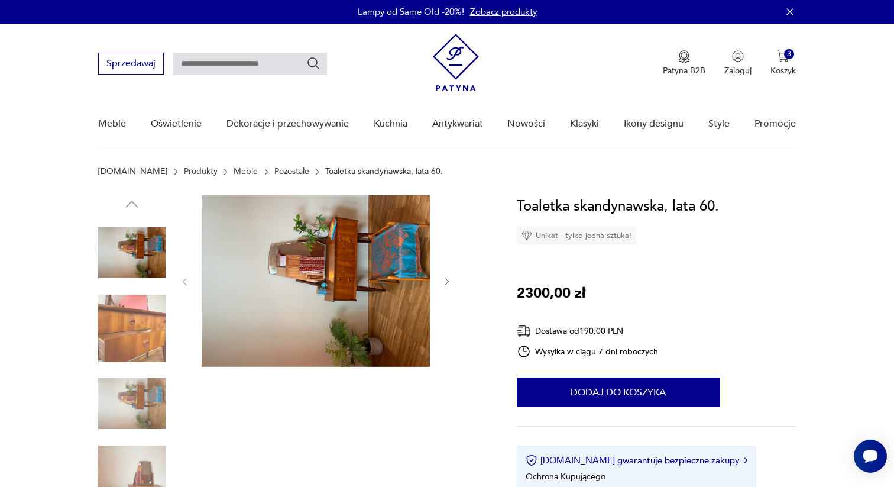
click at [152, 400] on img at bounding box center [131, 403] width 67 height 67
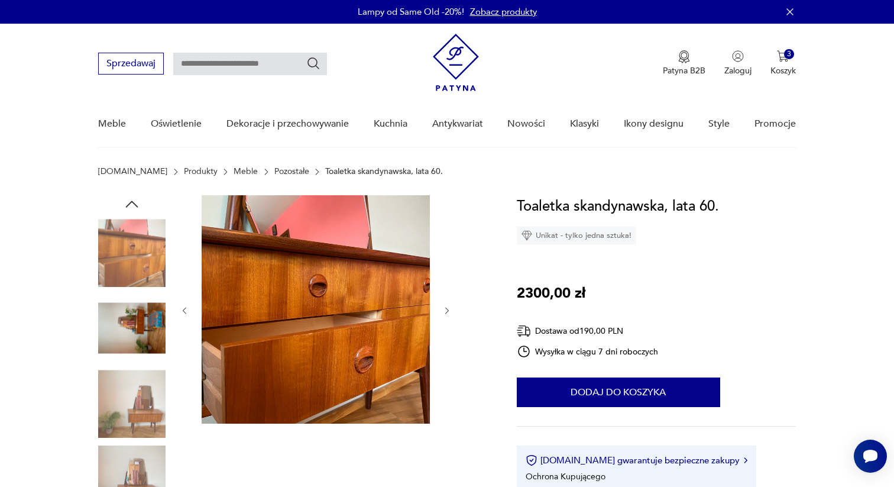
click at [446, 309] on icon "button" at bounding box center [447, 311] width 10 height 10
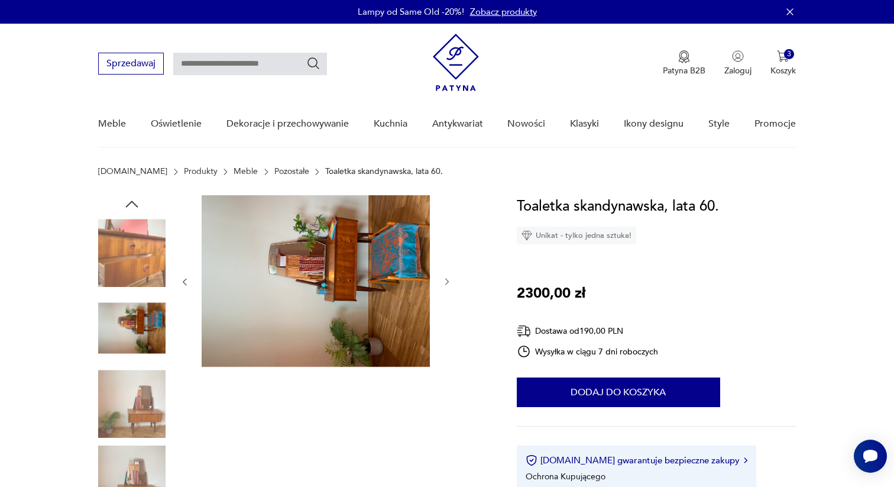
click at [448, 286] on button "button" at bounding box center [447, 282] width 10 height 12
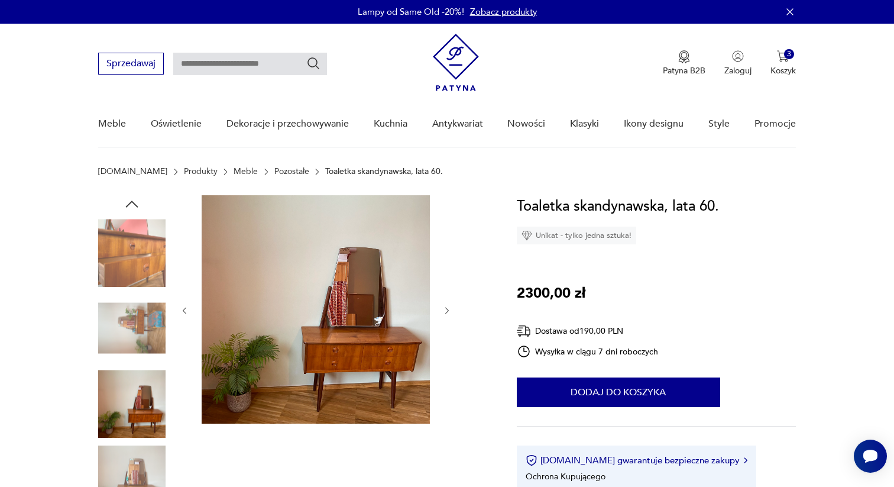
click at [445, 309] on icon "button" at bounding box center [447, 311] width 10 height 10
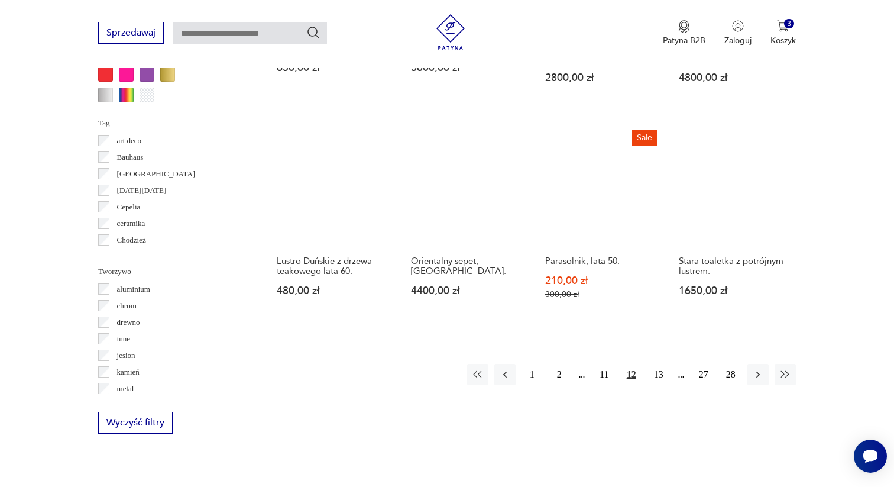
scroll to position [1077, 0]
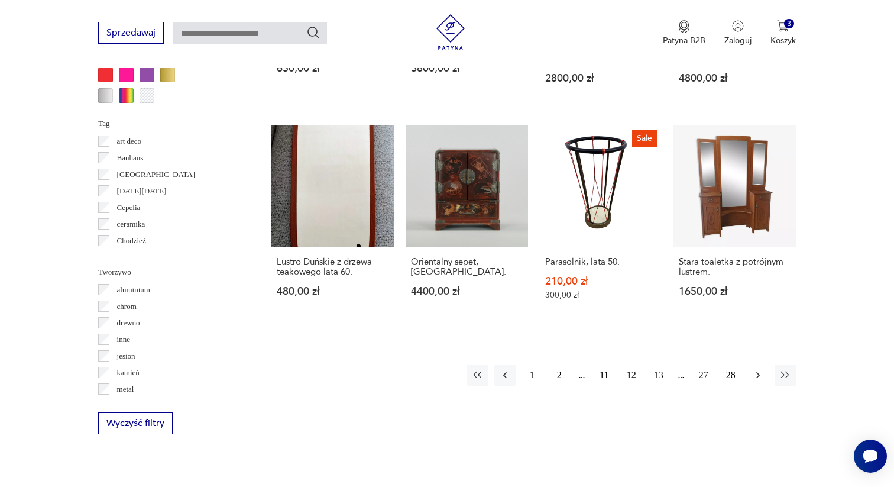
click at [753, 369] on icon "button" at bounding box center [758, 375] width 12 height 12
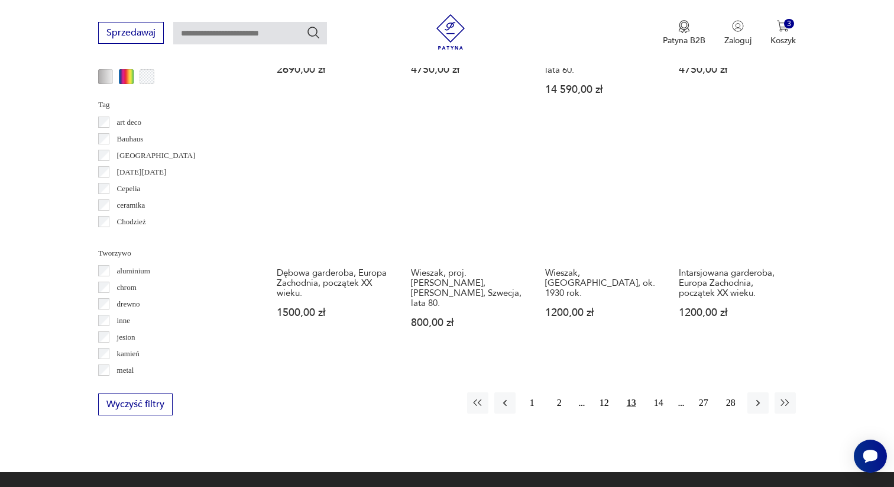
scroll to position [1096, 0]
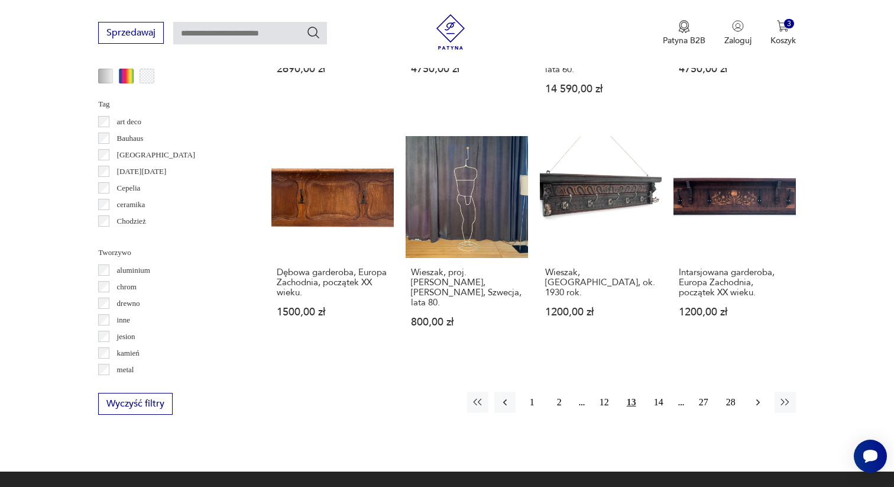
click at [759, 396] on icon "button" at bounding box center [758, 402] width 12 height 12
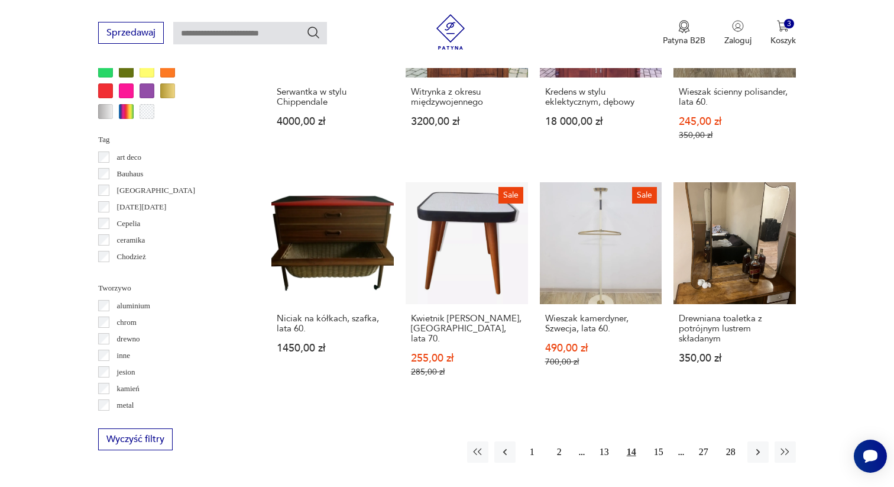
scroll to position [1061, 0]
click at [756, 445] on icon "button" at bounding box center [758, 451] width 12 height 12
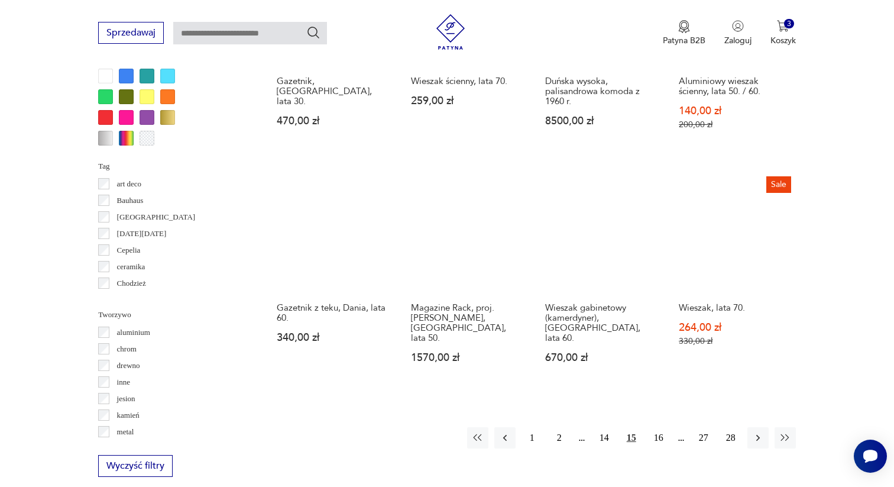
scroll to position [1036, 0]
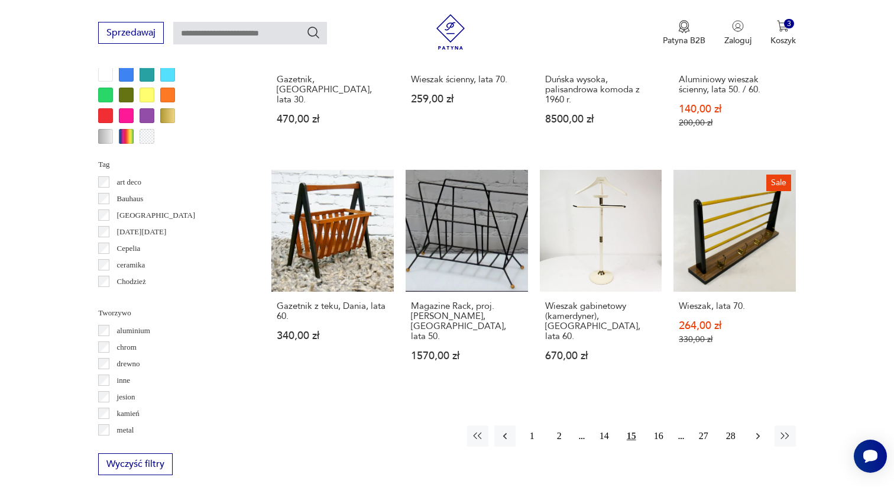
click at [754, 430] on icon "button" at bounding box center [758, 436] width 12 height 12
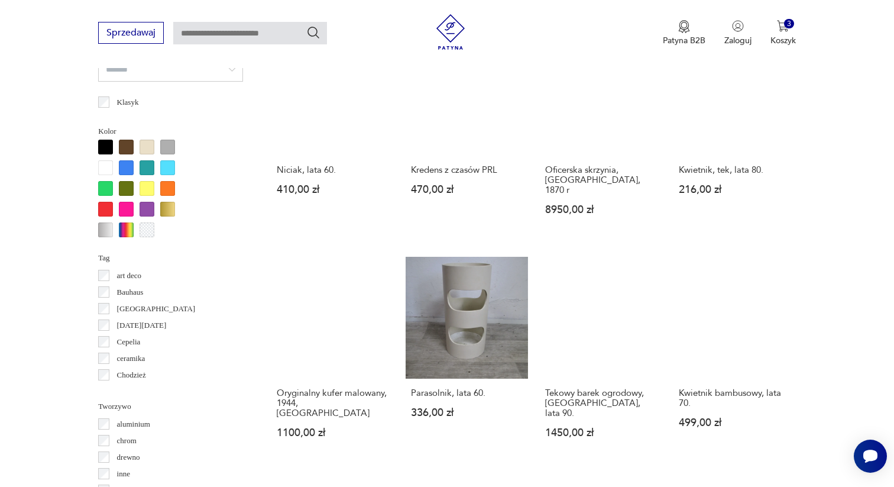
scroll to position [955, 0]
